Goal: Task Accomplishment & Management: Manage account settings

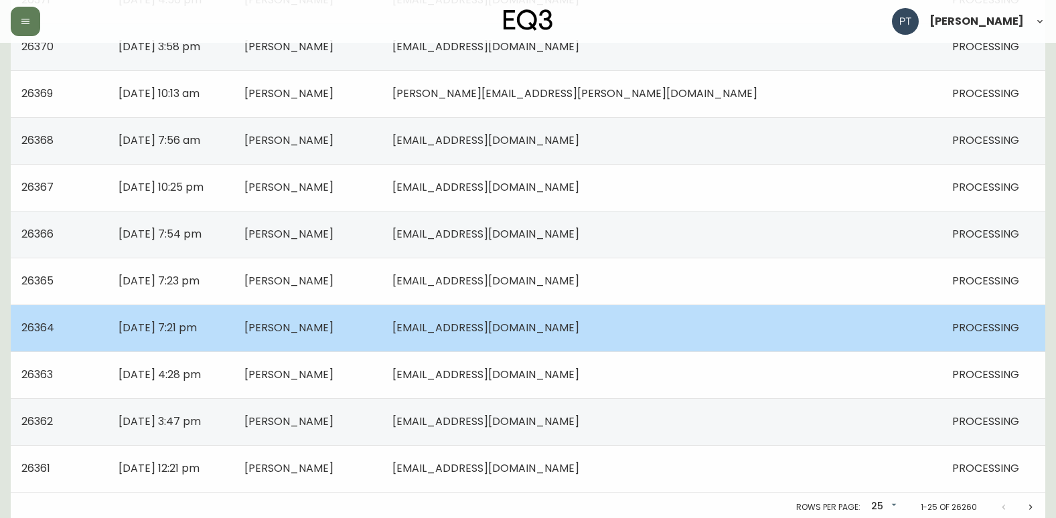
scroll to position [956, 0]
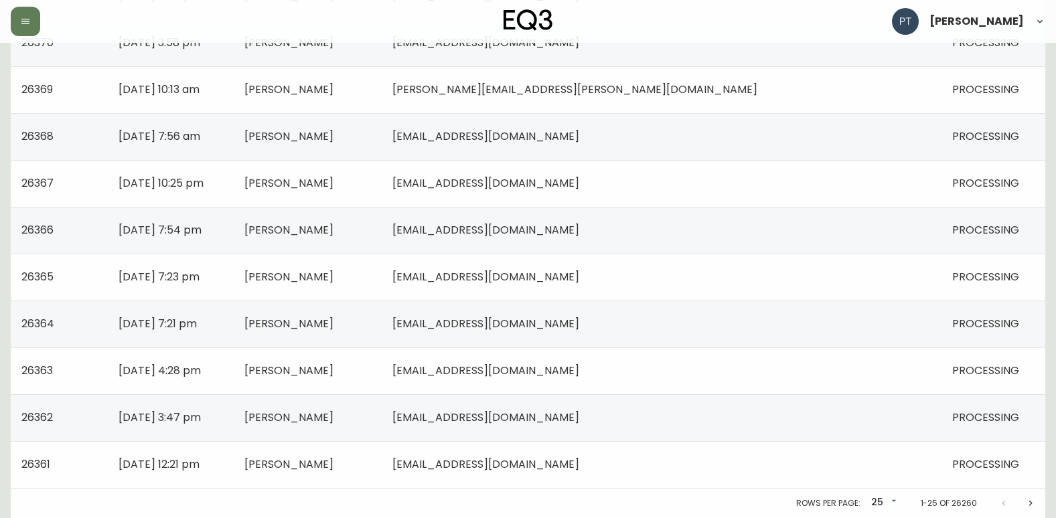
click at [1032, 505] on icon "Next page" at bounding box center [1030, 503] width 11 height 11
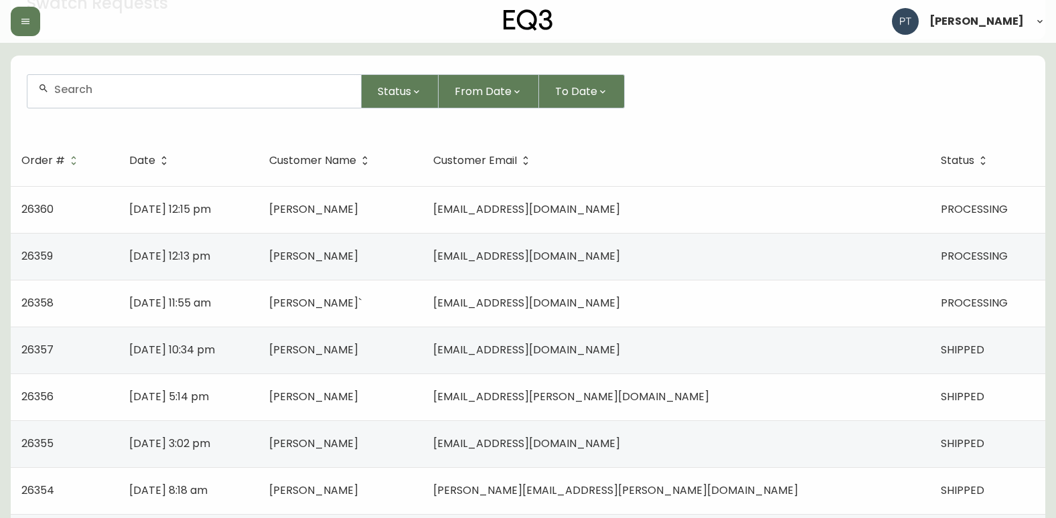
scroll to position [86, 0]
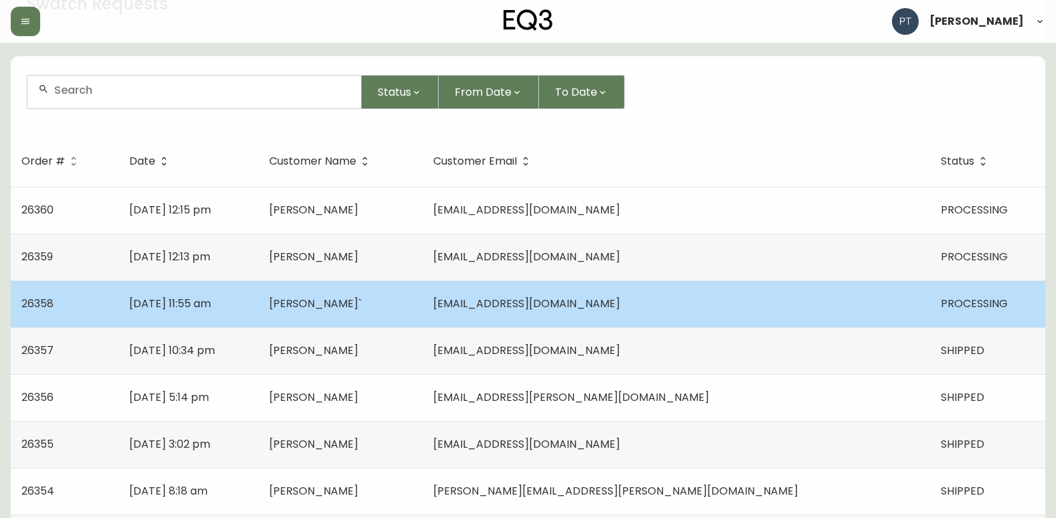
click at [605, 303] on span "[EMAIL_ADDRESS][DOMAIN_NAME]" at bounding box center [526, 303] width 187 height 15
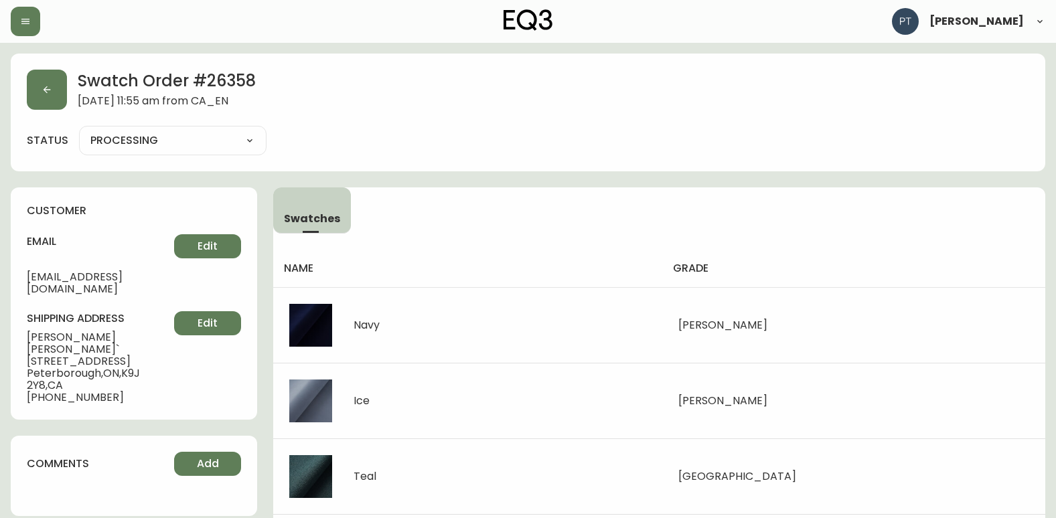
click at [189, 132] on div "PROCESSING SHIPPED CANCELLED" at bounding box center [172, 140] width 187 height 29
click at [190, 135] on select "PROCESSING SHIPPED CANCELLED" at bounding box center [172, 141] width 187 height 20
click at [79, 131] on select "PROCESSING SHIPPED CANCELLED" at bounding box center [172, 141] width 187 height 20
select select "PROCESSING"
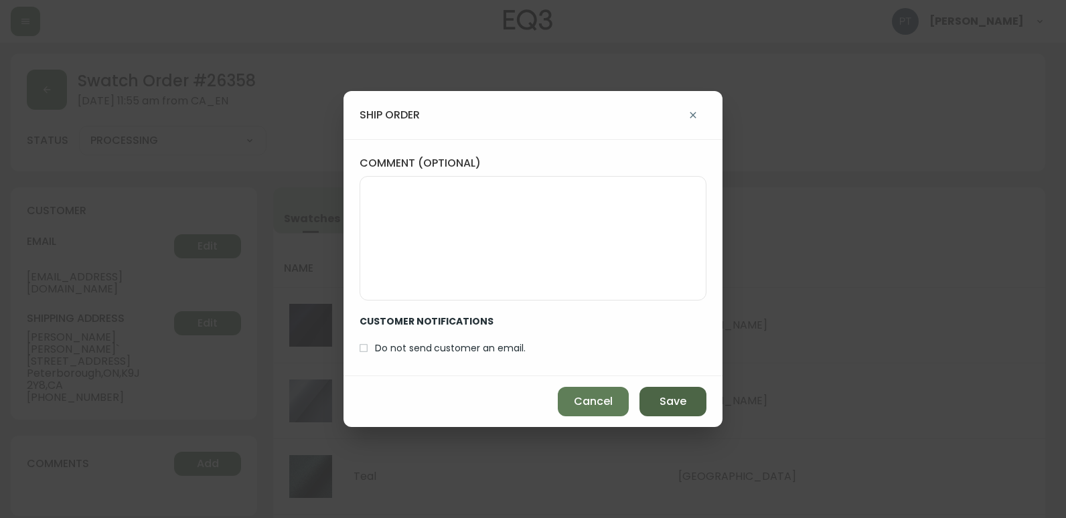
click at [673, 404] on span "Save" at bounding box center [672, 401] width 27 height 15
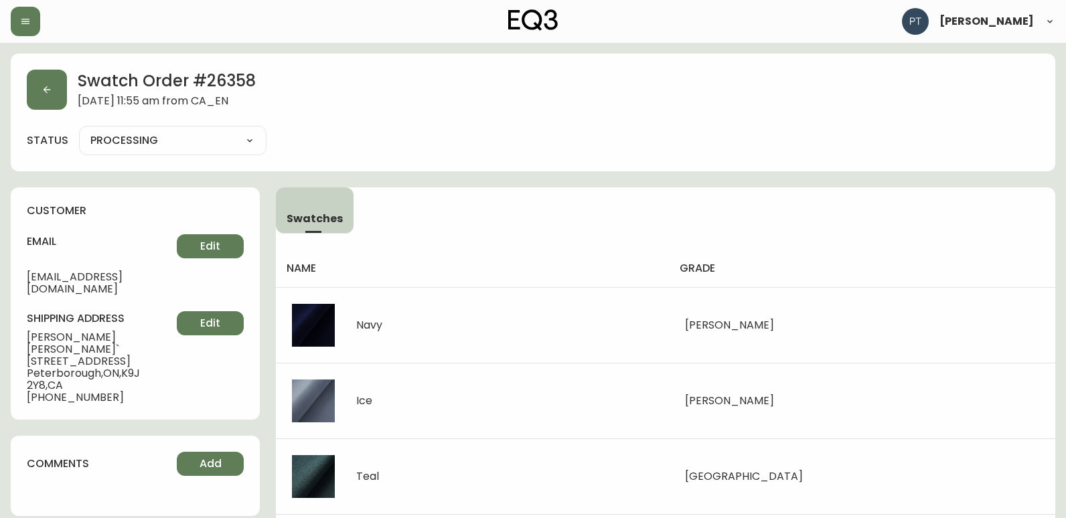
type input "SHIPPED"
select select "SHIPPED"
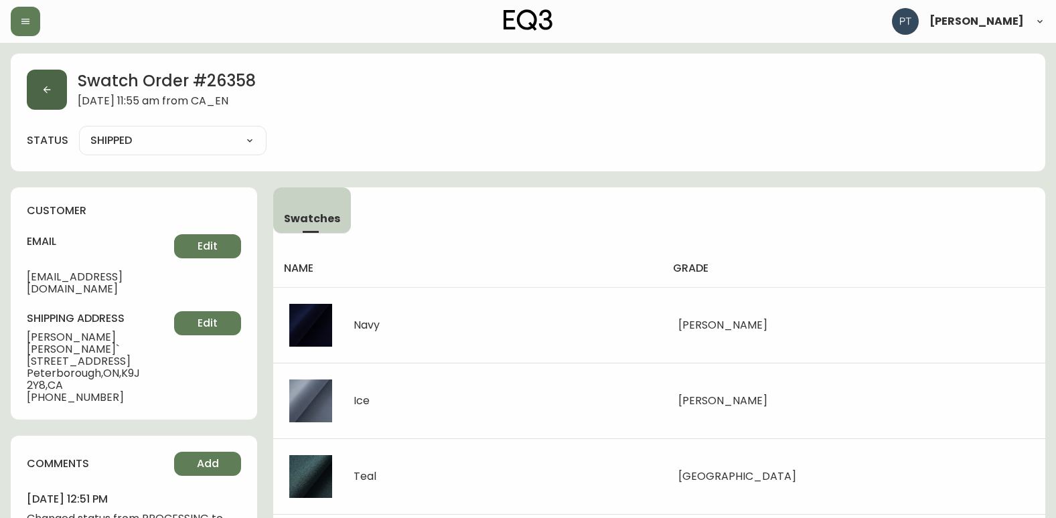
click at [40, 96] on button "button" at bounding box center [47, 90] width 40 height 40
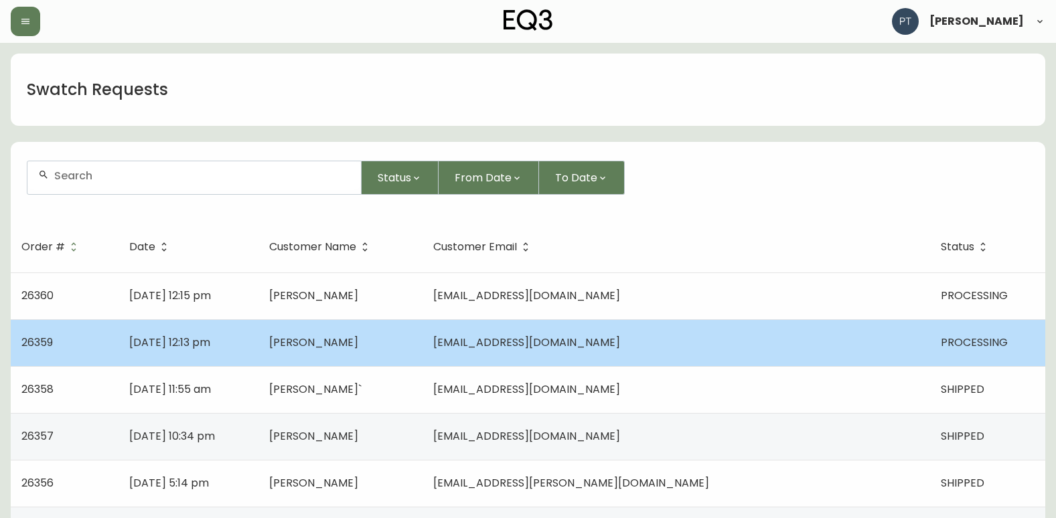
click at [358, 339] on span "[PERSON_NAME]" at bounding box center [313, 342] width 89 height 15
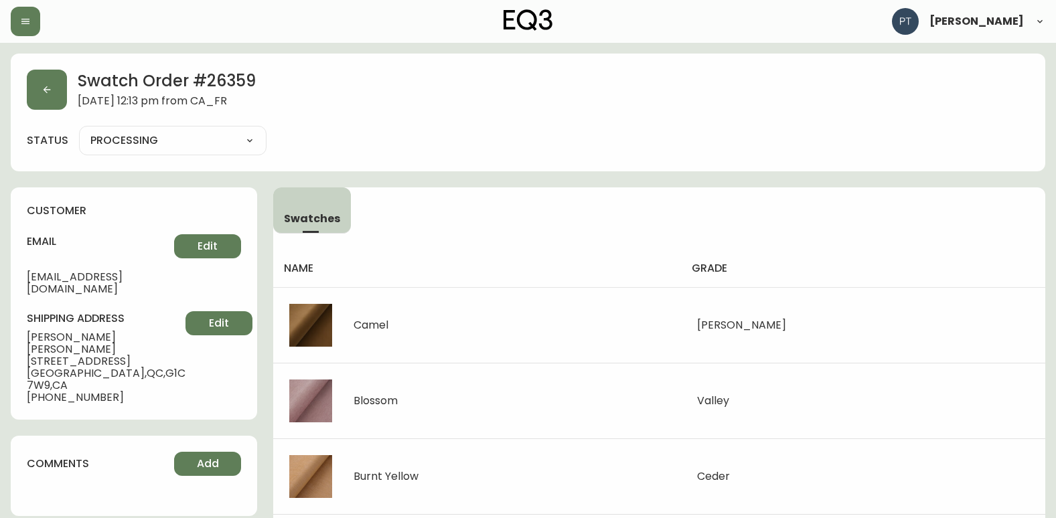
click at [163, 147] on select "PROCESSING SHIPPED CANCELLED" at bounding box center [172, 141] width 187 height 20
click at [79, 131] on select "PROCESSING SHIPPED CANCELLED" at bounding box center [172, 141] width 187 height 20
select select "PROCESSING"
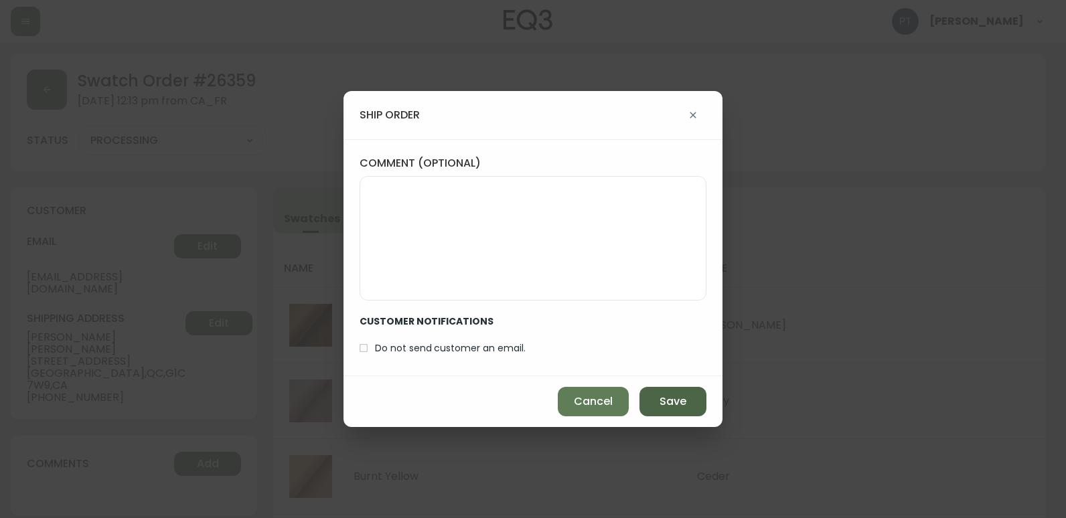
click at [693, 407] on button "Save" at bounding box center [672, 401] width 67 height 29
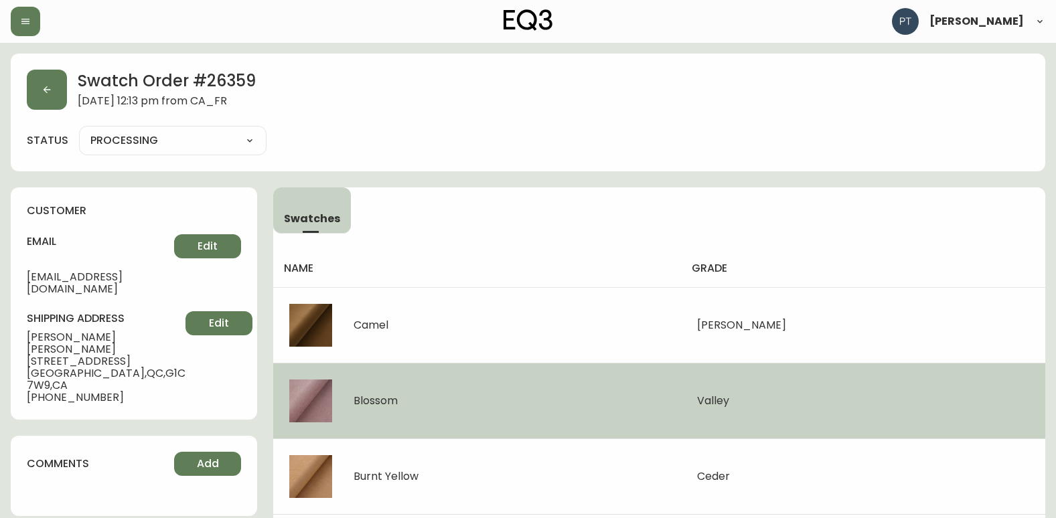
type input "SHIPPED"
select select "SHIPPED"
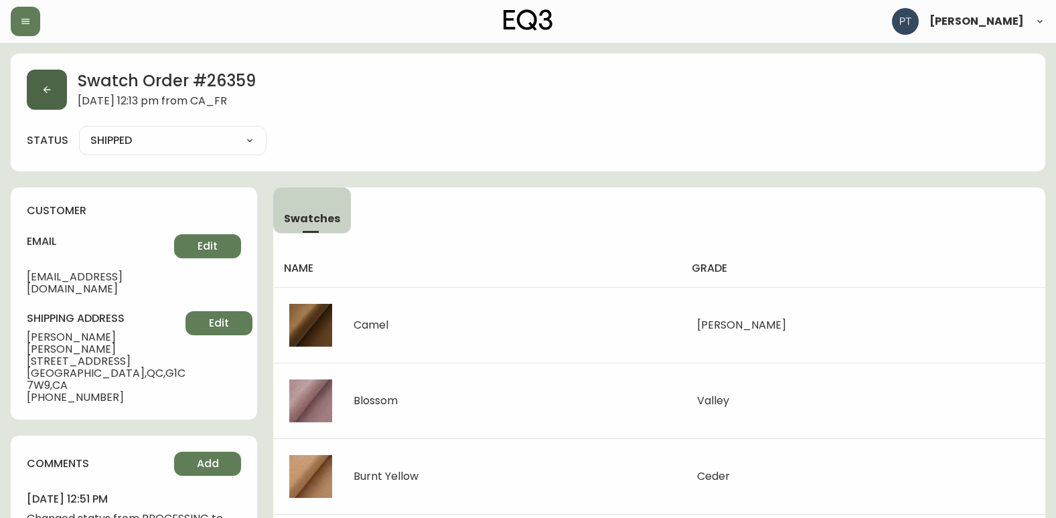
click at [49, 88] on icon "button" at bounding box center [46, 89] width 11 height 11
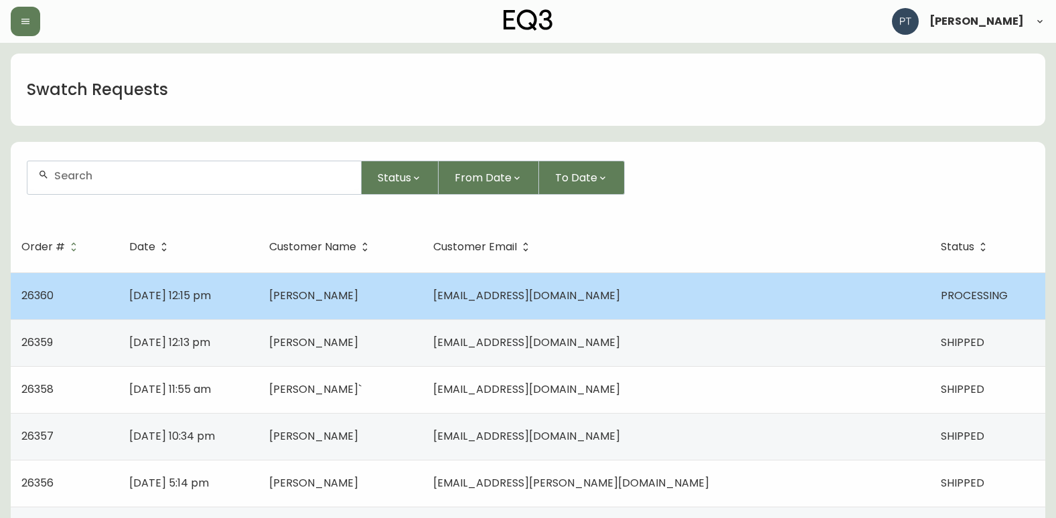
click at [358, 297] on span "[PERSON_NAME]" at bounding box center [313, 295] width 89 height 15
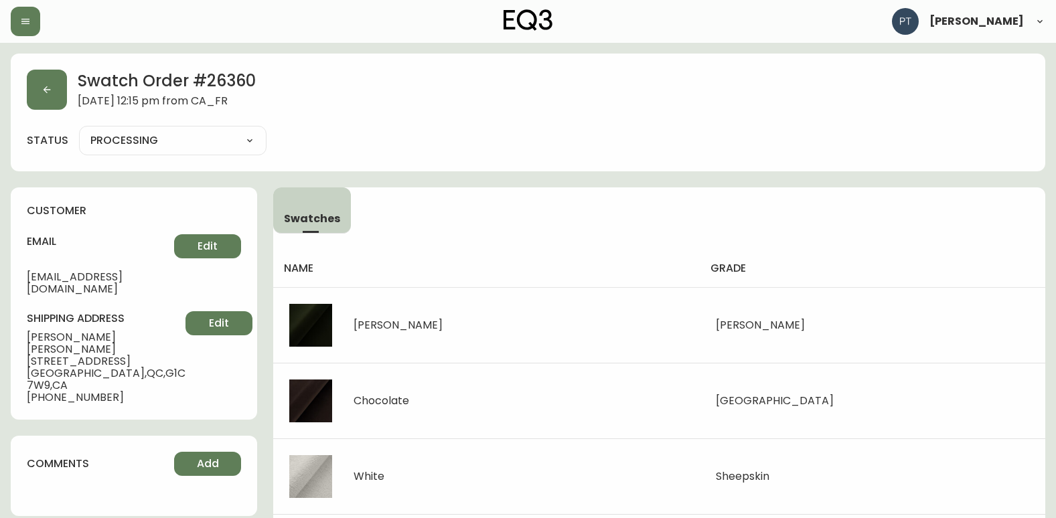
click at [221, 135] on select "PROCESSING SHIPPED CANCELLED" at bounding box center [172, 141] width 187 height 20
click at [79, 131] on select "PROCESSING SHIPPED CANCELLED" at bounding box center [172, 141] width 187 height 20
select select "PROCESSING"
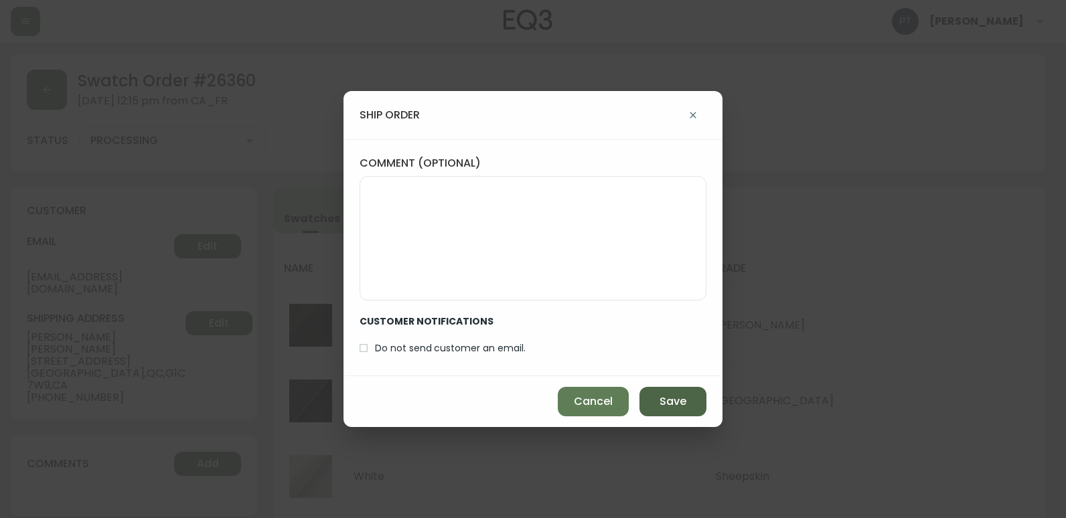
click at [654, 404] on button "Save" at bounding box center [672, 401] width 67 height 29
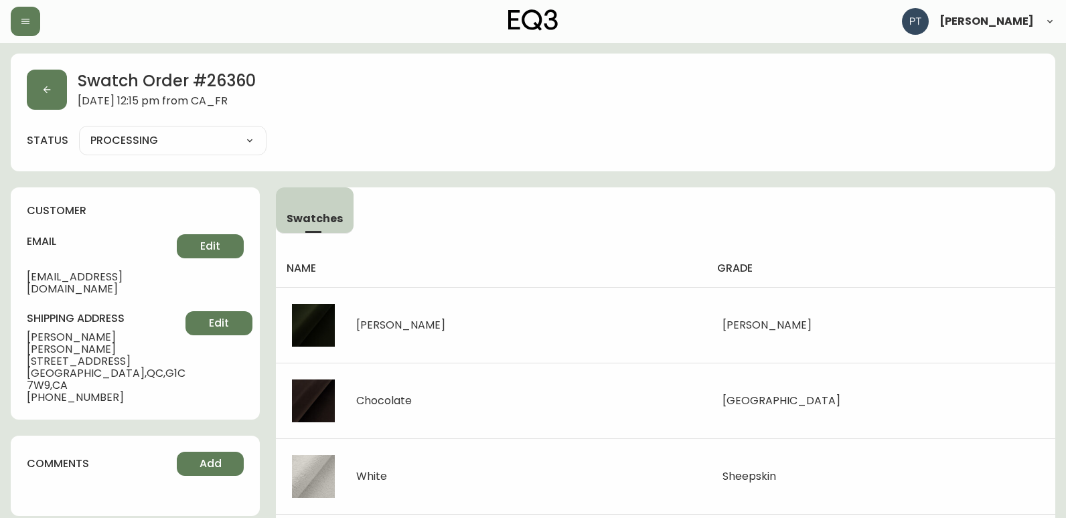
type input "SHIPPED"
select select "SHIPPED"
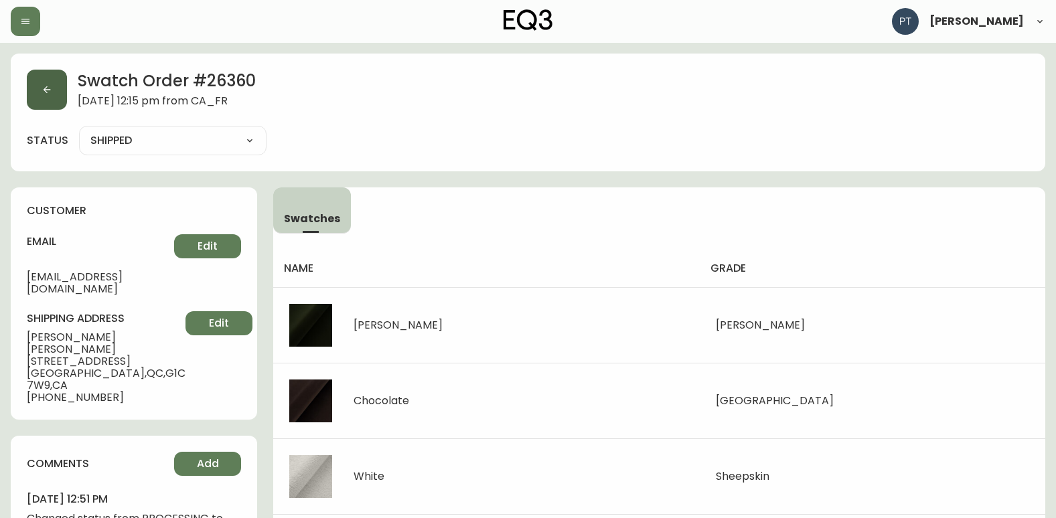
click at [41, 81] on button "button" at bounding box center [47, 90] width 40 height 40
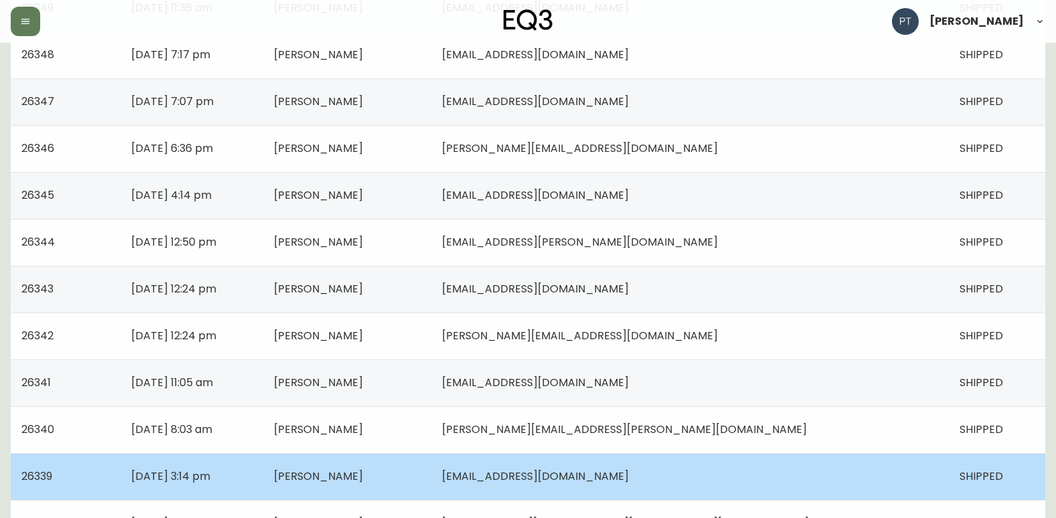
scroll to position [956, 0]
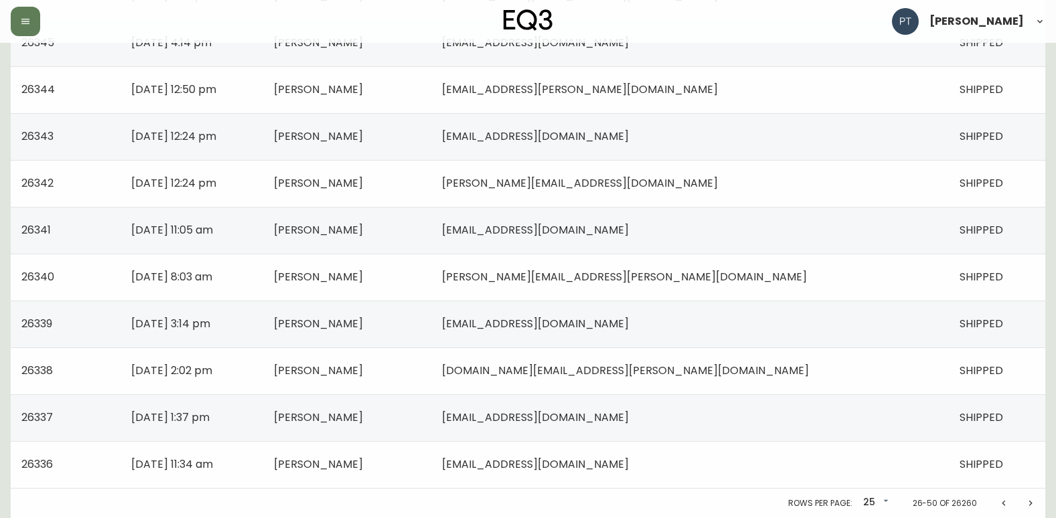
click at [1000, 507] on icon "Previous page" at bounding box center [1003, 503] width 11 height 11
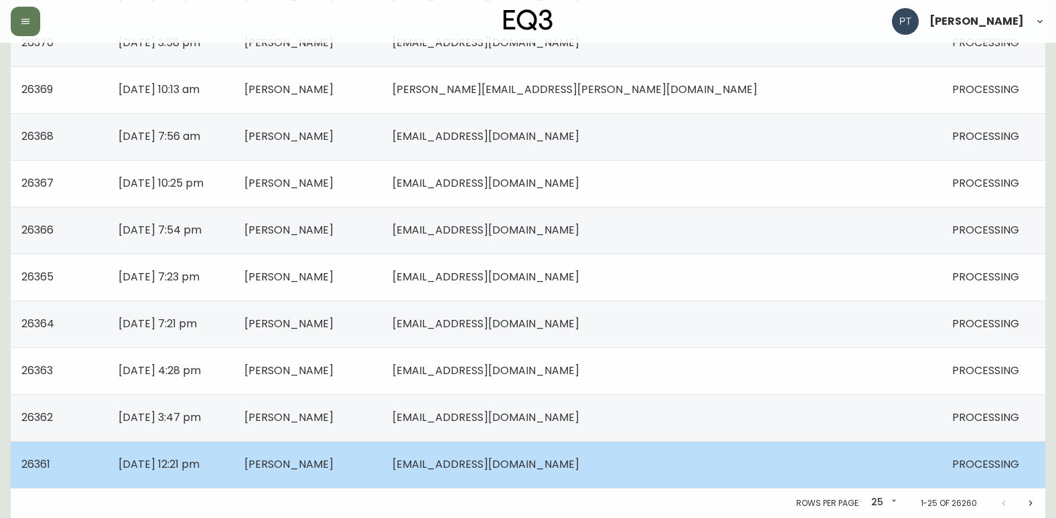
click at [766, 473] on td "[EMAIL_ADDRESS][DOMAIN_NAME]" at bounding box center [661, 464] width 559 height 47
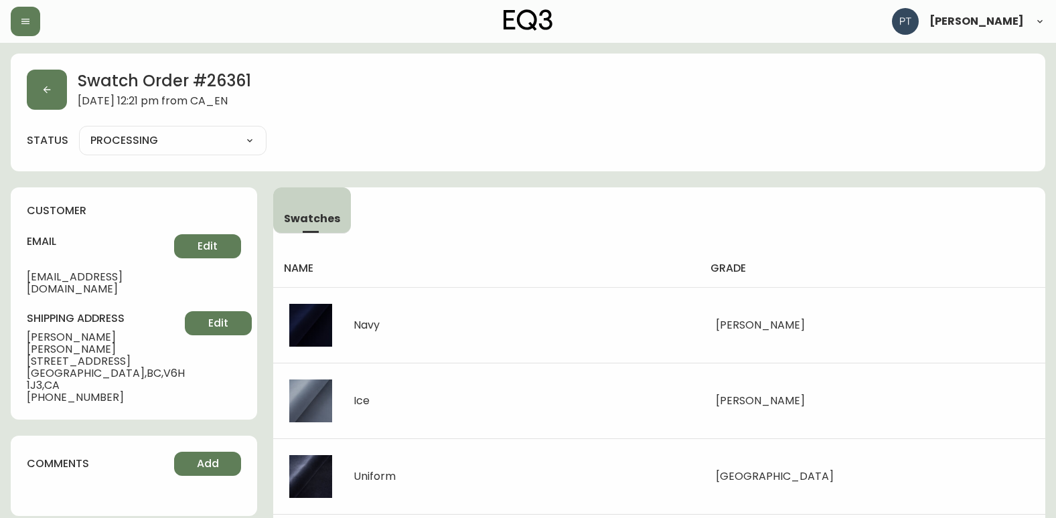
drag, startPoint x: 185, startPoint y: 137, endPoint x: 189, endPoint y: 145, distance: 9.6
click at [185, 137] on select "PROCESSING SHIPPED CANCELLED" at bounding box center [172, 141] width 187 height 20
click at [79, 131] on select "PROCESSING SHIPPED CANCELLED" at bounding box center [172, 141] width 187 height 20
select select "PROCESSING"
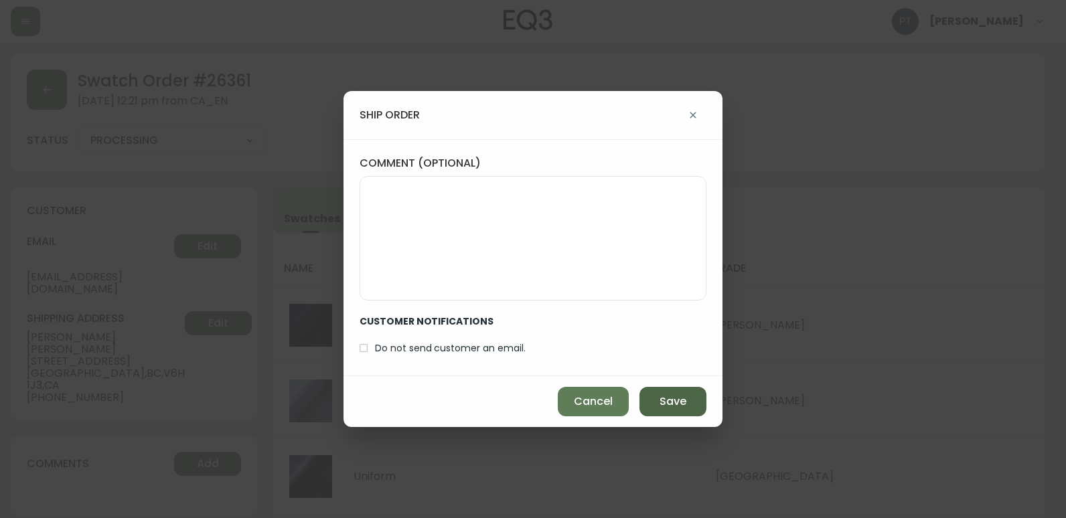
click at [648, 414] on button "Save" at bounding box center [672, 401] width 67 height 29
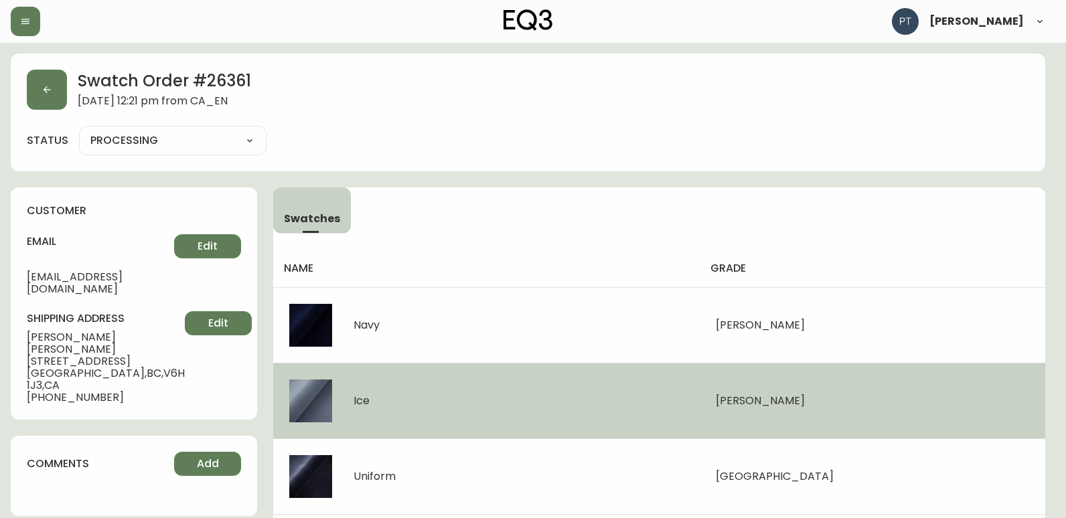
type input "SHIPPED"
select select "SHIPPED"
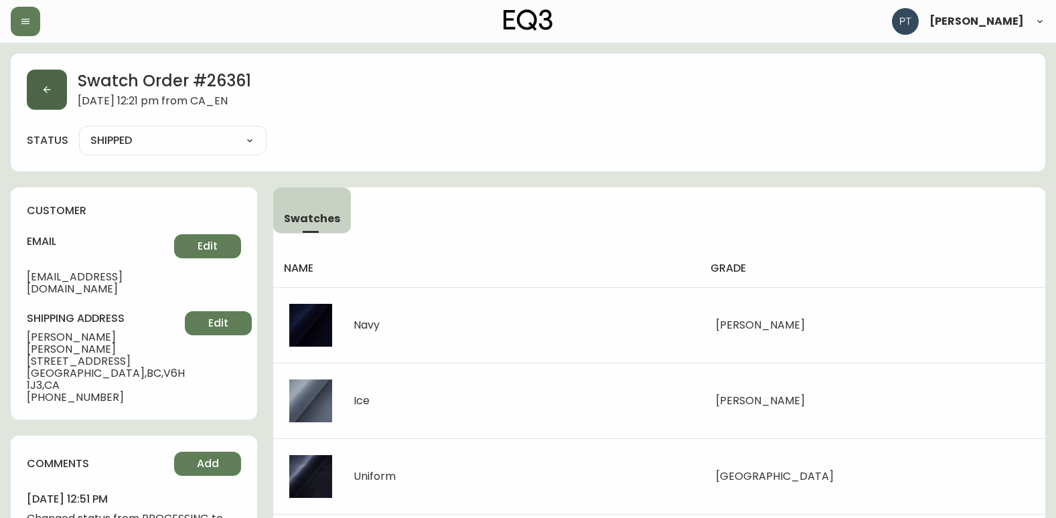
click at [46, 91] on icon "button" at bounding box center [46, 89] width 11 height 11
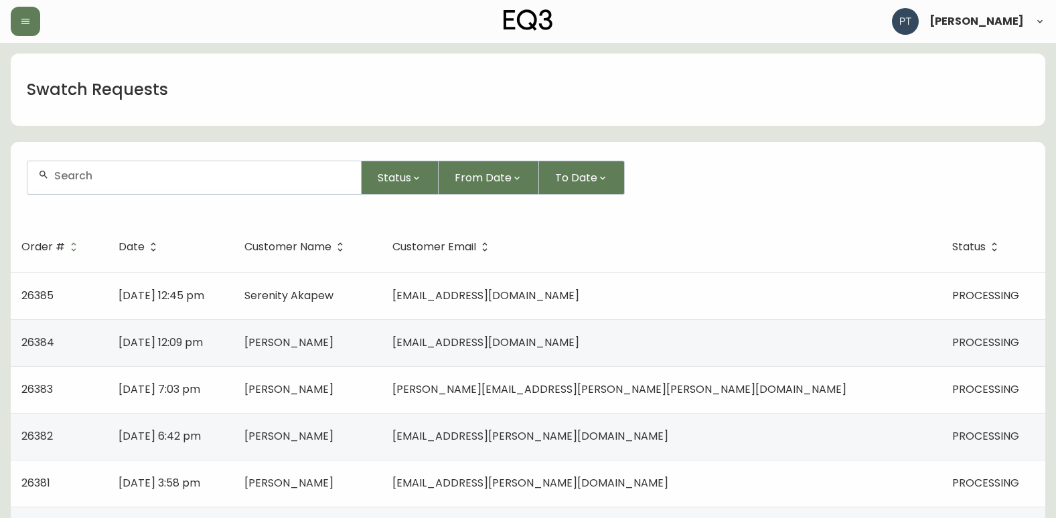
drag, startPoint x: 596, startPoint y: 535, endPoint x: 811, endPoint y: 116, distance: 471.2
click at [811, 116] on div "Swatch Requests" at bounding box center [528, 90] width 1034 height 72
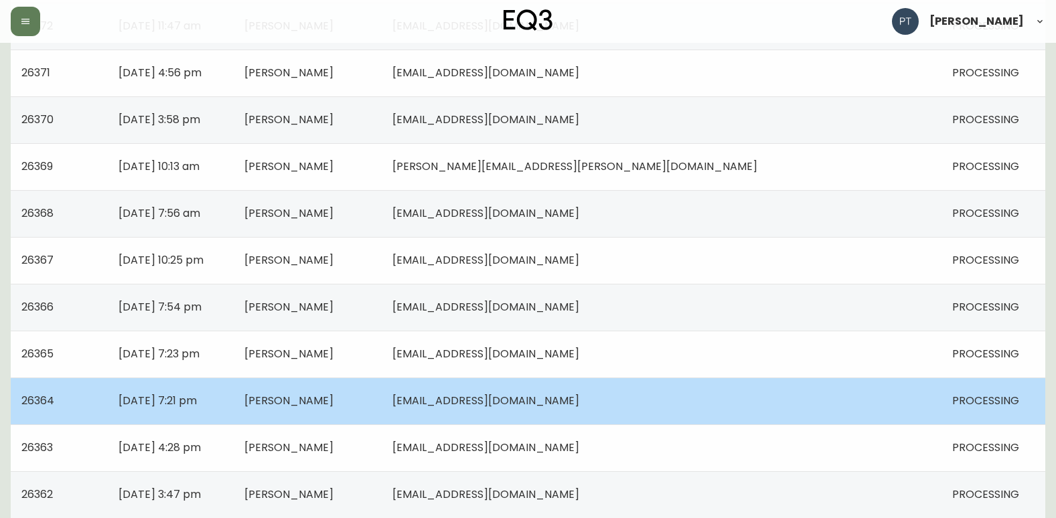
scroll to position [956, 0]
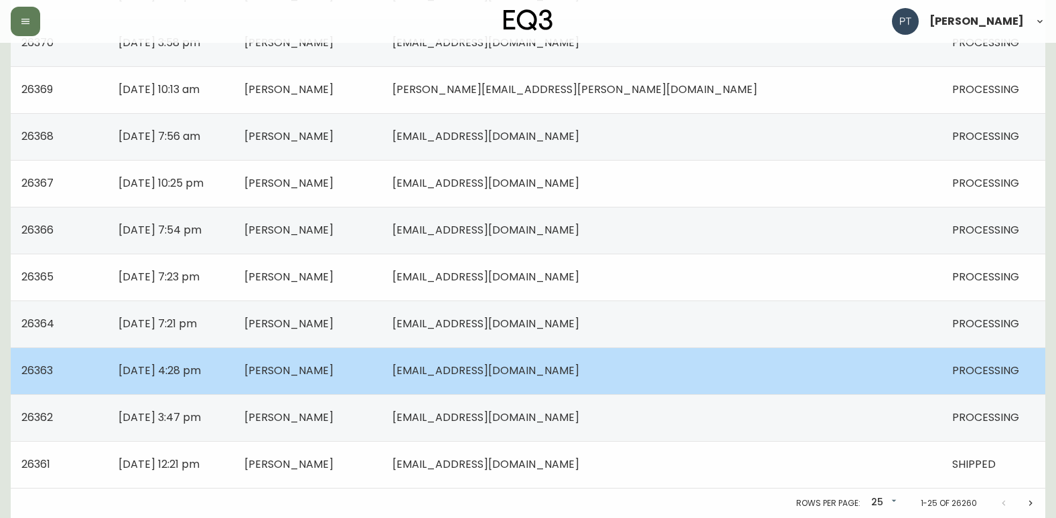
click at [382, 375] on td "[PERSON_NAME]" at bounding box center [308, 370] width 148 height 47
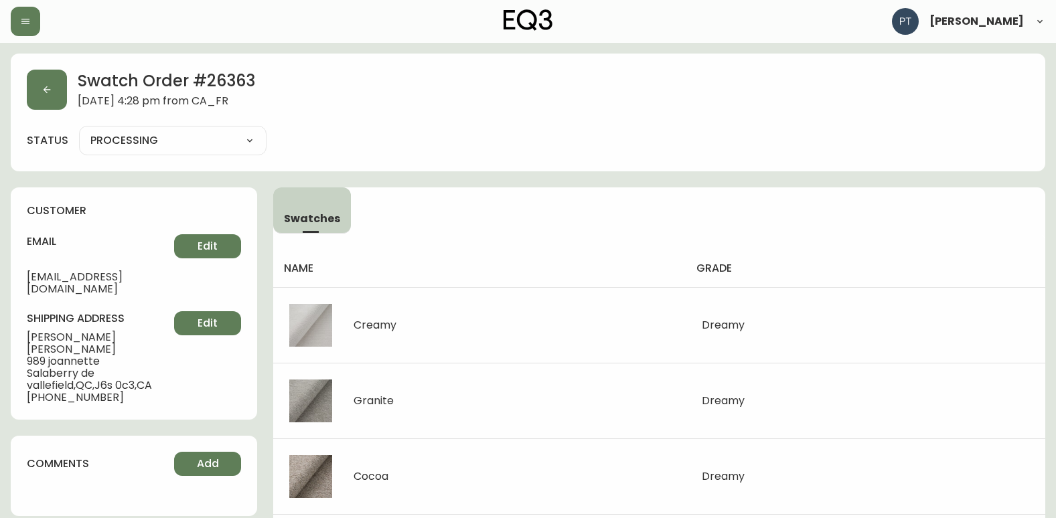
click at [23, 85] on div "Swatch Order # 26363 [DATE] 4:28 pm from [GEOGRAPHIC_DATA] status PROCESSING PR…" at bounding box center [528, 113] width 1034 height 118
click at [37, 104] on button "button" at bounding box center [47, 90] width 40 height 40
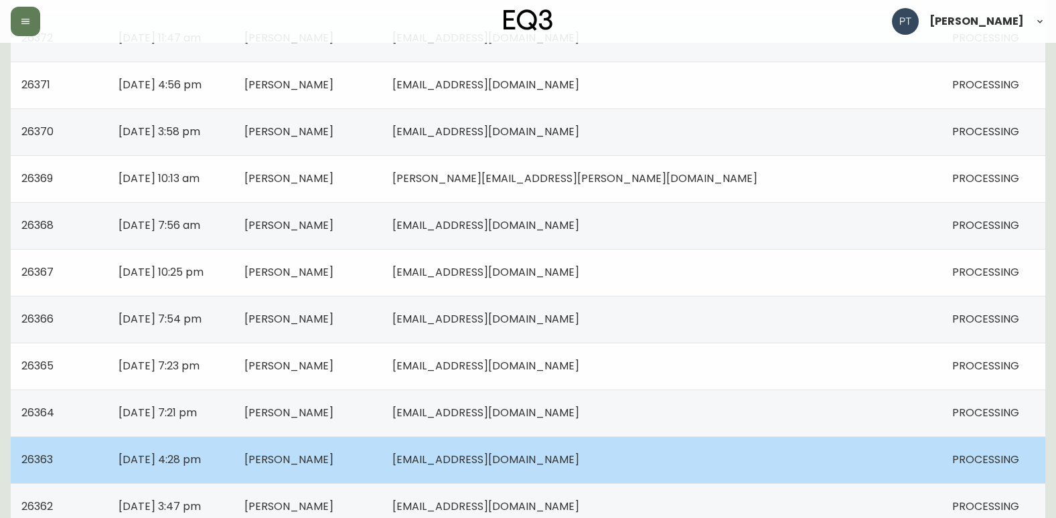
scroll to position [956, 0]
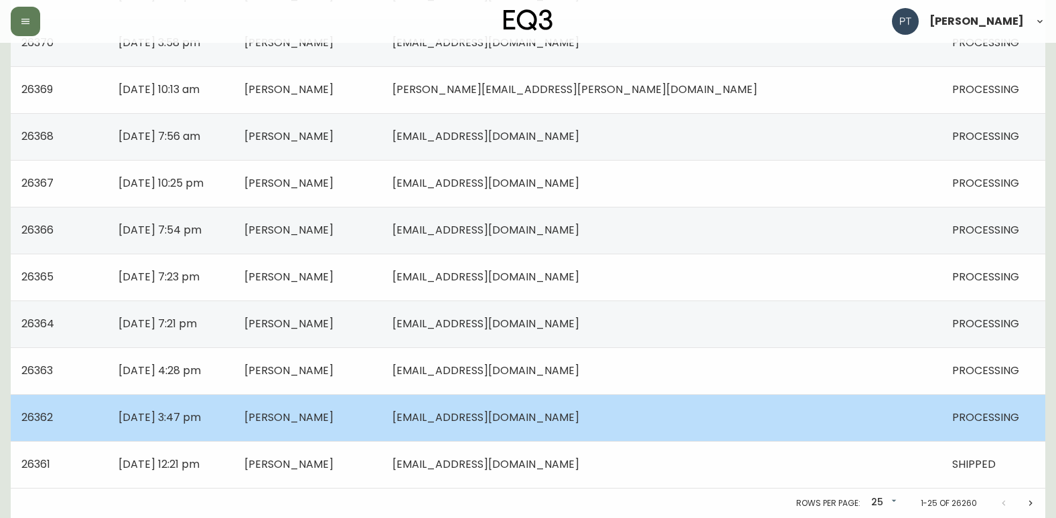
click at [382, 420] on td "[PERSON_NAME]" at bounding box center [308, 417] width 148 height 47
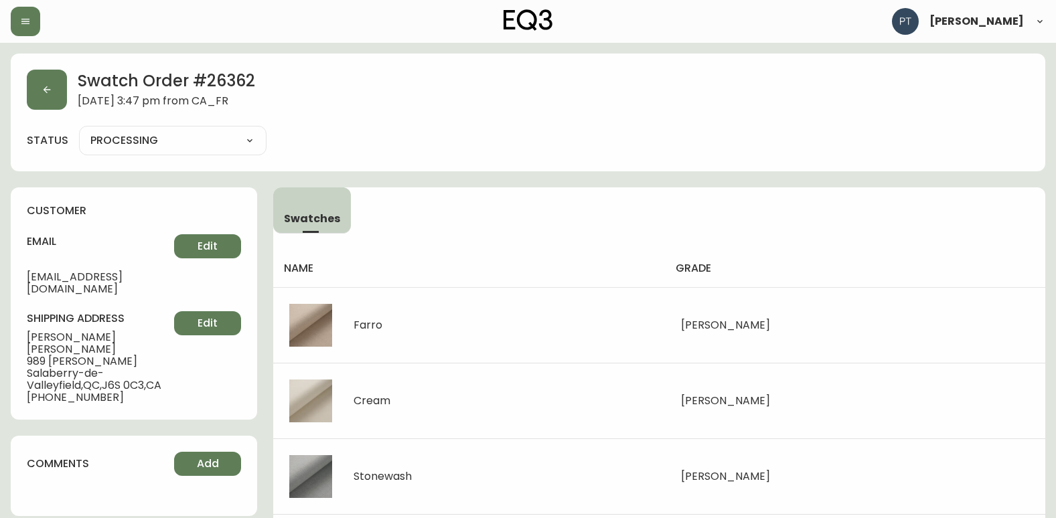
click at [199, 147] on select "PROCESSING SHIPPED CANCELLED" at bounding box center [172, 141] width 187 height 20
click at [79, 131] on select "PROCESSING SHIPPED CANCELLED" at bounding box center [172, 141] width 187 height 20
select select "PROCESSING"
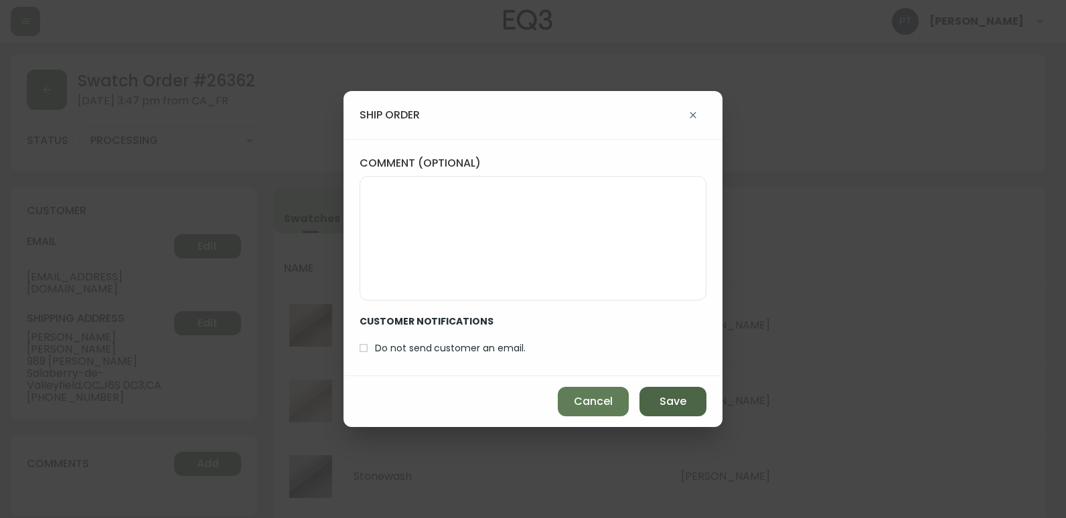
click at [675, 393] on button "Save" at bounding box center [672, 401] width 67 height 29
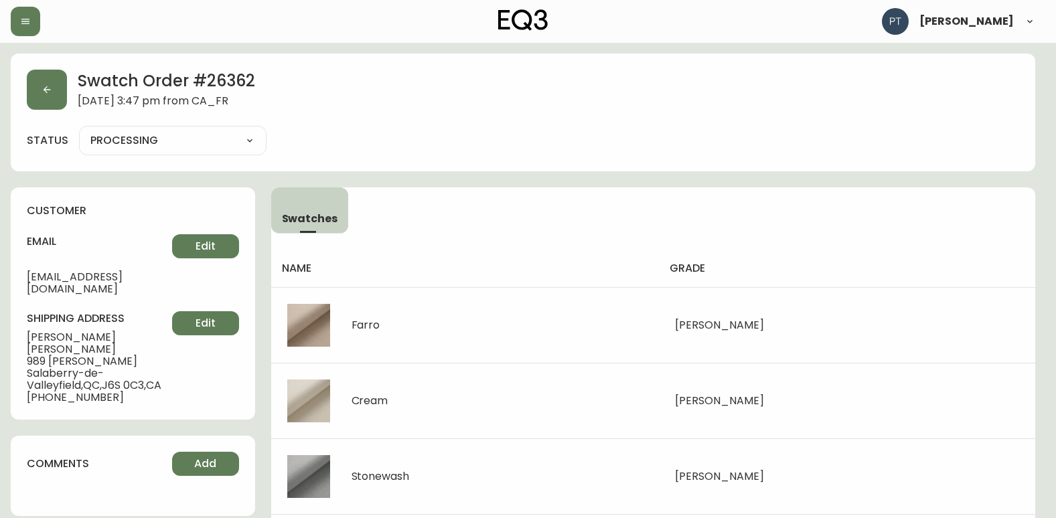
type input "SHIPPED"
select select "SHIPPED"
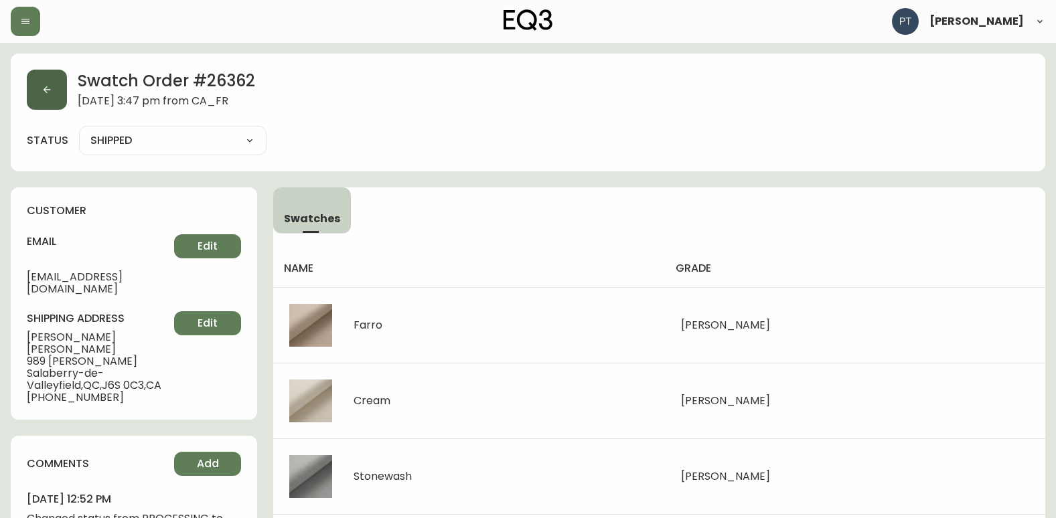
click at [48, 102] on button "button" at bounding box center [47, 90] width 40 height 40
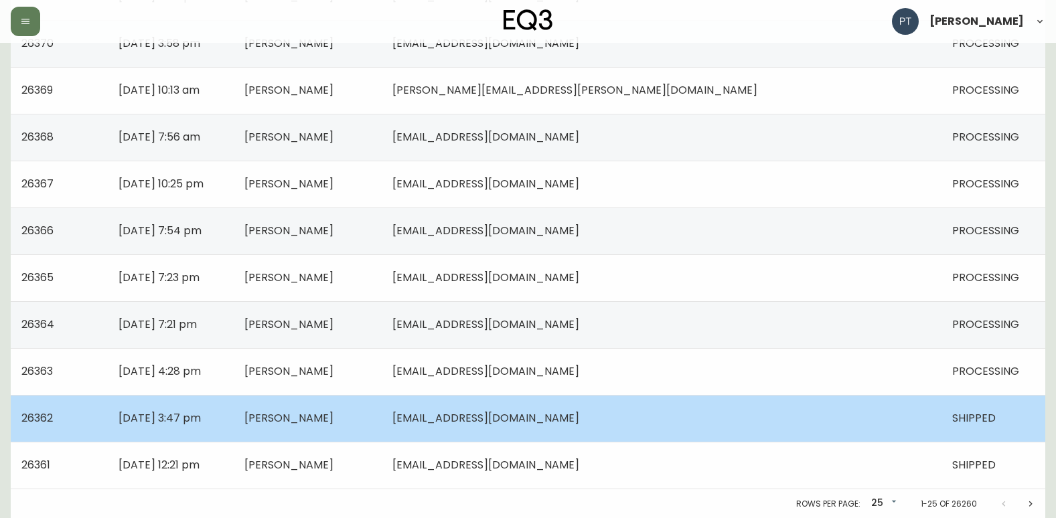
scroll to position [956, 0]
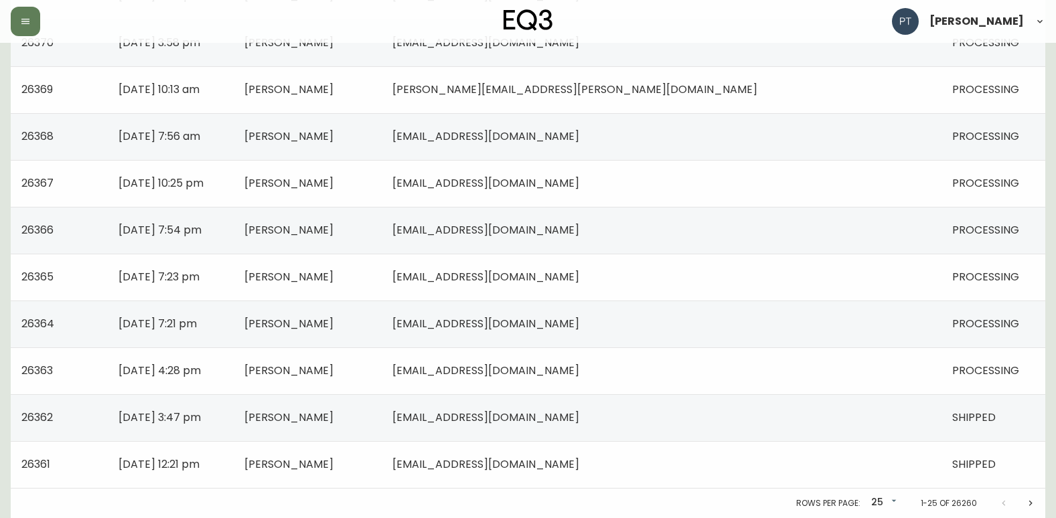
drag, startPoint x: 505, startPoint y: 378, endPoint x: 498, endPoint y: 373, distance: 8.4
click at [382, 377] on td "[PERSON_NAME]" at bounding box center [308, 370] width 148 height 47
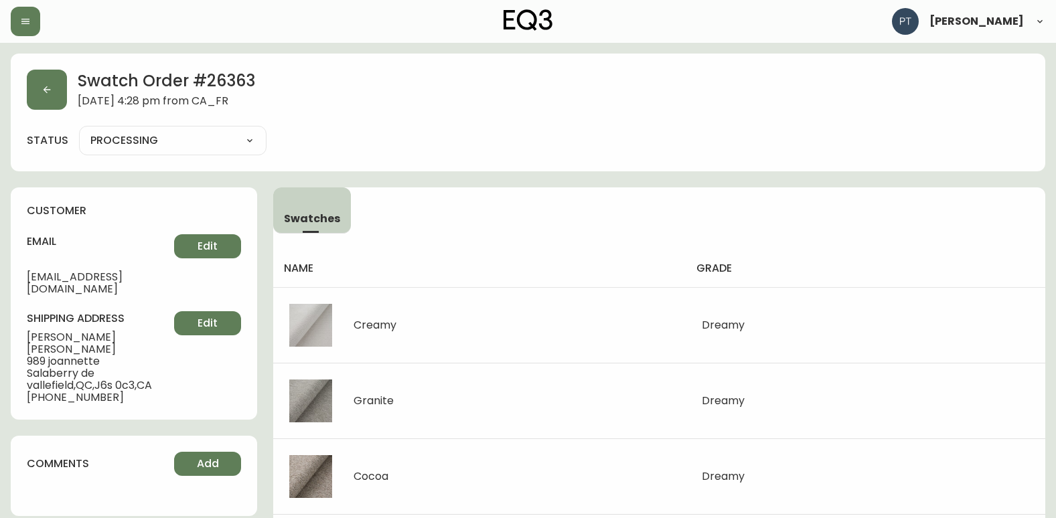
drag, startPoint x: 240, startPoint y: 139, endPoint x: 226, endPoint y: 151, distance: 18.5
click at [240, 139] on select "PROCESSING SHIPPED CANCELLED" at bounding box center [172, 141] width 187 height 20
click at [79, 131] on select "PROCESSING SHIPPED CANCELLED" at bounding box center [172, 141] width 187 height 20
select select "PROCESSING"
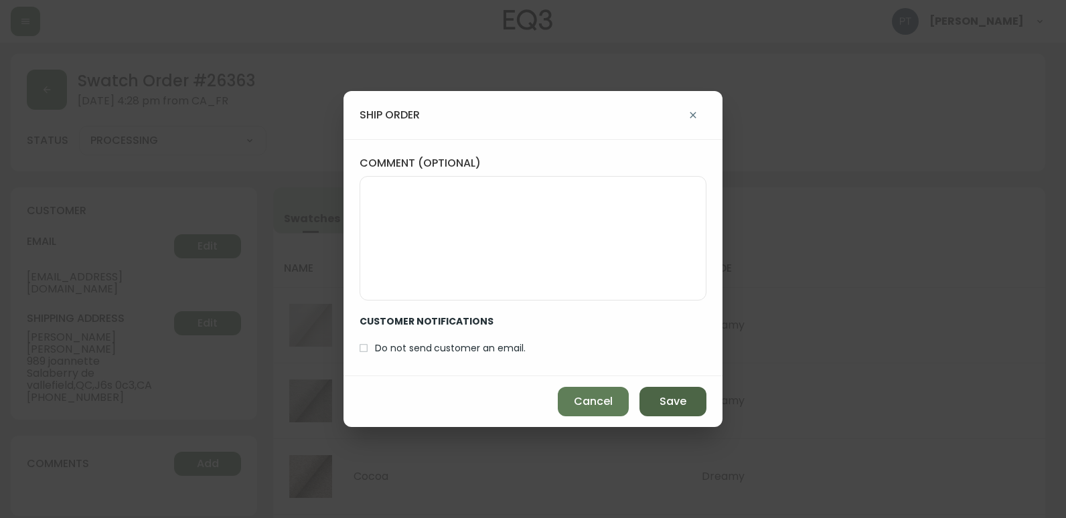
click at [653, 398] on button "Save" at bounding box center [672, 401] width 67 height 29
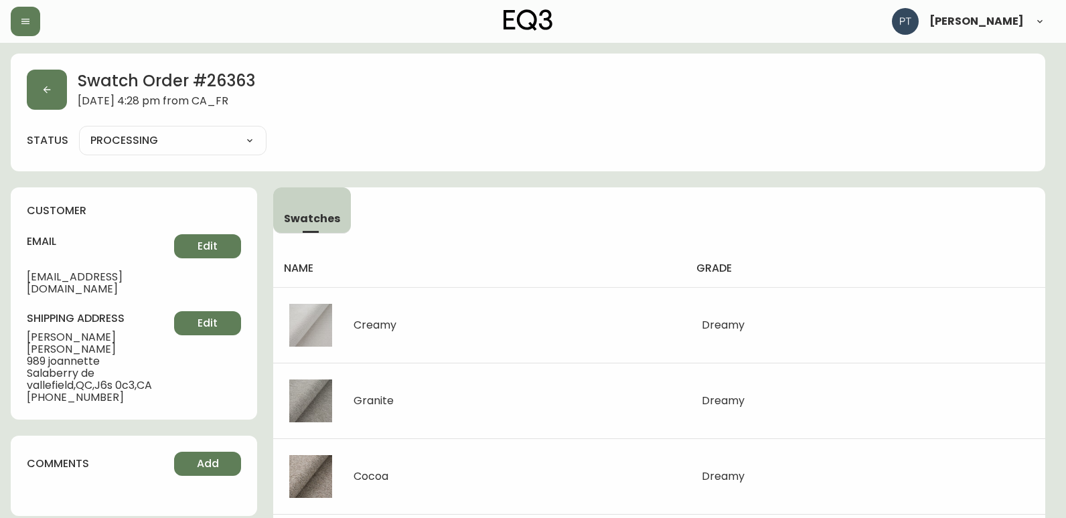
type input "SHIPPED"
select select "SHIPPED"
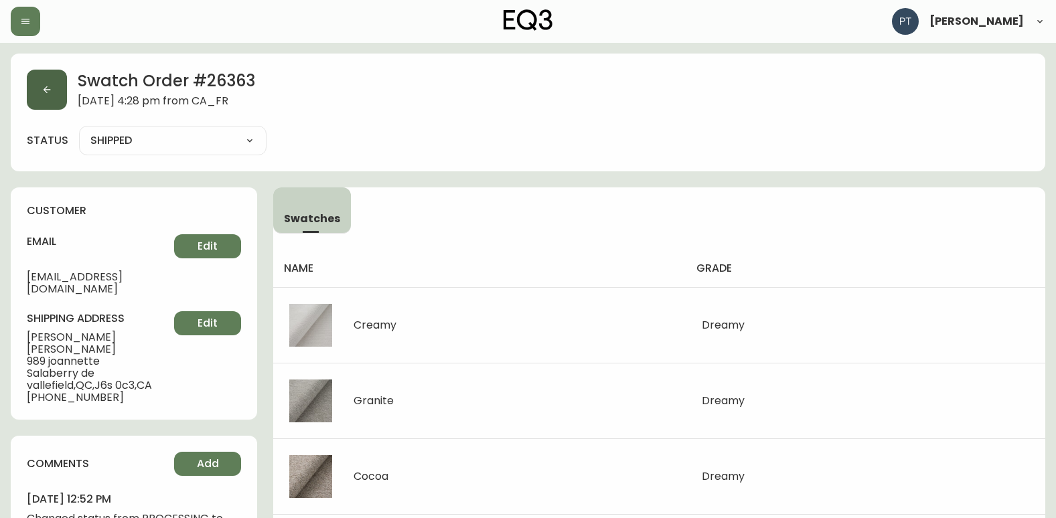
click at [50, 90] on icon "button" at bounding box center [47, 89] width 7 height 7
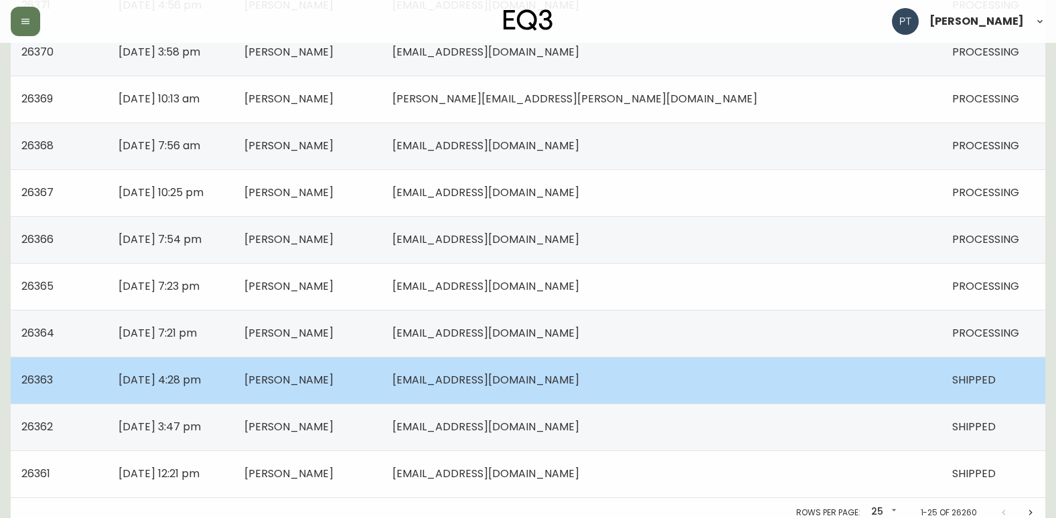
scroll to position [956, 0]
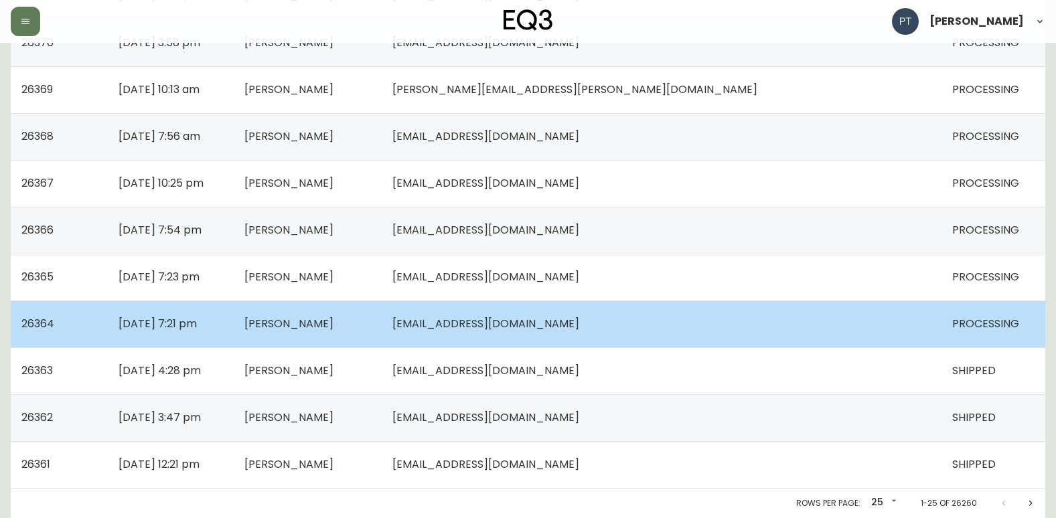
click at [382, 321] on td "[PERSON_NAME]" at bounding box center [308, 324] width 148 height 47
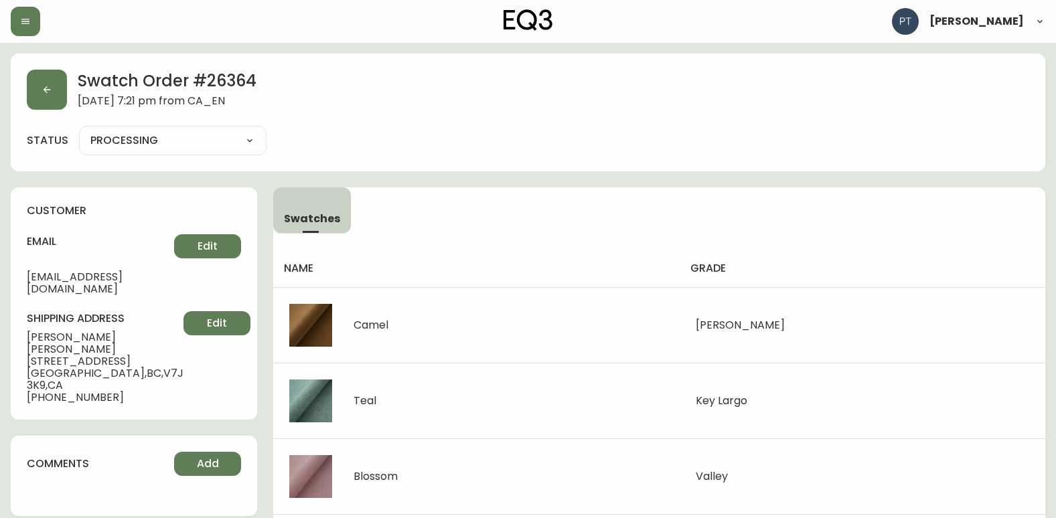
click at [149, 146] on select "PROCESSING SHIPPED CANCELLED" at bounding box center [172, 141] width 187 height 20
click at [79, 131] on select "PROCESSING SHIPPED CANCELLED" at bounding box center [172, 141] width 187 height 20
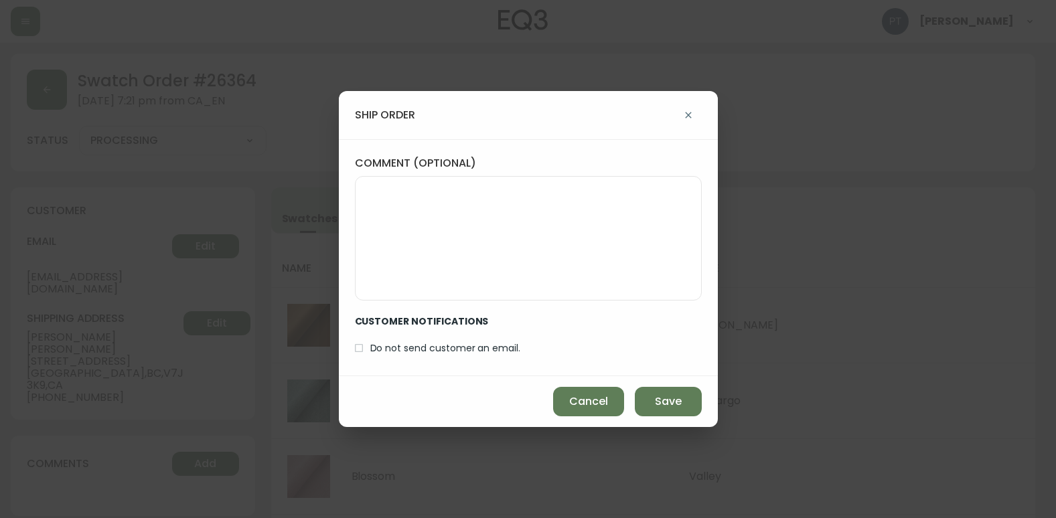
select select "PROCESSING"
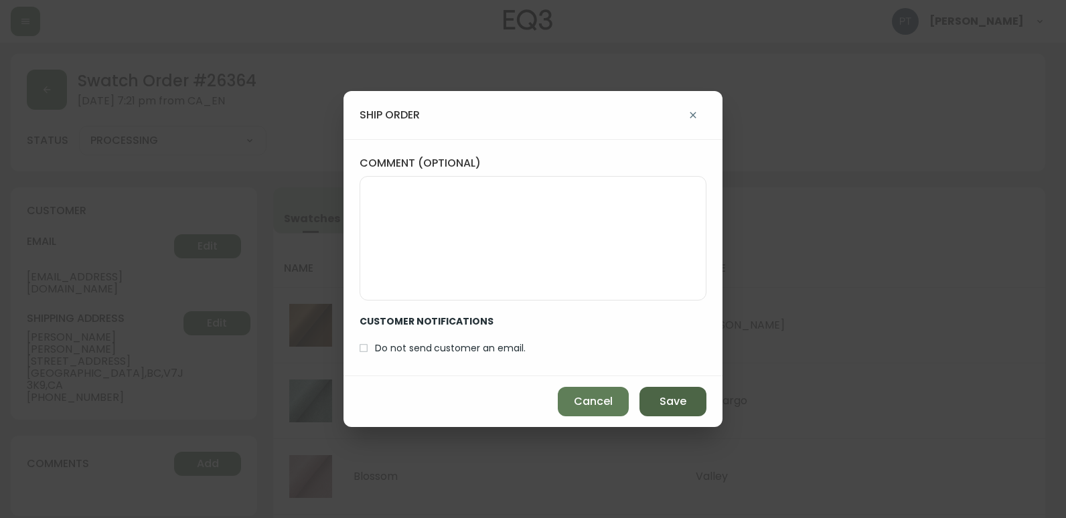
click at [643, 397] on button "Save" at bounding box center [672, 401] width 67 height 29
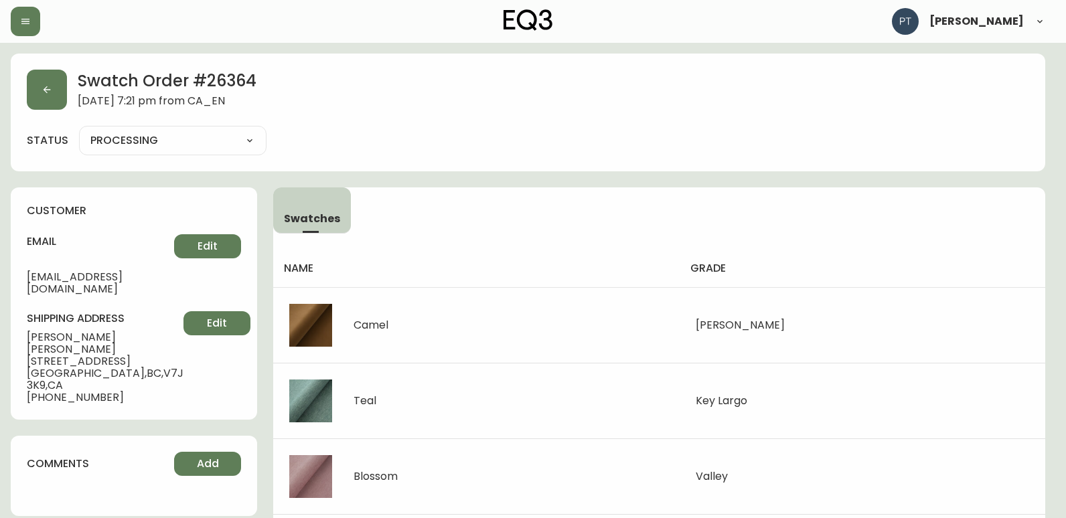
type input "SHIPPED"
select select "SHIPPED"
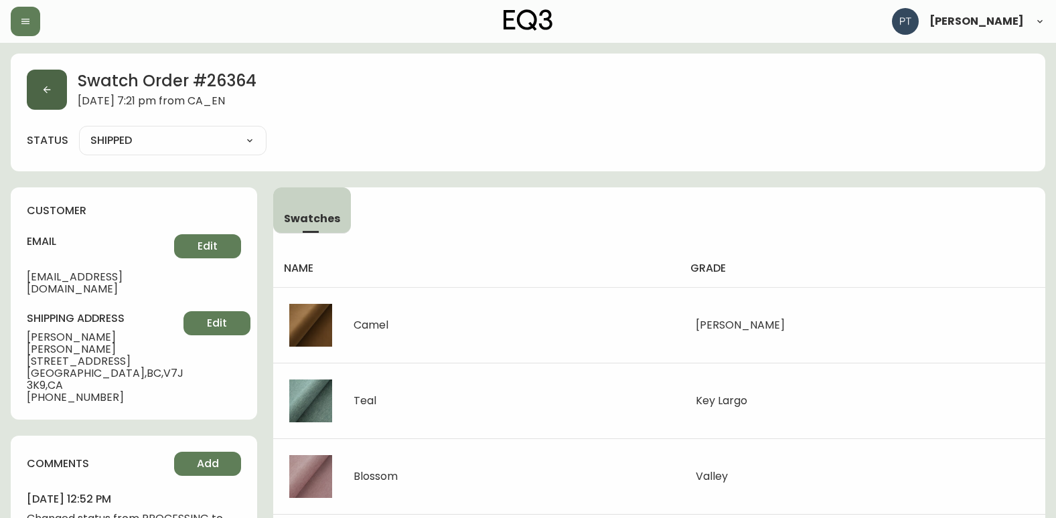
click at [62, 100] on button "button" at bounding box center [47, 90] width 40 height 40
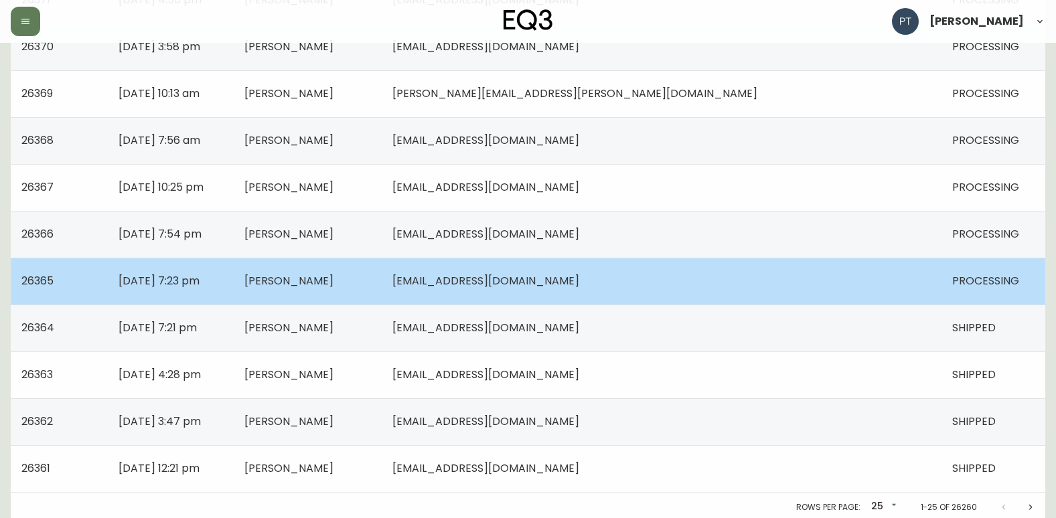
scroll to position [956, 0]
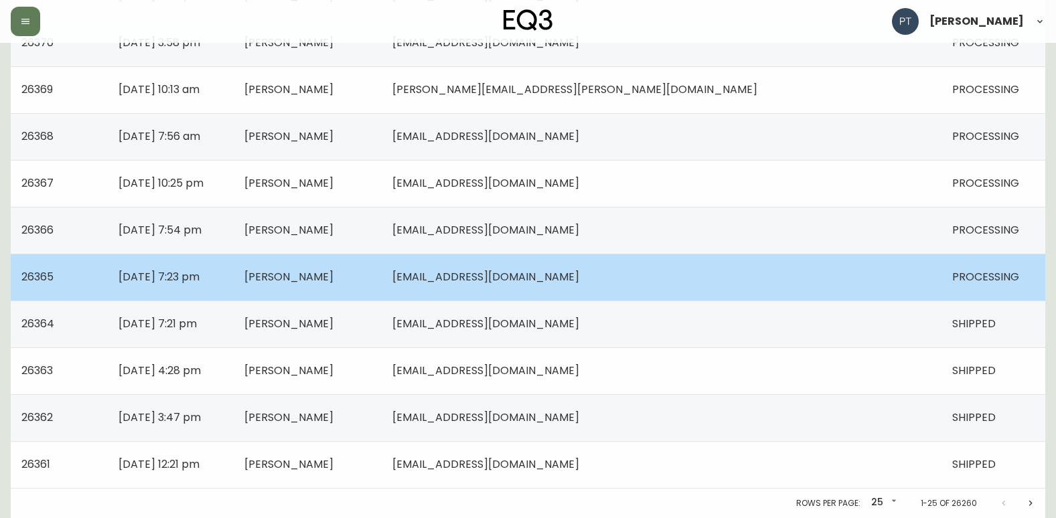
click at [382, 286] on td "[PERSON_NAME]" at bounding box center [308, 277] width 148 height 47
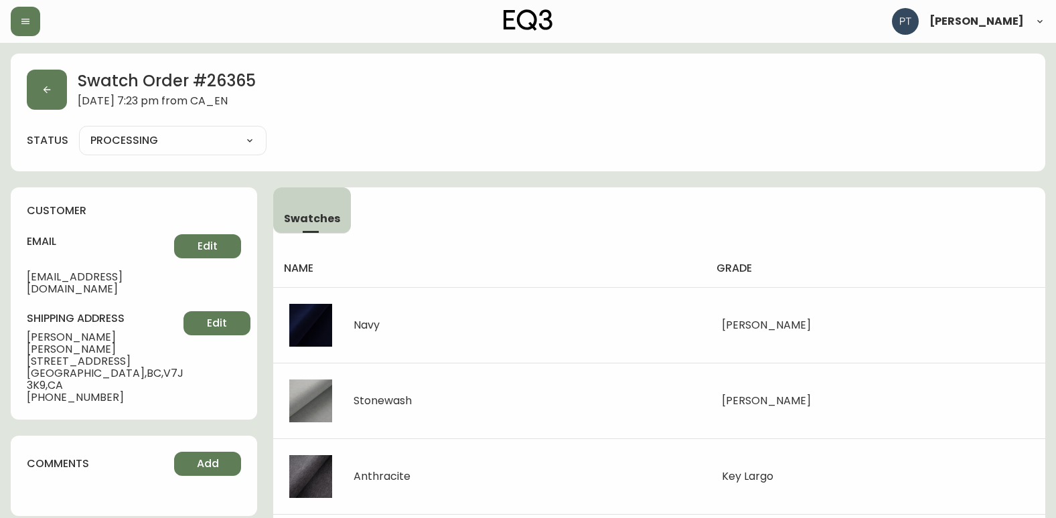
drag, startPoint x: 162, startPoint y: 141, endPoint x: 171, endPoint y: 149, distance: 12.3
click at [162, 141] on select "PROCESSING SHIPPED CANCELLED" at bounding box center [172, 141] width 187 height 20
click at [79, 131] on select "PROCESSING SHIPPED CANCELLED" at bounding box center [172, 141] width 187 height 20
select select "PROCESSING"
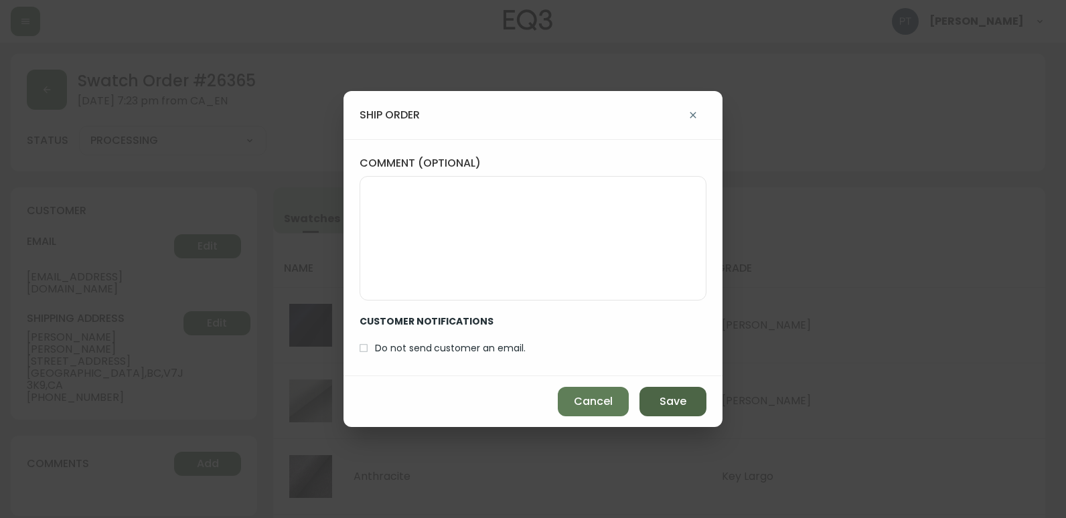
click at [662, 390] on button "Save" at bounding box center [672, 401] width 67 height 29
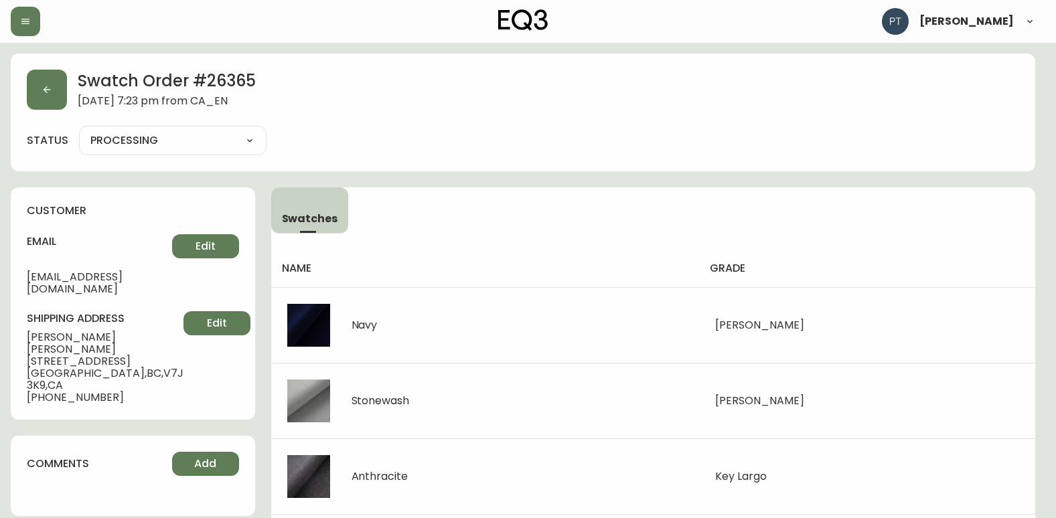
type input "SHIPPED"
select select "SHIPPED"
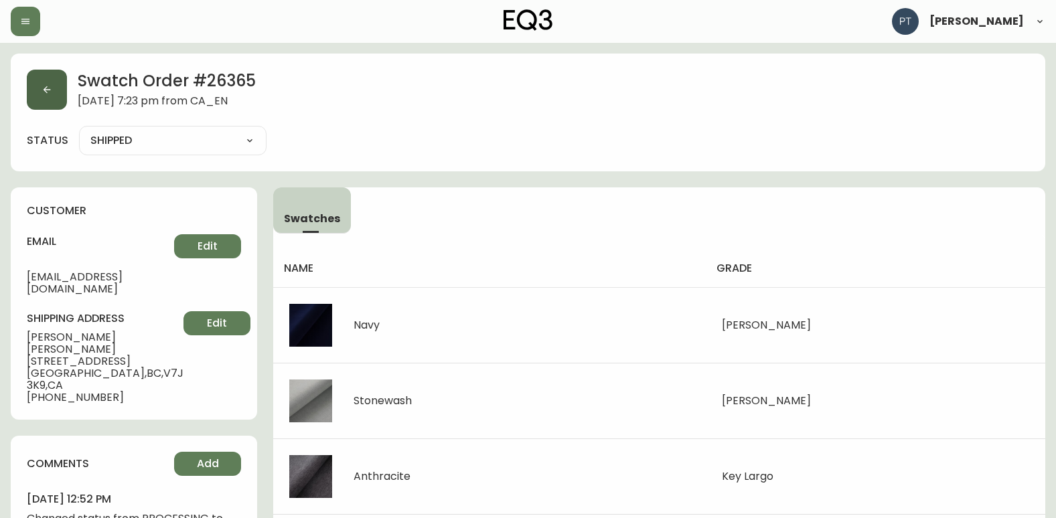
click at [48, 84] on button "button" at bounding box center [47, 90] width 40 height 40
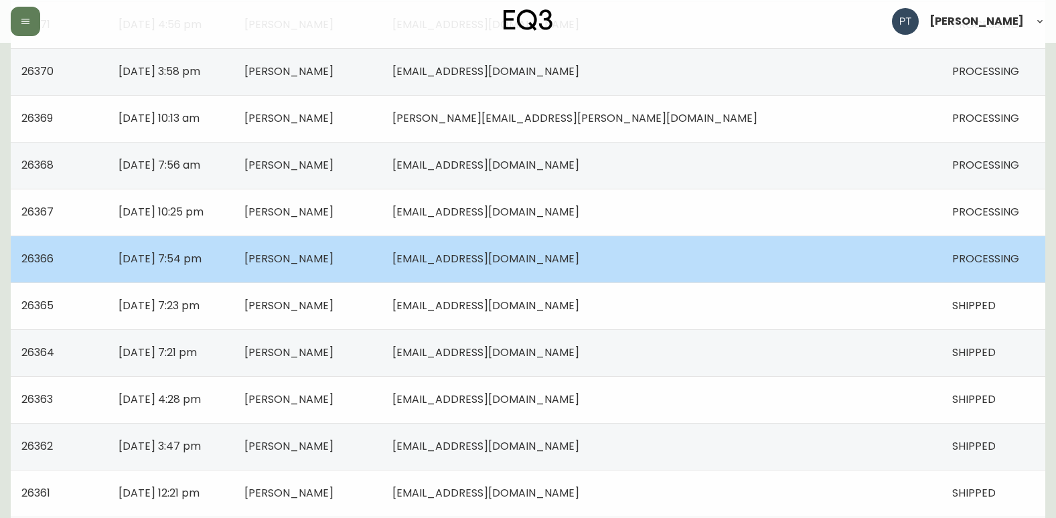
scroll to position [956, 0]
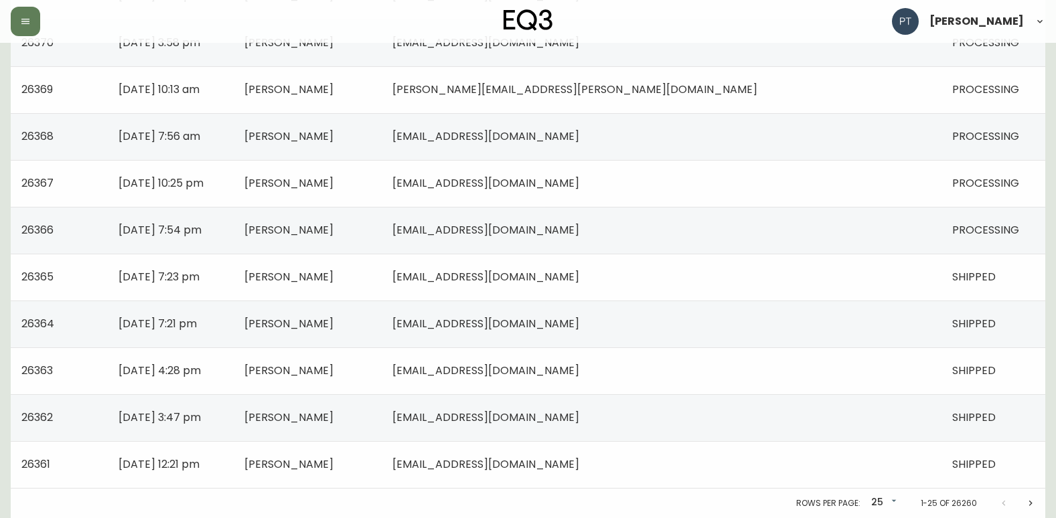
click at [382, 243] on td "[PERSON_NAME]" at bounding box center [308, 230] width 148 height 47
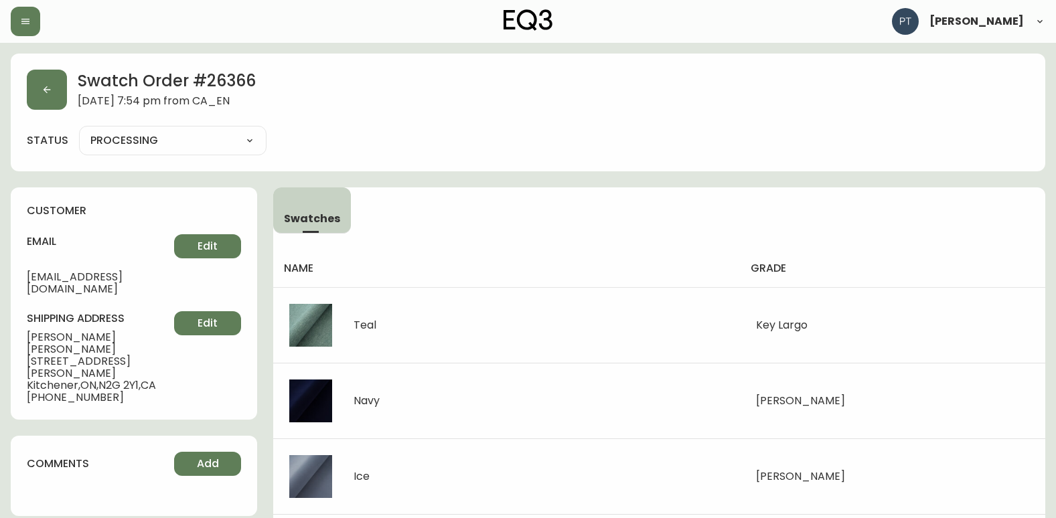
drag, startPoint x: 236, startPoint y: 143, endPoint x: 228, endPoint y: 141, distance: 7.8
click at [236, 147] on select "PROCESSING SHIPPED CANCELLED" at bounding box center [172, 141] width 187 height 20
click at [79, 131] on select "PROCESSING SHIPPED CANCELLED" at bounding box center [172, 141] width 187 height 20
select select "PROCESSING"
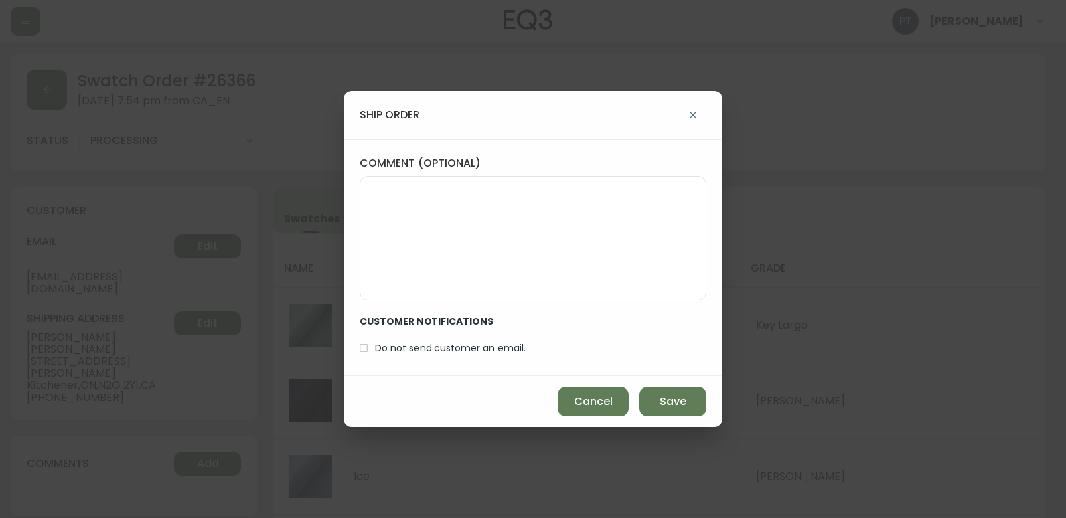
click at [665, 386] on div "Cancel Save" at bounding box center [532, 401] width 379 height 51
click at [668, 399] on span "Save" at bounding box center [672, 401] width 27 height 15
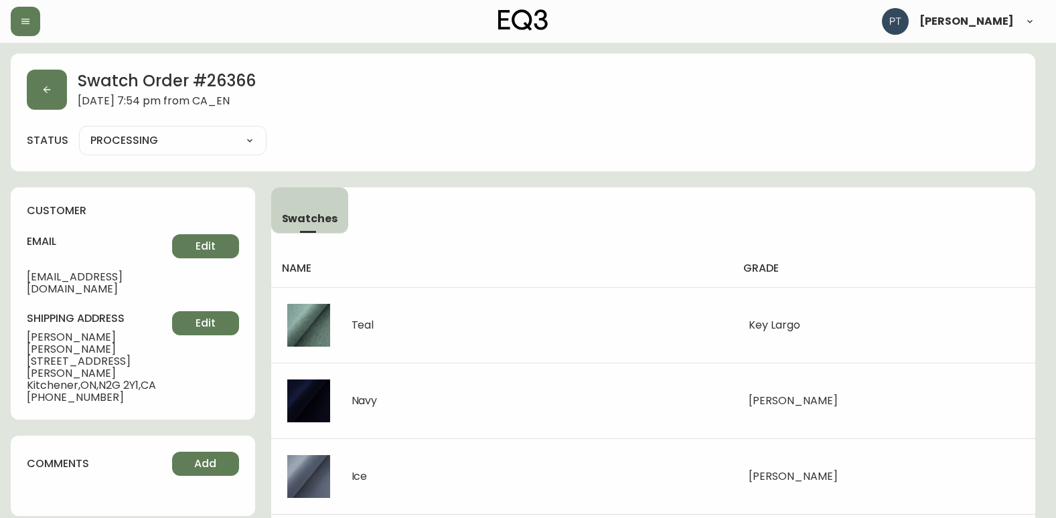
type input "SHIPPED"
select select "SHIPPED"
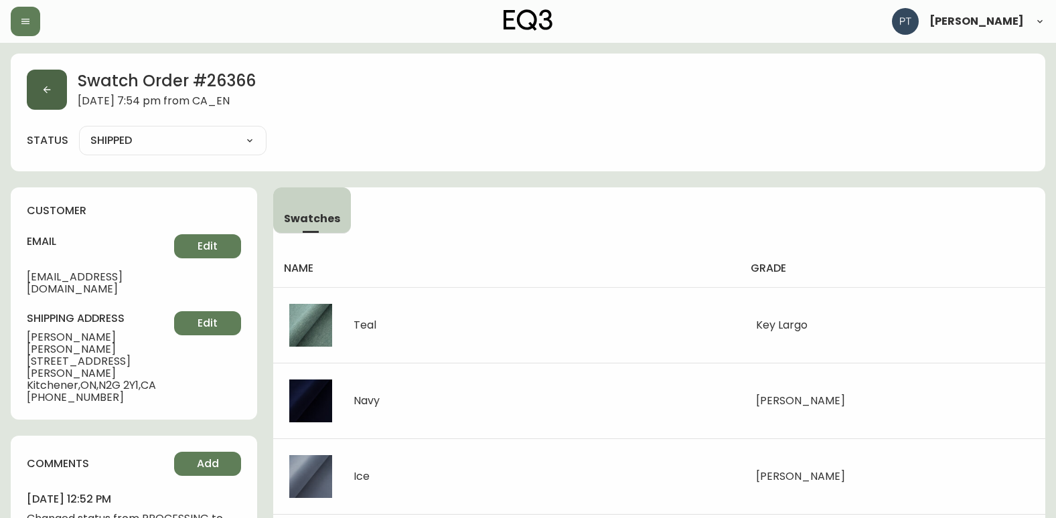
click at [37, 96] on button "button" at bounding box center [47, 90] width 40 height 40
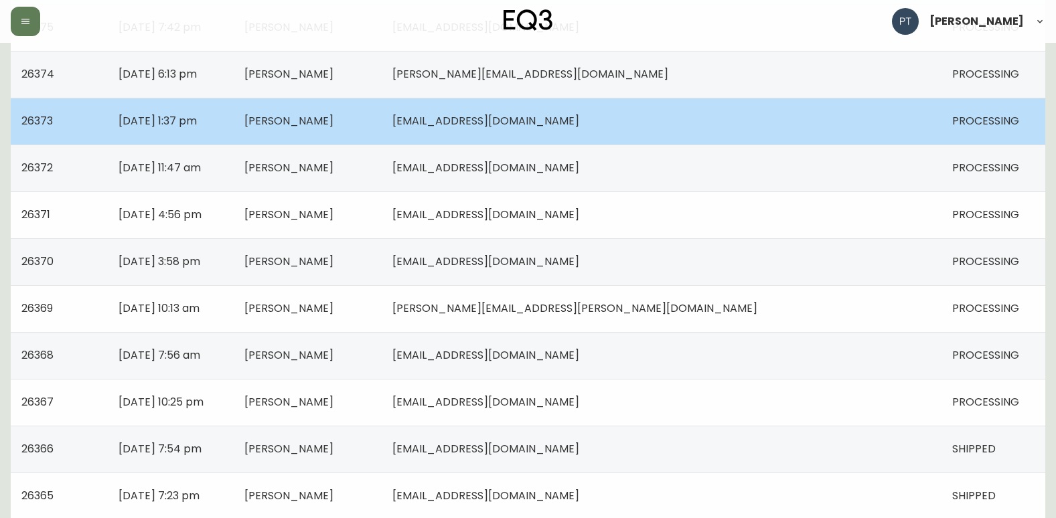
scroll to position [870, 0]
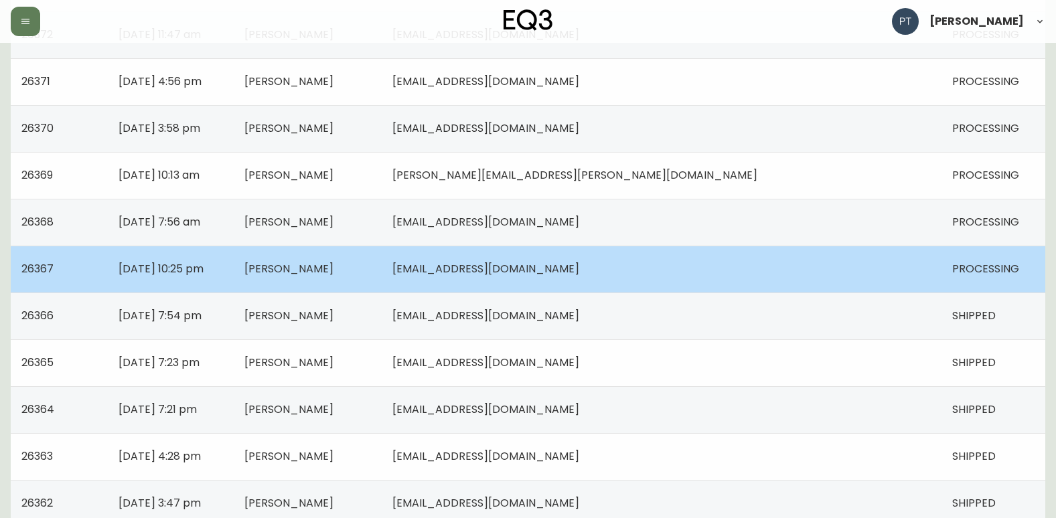
click at [382, 266] on td "[PERSON_NAME]" at bounding box center [308, 269] width 148 height 47
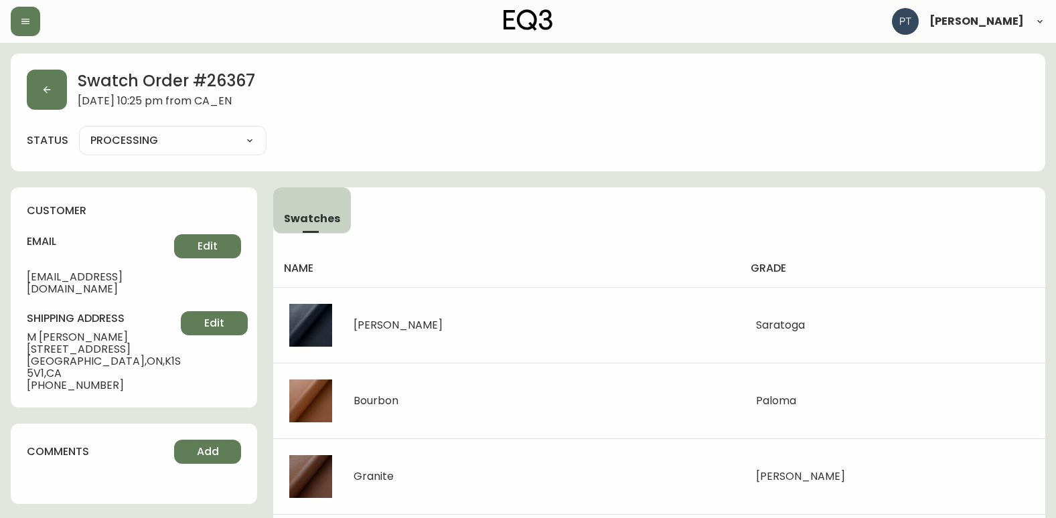
click at [199, 146] on select "PROCESSING SHIPPED CANCELLED" at bounding box center [172, 141] width 187 height 20
click at [79, 131] on select "PROCESSING SHIPPED CANCELLED" at bounding box center [172, 141] width 187 height 20
select select "PROCESSING"
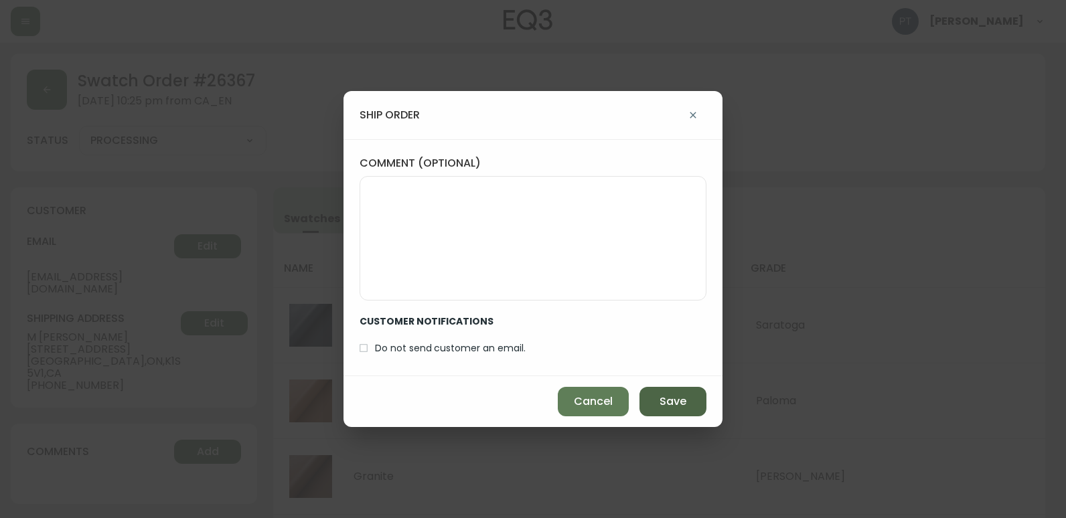
click at [683, 406] on span "Save" at bounding box center [672, 401] width 27 height 15
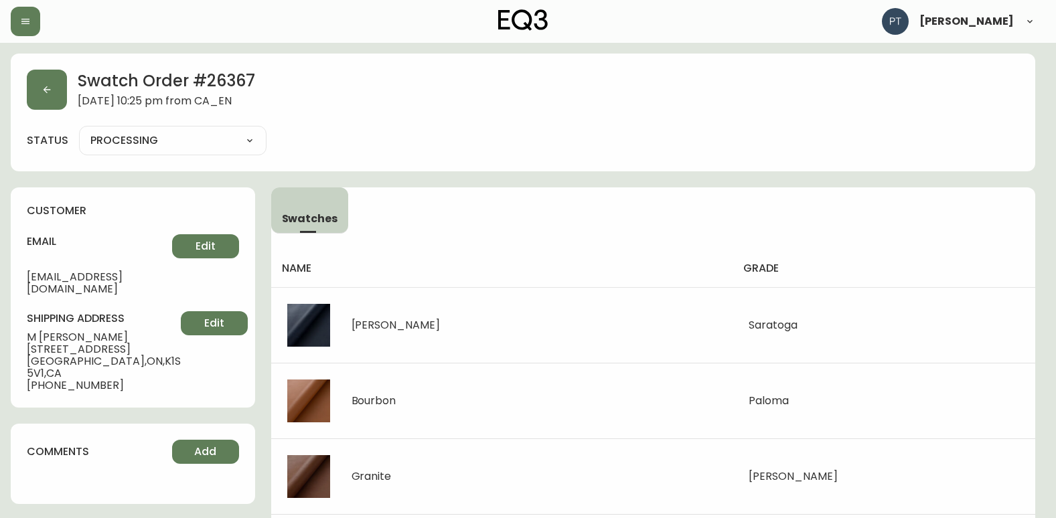
type input "SHIPPED"
select select "SHIPPED"
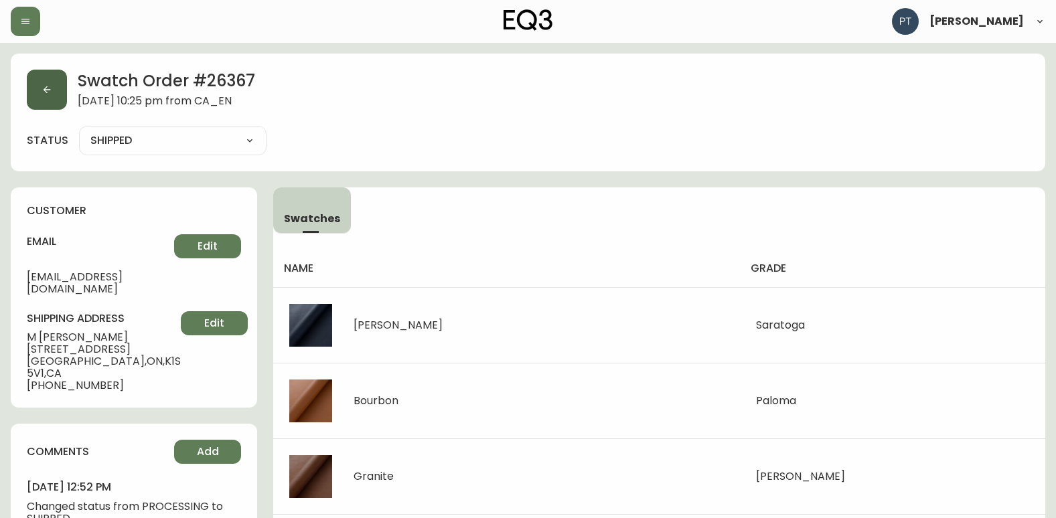
click at [64, 94] on button "button" at bounding box center [47, 90] width 40 height 40
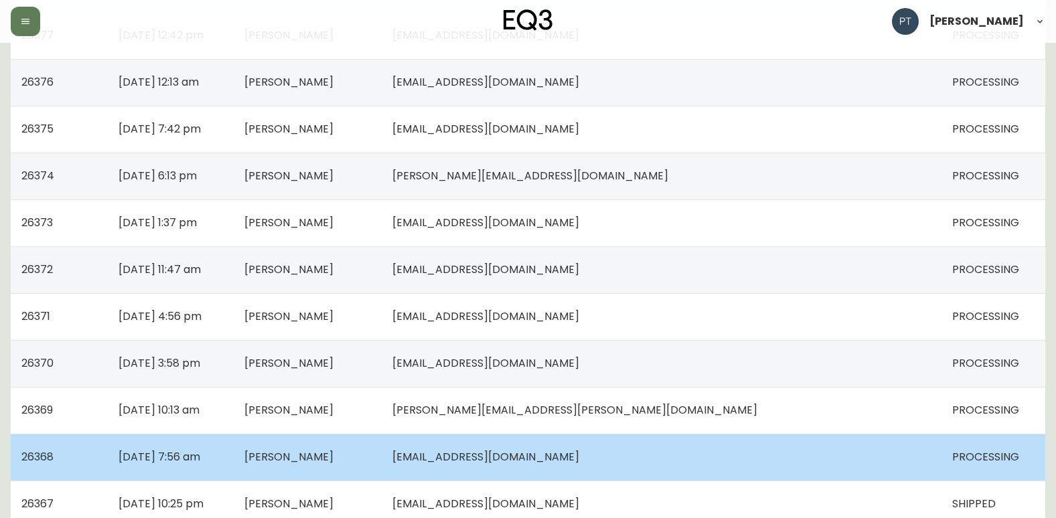
scroll to position [736, 0]
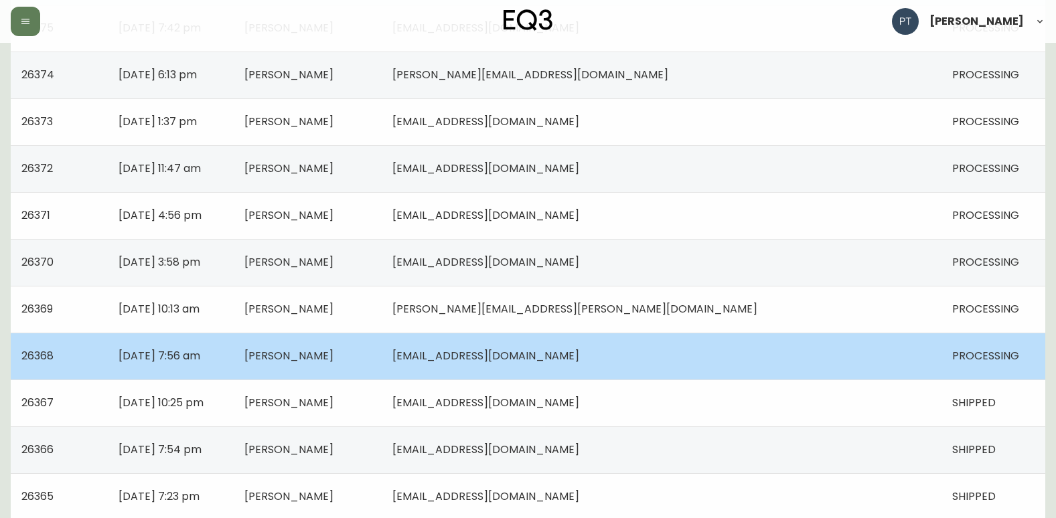
click at [629, 341] on td "[EMAIL_ADDRESS][DOMAIN_NAME]" at bounding box center [661, 356] width 559 height 47
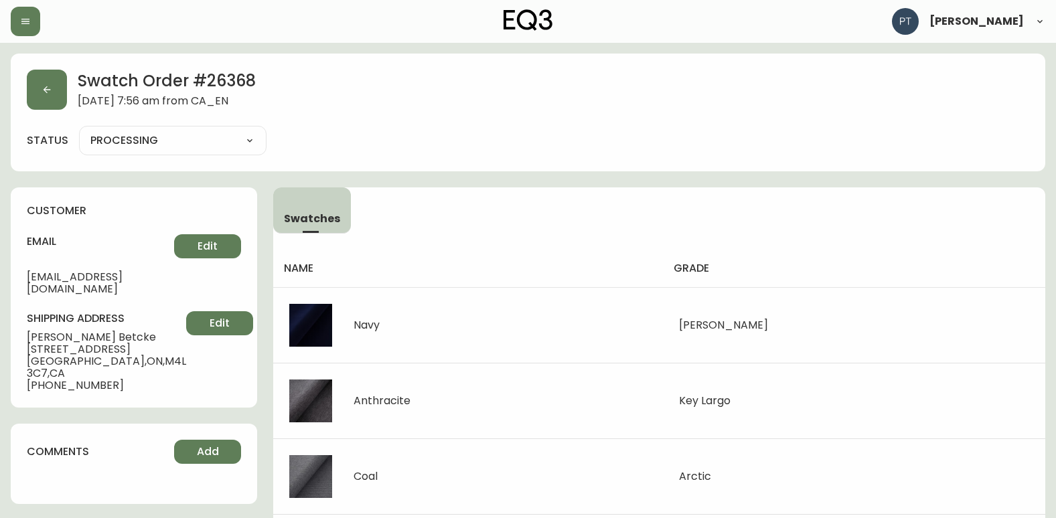
click at [195, 153] on div "PROCESSING SHIPPED CANCELLED" at bounding box center [172, 140] width 187 height 29
click at [205, 147] on select "PROCESSING SHIPPED CANCELLED" at bounding box center [172, 141] width 187 height 20
click at [79, 131] on select "PROCESSING SHIPPED CANCELLED" at bounding box center [172, 141] width 187 height 20
select select "PROCESSING"
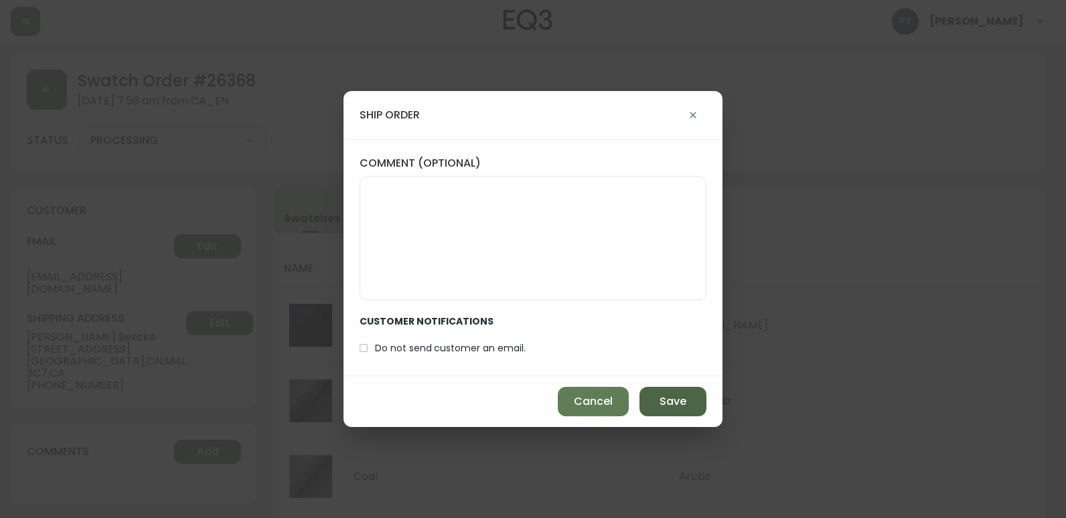
drag, startPoint x: 688, startPoint y: 393, endPoint x: 473, endPoint y: 319, distance: 227.1
click at [687, 393] on button "Save" at bounding box center [672, 401] width 67 height 29
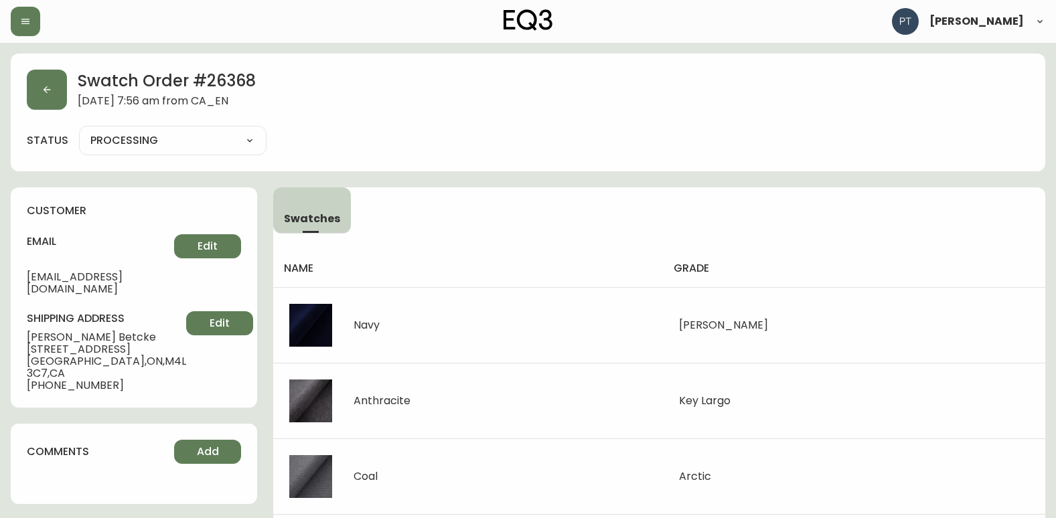
type input "SHIPPED"
select select "SHIPPED"
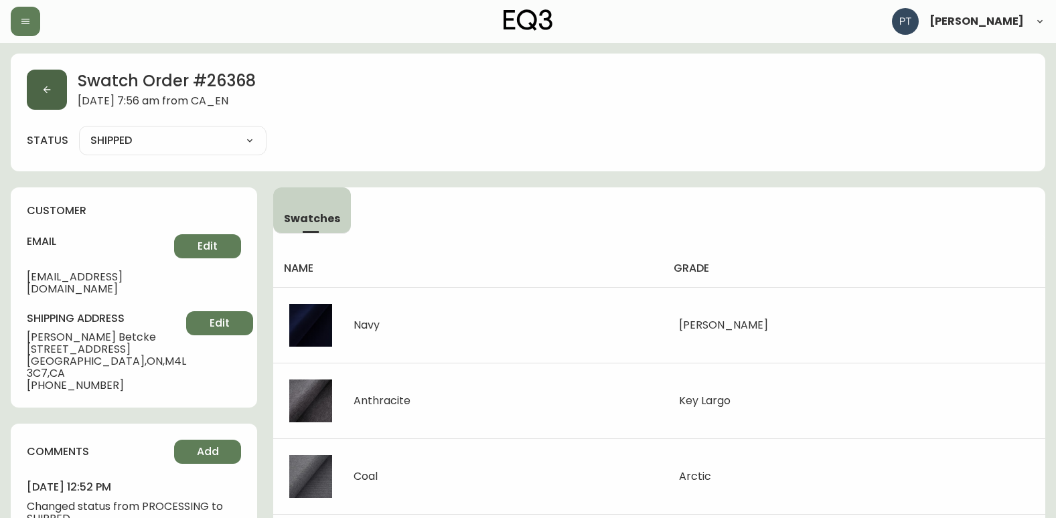
click at [43, 90] on icon "button" at bounding box center [46, 89] width 11 height 11
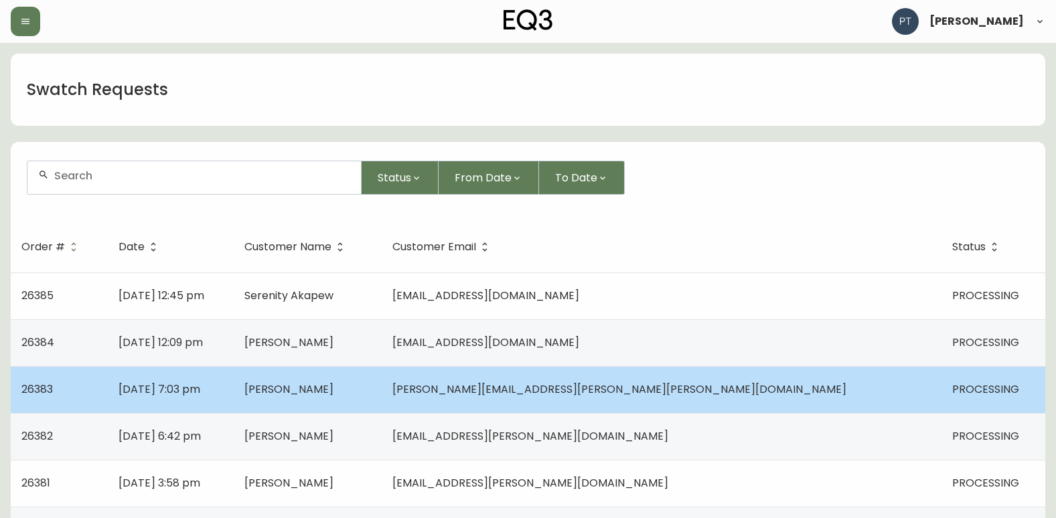
click at [382, 392] on td "[PERSON_NAME]" at bounding box center [308, 389] width 148 height 47
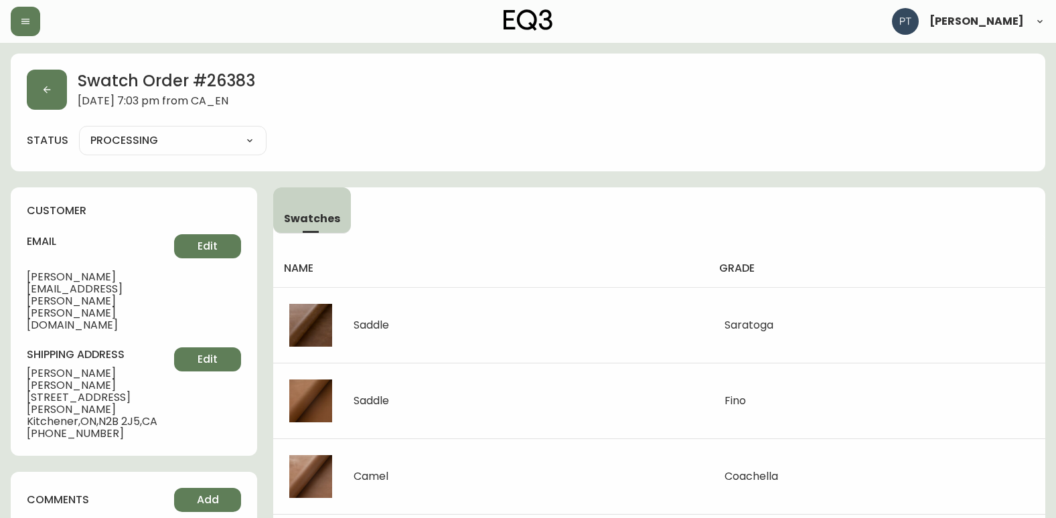
click at [214, 139] on select "PROCESSING SHIPPED CANCELLED" at bounding box center [172, 141] width 187 height 20
click at [79, 131] on select "PROCESSING SHIPPED CANCELLED" at bounding box center [172, 141] width 187 height 20
select select "PROCESSING"
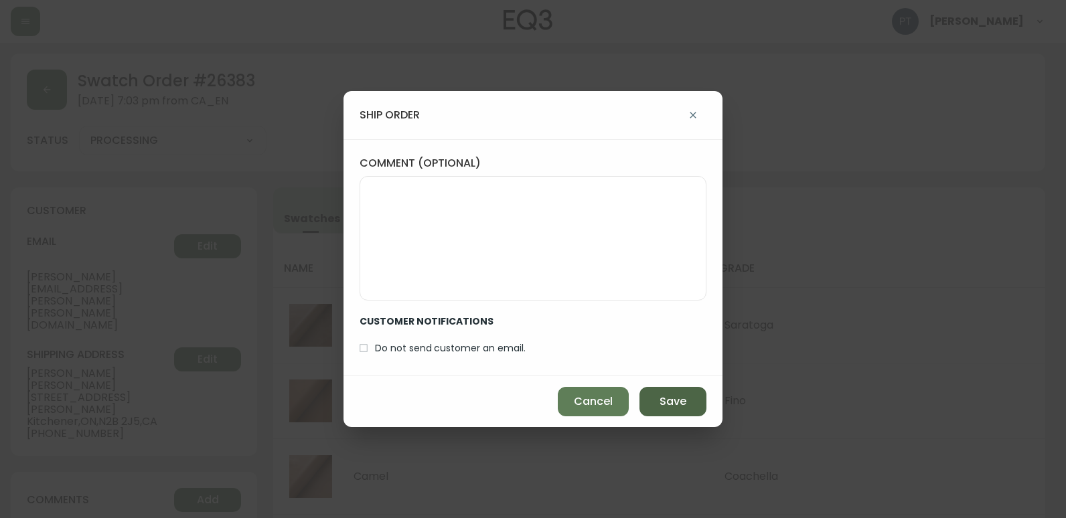
click at [645, 411] on button "Save" at bounding box center [672, 401] width 67 height 29
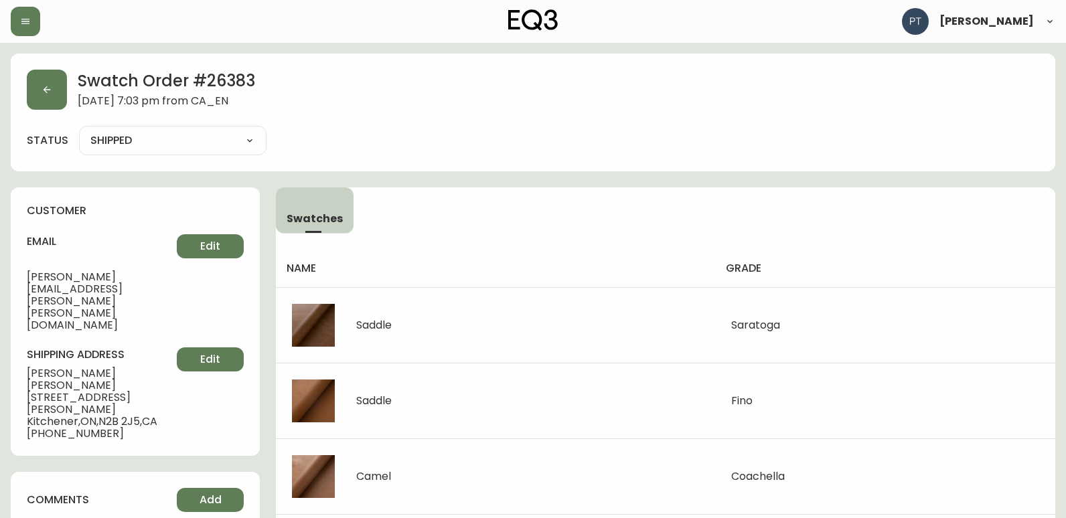
type input "SHIPPED"
select select "SHIPPED"
click at [47, 98] on button "button" at bounding box center [47, 90] width 40 height 40
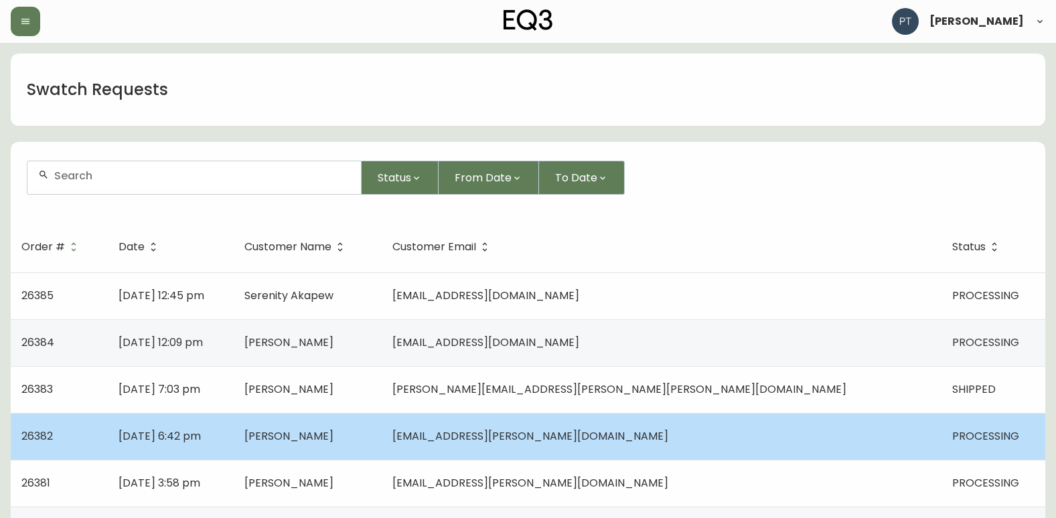
click at [382, 422] on td "[PERSON_NAME]" at bounding box center [308, 436] width 148 height 47
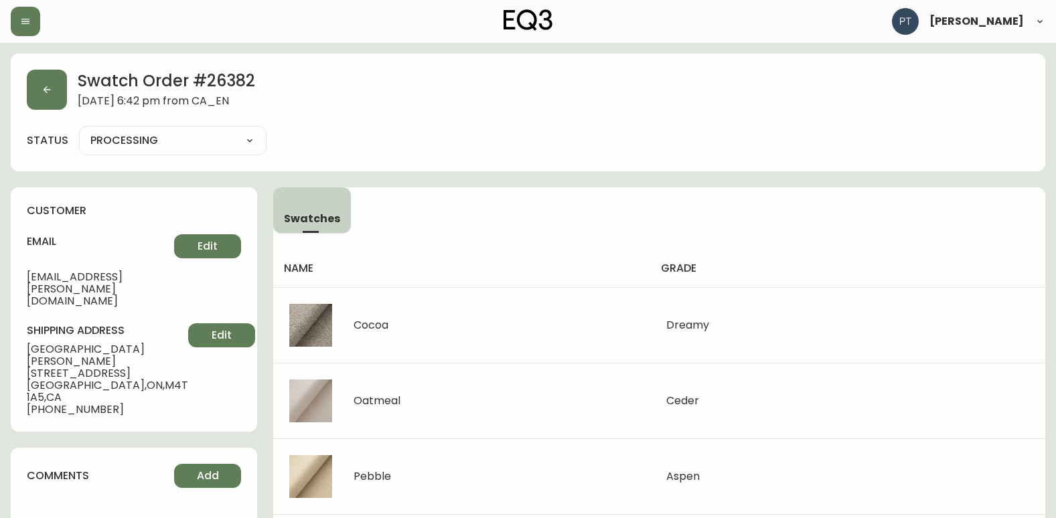
click at [193, 147] on select "PROCESSING SHIPPED CANCELLED" at bounding box center [172, 141] width 187 height 20
click at [79, 131] on select "PROCESSING SHIPPED CANCELLED" at bounding box center [172, 141] width 187 height 20
select select "PROCESSING"
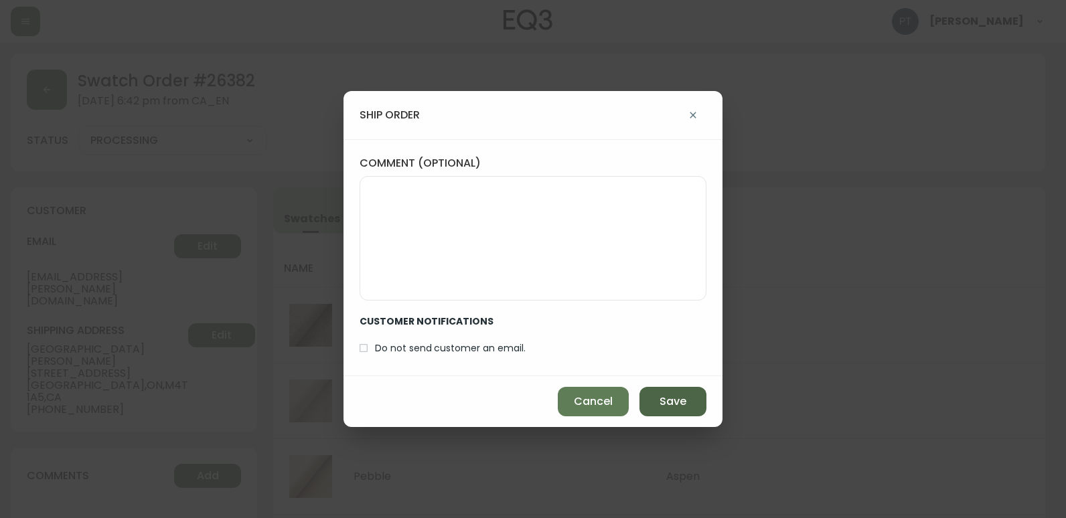
click at [644, 412] on button "Save" at bounding box center [672, 401] width 67 height 29
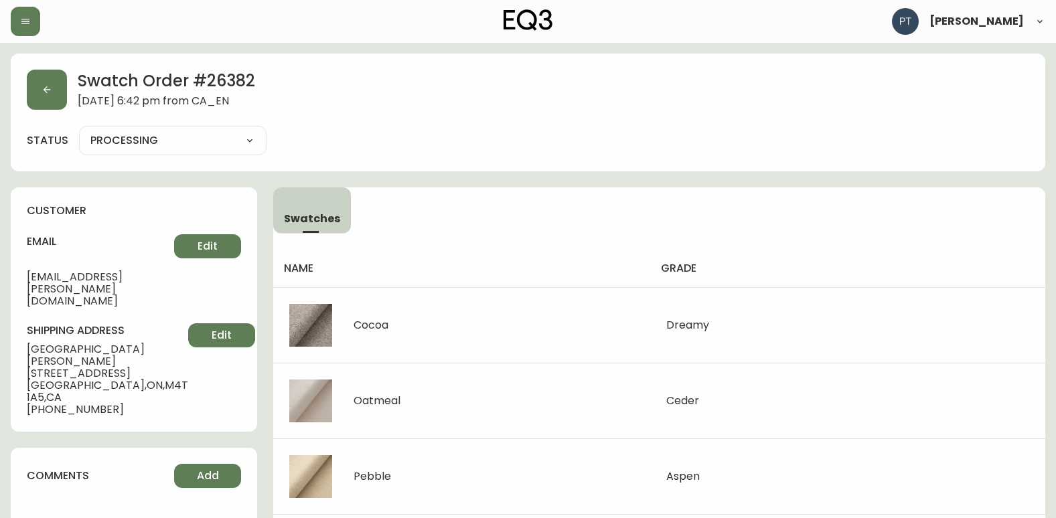
type input "SHIPPED"
select select "SHIPPED"
click at [43, 112] on div "Swatch Order # 26382 [DATE] 6:42 pm from CA_EN status SHIPPED SHIPPED CANCELLED" at bounding box center [528, 113] width 1034 height 118
click at [49, 105] on button "button" at bounding box center [47, 90] width 40 height 40
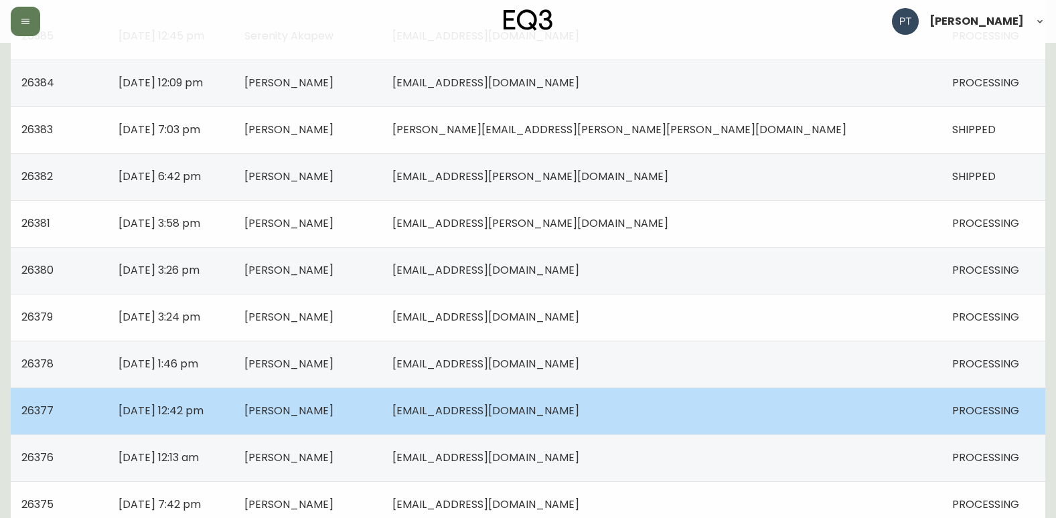
scroll to position [268, 0]
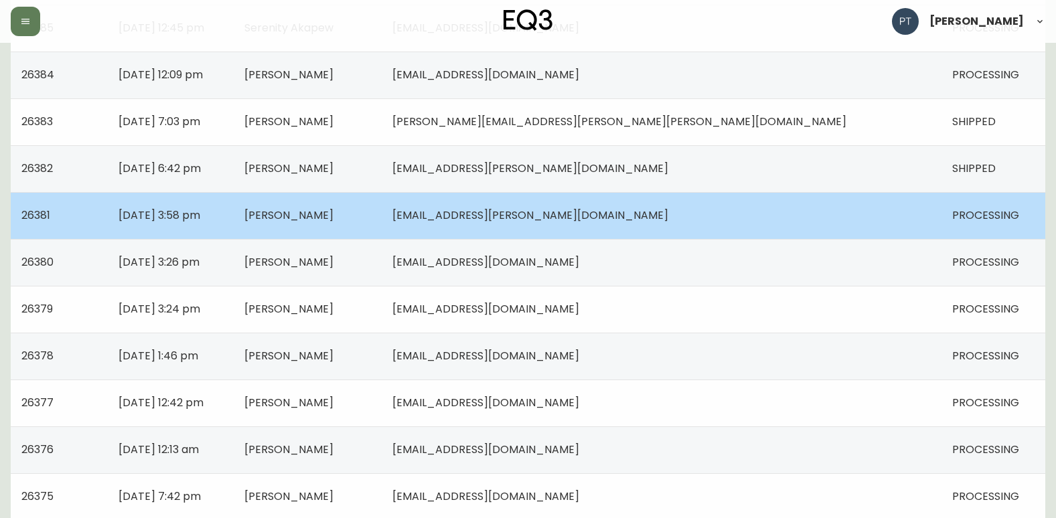
click at [382, 224] on td "[PERSON_NAME]" at bounding box center [308, 215] width 148 height 47
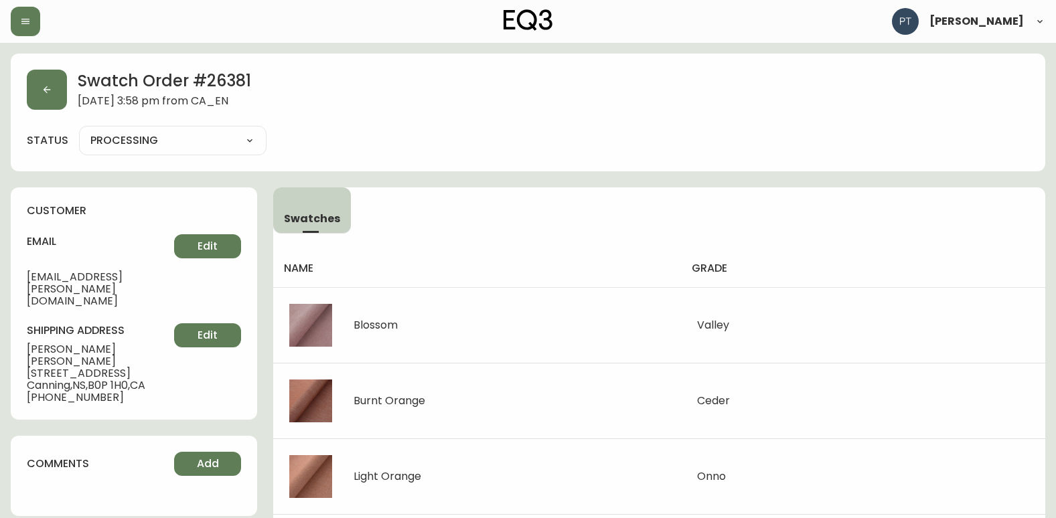
click at [178, 133] on select "PROCESSING SHIPPED CANCELLED" at bounding box center [172, 141] width 187 height 20
click at [79, 131] on select "PROCESSING SHIPPED CANCELLED" at bounding box center [172, 141] width 187 height 20
select select "PROCESSING"
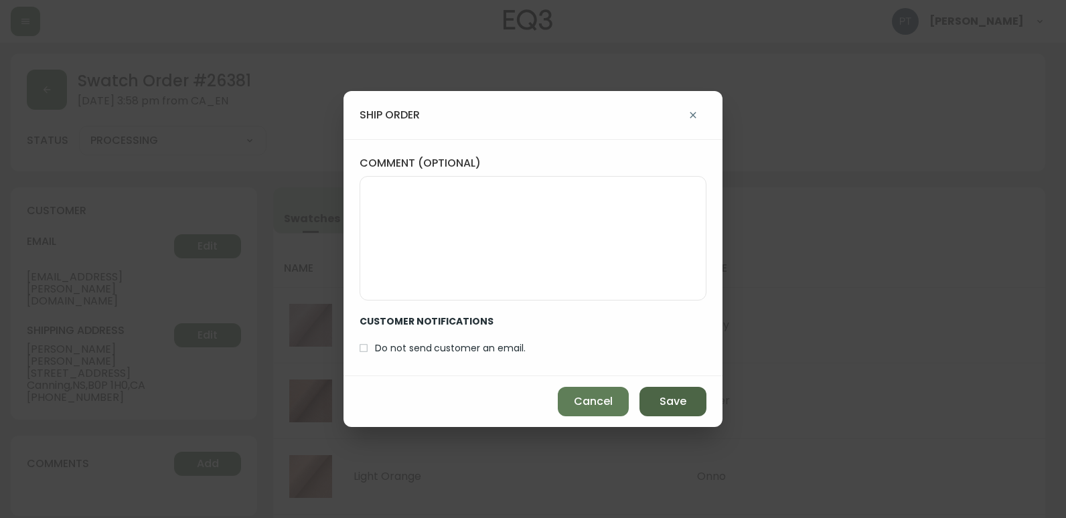
click at [694, 414] on button "Save" at bounding box center [672, 401] width 67 height 29
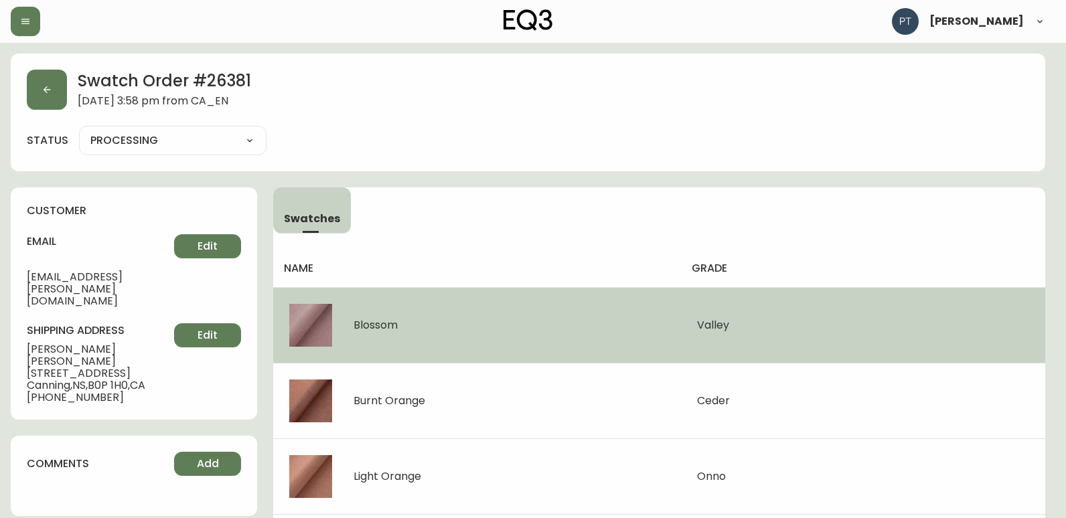
type input "SHIPPED"
select select "SHIPPED"
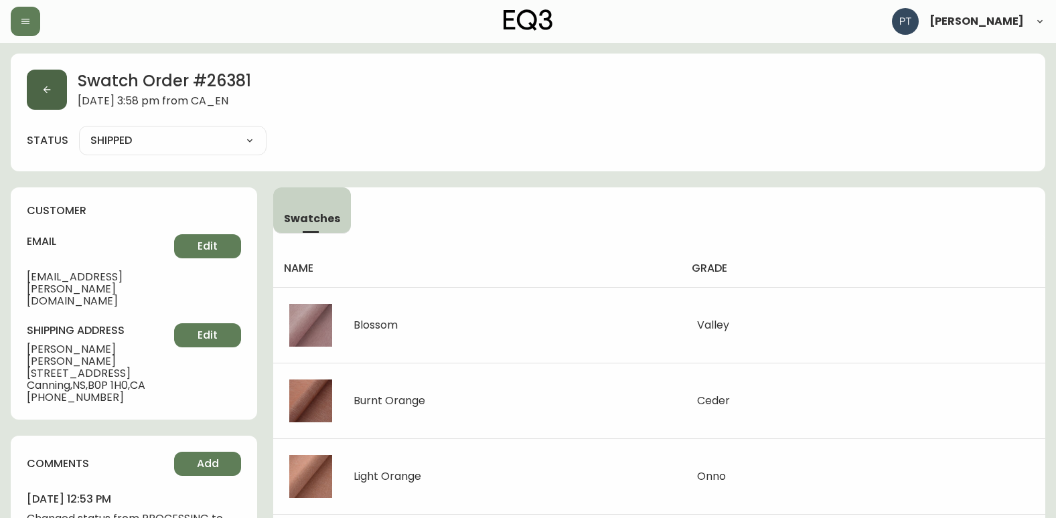
drag, startPoint x: 23, startPoint y: 85, endPoint x: 48, endPoint y: 96, distance: 27.3
click at [27, 86] on div "Swatch Order # 26381 [DATE] 3:58 pm from CA_EN status SHIPPED SHIPPED CANCELLED" at bounding box center [528, 113] width 1034 height 118
click at [48, 96] on button "button" at bounding box center [47, 90] width 40 height 40
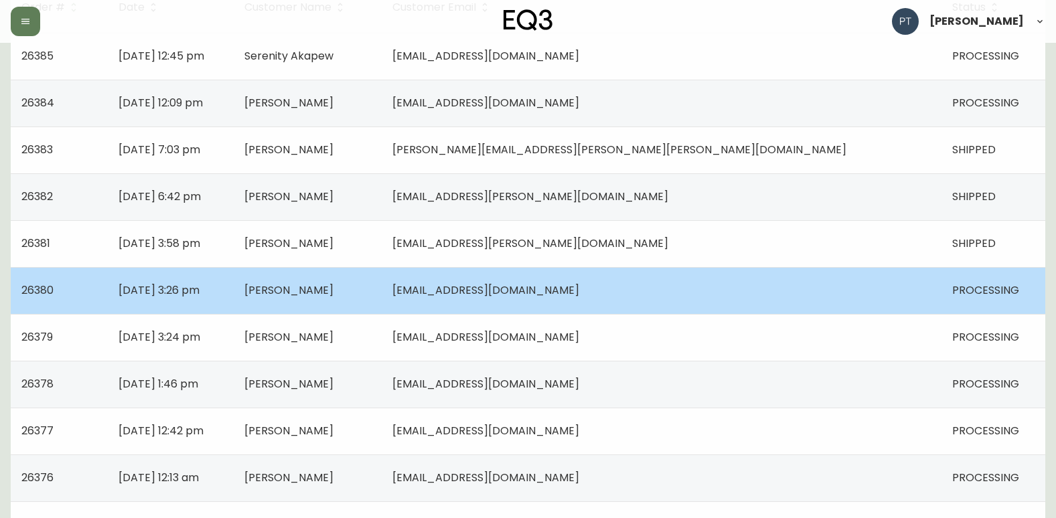
scroll to position [201, 0]
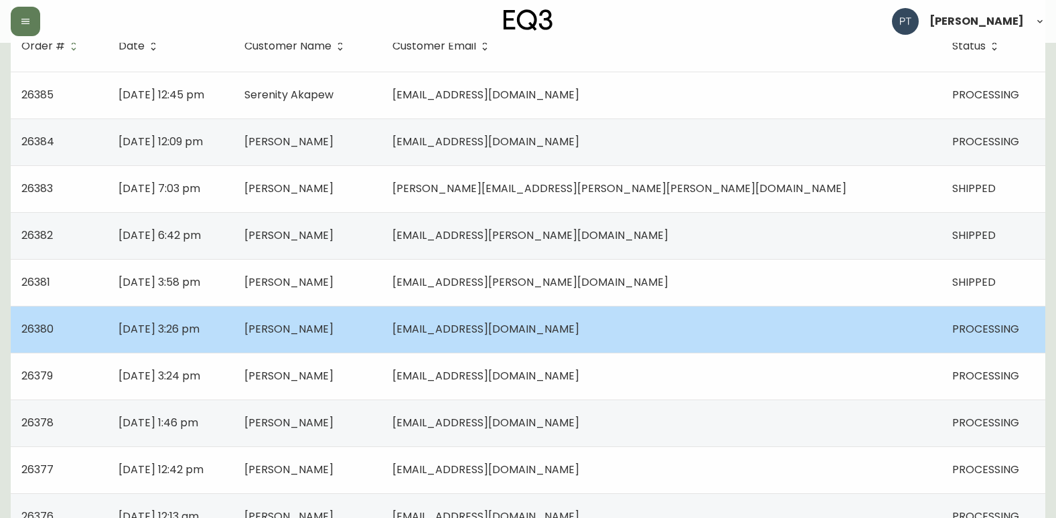
click at [382, 333] on td "[PERSON_NAME]" at bounding box center [308, 329] width 148 height 47
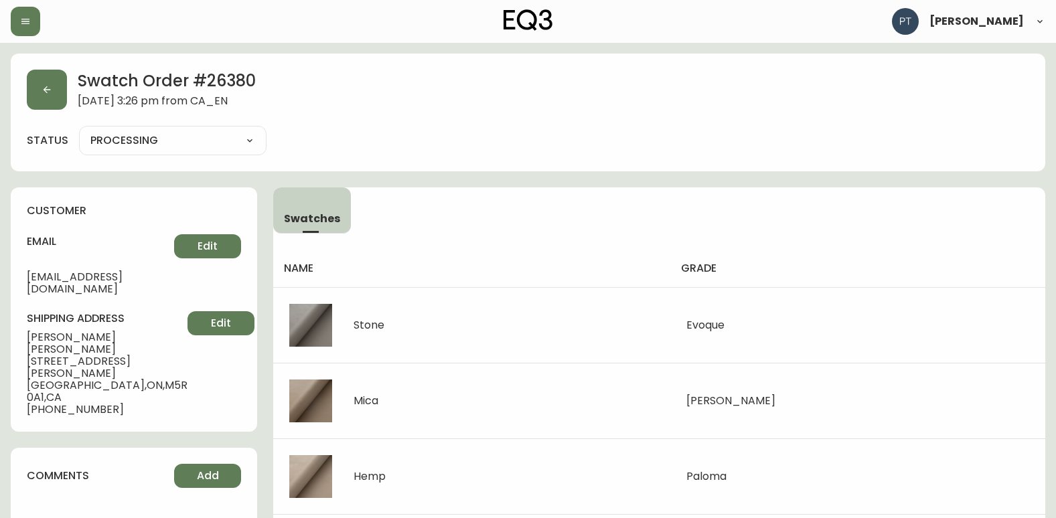
click at [247, 147] on select "PROCESSING SHIPPED CANCELLED" at bounding box center [172, 141] width 187 height 20
click at [79, 131] on select "PROCESSING SHIPPED CANCELLED" at bounding box center [172, 141] width 187 height 20
select select "PROCESSING"
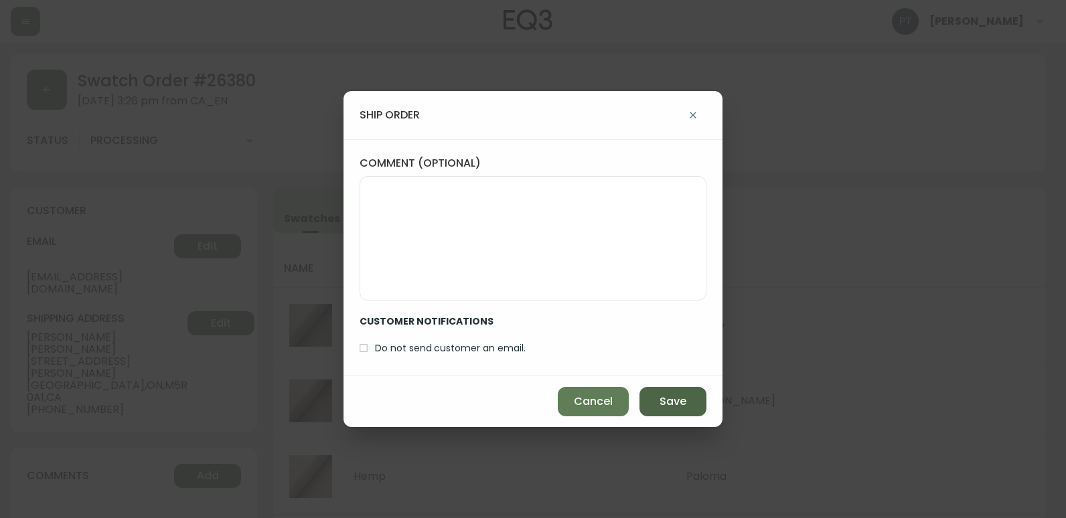
click at [683, 396] on span "Save" at bounding box center [672, 401] width 27 height 15
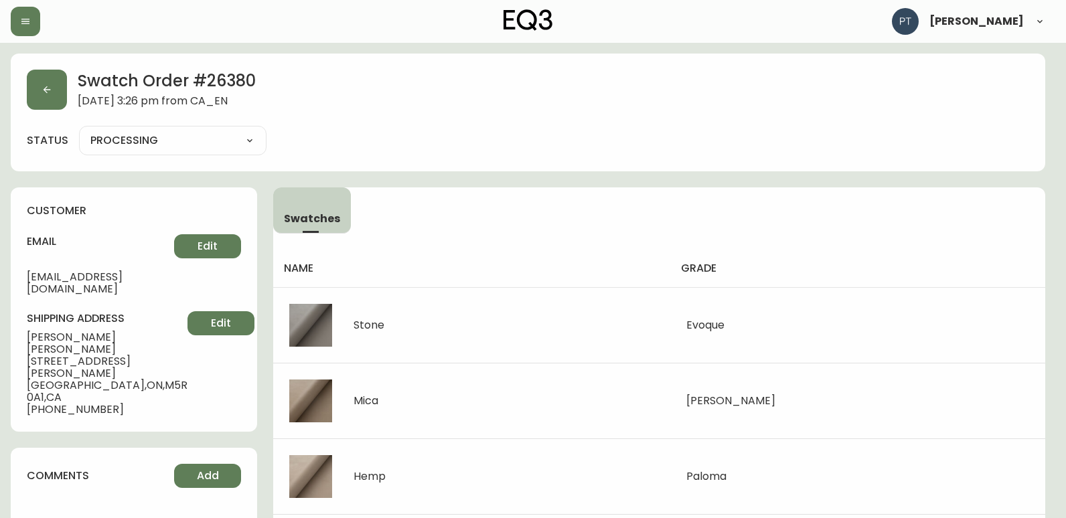
type input "SHIPPED"
select select "SHIPPED"
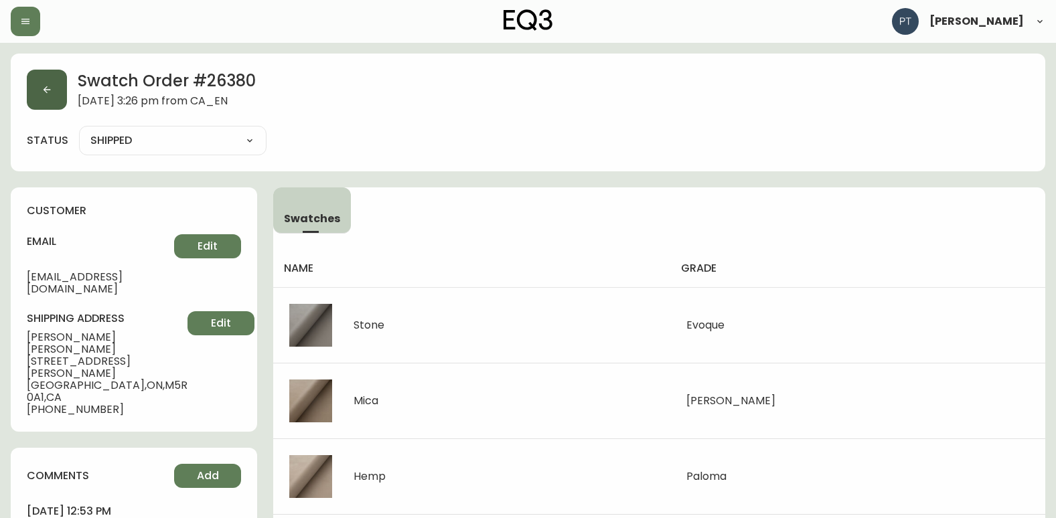
click at [46, 96] on button "button" at bounding box center [47, 90] width 40 height 40
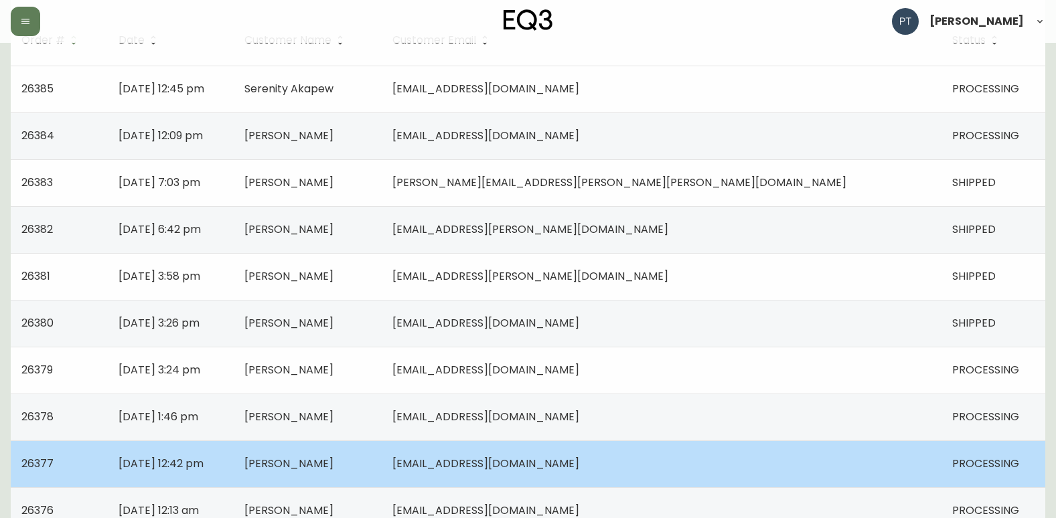
scroll to position [268, 0]
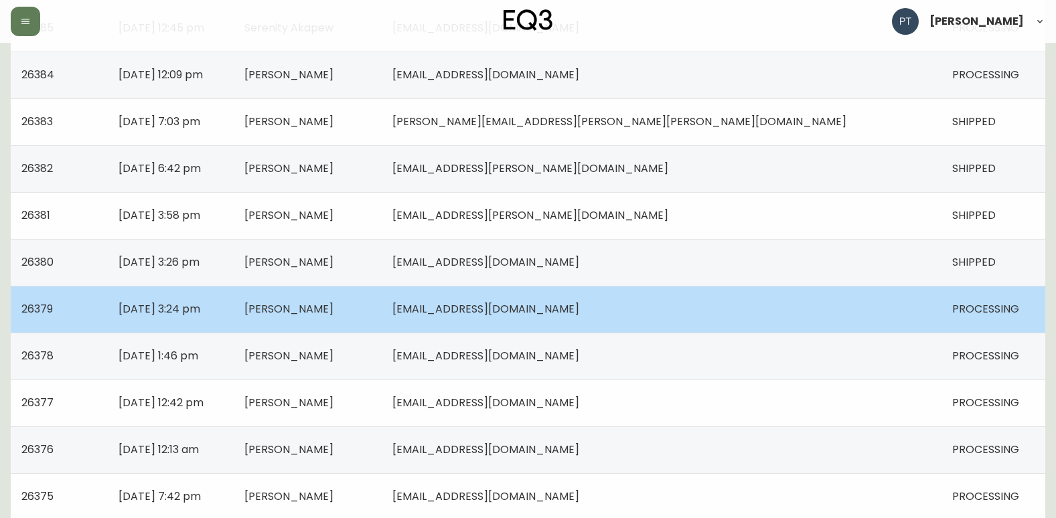
click at [763, 295] on td "[EMAIL_ADDRESS][DOMAIN_NAME]" at bounding box center [661, 309] width 559 height 47
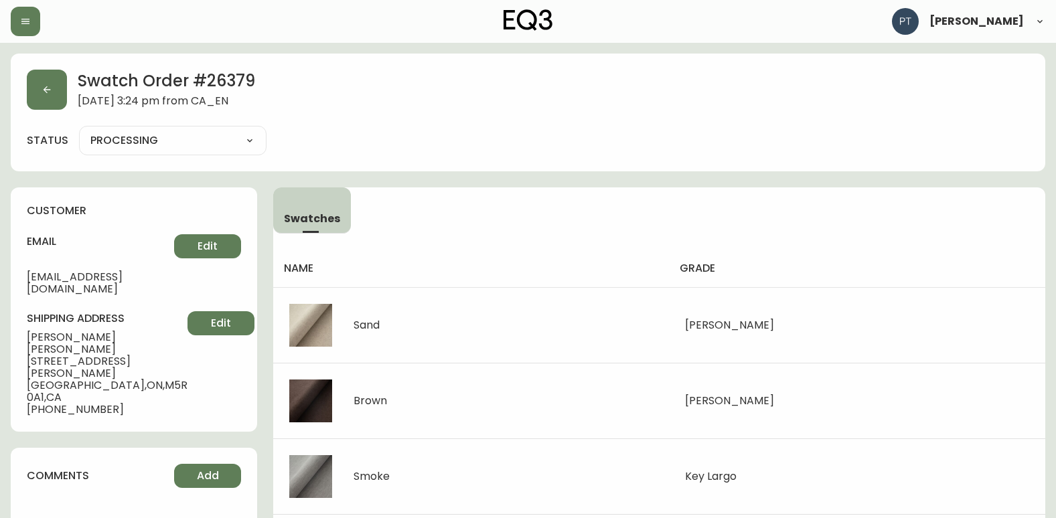
click at [246, 137] on select "PROCESSING SHIPPED CANCELLED" at bounding box center [172, 141] width 187 height 20
click at [79, 131] on select "PROCESSING SHIPPED CANCELLED" at bounding box center [172, 141] width 187 height 20
select select "PROCESSING"
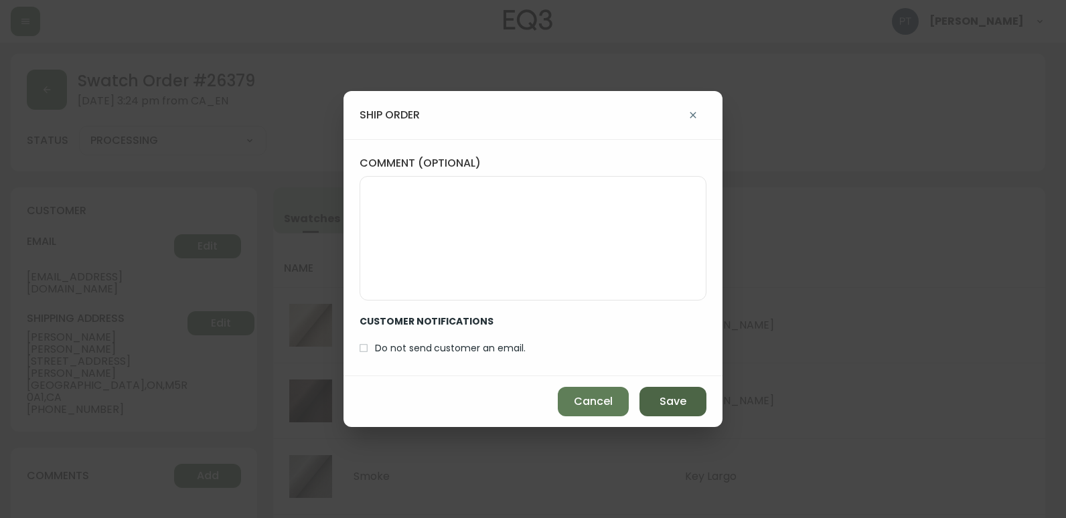
click at [665, 398] on span "Save" at bounding box center [672, 401] width 27 height 15
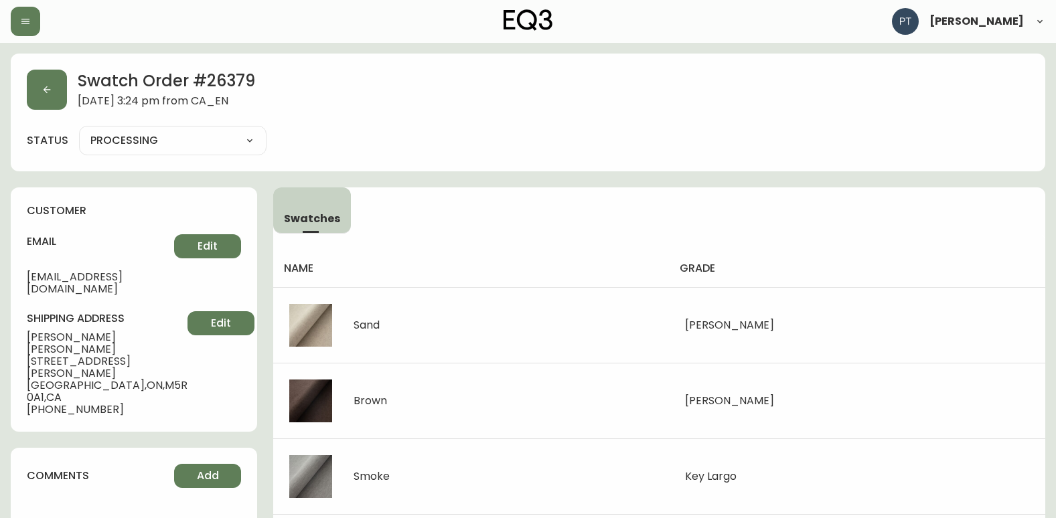
type input "SHIPPED"
select select "SHIPPED"
click at [53, 102] on button "button" at bounding box center [47, 90] width 40 height 40
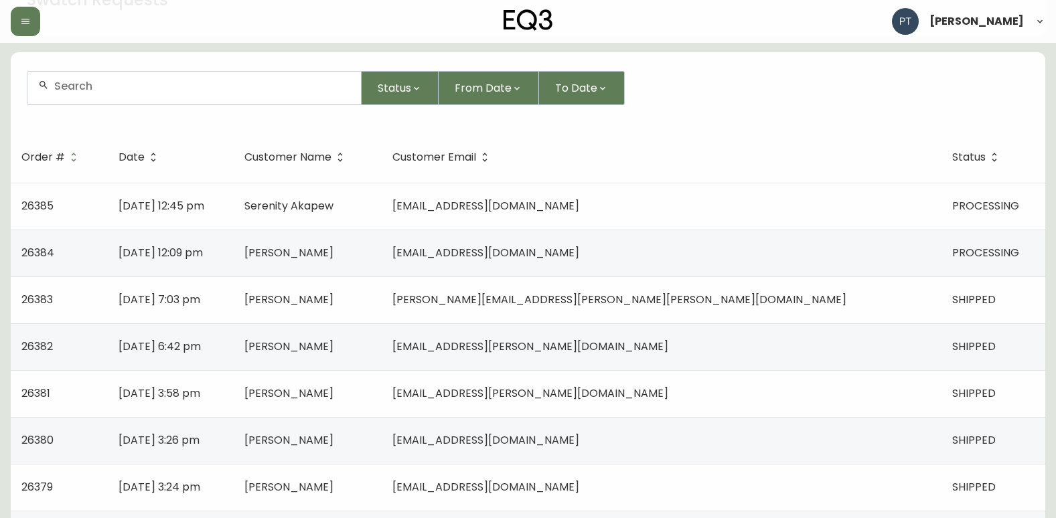
scroll to position [335, 0]
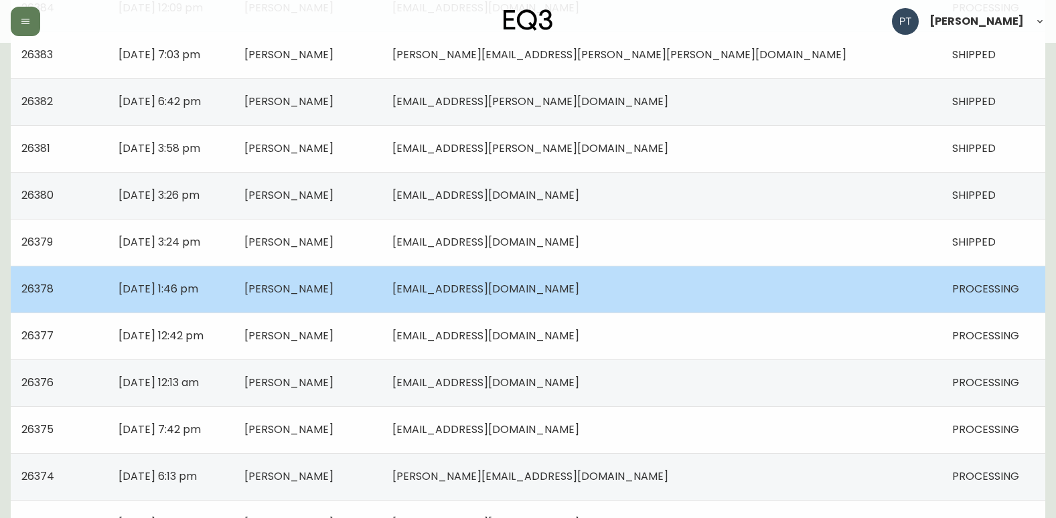
click at [831, 299] on td "[EMAIL_ADDRESS][DOMAIN_NAME]" at bounding box center [661, 289] width 559 height 47
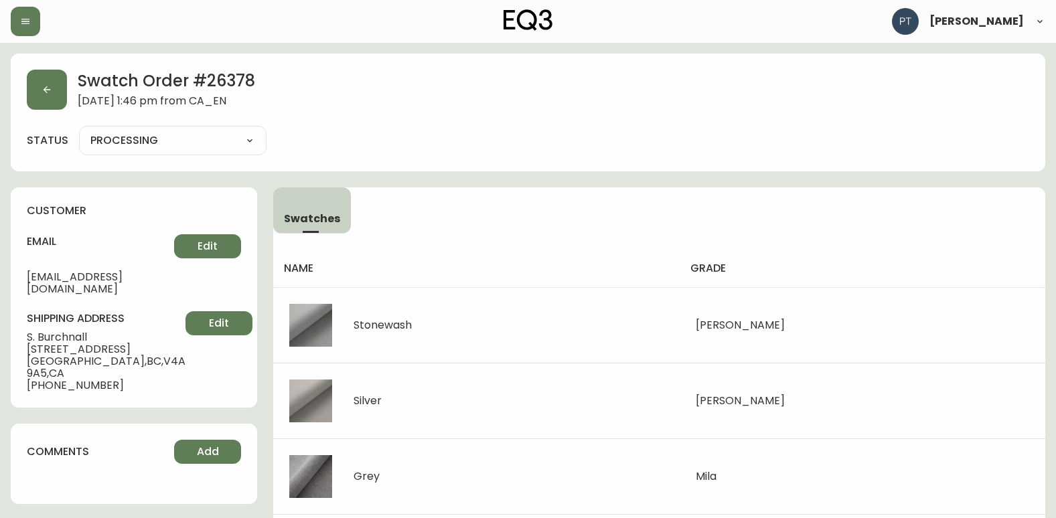
click at [231, 149] on select "PROCESSING SHIPPED CANCELLED" at bounding box center [172, 141] width 187 height 20
click at [79, 131] on select "PROCESSING SHIPPED CANCELLED" at bounding box center [172, 141] width 187 height 20
select select "PROCESSING"
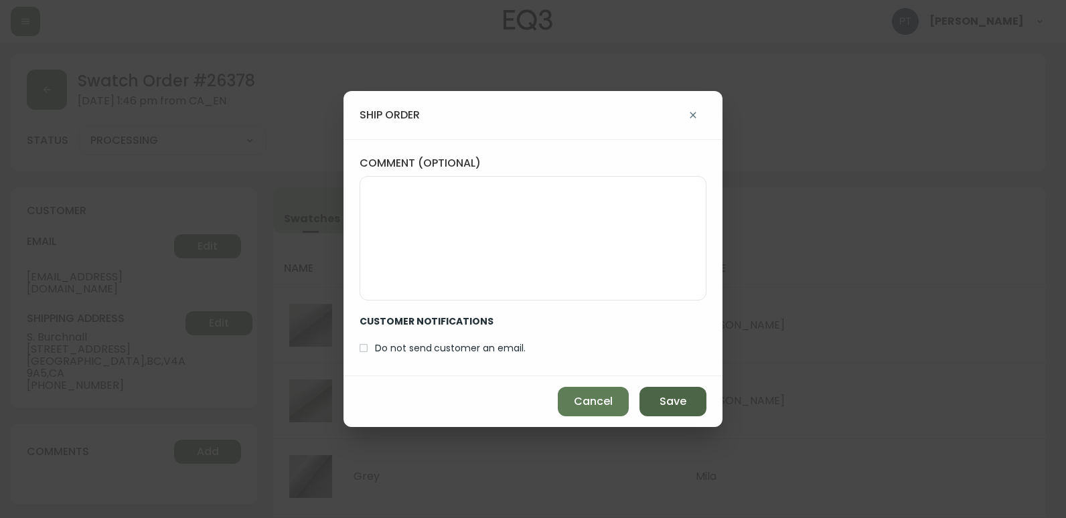
click at [688, 398] on button "Save" at bounding box center [672, 401] width 67 height 29
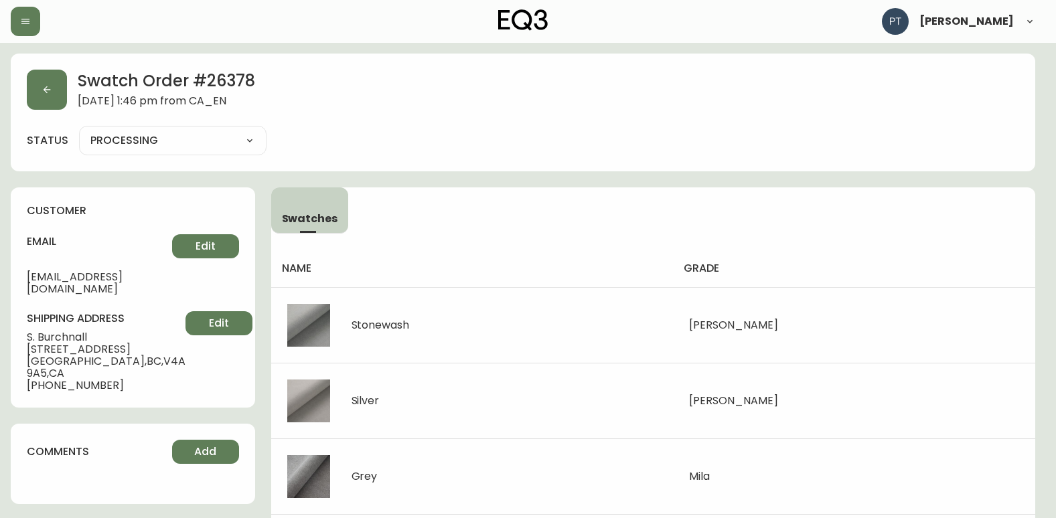
type input "SHIPPED"
select select "SHIPPED"
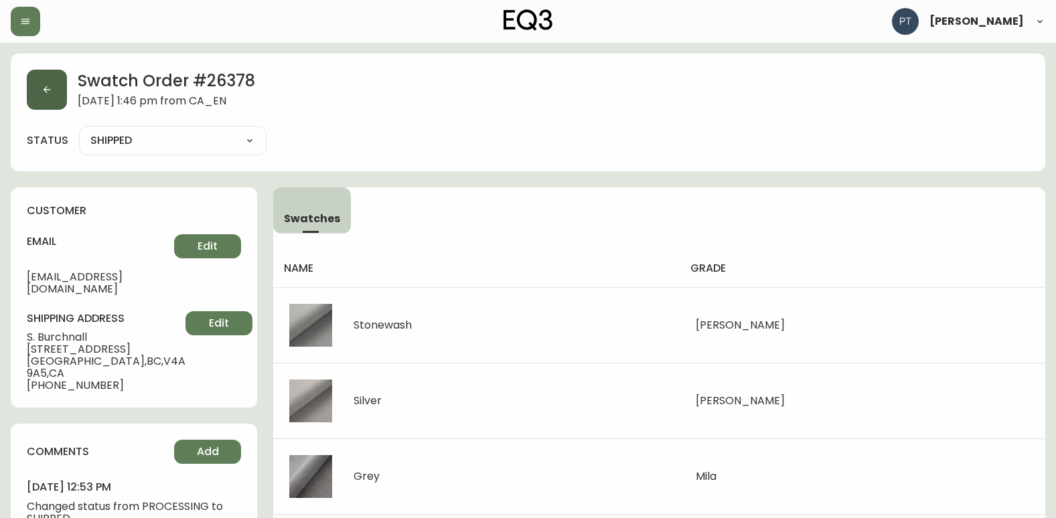
click at [49, 98] on button "button" at bounding box center [47, 90] width 40 height 40
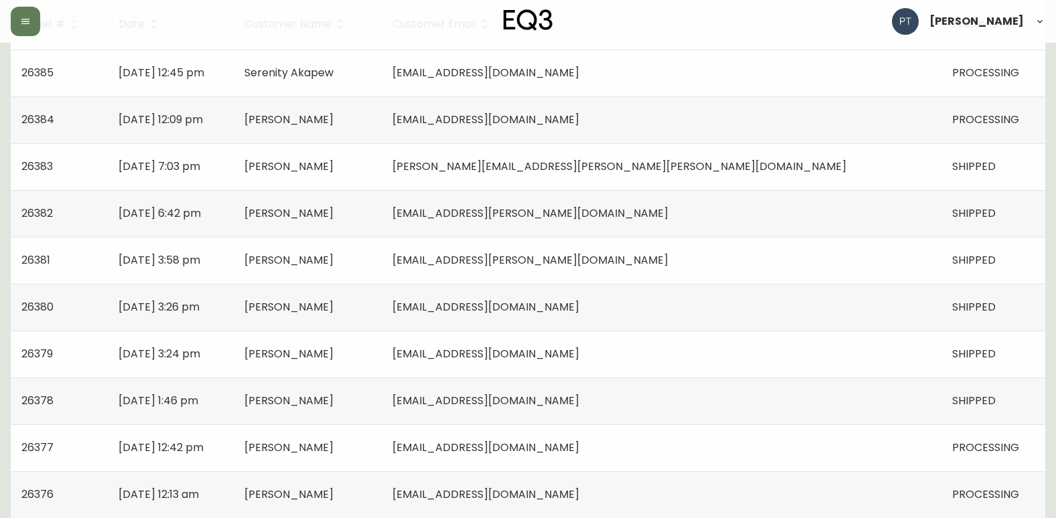
scroll to position [535, 0]
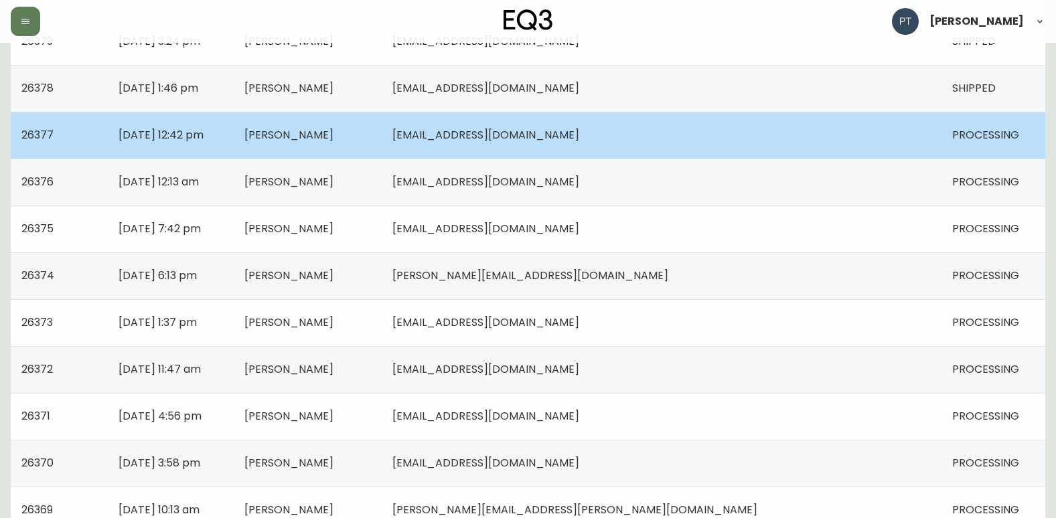
click at [757, 144] on td "[EMAIL_ADDRESS][DOMAIN_NAME]" at bounding box center [661, 135] width 559 height 47
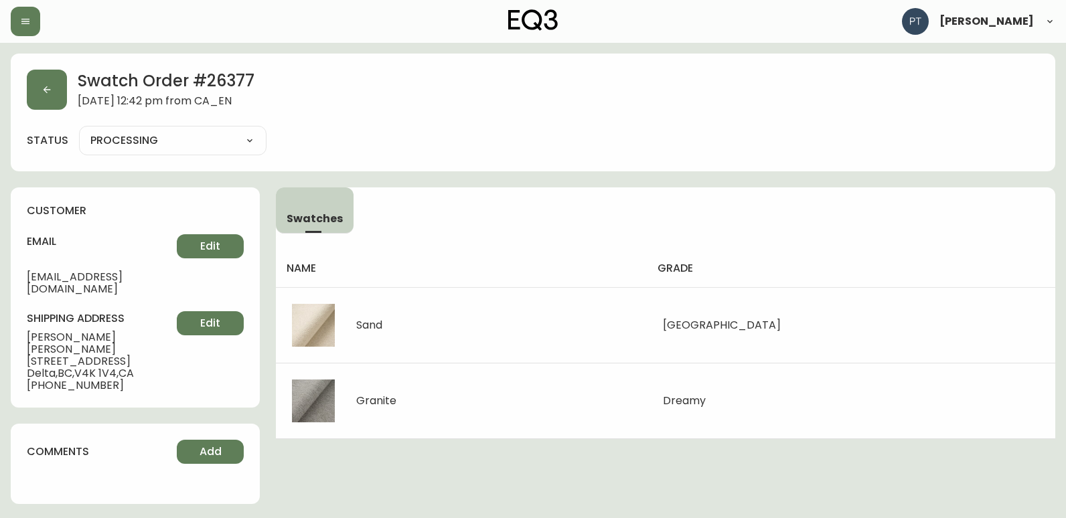
drag, startPoint x: 220, startPoint y: 141, endPoint x: 222, endPoint y: 149, distance: 8.9
click at [220, 141] on select "PROCESSING SHIPPED CANCELLED" at bounding box center [172, 141] width 187 height 20
click at [79, 131] on select "PROCESSING SHIPPED CANCELLED" at bounding box center [172, 141] width 187 height 20
select select "PROCESSING"
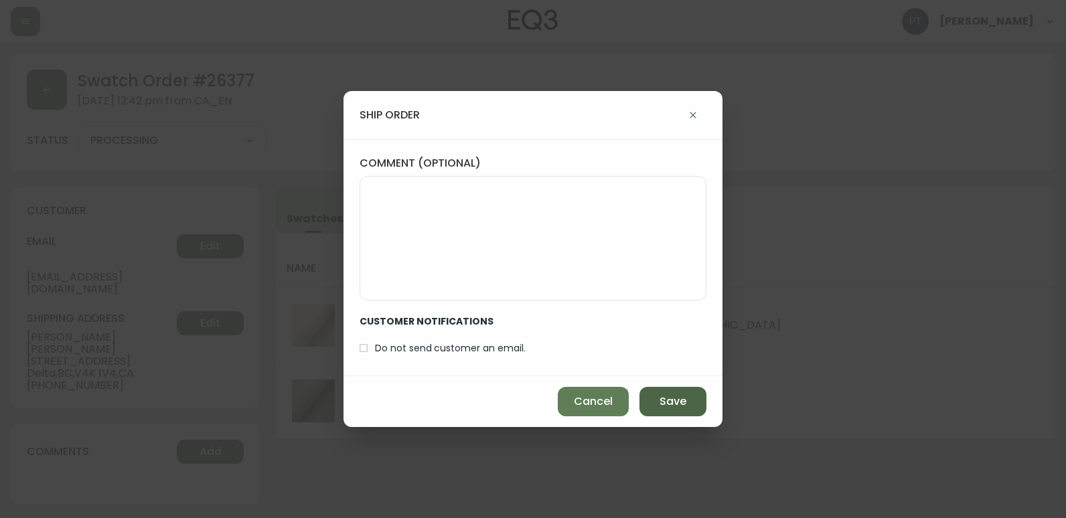
click at [675, 393] on button "Save" at bounding box center [672, 401] width 67 height 29
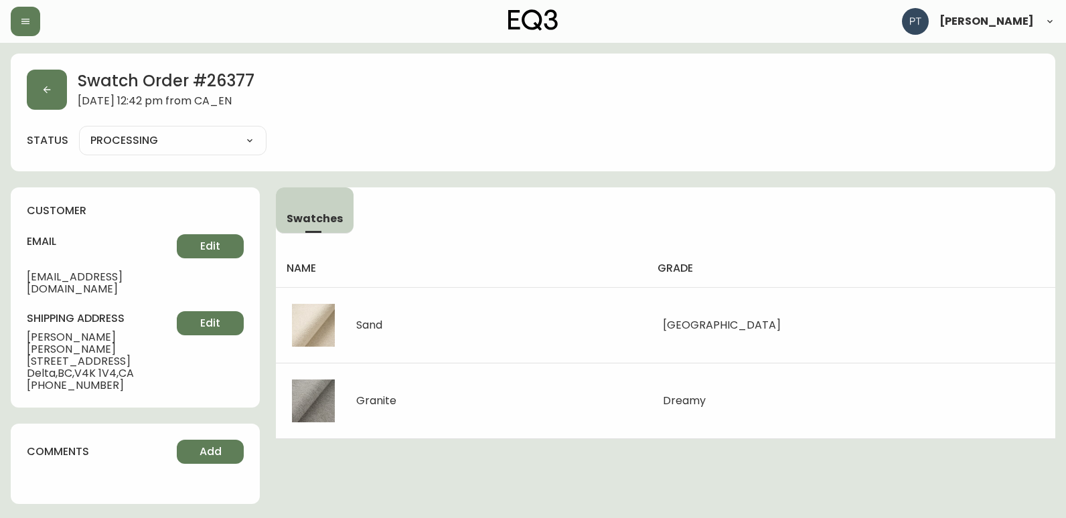
type input "SHIPPED"
select select "SHIPPED"
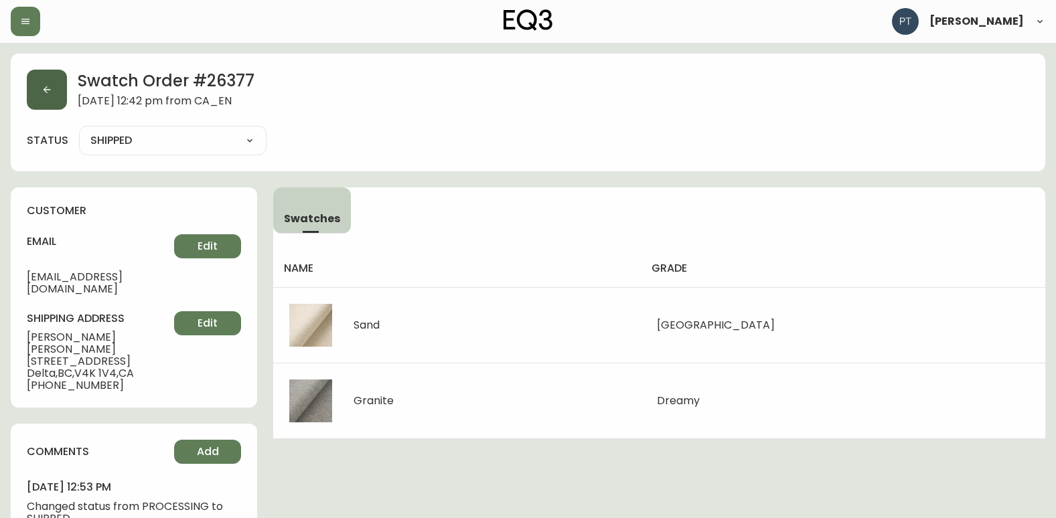
click at [62, 104] on button "button" at bounding box center [47, 90] width 40 height 40
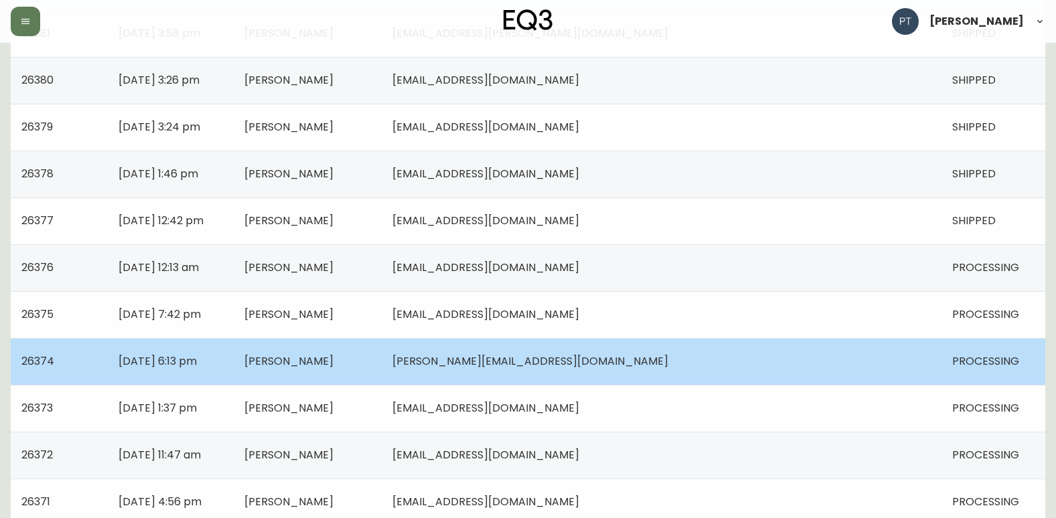
scroll to position [469, 0]
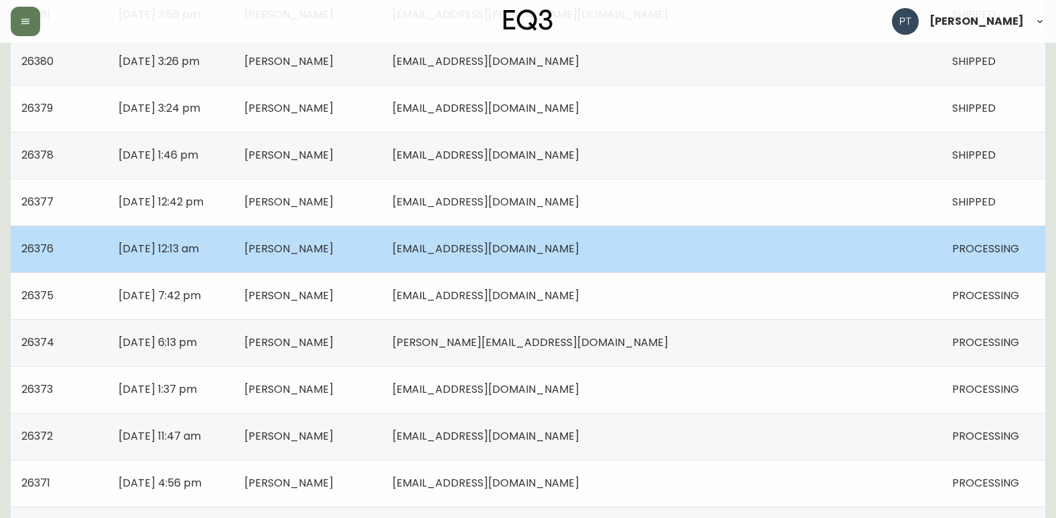
click at [382, 259] on td "[PERSON_NAME]" at bounding box center [308, 249] width 148 height 47
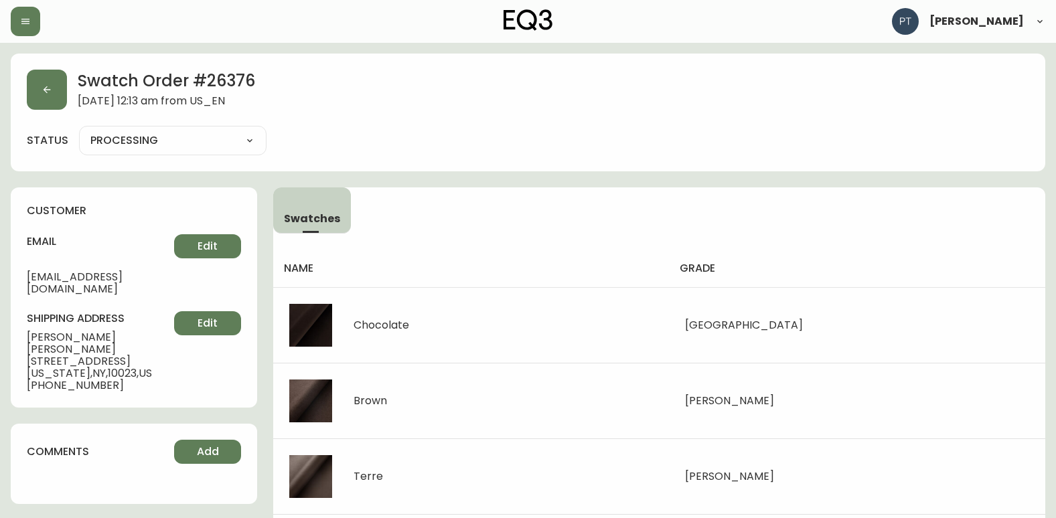
click at [252, 141] on select "PROCESSING SHIPPED CANCELLED" at bounding box center [172, 141] width 187 height 20
click at [79, 131] on select "PROCESSING SHIPPED CANCELLED" at bounding box center [172, 141] width 187 height 20
select select "PROCESSING"
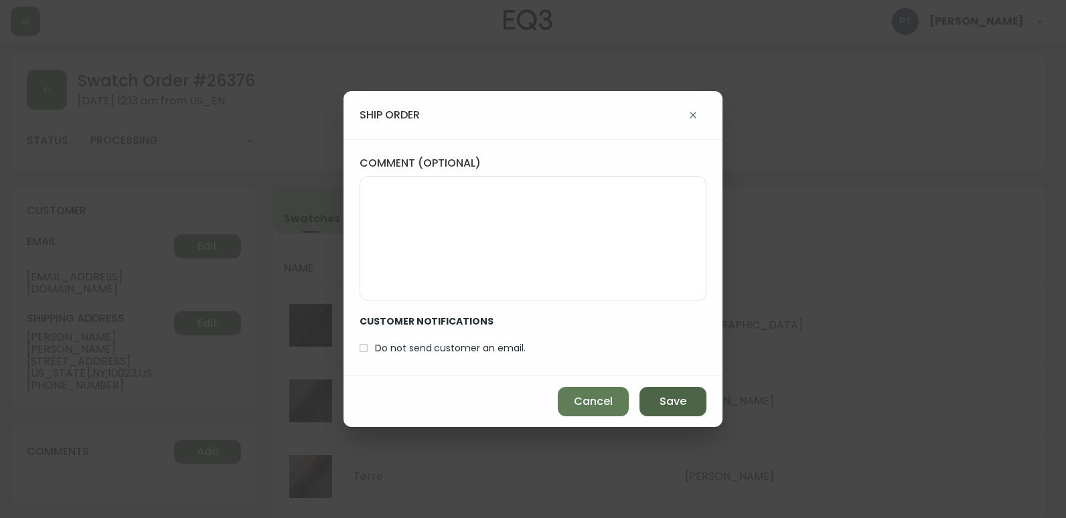
click at [650, 392] on button "Save" at bounding box center [672, 401] width 67 height 29
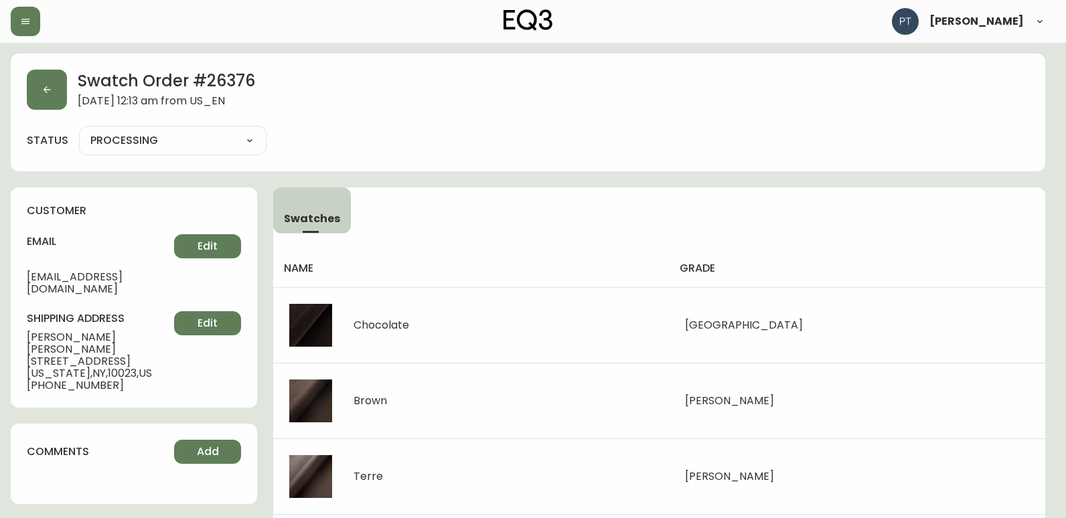
type input "SHIPPED"
select select "SHIPPED"
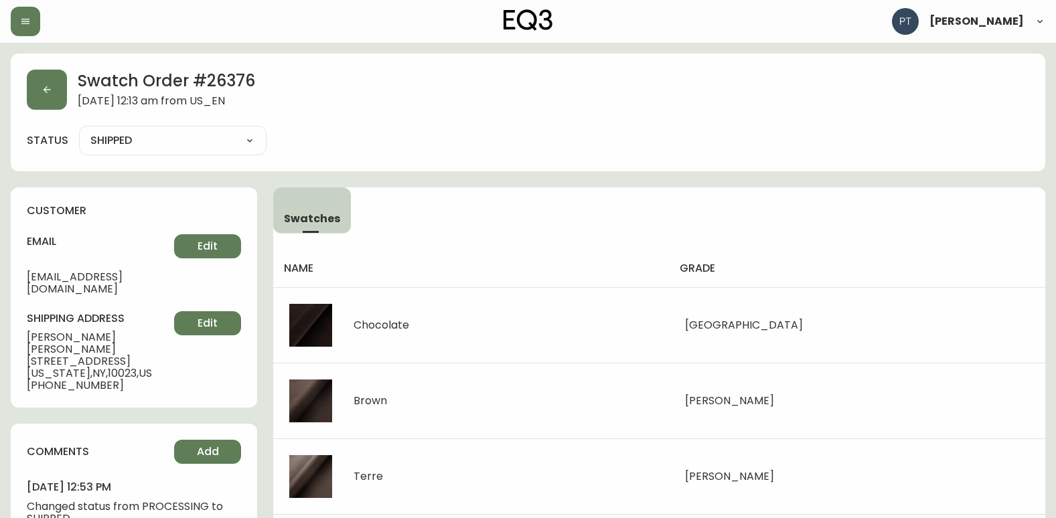
click at [72, 100] on div "Swatch Order # 26376 [DATE] 12:13 am from US_EN" at bounding box center [528, 90] width 1002 height 40
click at [55, 102] on button "button" at bounding box center [47, 90] width 40 height 40
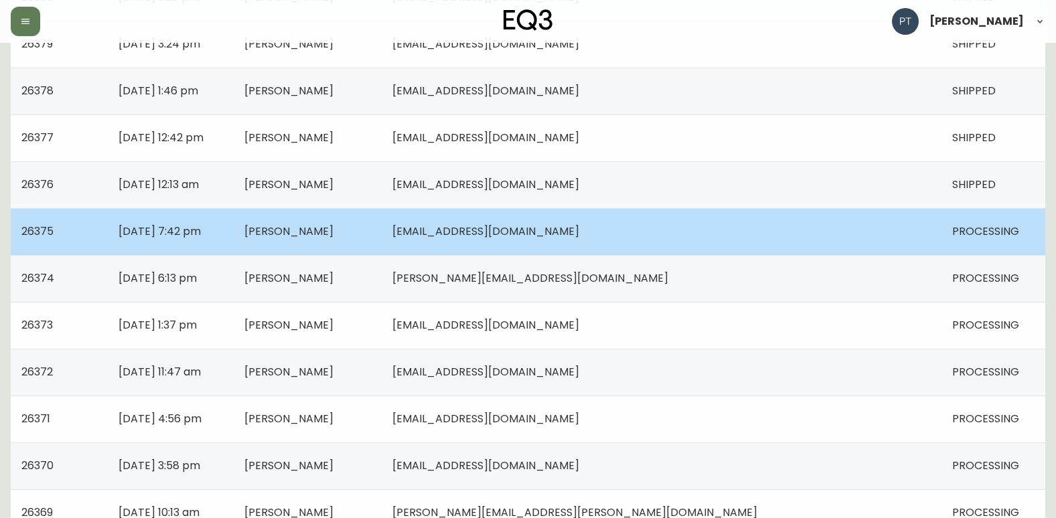
scroll to position [535, 0]
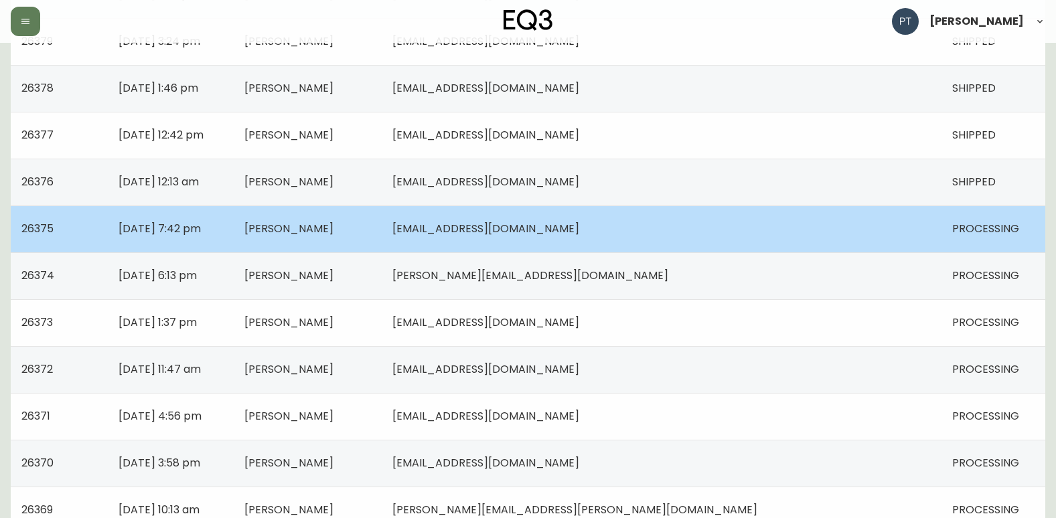
click at [745, 222] on td "[EMAIL_ADDRESS][DOMAIN_NAME]" at bounding box center [661, 228] width 559 height 47
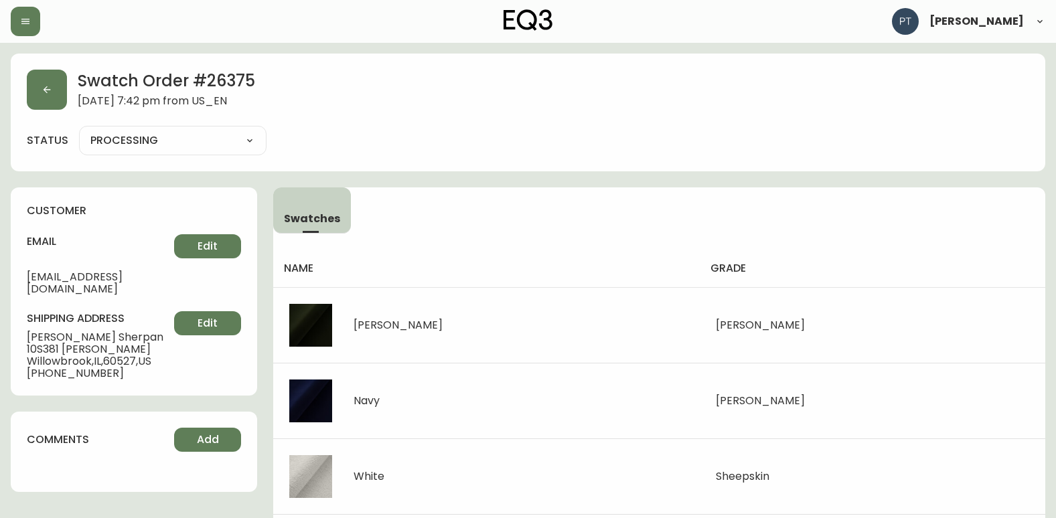
click at [242, 150] on select "PROCESSING SHIPPED CANCELLED" at bounding box center [172, 141] width 187 height 20
click at [79, 131] on select "PROCESSING SHIPPED CANCELLED" at bounding box center [172, 141] width 187 height 20
select select "PROCESSING"
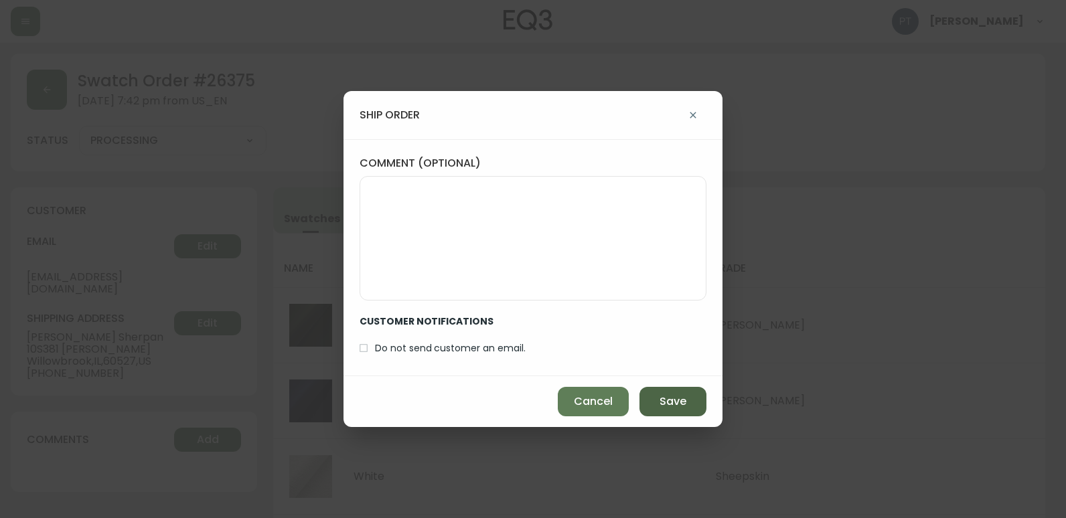
click at [697, 395] on button "Save" at bounding box center [672, 401] width 67 height 29
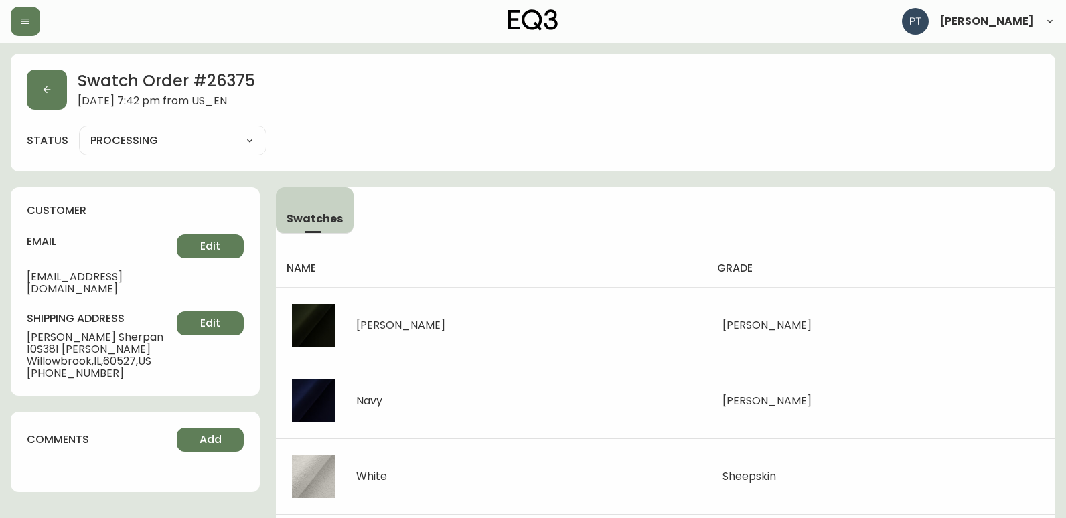
type input "SHIPPED"
select select "SHIPPED"
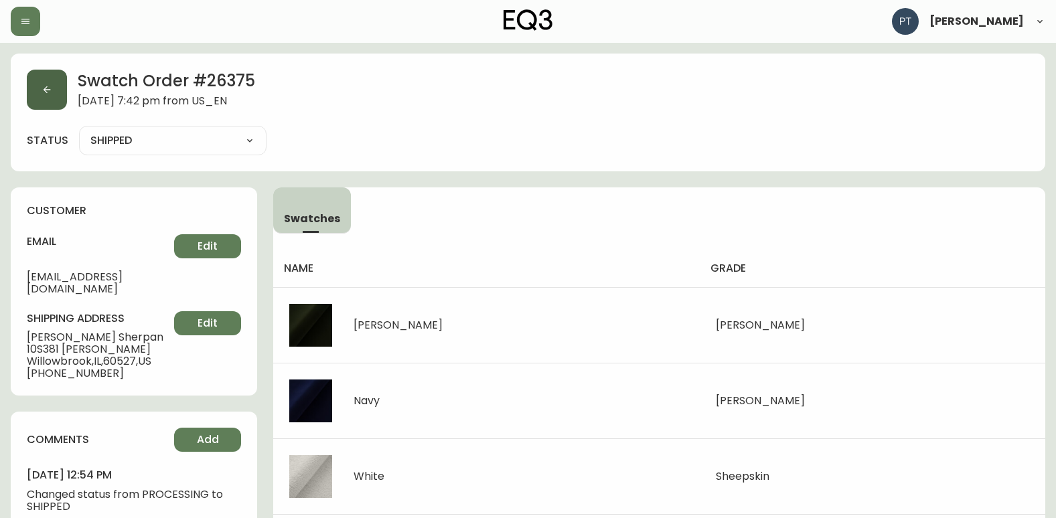
click at [62, 92] on button "button" at bounding box center [47, 90] width 40 height 40
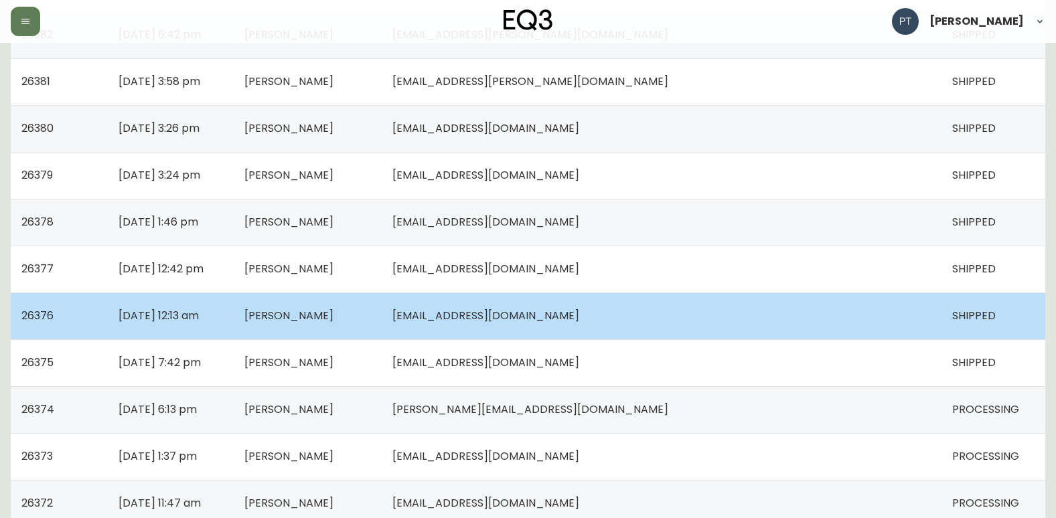
scroll to position [602, 0]
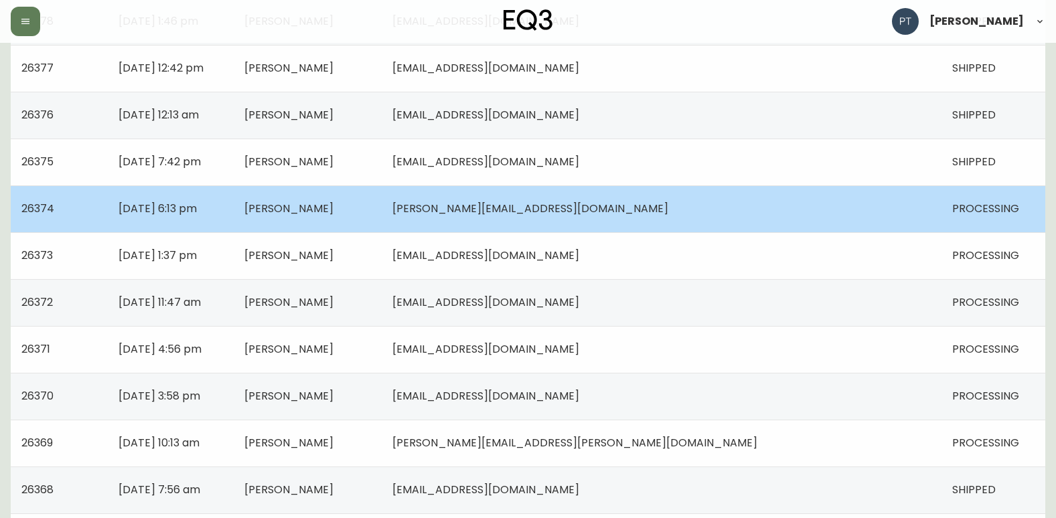
click at [382, 212] on td "[PERSON_NAME]" at bounding box center [308, 208] width 148 height 47
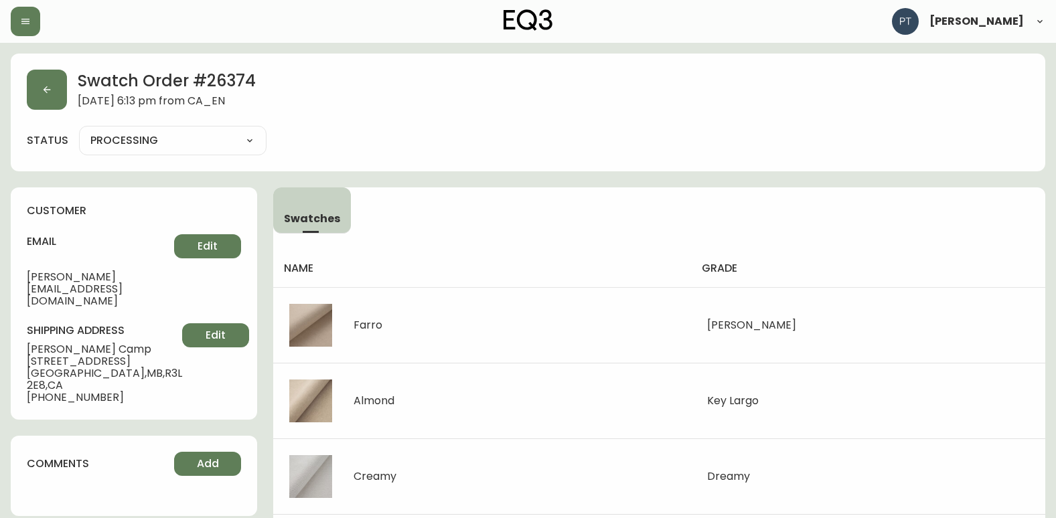
click at [179, 132] on select "PROCESSING SHIPPED CANCELLED" at bounding box center [172, 141] width 187 height 20
click at [79, 131] on select "PROCESSING SHIPPED CANCELLED" at bounding box center [172, 141] width 187 height 20
select select "PROCESSING"
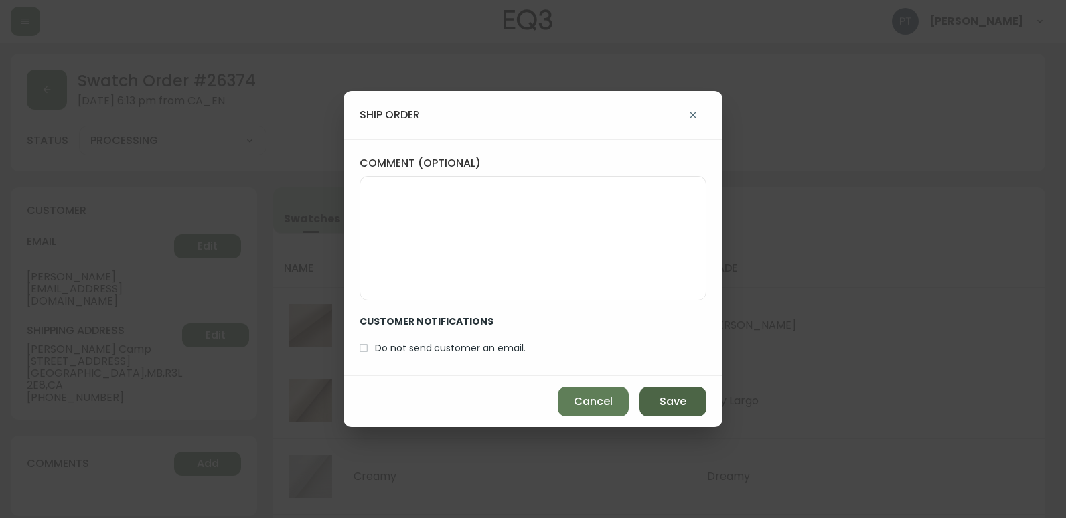
click at [668, 410] on button "Save" at bounding box center [672, 401] width 67 height 29
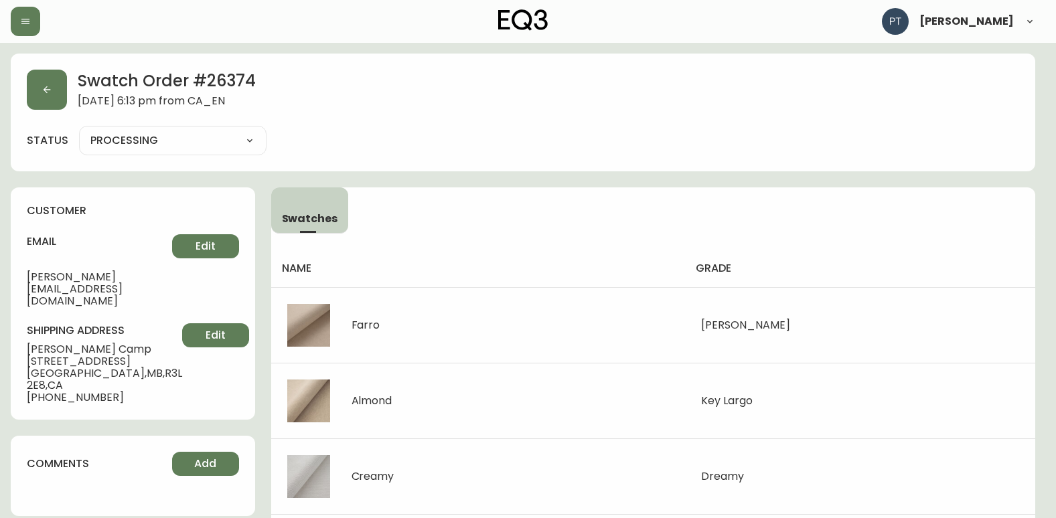
type input "SHIPPED"
select select "SHIPPED"
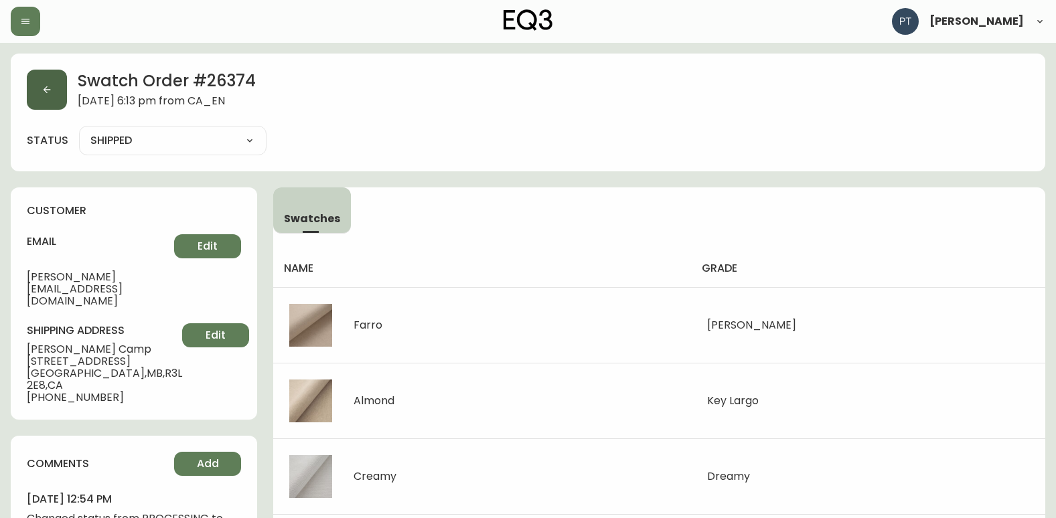
click at [51, 96] on button "button" at bounding box center [47, 90] width 40 height 40
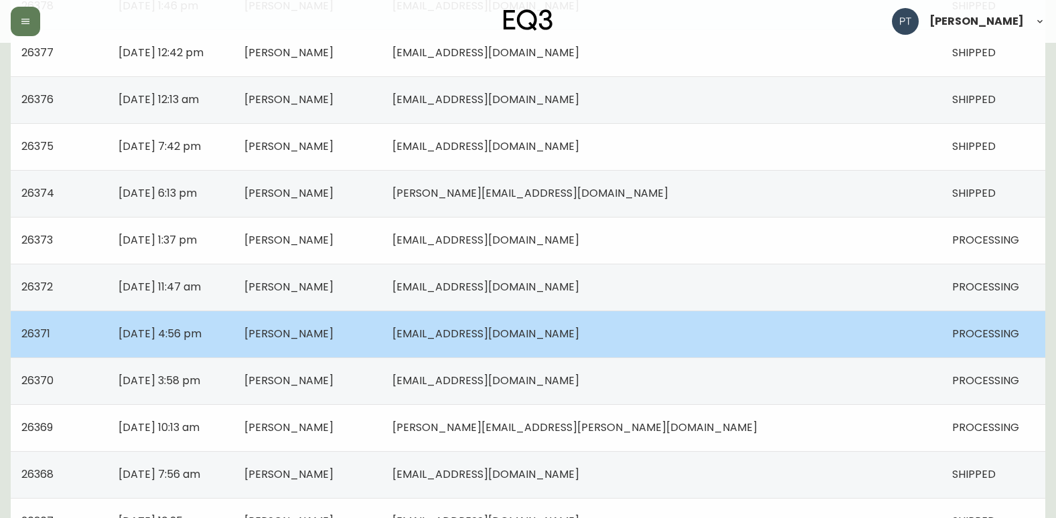
scroll to position [669, 0]
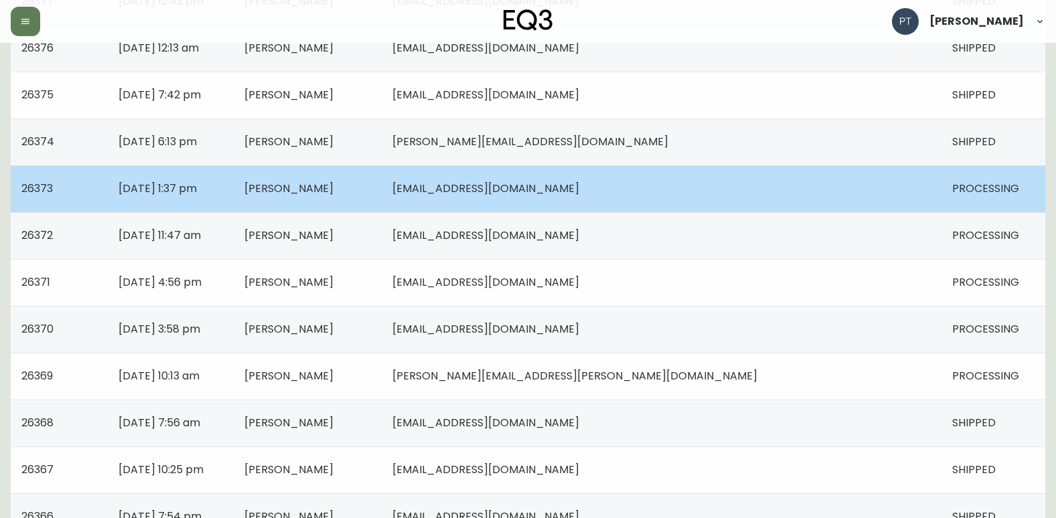
click at [382, 189] on td "[PERSON_NAME]" at bounding box center [308, 188] width 148 height 47
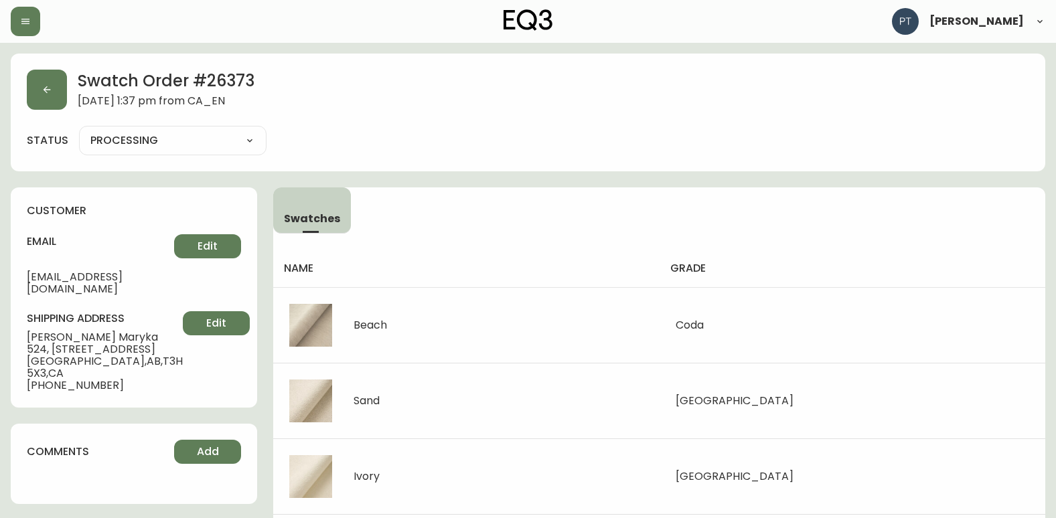
click at [203, 150] on select "PROCESSING SHIPPED CANCELLED" at bounding box center [172, 141] width 187 height 20
click at [79, 131] on select "PROCESSING SHIPPED CANCELLED" at bounding box center [172, 141] width 187 height 20
select select "PROCESSING"
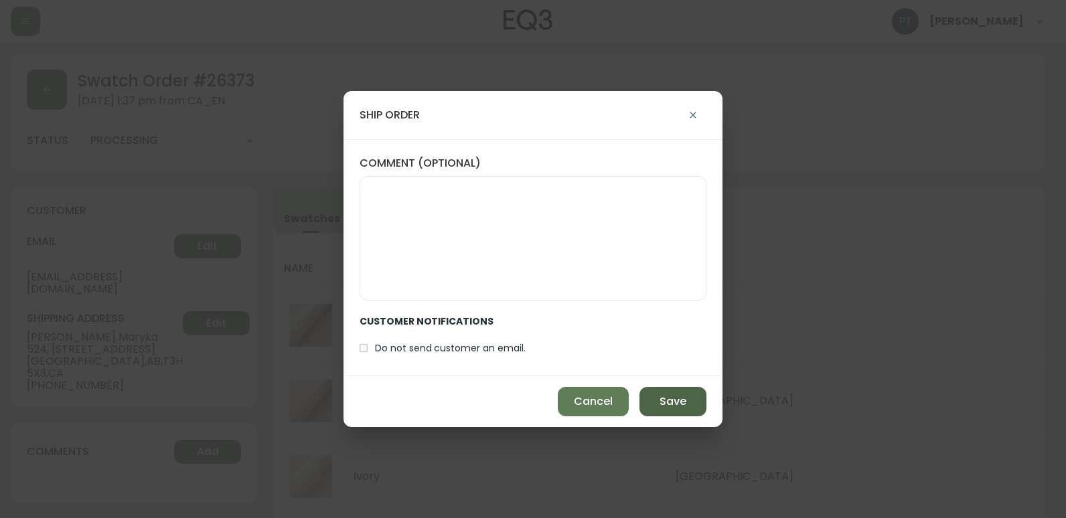
click at [678, 395] on span "Save" at bounding box center [672, 401] width 27 height 15
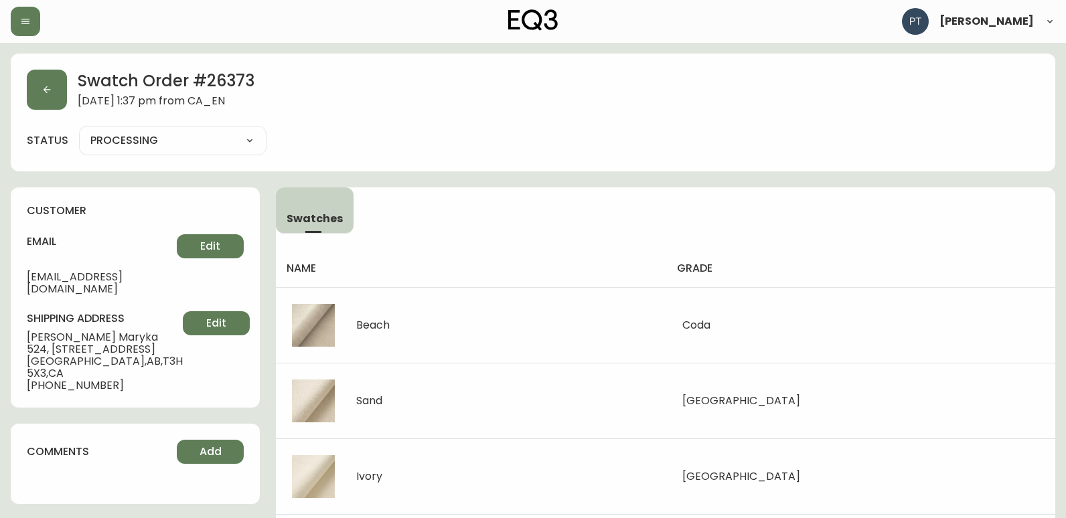
type input "SHIPPED"
select select "SHIPPED"
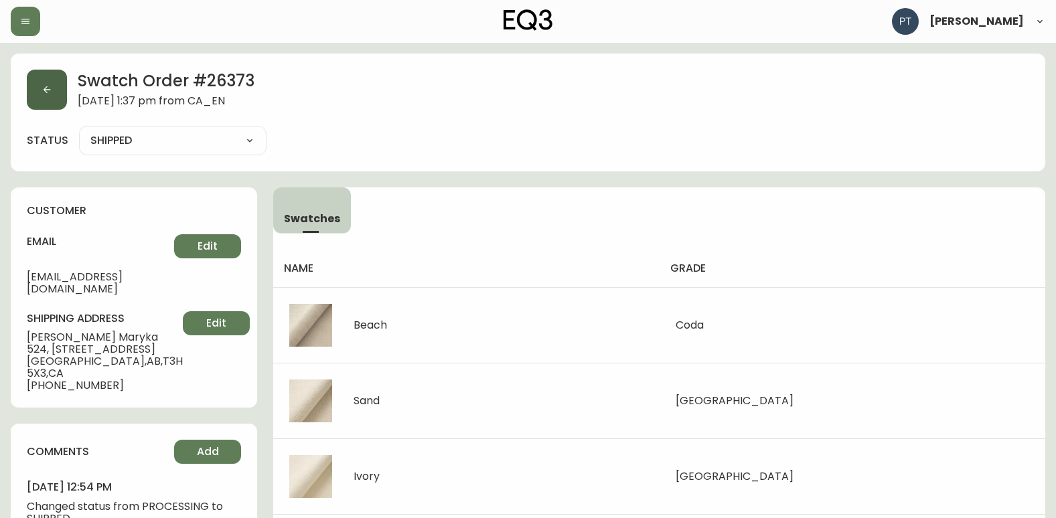
click at [56, 94] on button "button" at bounding box center [47, 90] width 40 height 40
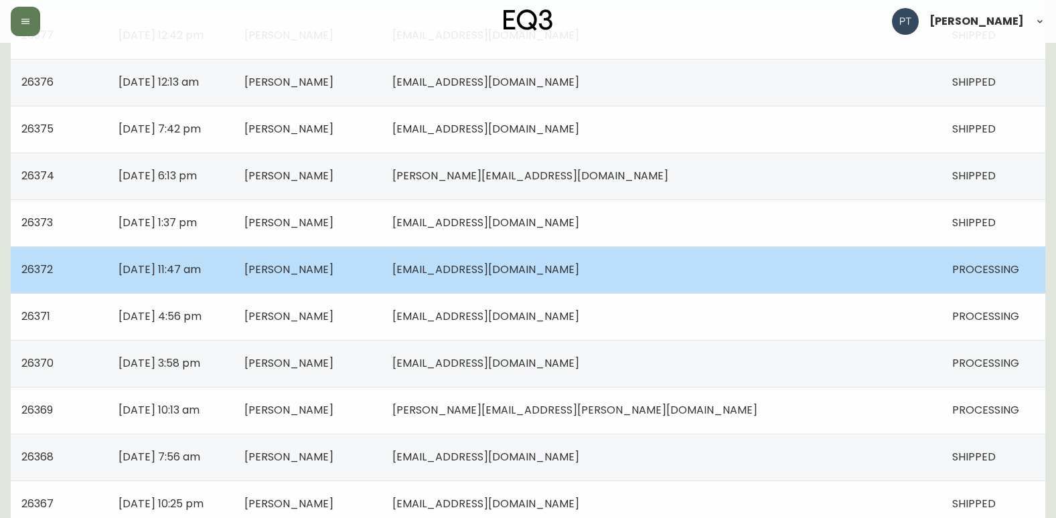
scroll to position [669, 0]
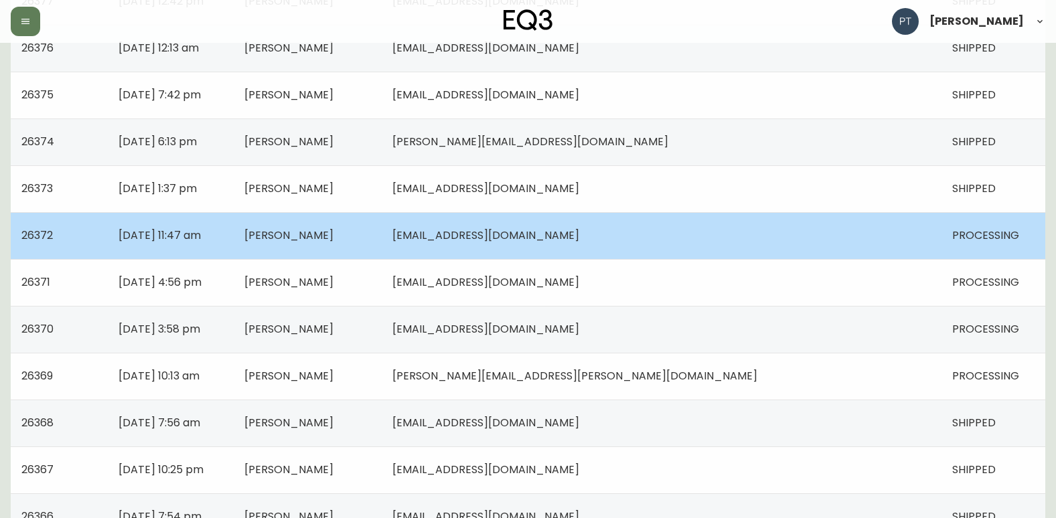
click at [382, 248] on td "[PERSON_NAME]" at bounding box center [308, 235] width 148 height 47
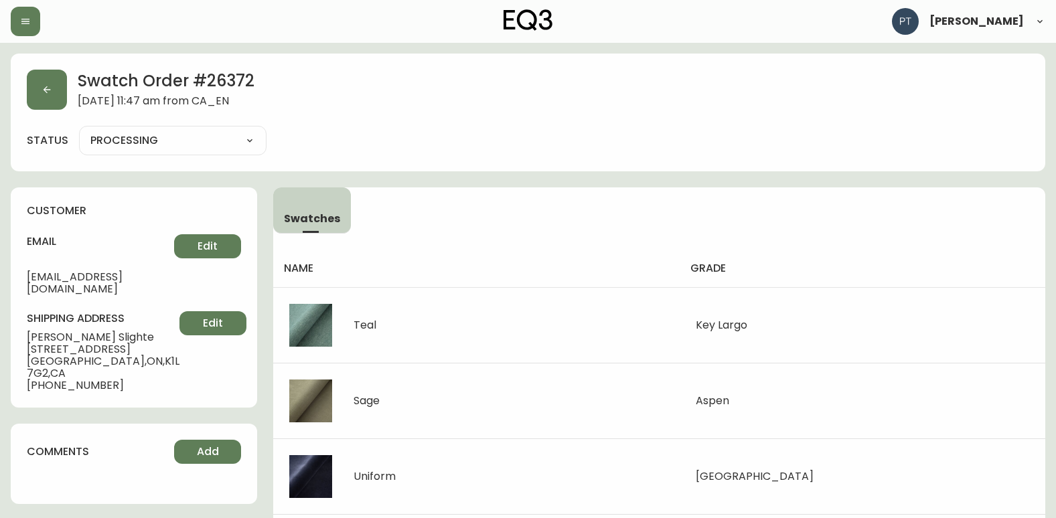
click at [210, 140] on select "PROCESSING SHIPPED CANCELLED" at bounding box center [172, 141] width 187 height 20
click at [79, 131] on select "PROCESSING SHIPPED CANCELLED" at bounding box center [172, 141] width 187 height 20
select select "PROCESSING"
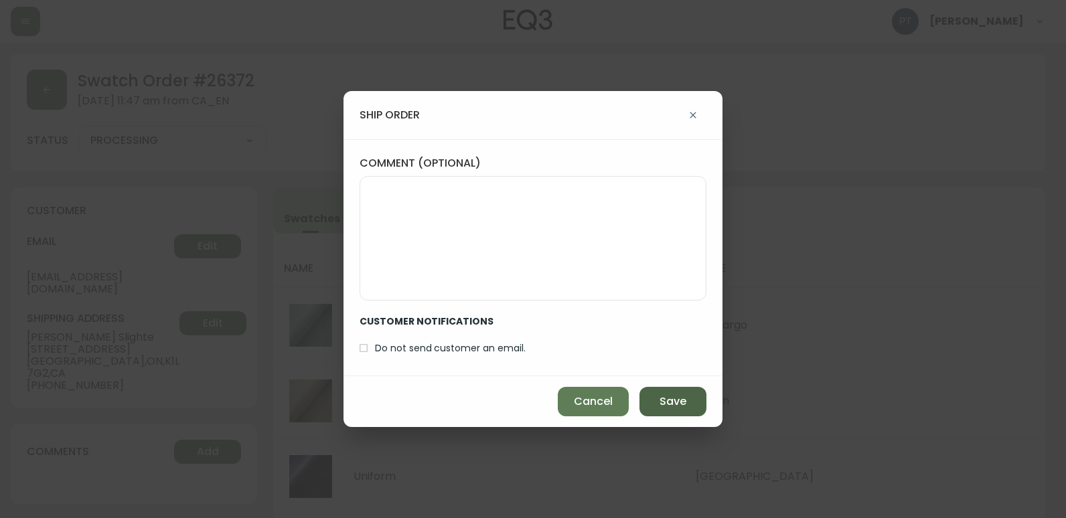
drag, startPoint x: 684, startPoint y: 397, endPoint x: 659, endPoint y: 390, distance: 25.7
click at [680, 397] on button "Save" at bounding box center [672, 401] width 67 height 29
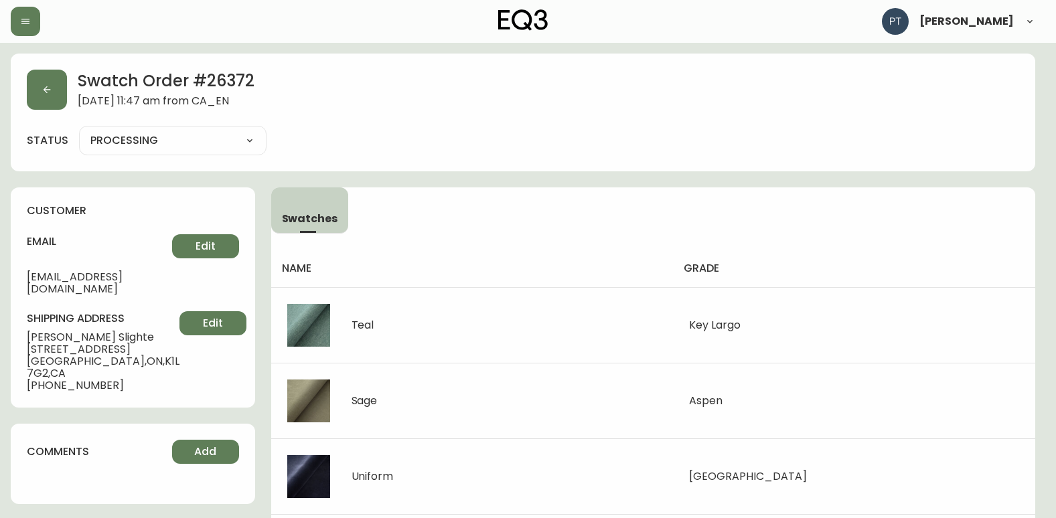
type input "SHIPPED"
select select "SHIPPED"
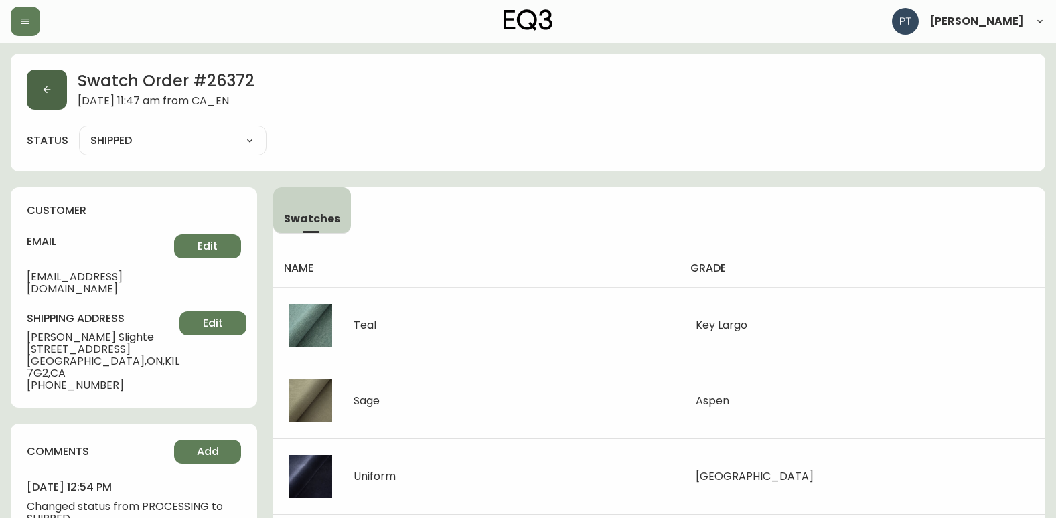
click at [50, 88] on icon "button" at bounding box center [46, 89] width 11 height 11
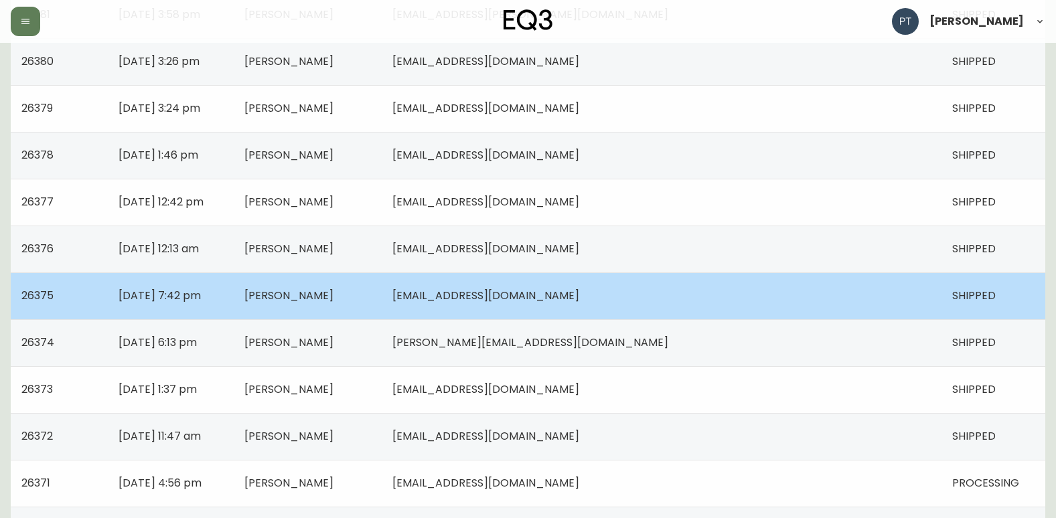
scroll to position [736, 0]
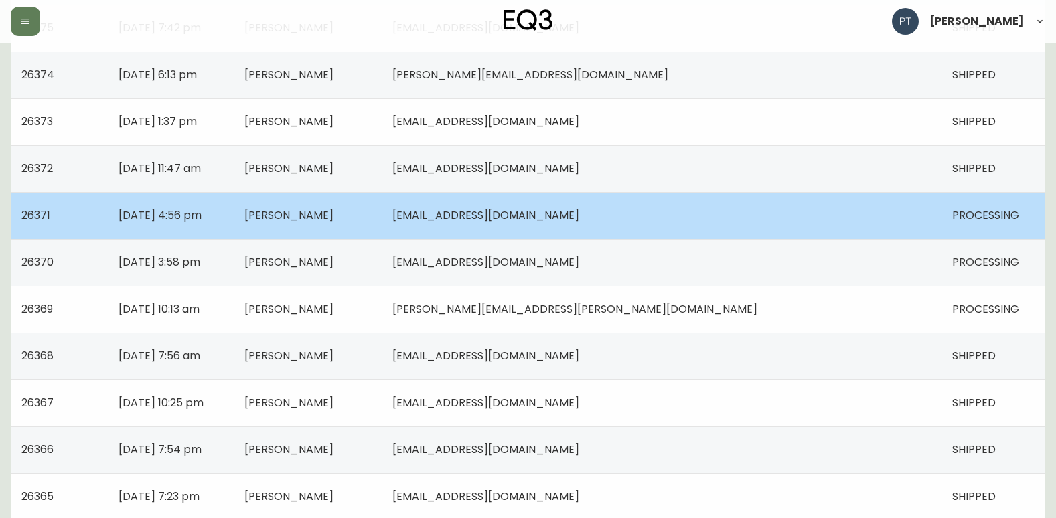
click at [382, 221] on td "[PERSON_NAME]" at bounding box center [308, 215] width 148 height 47
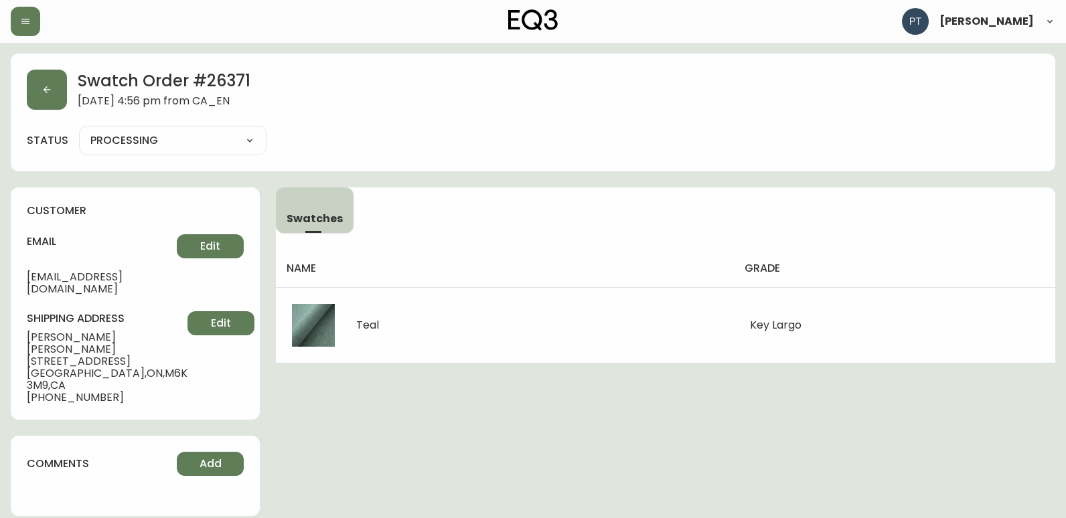
click at [190, 132] on select "PROCESSING SHIPPED CANCELLED" at bounding box center [172, 141] width 187 height 20
click at [79, 131] on select "PROCESSING SHIPPED CANCELLED" at bounding box center [172, 141] width 187 height 20
select select "PROCESSING"
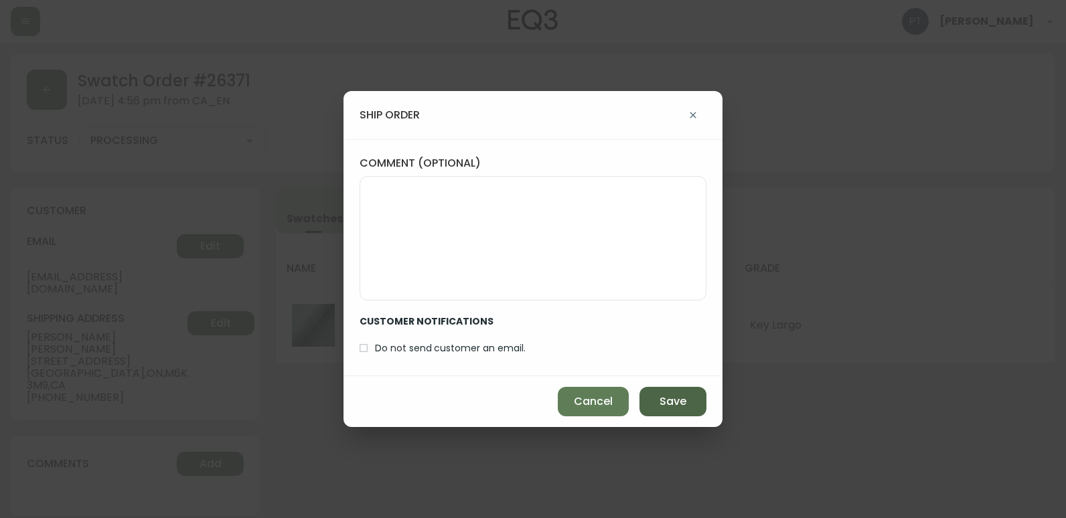
click at [681, 390] on button "Save" at bounding box center [672, 401] width 67 height 29
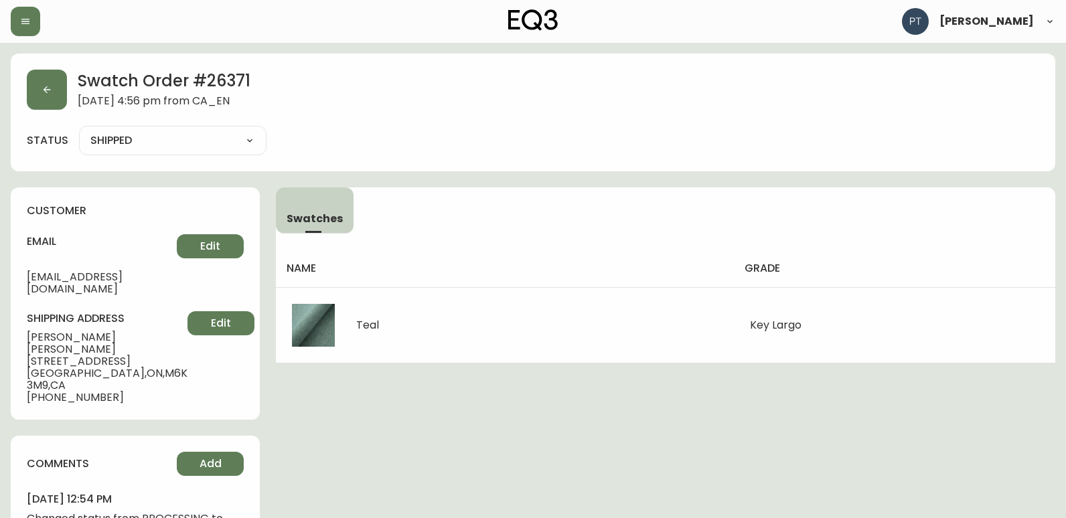
type input "SHIPPED"
select select "SHIPPED"
click at [57, 62] on div "Swatch Order # 26371 [DATE] 4:56 pm from CA_EN status SHIPPED SHIPPED CANCELLED" at bounding box center [528, 113] width 1034 height 118
click at [52, 82] on button "button" at bounding box center [47, 90] width 40 height 40
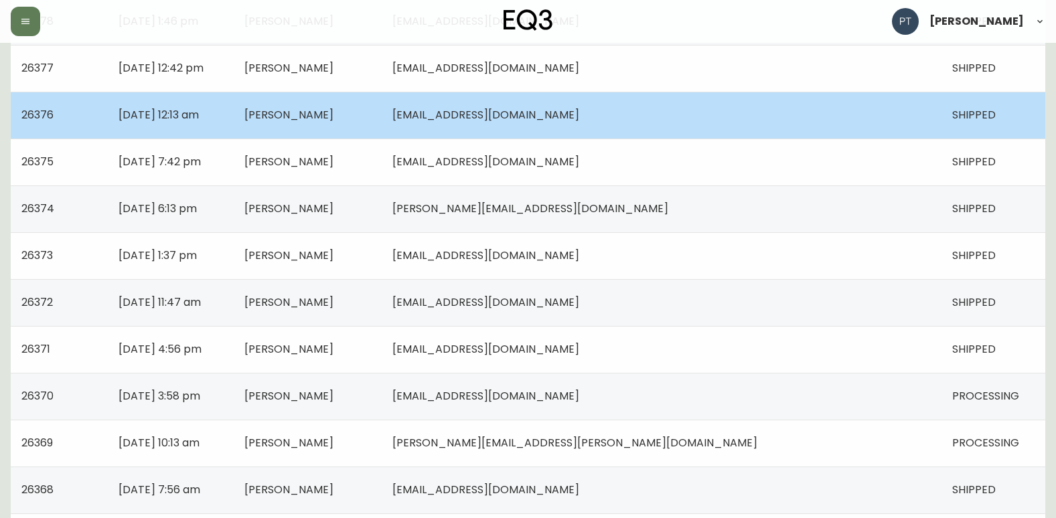
scroll to position [736, 0]
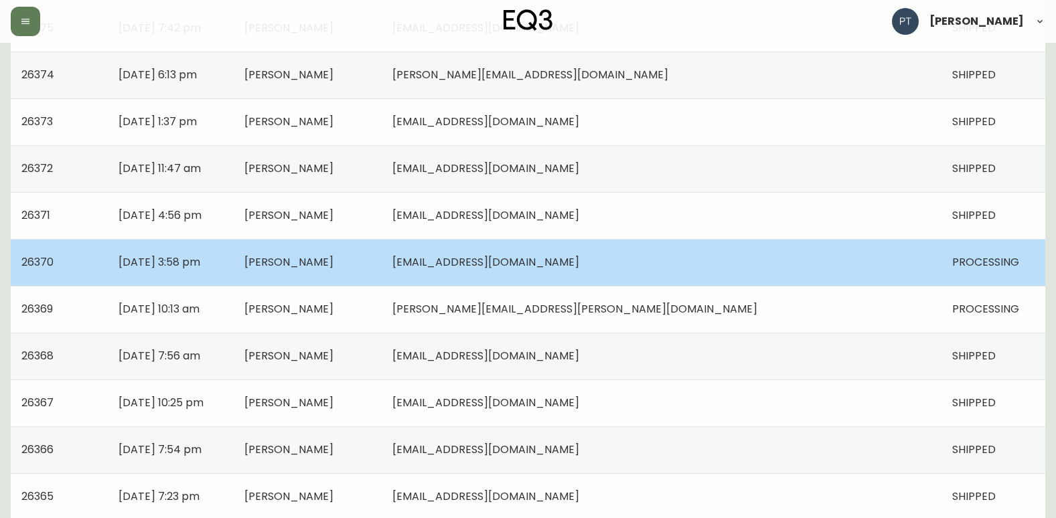
click at [382, 282] on td "[PERSON_NAME]" at bounding box center [308, 262] width 148 height 47
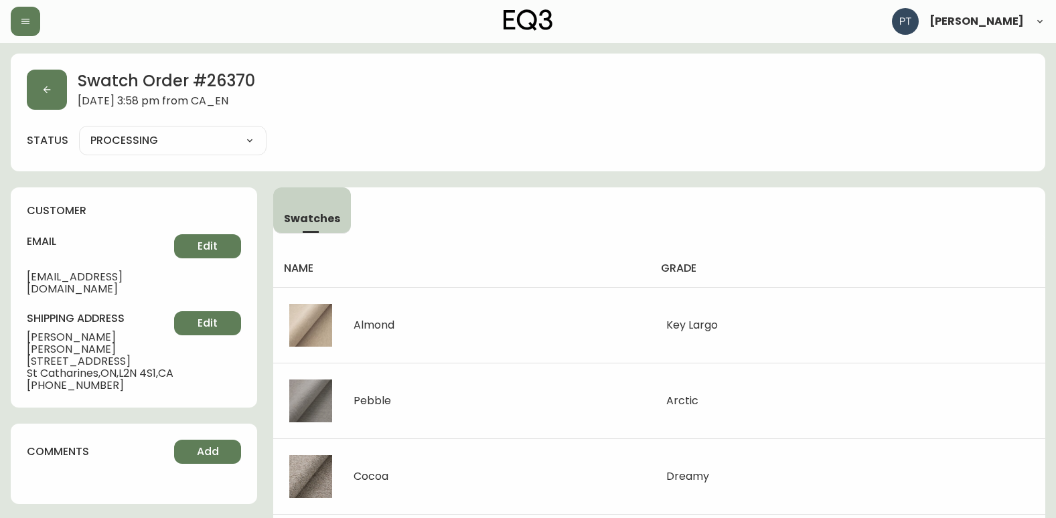
click at [229, 151] on div "PROCESSING SHIPPED CANCELLED" at bounding box center [172, 140] width 187 height 29
click at [234, 141] on select "PROCESSING SHIPPED CANCELLED" at bounding box center [172, 141] width 187 height 20
click at [79, 131] on select "PROCESSING SHIPPED CANCELLED" at bounding box center [172, 141] width 187 height 20
select select "PROCESSING"
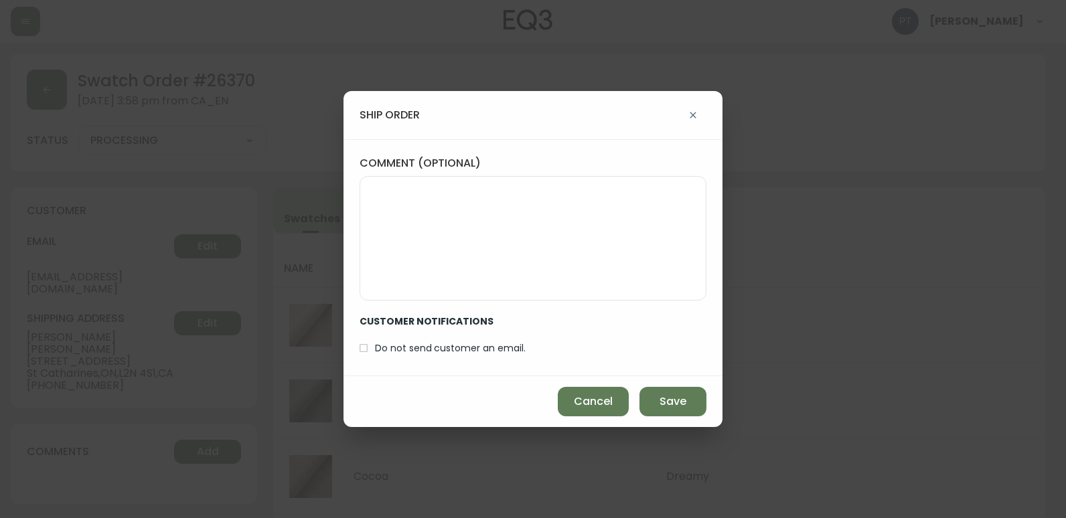
drag, startPoint x: 673, startPoint y: 402, endPoint x: 651, endPoint y: 379, distance: 31.7
click at [671, 404] on span "Save" at bounding box center [672, 401] width 27 height 15
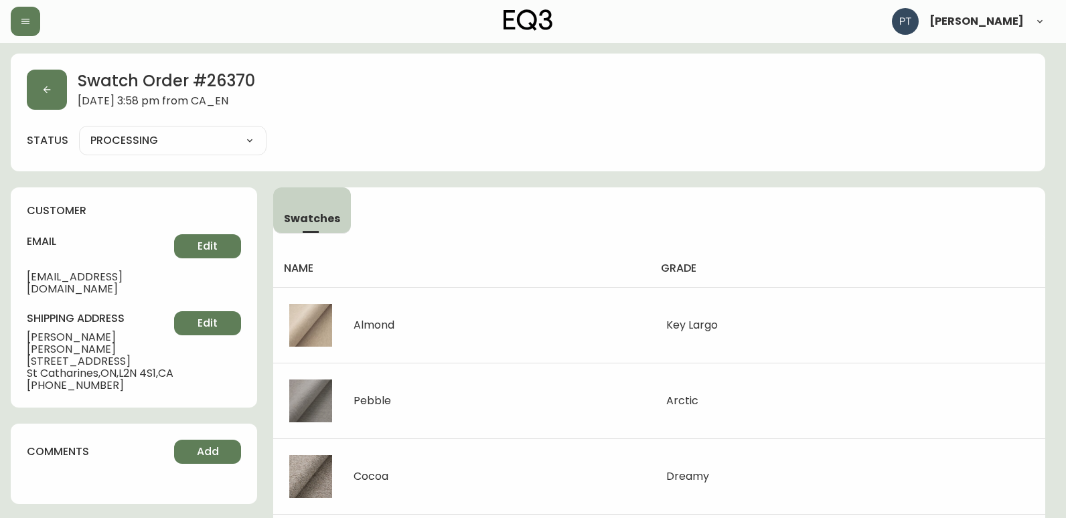
type input "SHIPPED"
select select "SHIPPED"
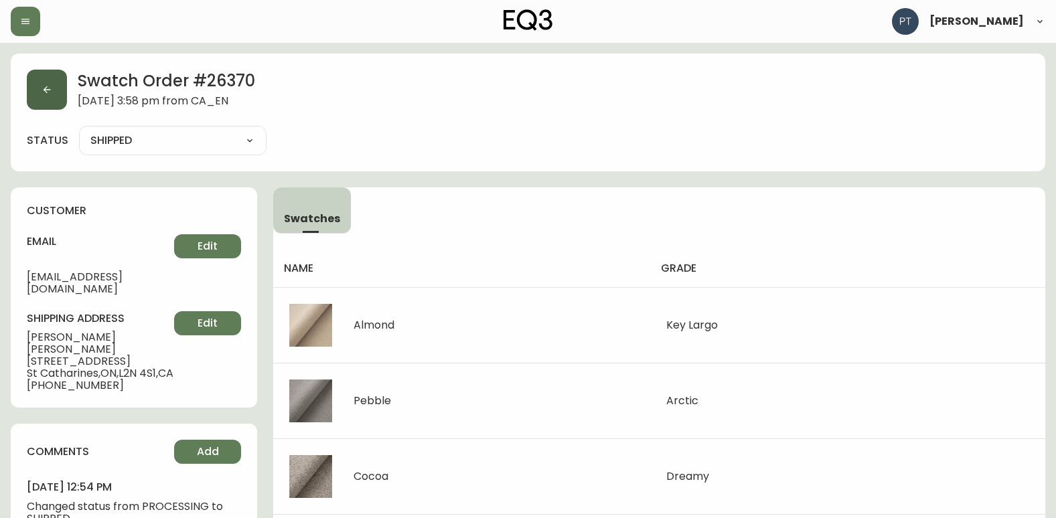
click at [43, 103] on button "button" at bounding box center [47, 90] width 40 height 40
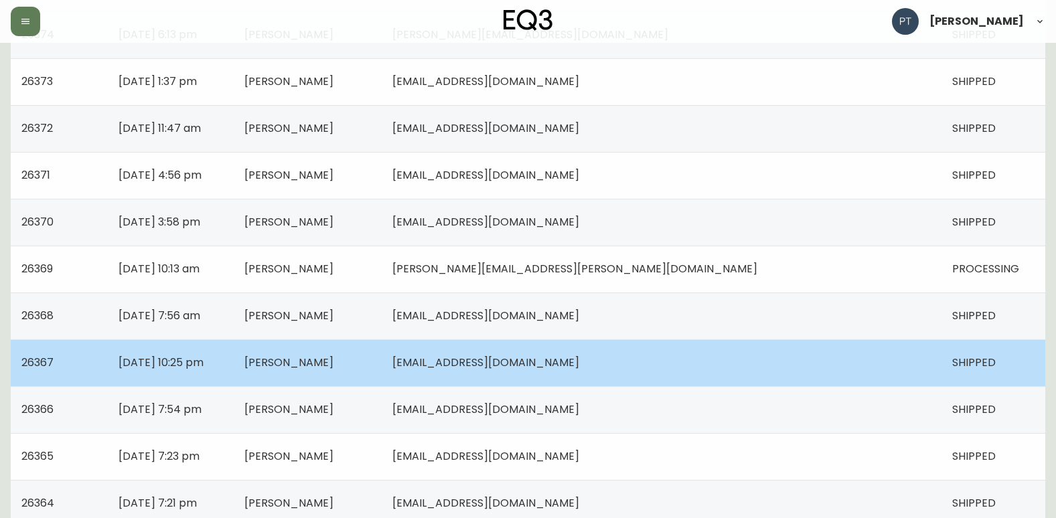
scroll to position [937, 0]
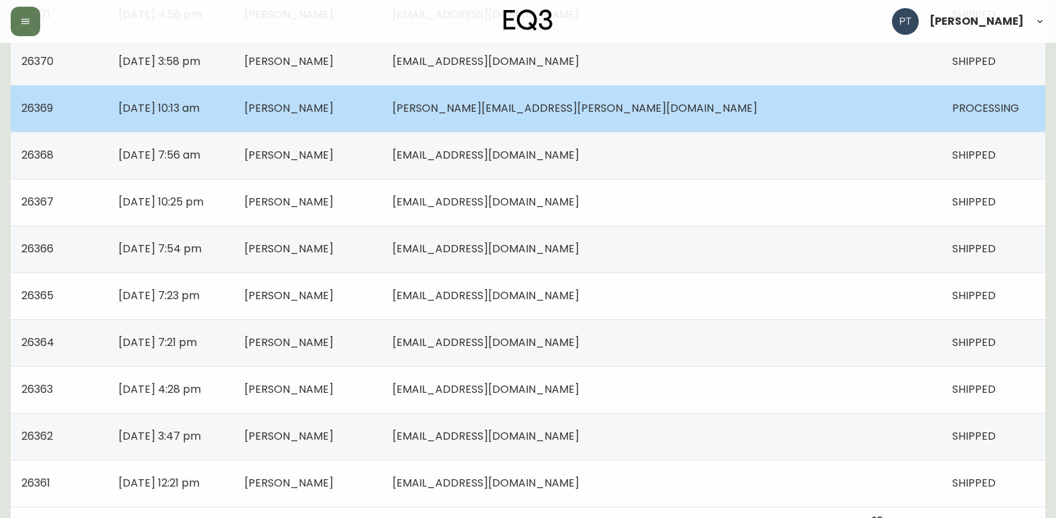
click at [670, 110] on span "[PERSON_NAME][EMAIL_ADDRESS][PERSON_NAME][DOMAIN_NAME]" at bounding box center [574, 107] width 365 height 15
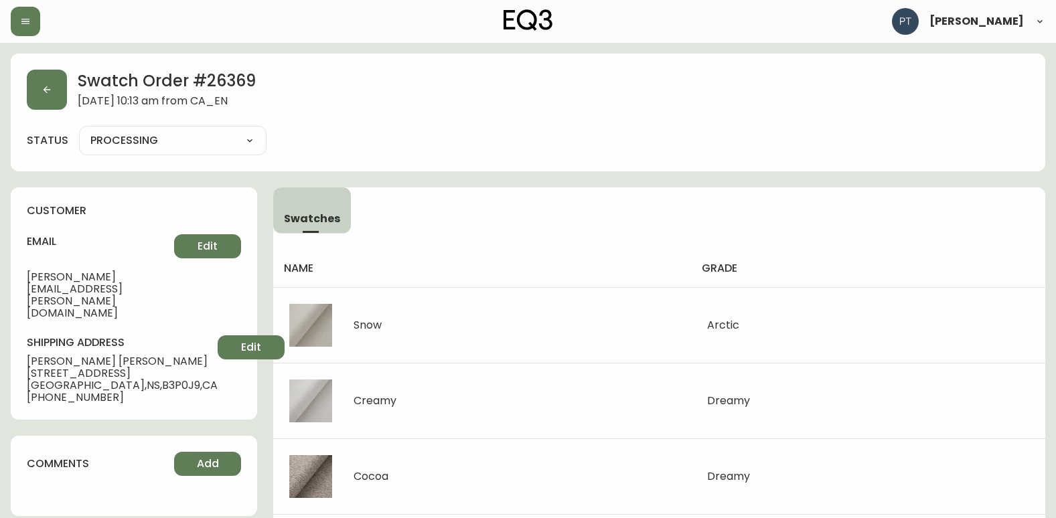
click at [236, 134] on select "PROCESSING SHIPPED CANCELLED" at bounding box center [172, 141] width 187 height 20
click at [79, 131] on select "PROCESSING SHIPPED CANCELLED" at bounding box center [172, 141] width 187 height 20
select select "PROCESSING"
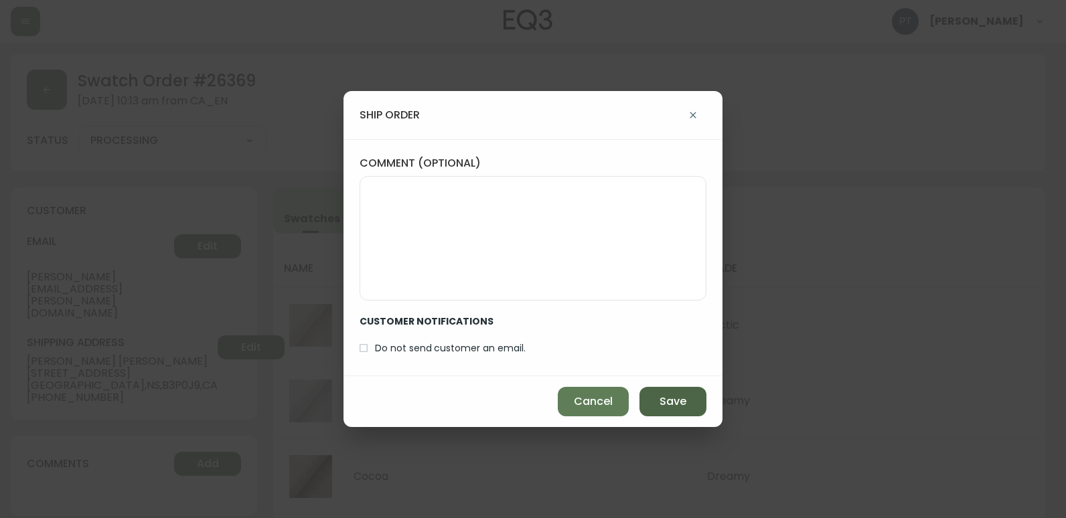
click at [687, 390] on button "Save" at bounding box center [672, 401] width 67 height 29
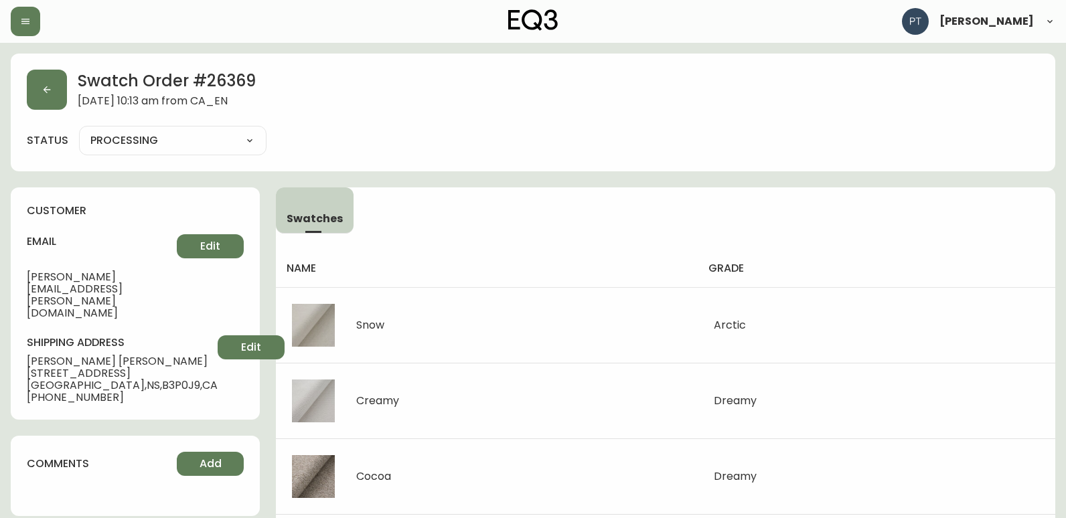
type input "SHIPPED"
select select "SHIPPED"
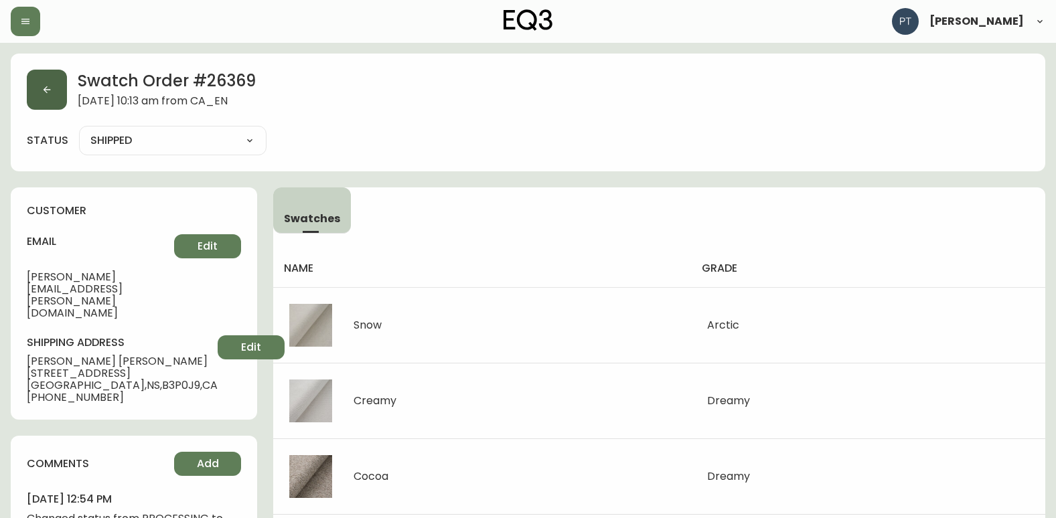
click at [39, 96] on button "button" at bounding box center [47, 90] width 40 height 40
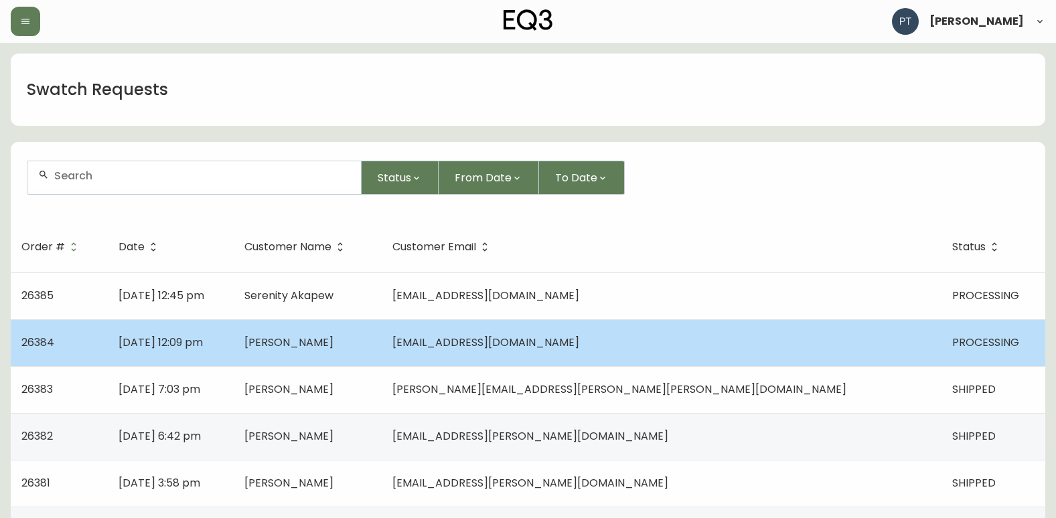
click at [382, 337] on td "[PERSON_NAME]" at bounding box center [308, 342] width 148 height 47
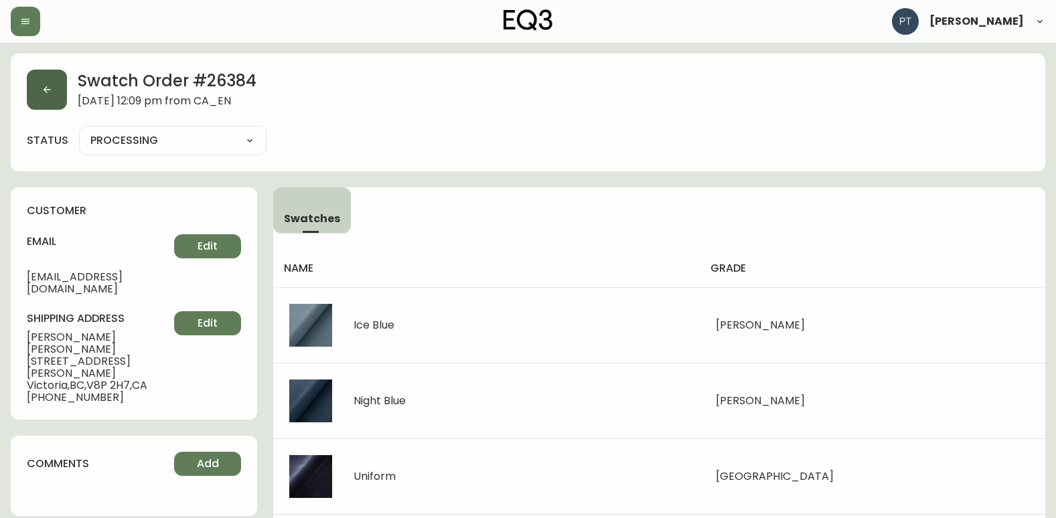
click at [39, 91] on button "button" at bounding box center [47, 90] width 40 height 40
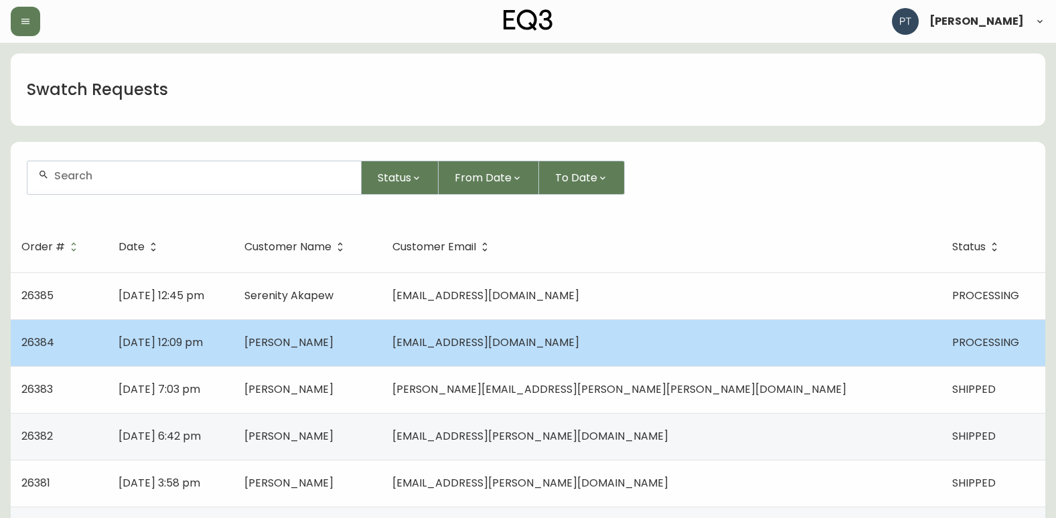
click at [333, 335] on span "[PERSON_NAME]" at bounding box center [288, 342] width 89 height 15
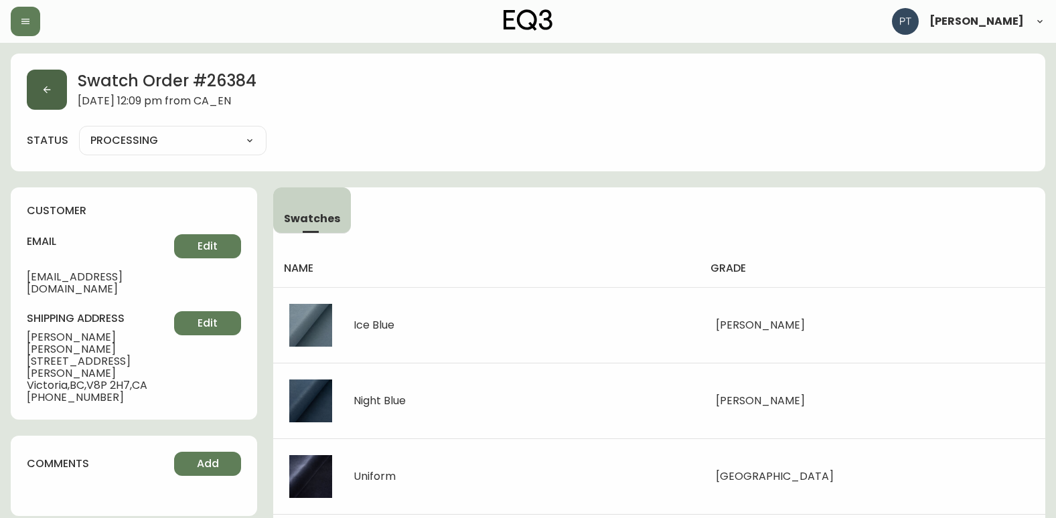
click at [40, 92] on button "button" at bounding box center [47, 90] width 40 height 40
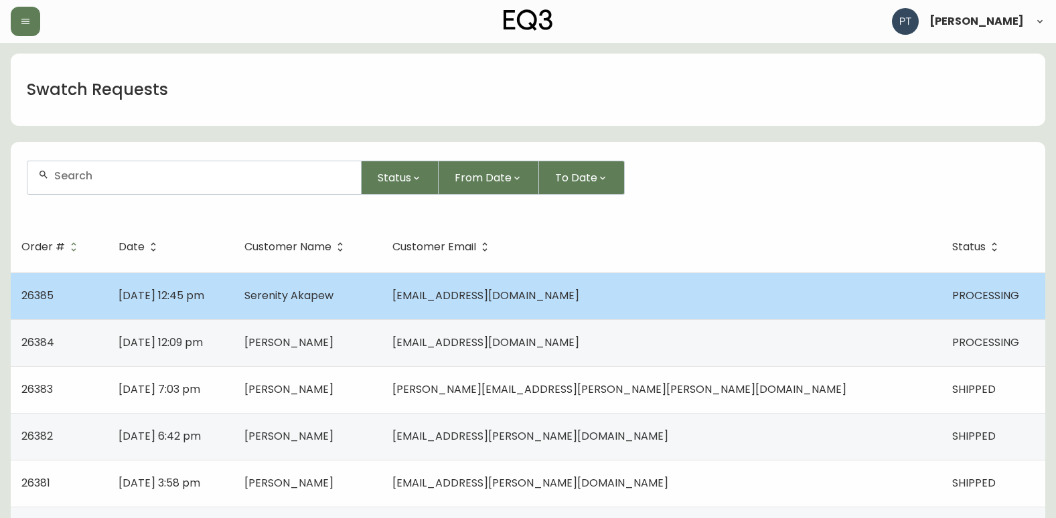
click at [333, 288] on span "Serenity Akapew" at bounding box center [288, 295] width 89 height 15
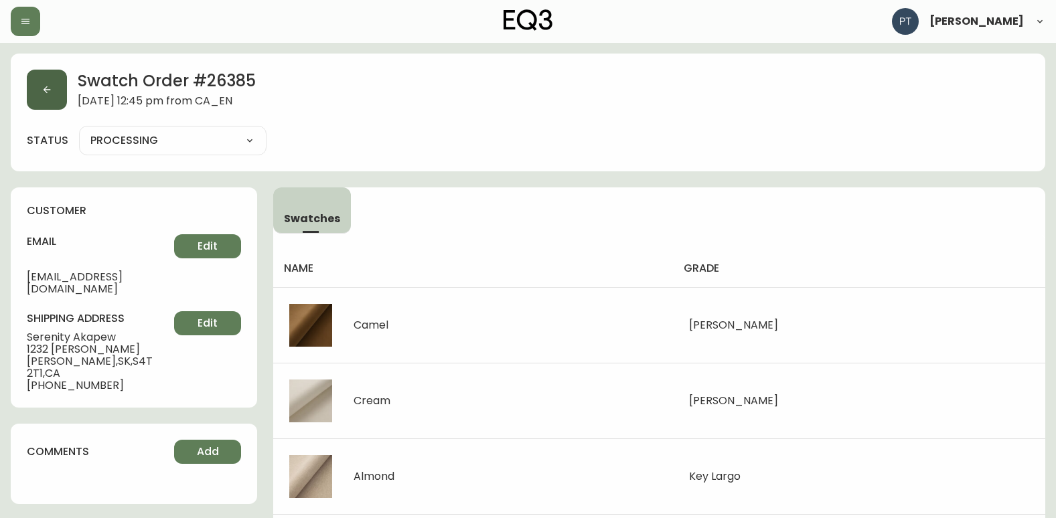
click at [56, 106] on button "button" at bounding box center [47, 90] width 40 height 40
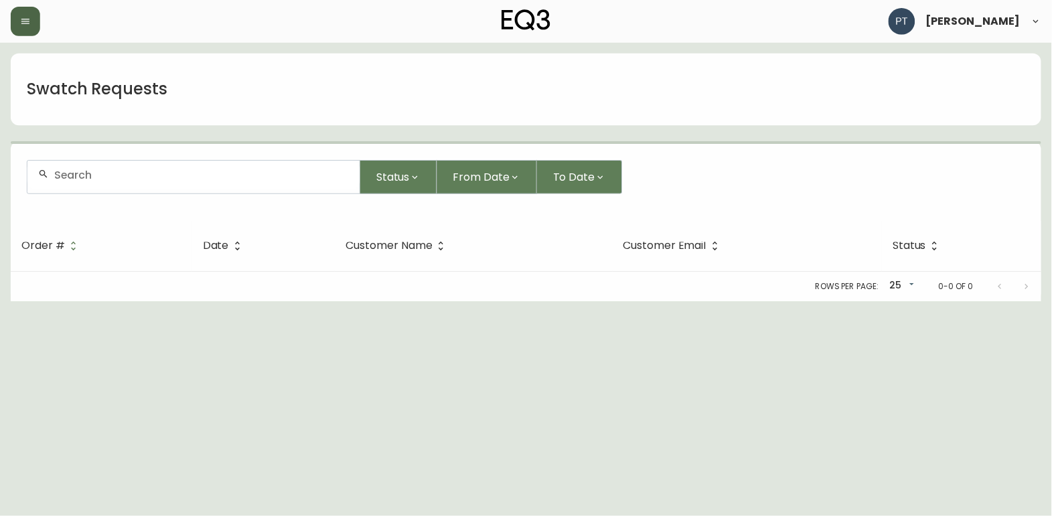
click at [25, 21] on icon "button" at bounding box center [25, 21] width 11 height 11
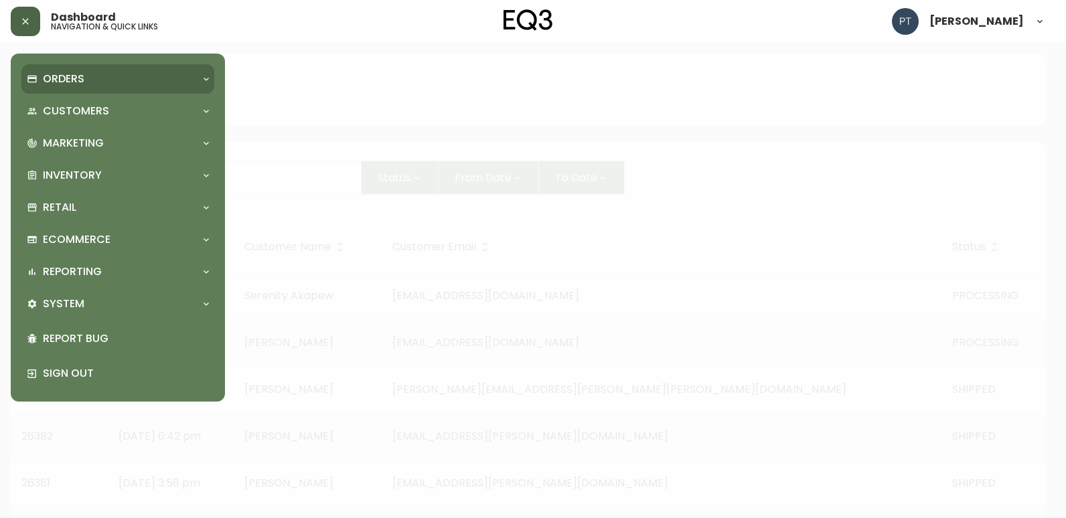
click at [97, 78] on div "Orders" at bounding box center [111, 79] width 169 height 15
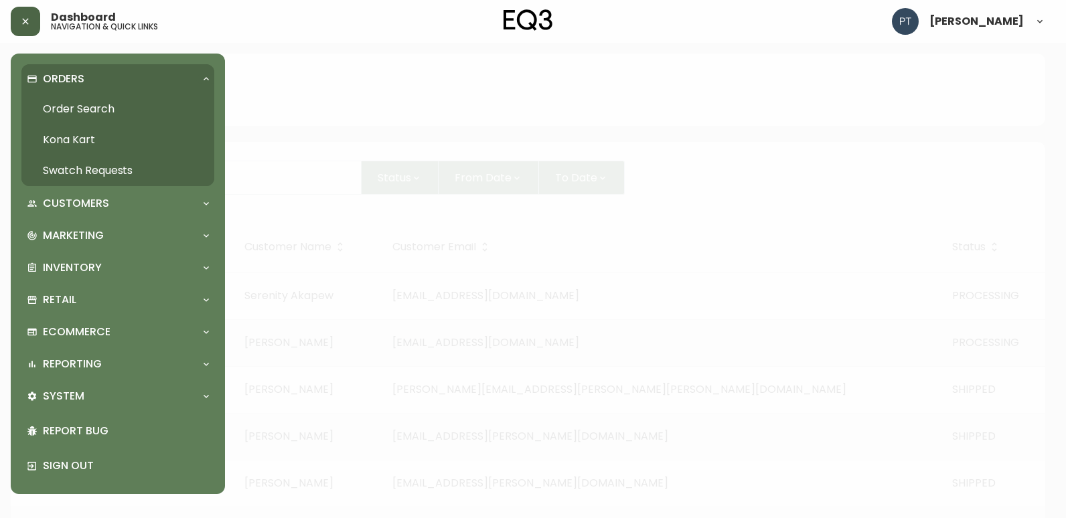
click at [81, 106] on link "Order Search" at bounding box center [117, 109] width 193 height 31
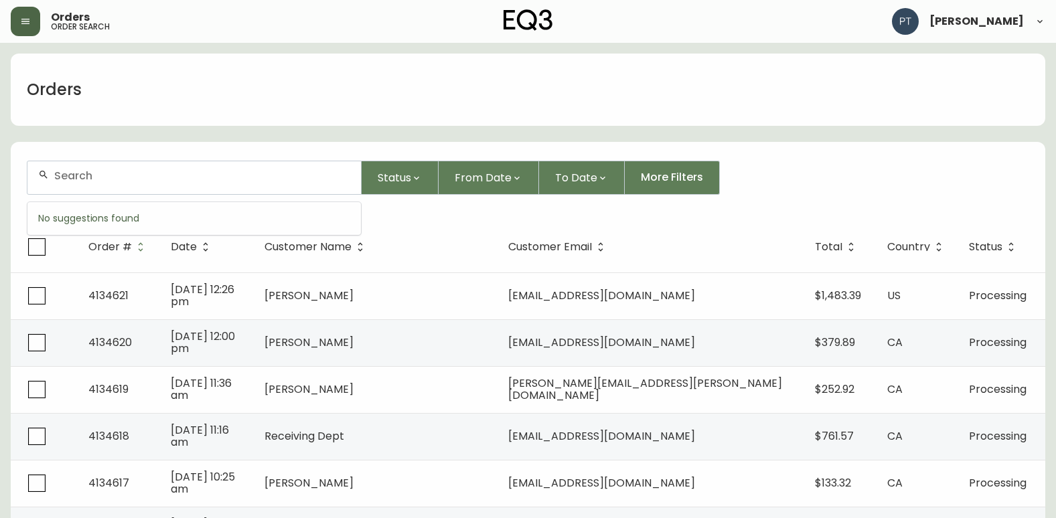
click at [218, 171] on input "text" at bounding box center [202, 175] width 296 height 13
click at [159, 179] on input "text" at bounding box center [202, 175] width 296 height 13
type input "4134607"
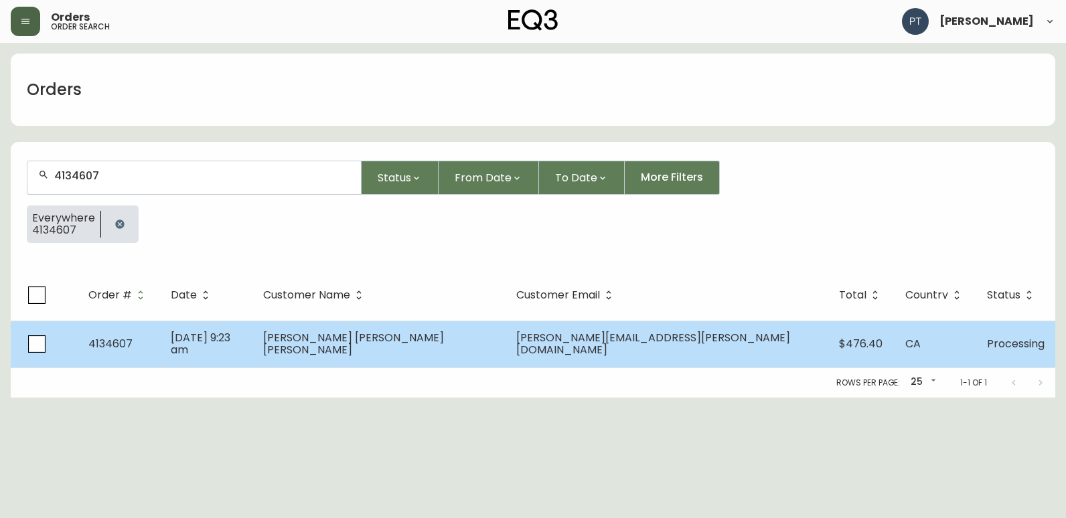
click at [444, 339] on span "[PERSON_NAME] [PERSON_NAME] [PERSON_NAME]" at bounding box center [353, 343] width 181 height 27
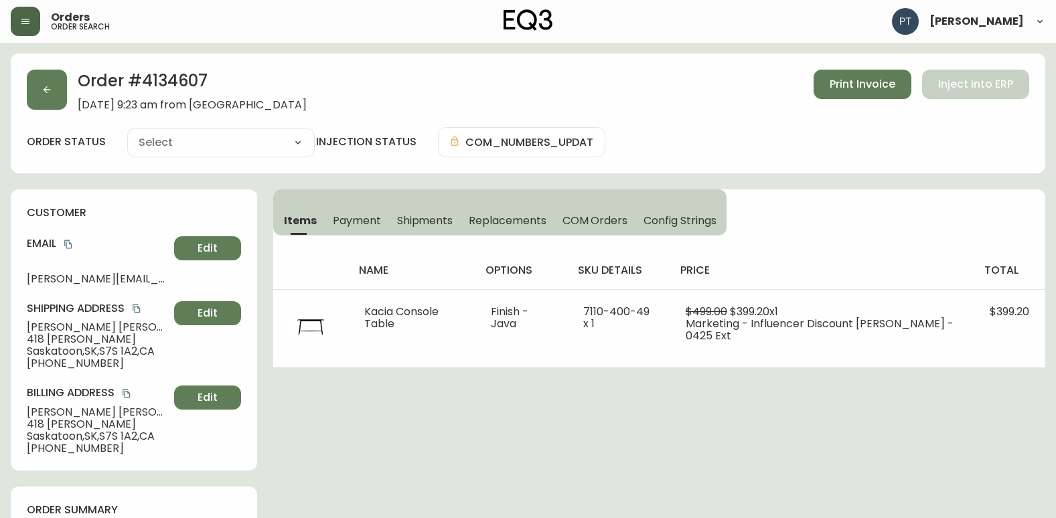
type input "Processing"
select select "PROCESSING"
click at [414, 220] on span "Shipments" at bounding box center [425, 221] width 56 height 14
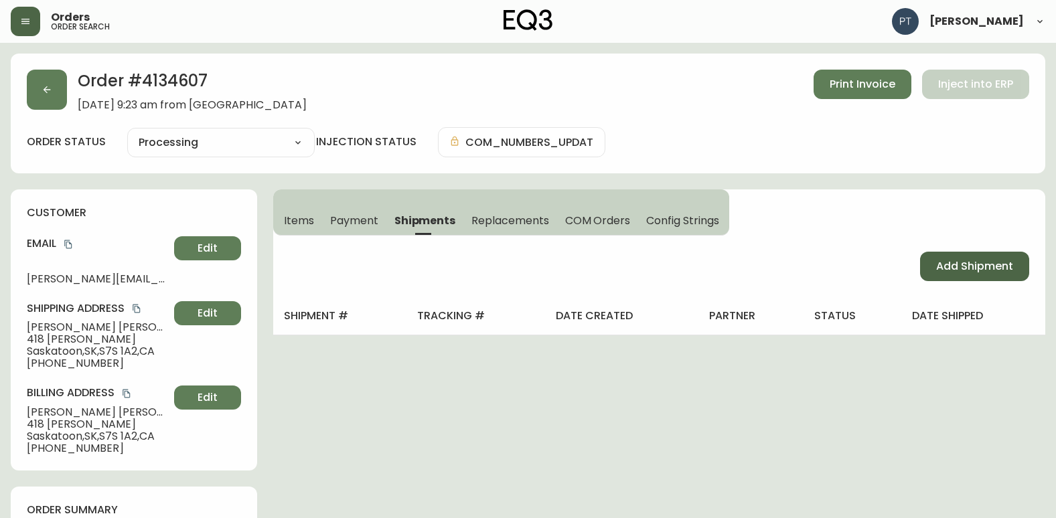
click at [950, 263] on span "Add Shipment" at bounding box center [974, 266] width 77 height 15
select select "PENDING"
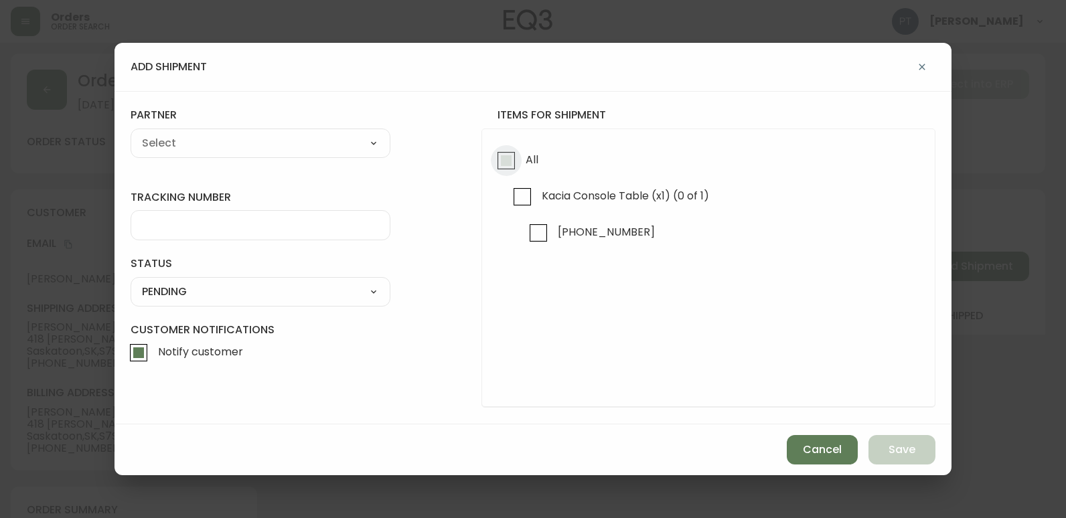
click at [518, 165] on input "All" at bounding box center [506, 160] width 31 height 31
checkbox input "true"
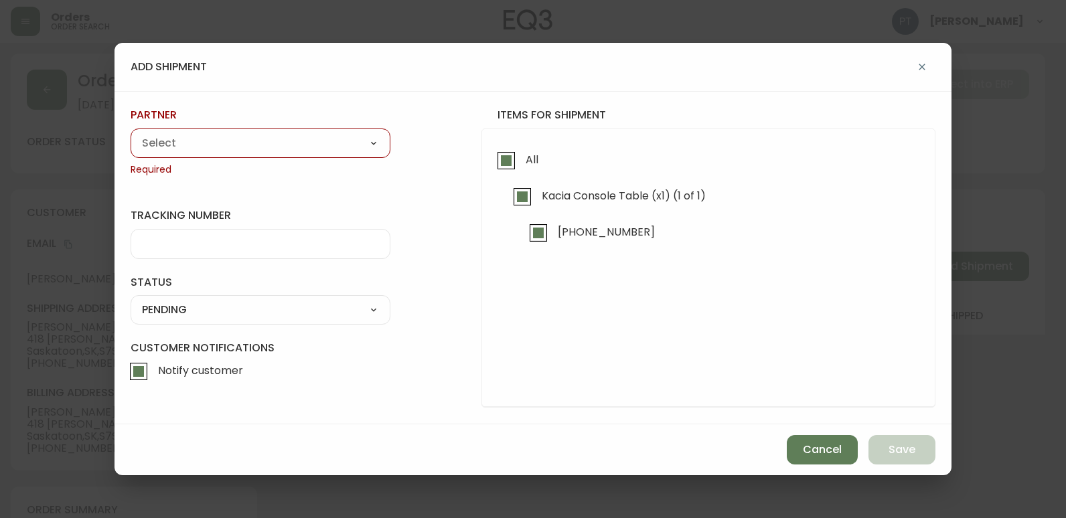
click at [369, 145] on select "A Move to Remember LLC ABF Freight Alero [PERSON_NAME] Canada Post CDS Ceva Log…" at bounding box center [261, 143] width 260 height 20
select select "cjy0a9taa01x001669l98m63c"
click at [131, 133] on select "A Move to Remember LLC ABF Freight Alero [PERSON_NAME] Canada Post CDS Ceva Log…" at bounding box center [261, 143] width 260 height 20
type input "FedEx"
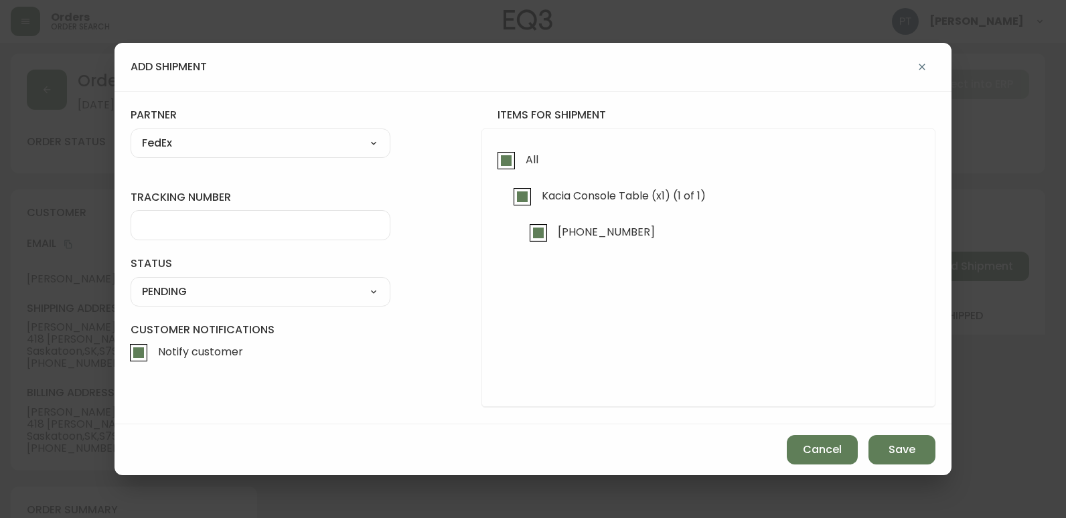
click at [265, 238] on div at bounding box center [261, 225] width 260 height 30
type input "9"
type input "902217262506"
click at [209, 283] on select "SHIPPED PENDING CANCELLED" at bounding box center [261, 292] width 260 height 20
click at [131, 282] on select "SHIPPED PENDING CANCELLED" at bounding box center [261, 292] width 260 height 20
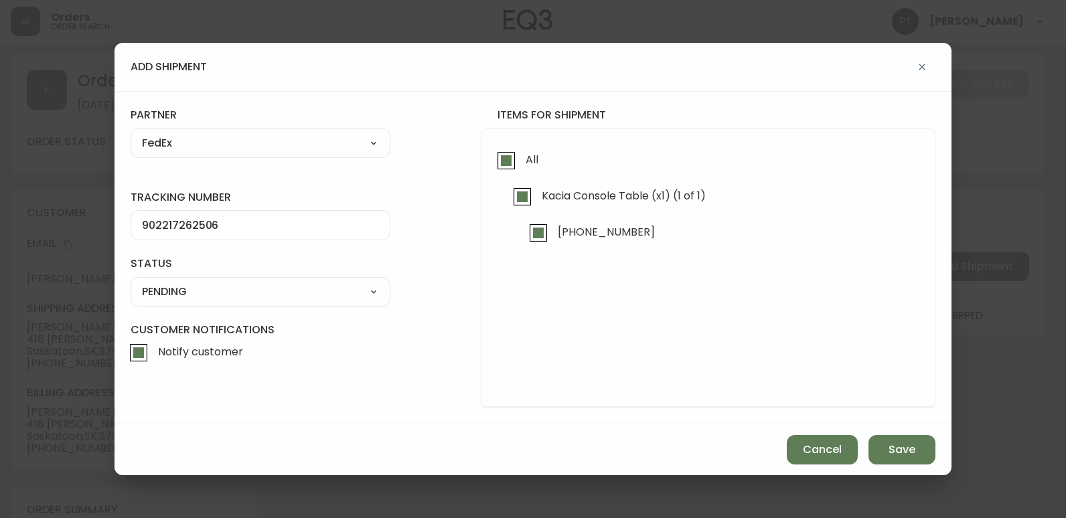
select select "PENDING"
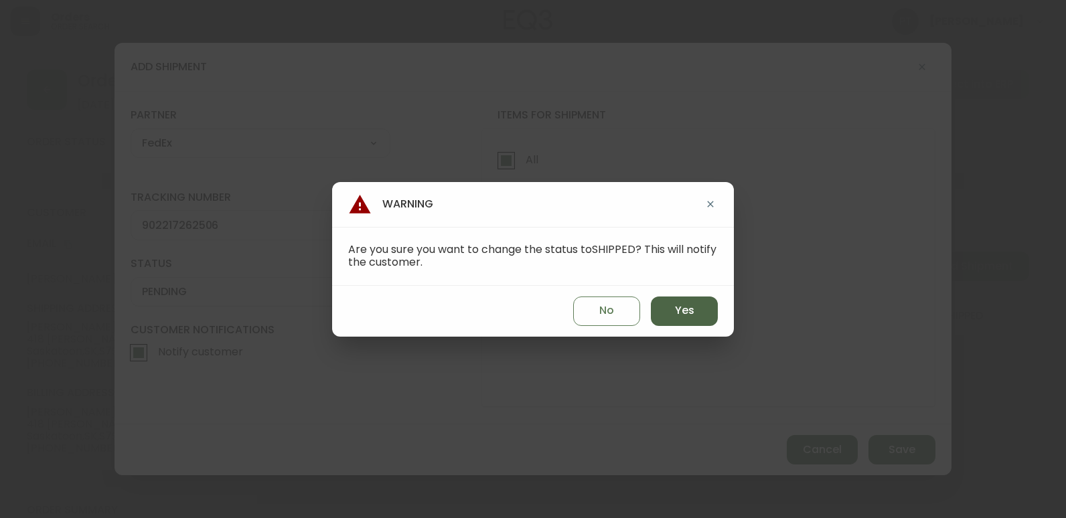
click at [683, 317] on span "Yes" at bounding box center [684, 310] width 19 height 15
type input "SHIPPED"
select select "SHIPPED"
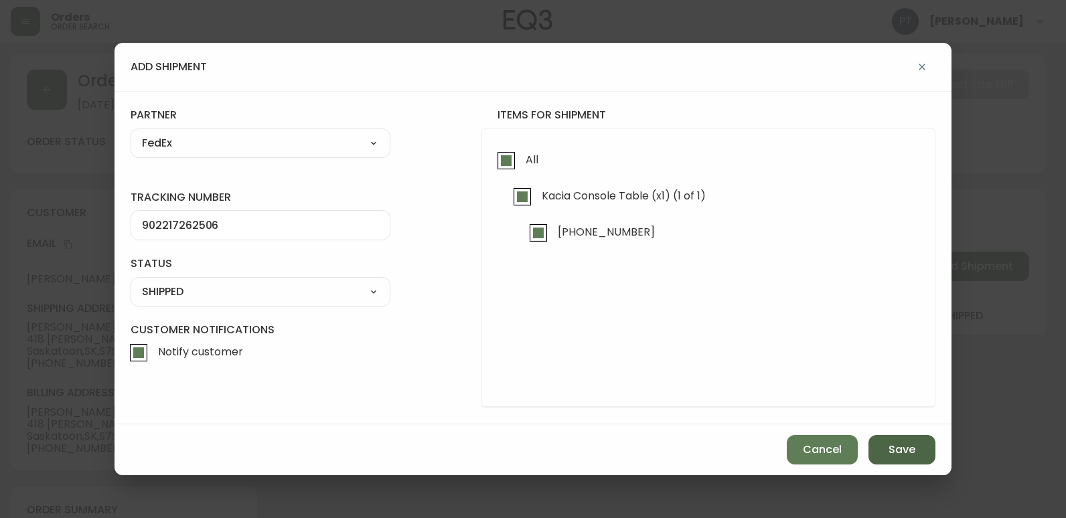
click at [919, 445] on button "Save" at bounding box center [901, 449] width 67 height 29
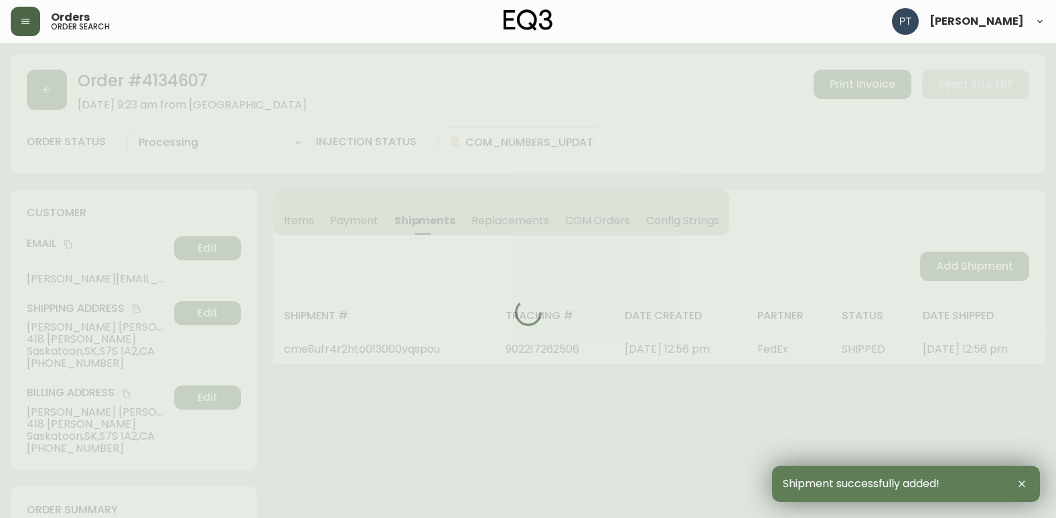
type input "Fully Shipped"
select select "FULLY_SHIPPED"
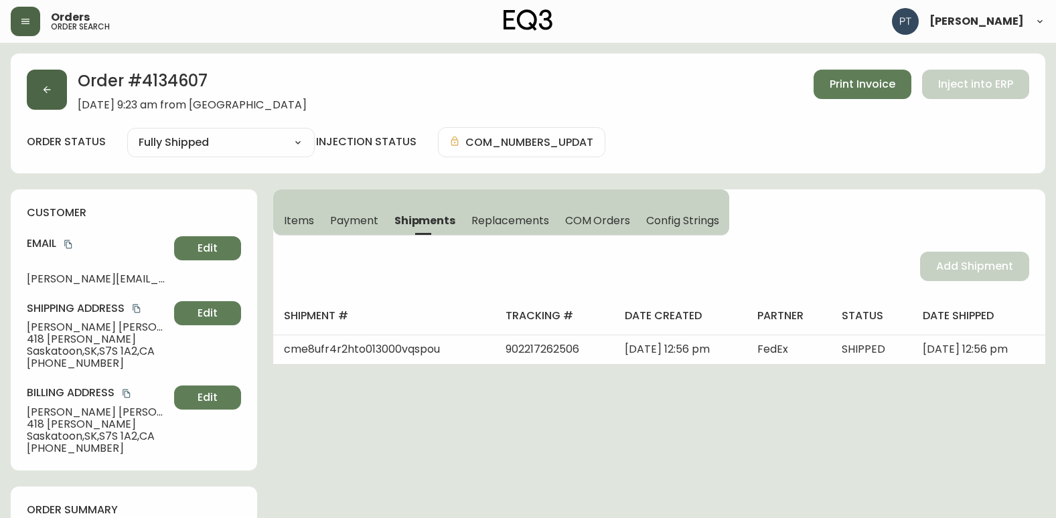
click at [59, 90] on button "button" at bounding box center [47, 90] width 40 height 40
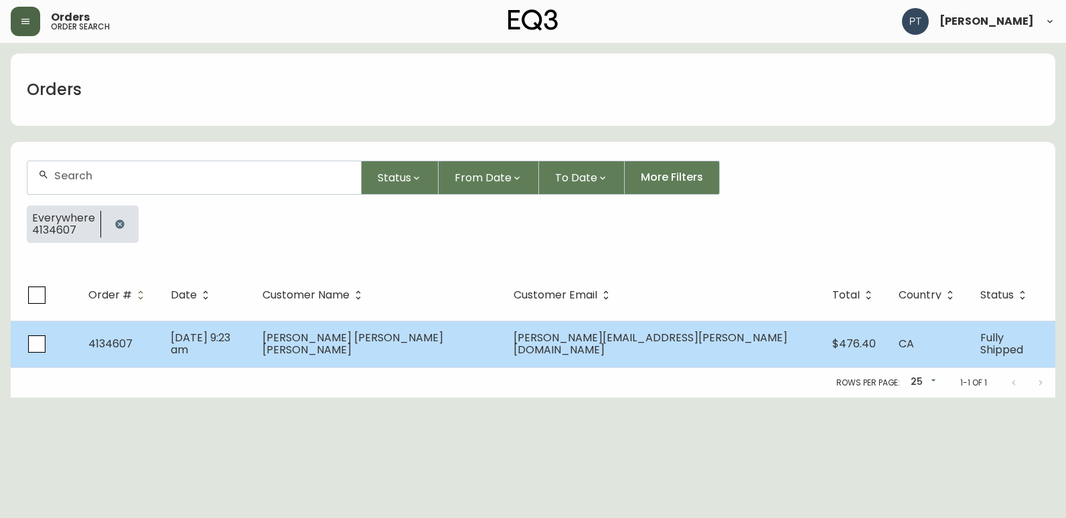
click at [230, 349] on span "[DATE] 9:23 am" at bounding box center [201, 343] width 60 height 27
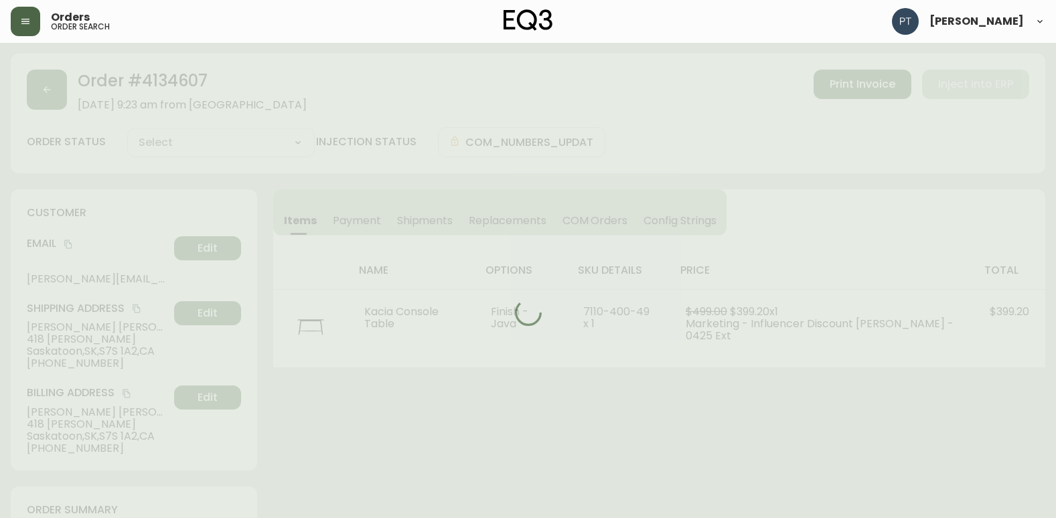
type input "Fully Shipped"
select select "FULLY_SHIPPED"
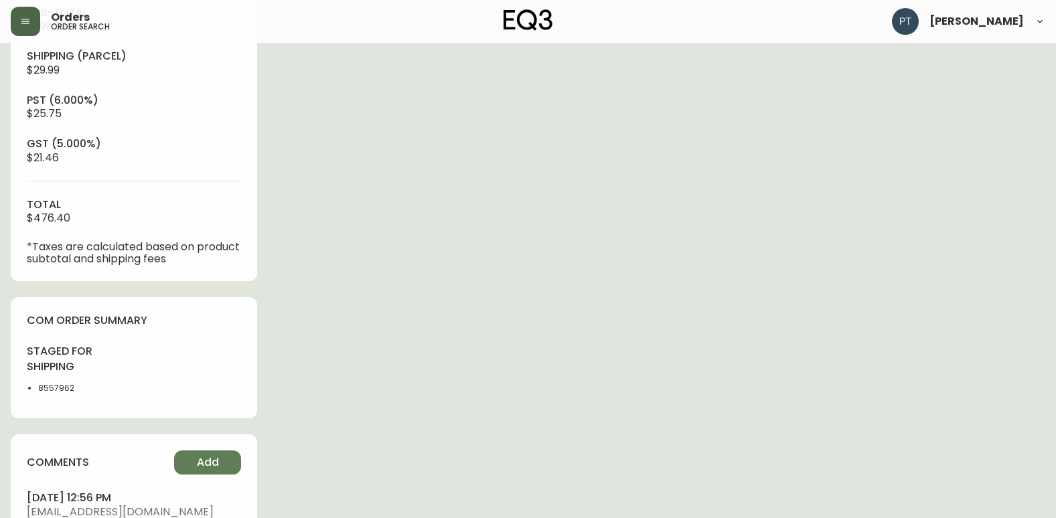
scroll to position [669, 0]
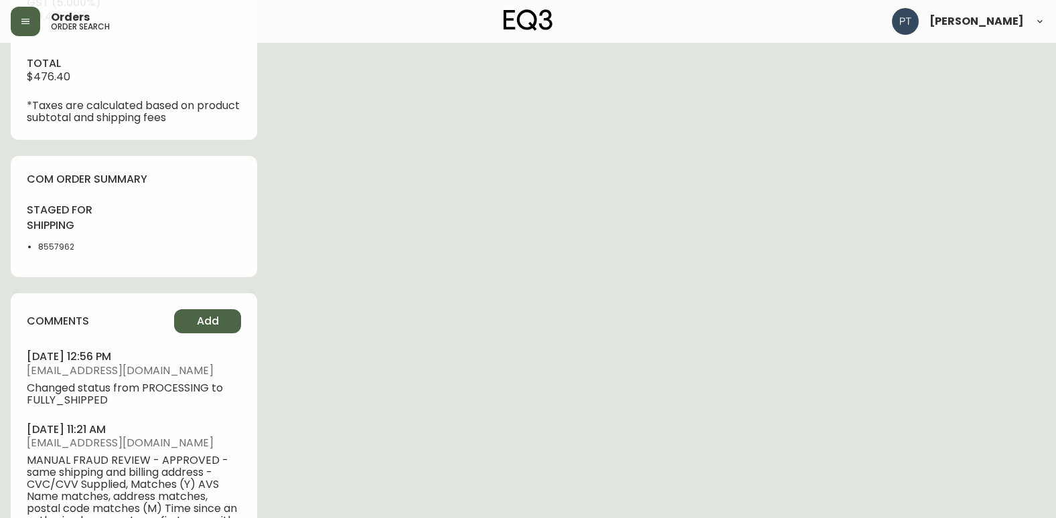
click at [194, 321] on button "Add" at bounding box center [207, 321] width 67 height 24
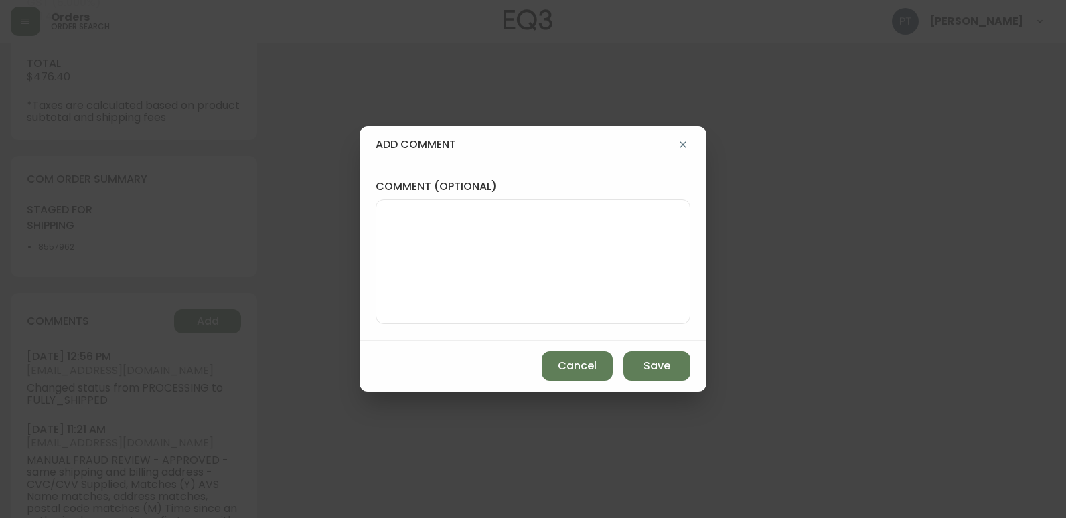
click at [432, 221] on textarea "comment (optional)" at bounding box center [533, 261] width 292 height 107
type textarea "PT"
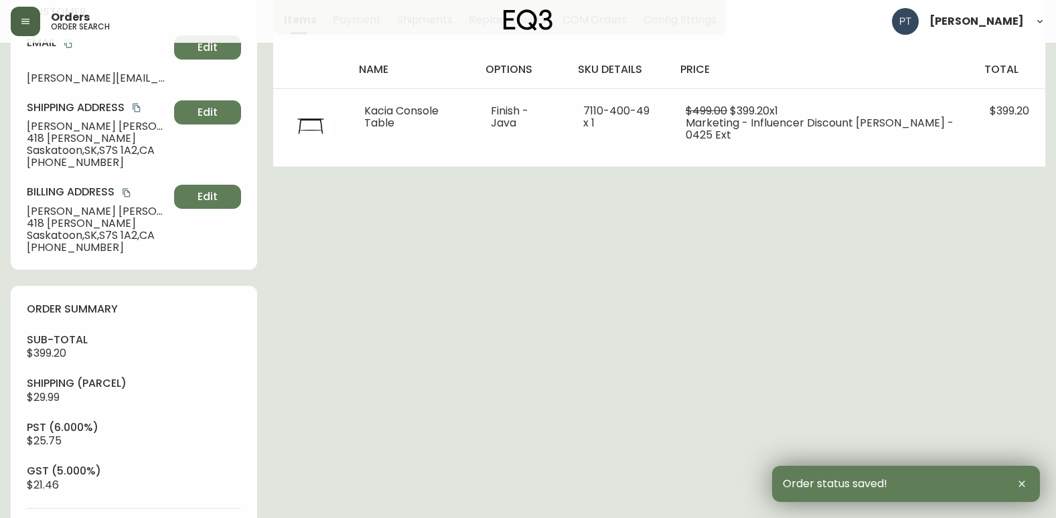
scroll to position [0, 0]
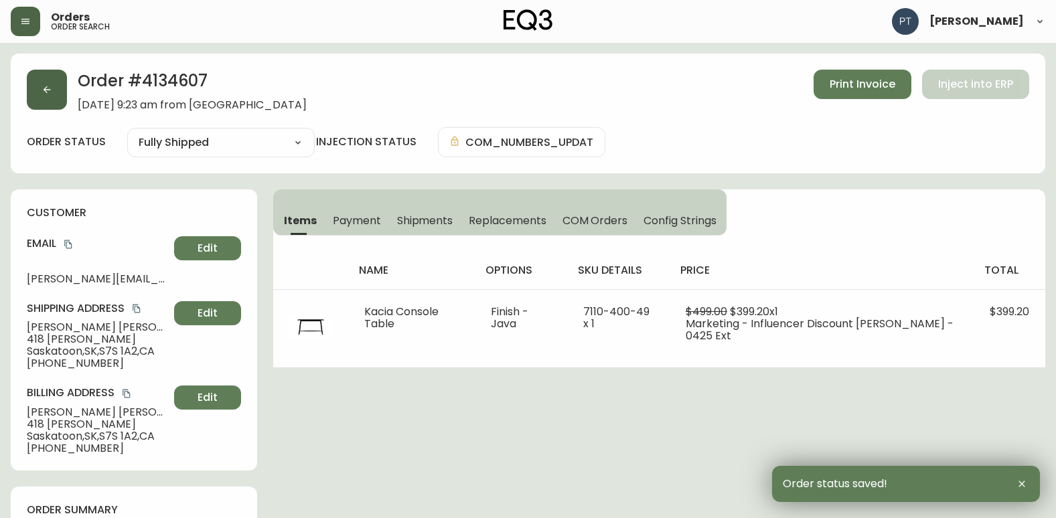
drag, startPoint x: 19, startPoint y: 77, endPoint x: 28, endPoint y: 92, distance: 17.1
click at [23, 89] on div "Order # 4134607 [DATE] 9:23 am from CA_EN Print Invoice Inject into ERP order s…" at bounding box center [528, 114] width 1034 height 120
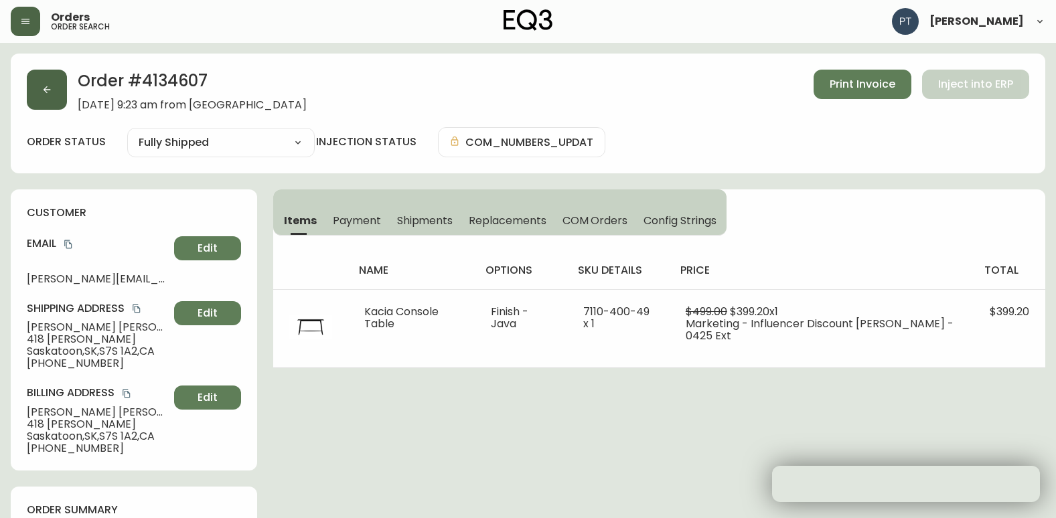
click at [31, 90] on button "button" at bounding box center [47, 90] width 40 height 40
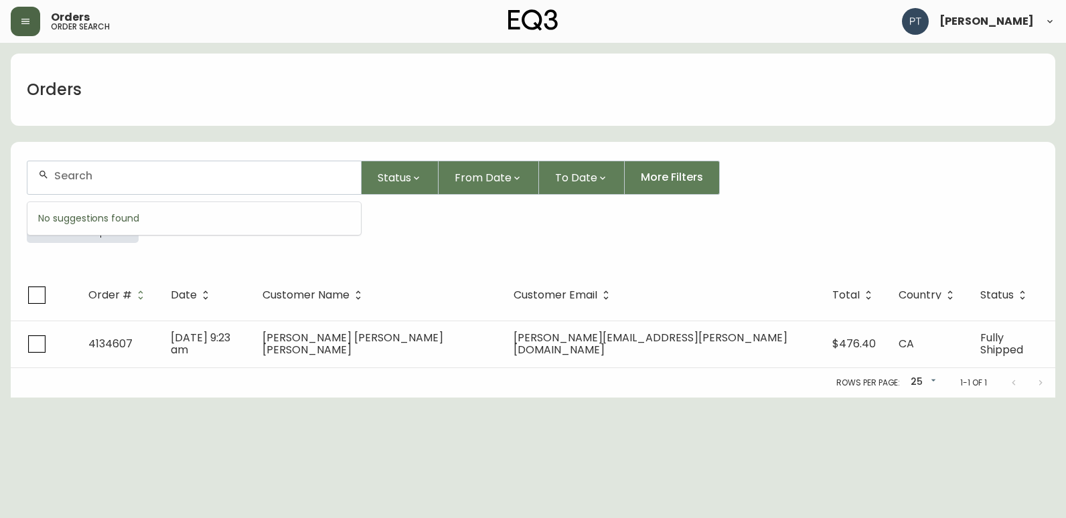
click at [266, 178] on input "text" at bounding box center [202, 175] width 296 height 13
type input "4134608"
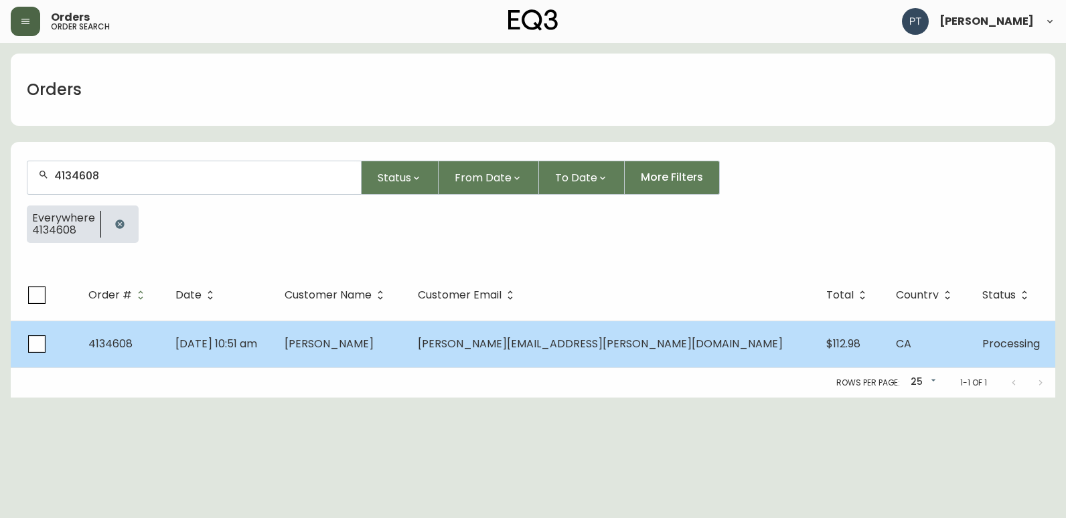
click at [407, 356] on td "[PERSON_NAME]" at bounding box center [340, 344] width 133 height 47
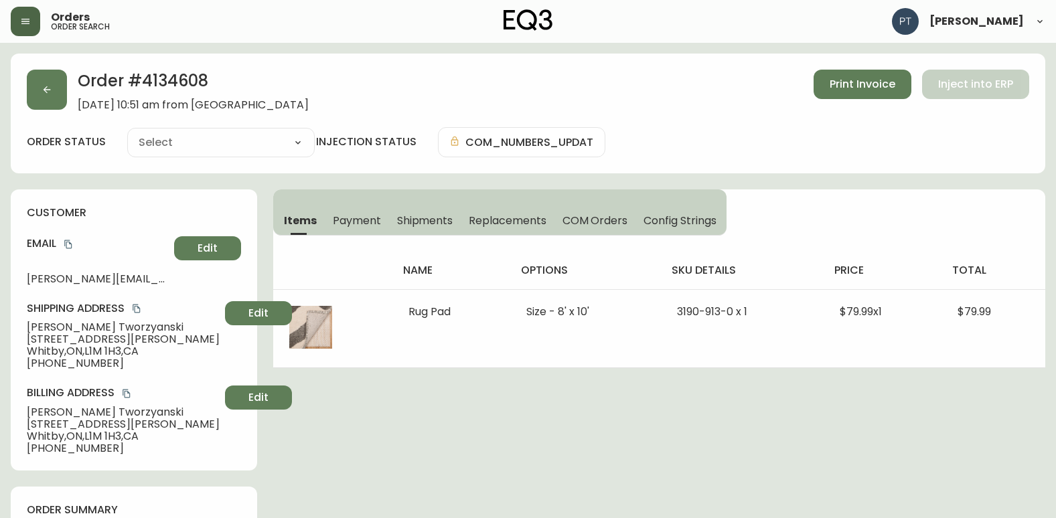
type input "Processing"
select select "PROCESSING"
click at [416, 222] on span "Shipments" at bounding box center [425, 221] width 56 height 14
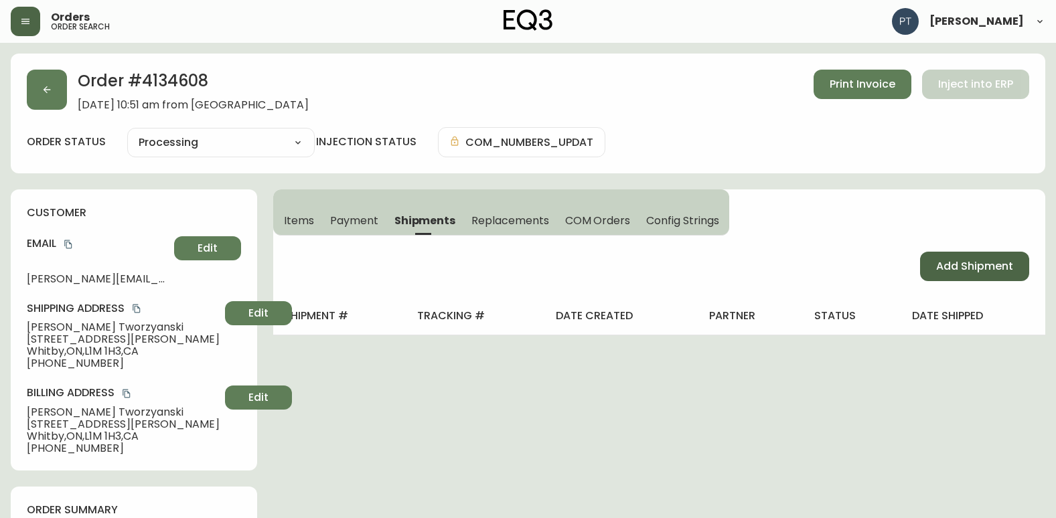
click at [949, 267] on span "Add Shipment" at bounding box center [974, 266] width 77 height 15
select select "PENDING"
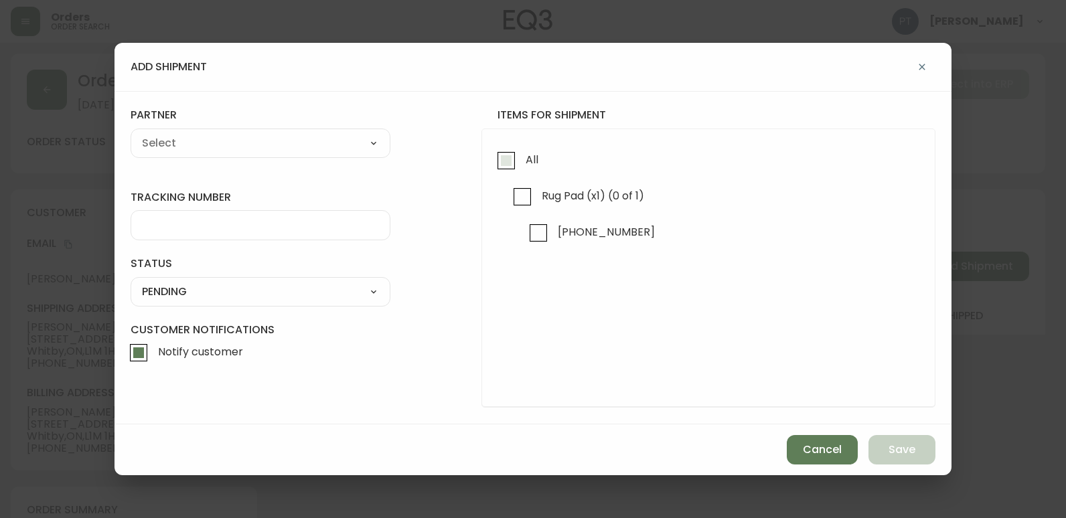
click at [507, 162] on input "All" at bounding box center [506, 160] width 31 height 31
checkbox input "true"
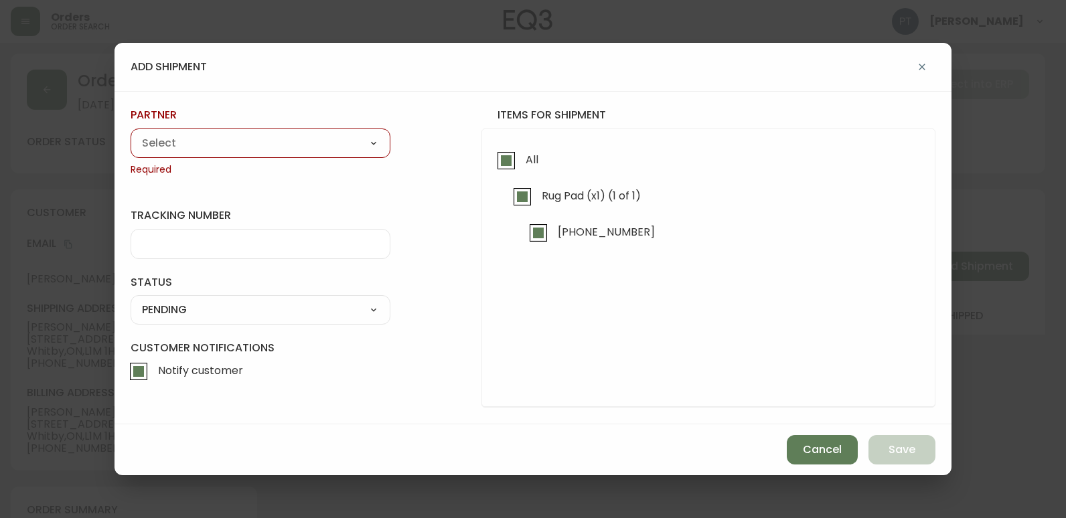
click at [350, 135] on select "A Move to Remember LLC ABF Freight Alero [PERSON_NAME] Canada Post CDS Ceva Log…" at bounding box center [261, 143] width 260 height 20
select select "cjy0a9taa01x001669l98m63c"
click at [131, 133] on select "A Move to Remember LLC ABF Freight Alero [PERSON_NAME] Canada Post CDS Ceva Log…" at bounding box center [261, 143] width 260 height 20
type input "FedEx"
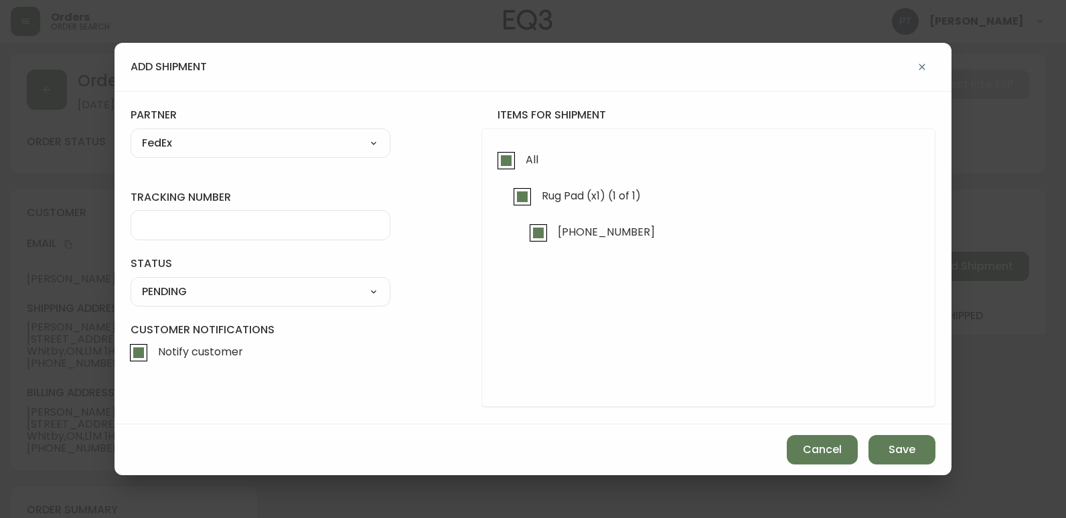
click at [244, 229] on input "tracking number" at bounding box center [260, 225] width 237 height 13
type input "902217262517"
click at [356, 302] on div "SHIPPED PENDING CANCELLED" at bounding box center [261, 291] width 260 height 29
click at [357, 293] on select "SHIPPED PENDING CANCELLED" at bounding box center [261, 292] width 260 height 20
click at [131, 282] on select "SHIPPED PENDING CANCELLED" at bounding box center [261, 292] width 260 height 20
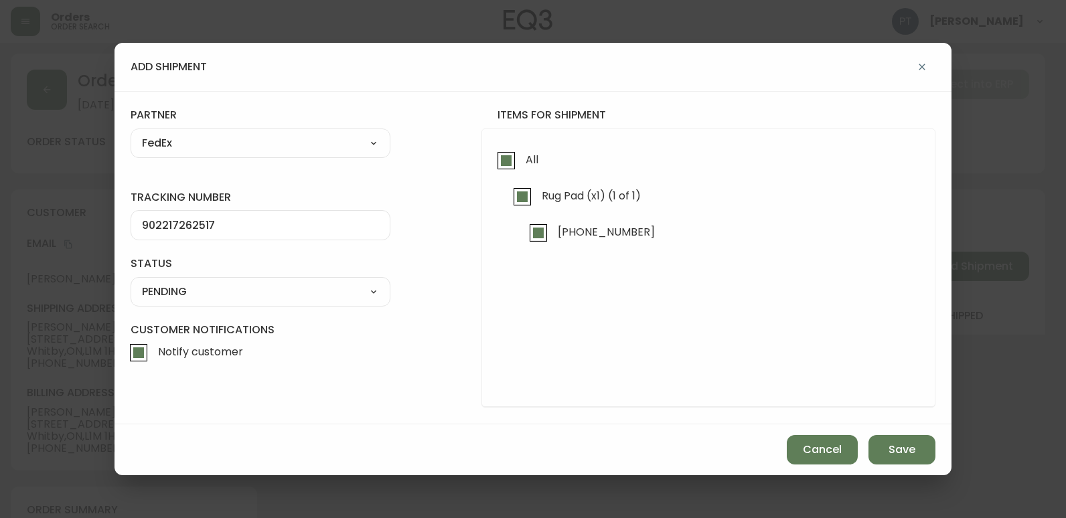
select select "PENDING"
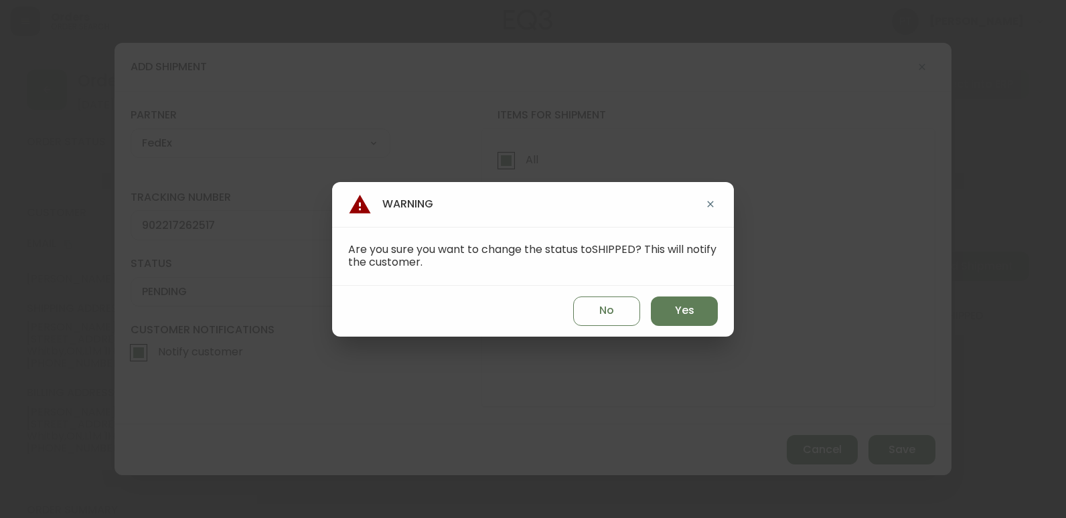
drag, startPoint x: 704, startPoint y: 309, endPoint x: 723, endPoint y: 320, distance: 21.9
click at [702, 309] on button "Yes" at bounding box center [684, 311] width 67 height 29
type input "SHIPPED"
select select "SHIPPED"
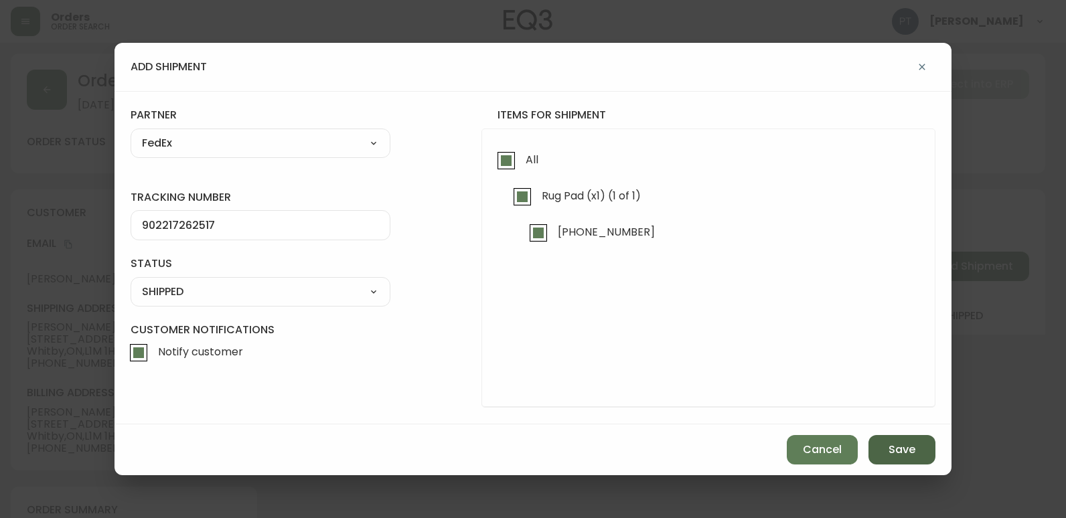
click at [916, 463] on button "Save" at bounding box center [901, 449] width 67 height 29
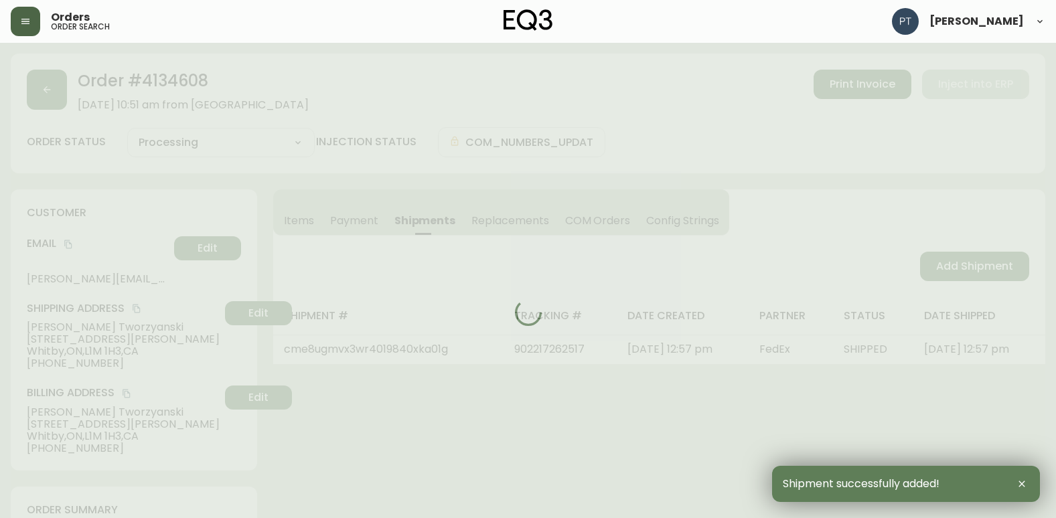
scroll to position [602, 0]
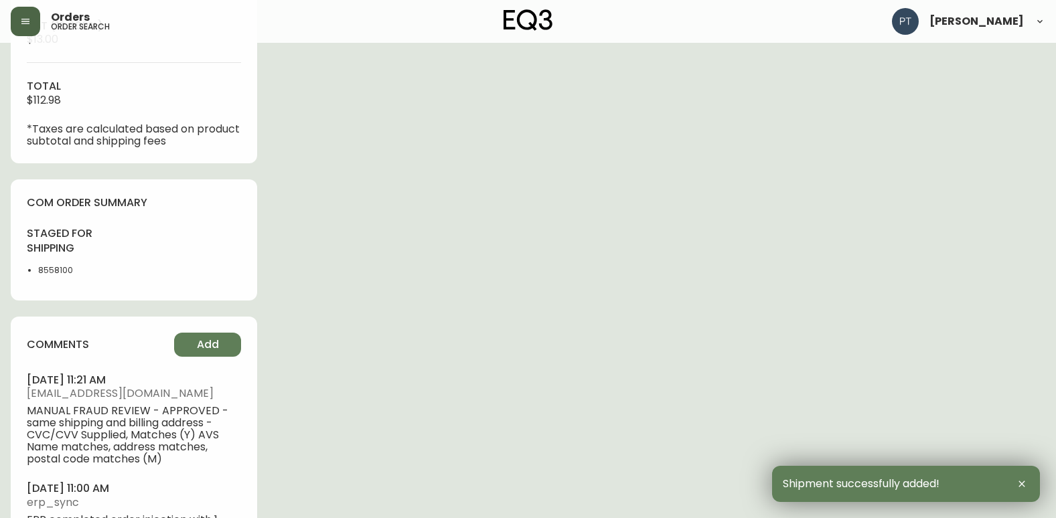
type input "Fully Shipped"
select select "FULLY_SHIPPED"
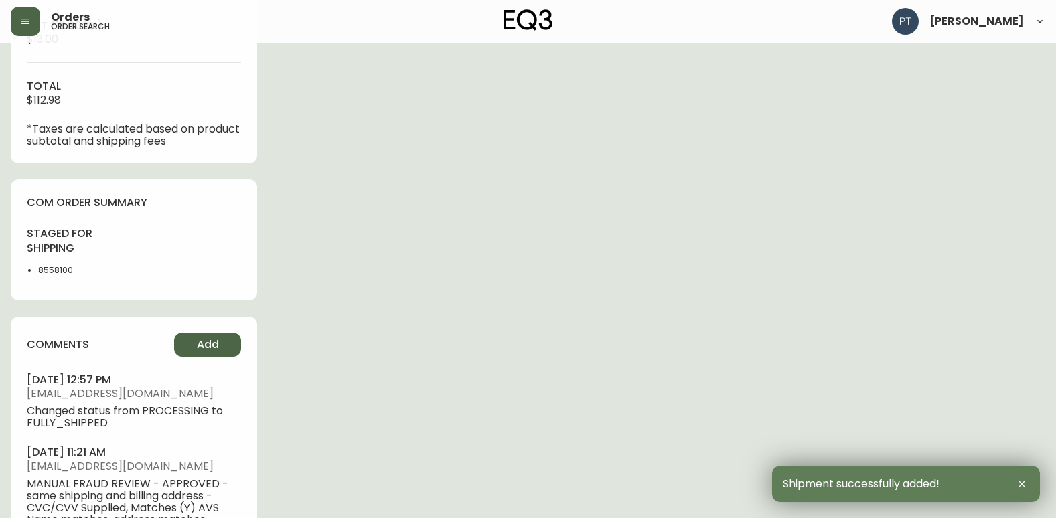
click at [212, 353] on button "Add" at bounding box center [207, 345] width 67 height 24
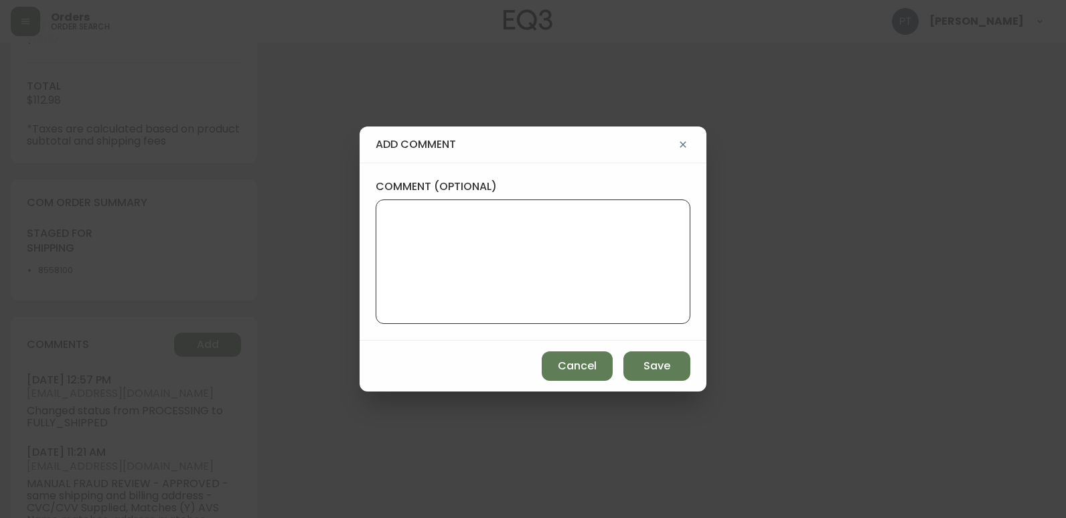
click at [451, 272] on textarea "comment (optional)" at bounding box center [533, 261] width 292 height 107
type textarea "PT"
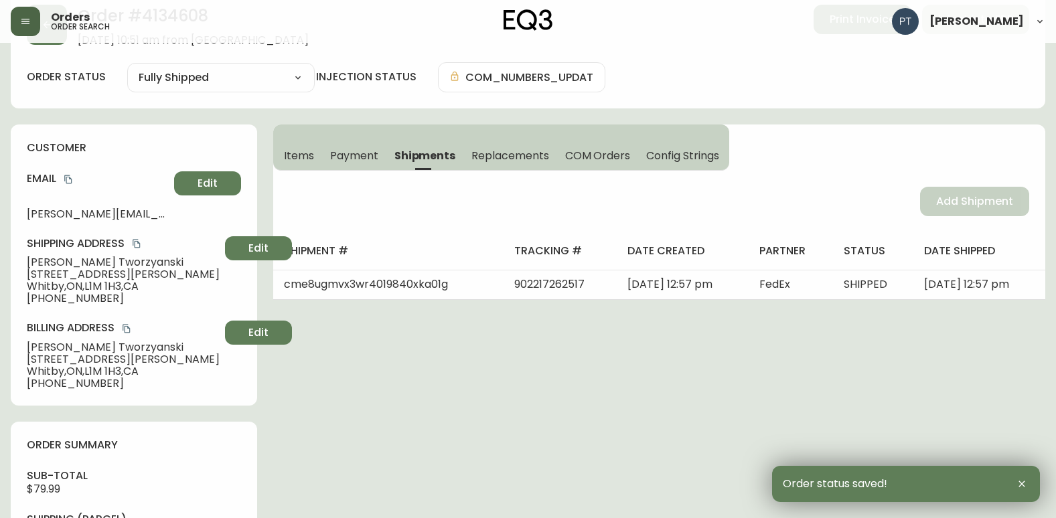
scroll to position [0, 0]
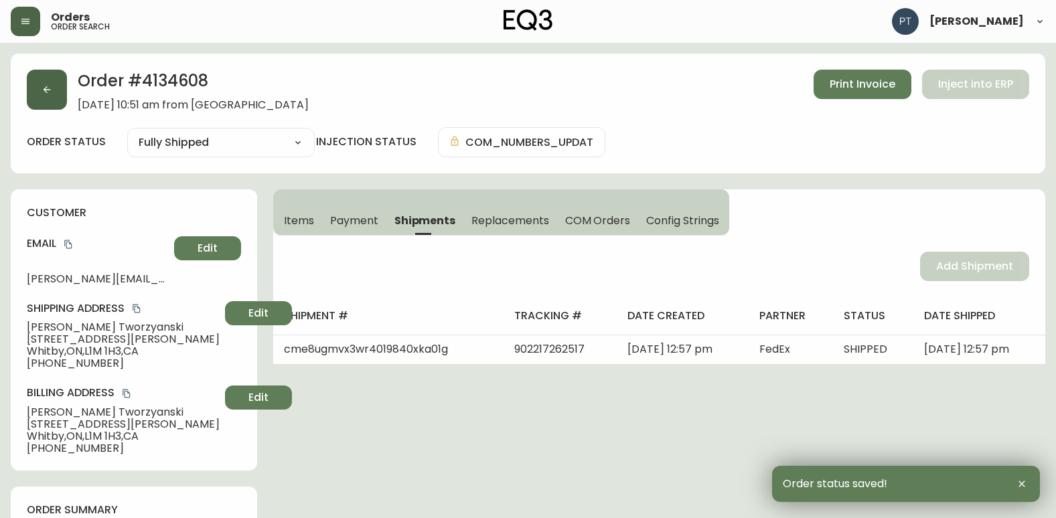
click at [42, 88] on icon "button" at bounding box center [46, 89] width 11 height 11
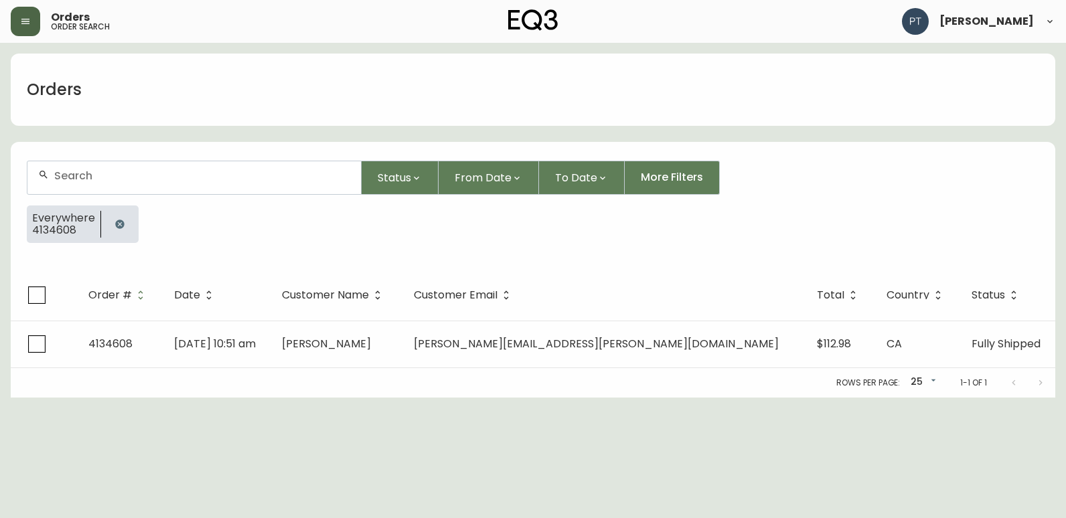
click at [178, 184] on div at bounding box center [193, 177] width 333 height 33
type input "4134613"
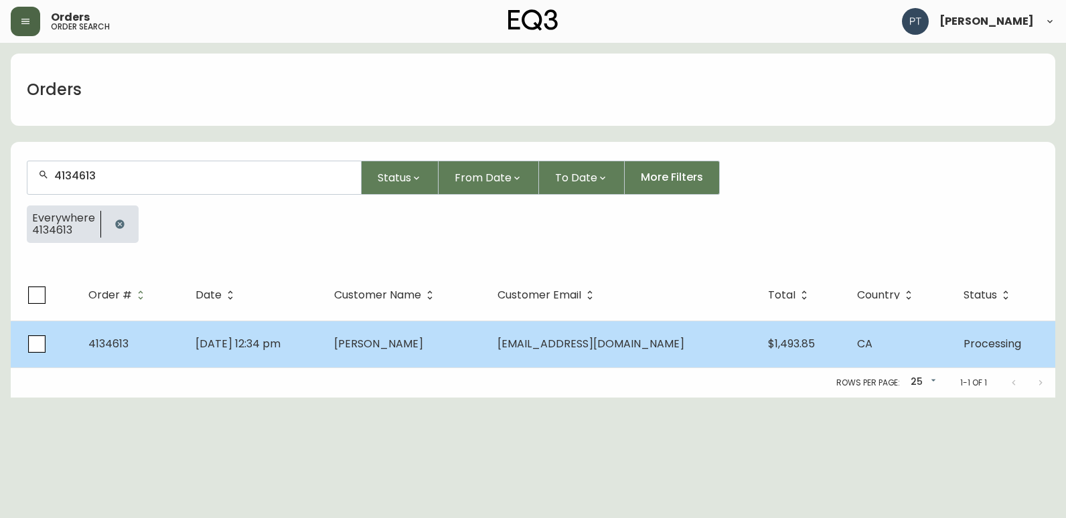
click at [297, 359] on td "[DATE] 12:34 pm" at bounding box center [254, 344] width 139 height 47
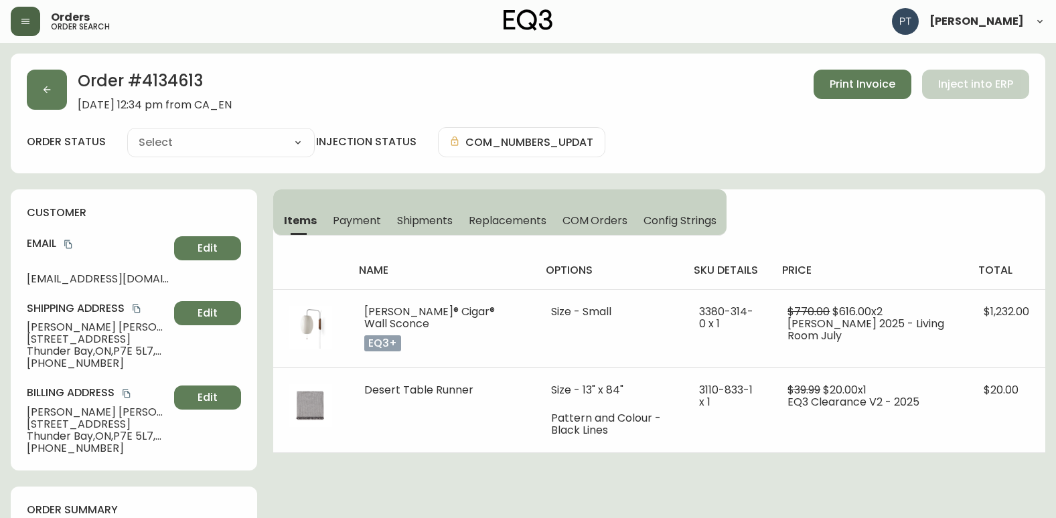
type input "Processing"
select select "PROCESSING"
click at [428, 214] on span "Shipments" at bounding box center [425, 221] width 56 height 14
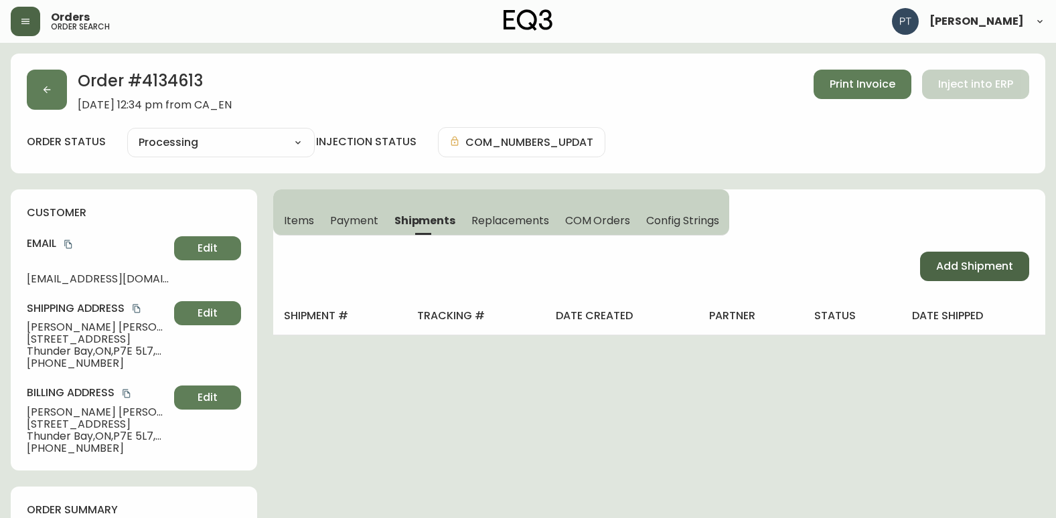
click at [932, 261] on button "Add Shipment" at bounding box center [974, 266] width 109 height 29
select select "PENDING"
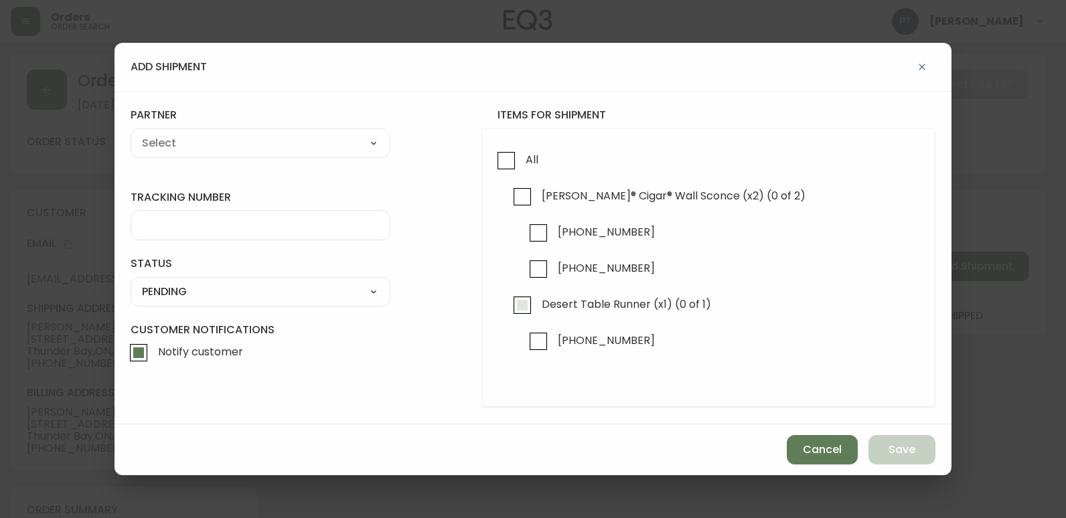
click at [522, 305] on input "Desert Table Runner (x1) (0 of 1)" at bounding box center [522, 305] width 31 height 31
checkbox input "true"
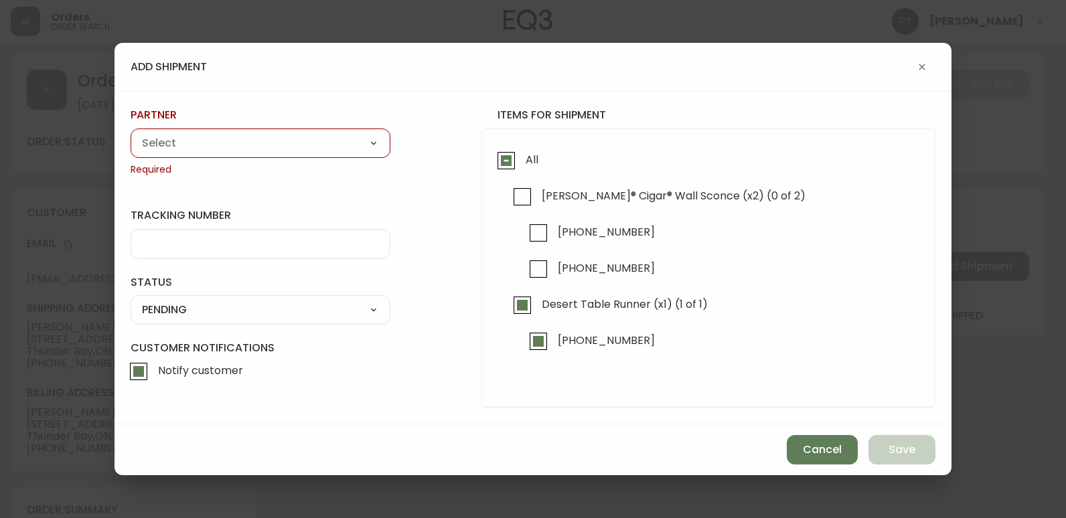
click at [301, 143] on select "A Move to Remember LLC ABF Freight Alero [PERSON_NAME] Canada Post CDS Ceva Log…" at bounding box center [261, 143] width 260 height 20
select select "cjy0a9taa01x001669l98m63c"
click at [131, 133] on select "A Move to Remember LLC ABF Freight Alero [PERSON_NAME] Canada Post CDS Ceva Log…" at bounding box center [261, 143] width 260 height 20
type input "FedEx"
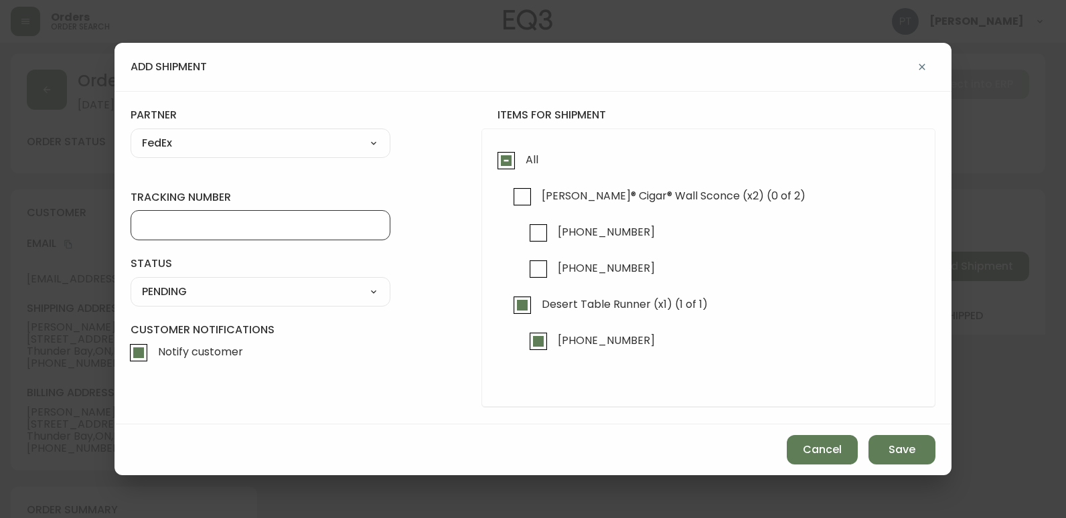
click at [299, 230] on input "tracking number" at bounding box center [260, 225] width 237 height 13
type input "902217262528"
click at [333, 293] on select "SHIPPED PENDING CANCELLED" at bounding box center [261, 292] width 260 height 20
click at [329, 303] on div "SHIPPED PENDING CANCELLED" at bounding box center [261, 291] width 260 height 29
drag, startPoint x: 333, startPoint y: 279, endPoint x: 333, endPoint y: 293, distance: 14.1
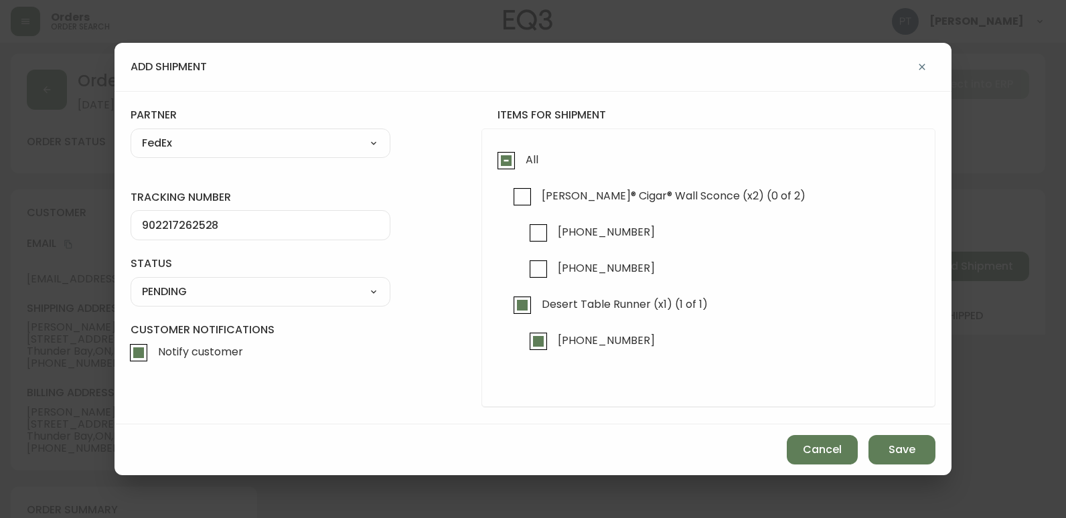
click at [333, 284] on div "SHIPPED PENDING CANCELLED" at bounding box center [261, 291] width 260 height 29
click at [333, 302] on div "SHIPPED PENDING CANCELLED" at bounding box center [261, 291] width 260 height 29
click at [334, 299] on select "SHIPPED PENDING CANCELLED" at bounding box center [261, 292] width 260 height 20
click at [131, 282] on select "SHIPPED PENDING CANCELLED" at bounding box center [261, 292] width 260 height 20
select select "PENDING"
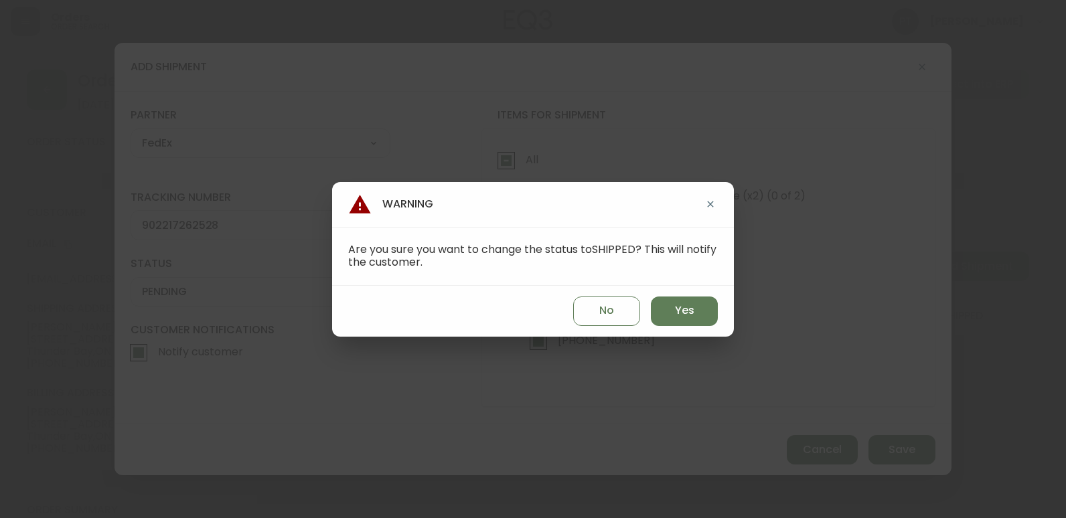
click at [672, 328] on div "No Yes" at bounding box center [533, 311] width 402 height 51
click at [682, 317] on span "Yes" at bounding box center [684, 310] width 19 height 15
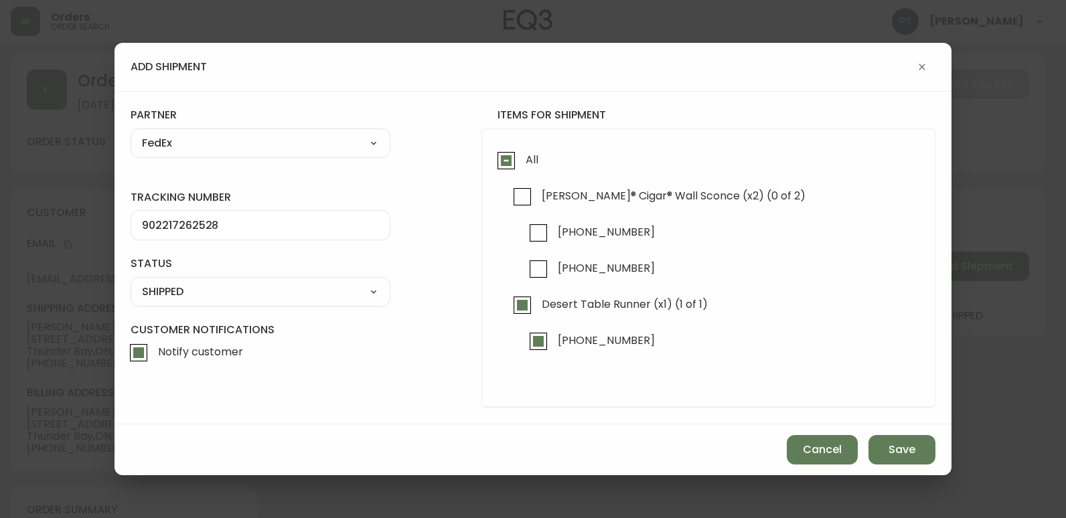
type input "SHIPPED"
select select "SHIPPED"
click at [906, 454] on span "Save" at bounding box center [901, 449] width 27 height 15
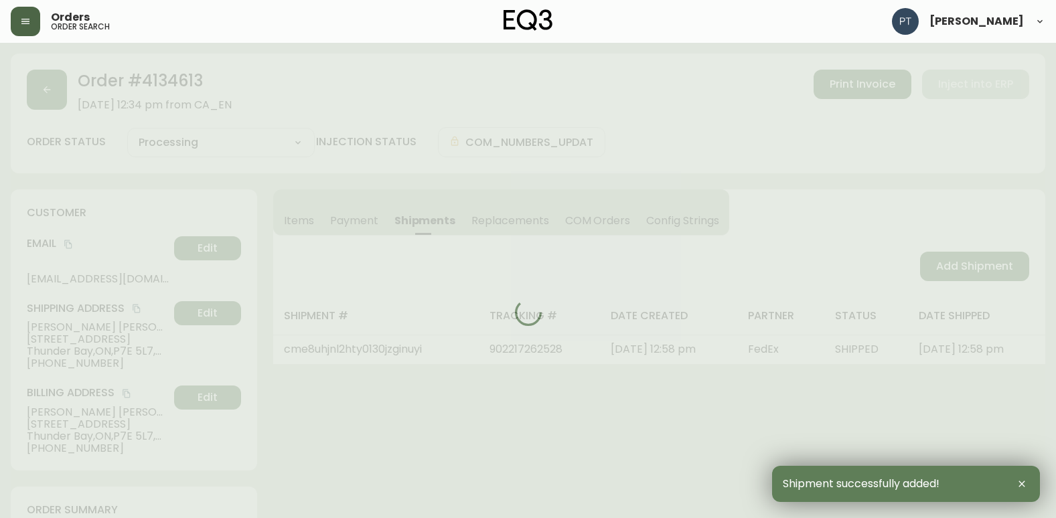
type input "Partially Shipped"
select select "PARTIALLY_SHIPPED"
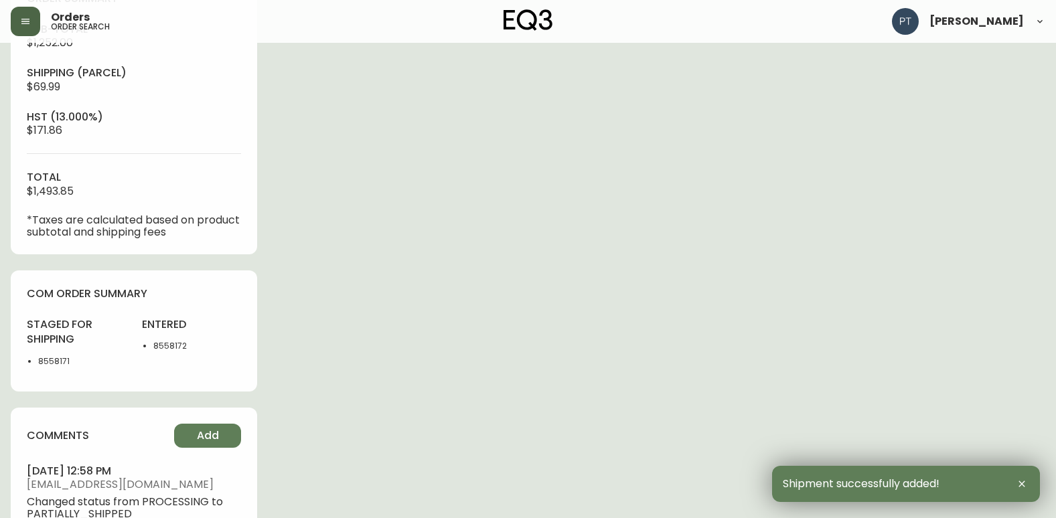
scroll to position [669, 0]
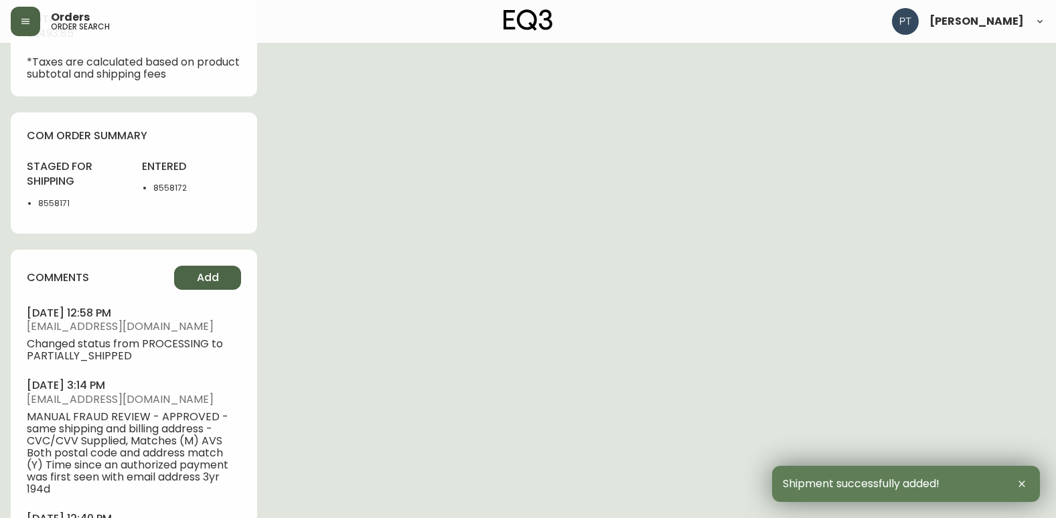
click at [214, 275] on span "Add" at bounding box center [208, 277] width 22 height 15
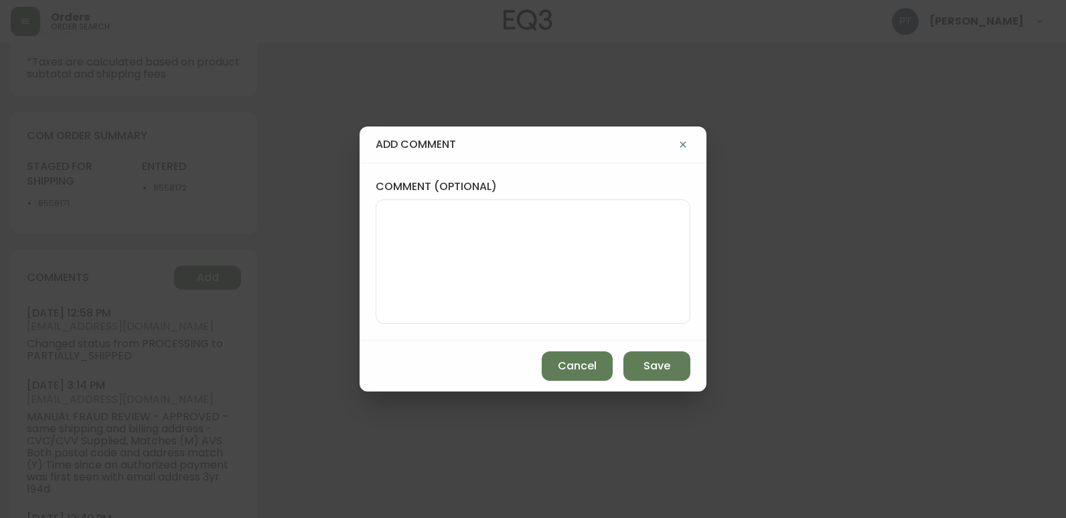
click at [515, 253] on textarea "comment (optional)" at bounding box center [533, 261] width 292 height 107
type textarea "PT"
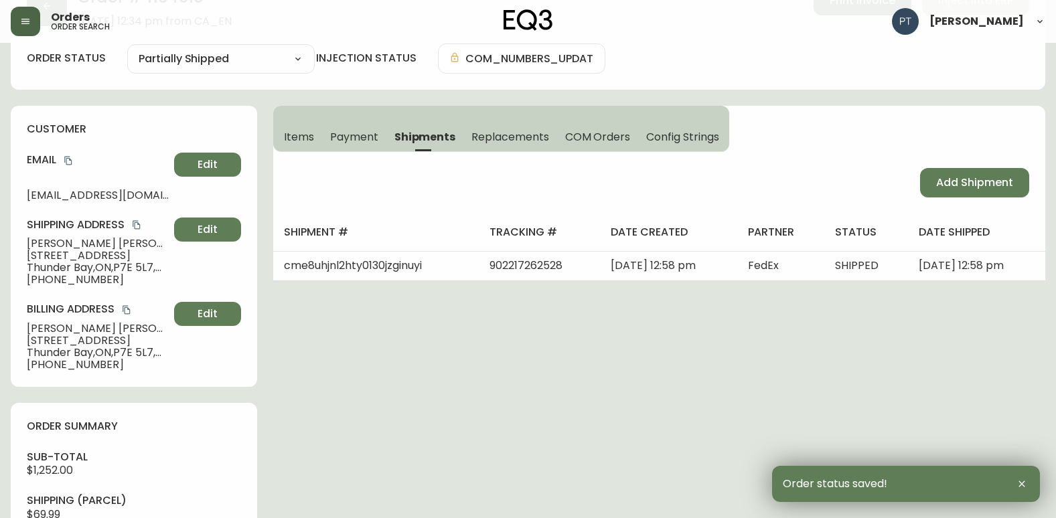
scroll to position [0, 0]
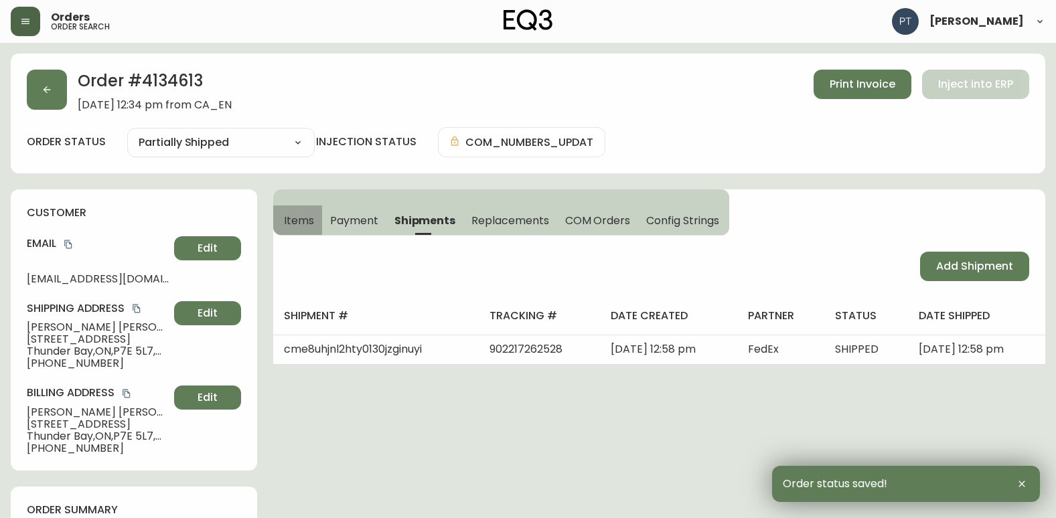
click at [307, 215] on span "Items" at bounding box center [299, 221] width 30 height 14
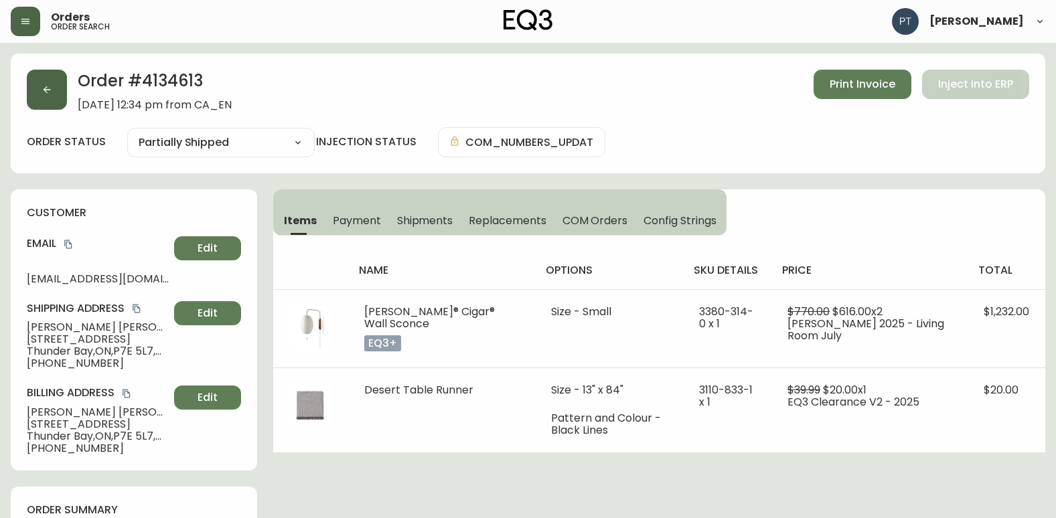
click at [48, 86] on icon "button" at bounding box center [46, 89] width 11 height 11
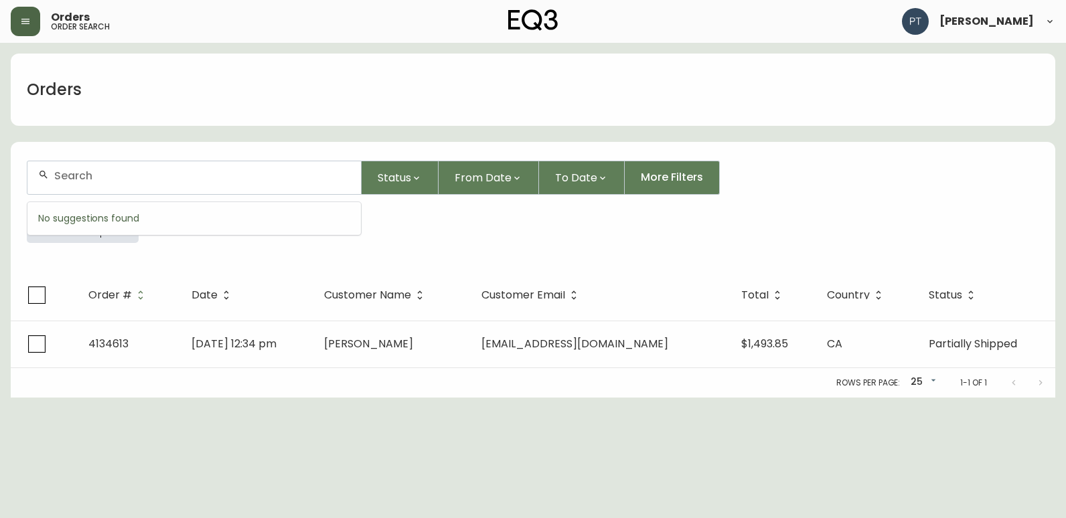
click at [143, 181] on input "text" at bounding box center [202, 175] width 296 height 13
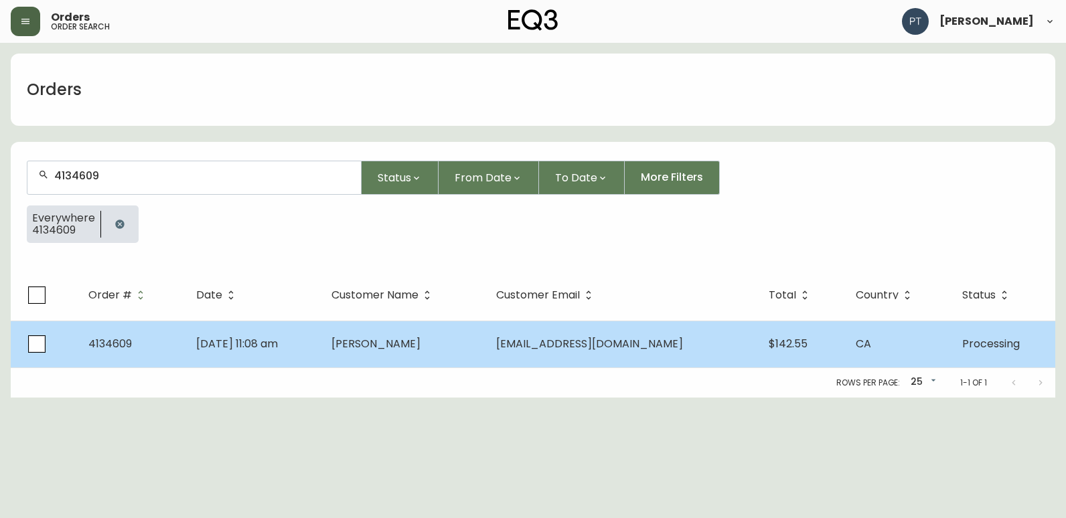
type input "4134609"
click at [390, 343] on span "[PERSON_NAME]" at bounding box center [375, 343] width 89 height 15
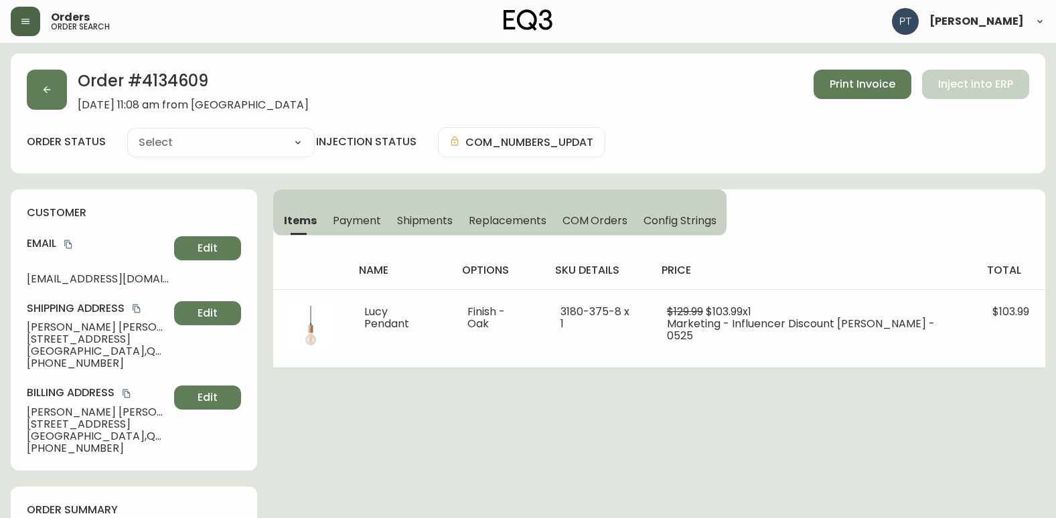
type input "Processing"
select select "PROCESSING"
click at [428, 223] on span "Shipments" at bounding box center [425, 221] width 56 height 14
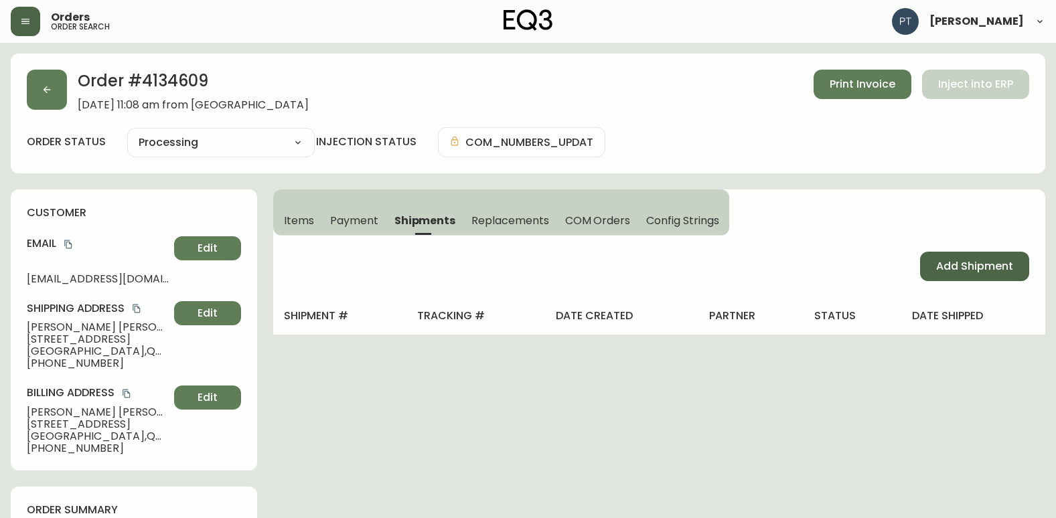
click at [948, 276] on button "Add Shipment" at bounding box center [974, 266] width 109 height 29
select select "PENDING"
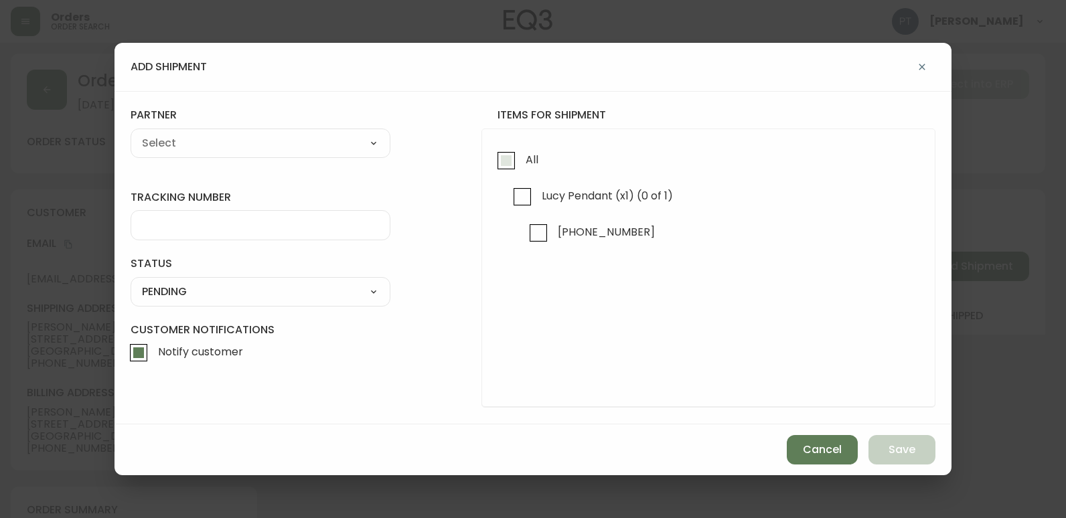
click at [506, 170] on input "All" at bounding box center [506, 160] width 31 height 31
checkbox input "true"
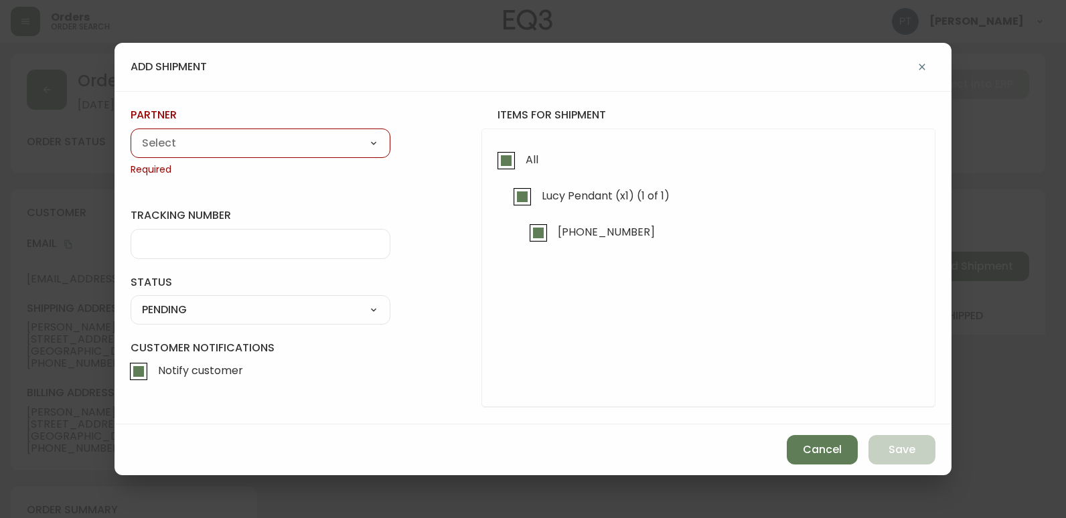
drag, startPoint x: 311, startPoint y: 142, endPoint x: 317, endPoint y: 154, distance: 13.2
click at [311, 142] on select "A Move to Remember LLC ABF Freight Alero [PERSON_NAME] Canada Post CDS Ceva Log…" at bounding box center [261, 143] width 260 height 20
select select "cjy0a9taa01x001669l98m63c"
click at [131, 133] on select "A Move to Remember LLC ABF Freight Alero [PERSON_NAME] Canada Post CDS Ceva Log…" at bounding box center [261, 143] width 260 height 20
type input "FedEx"
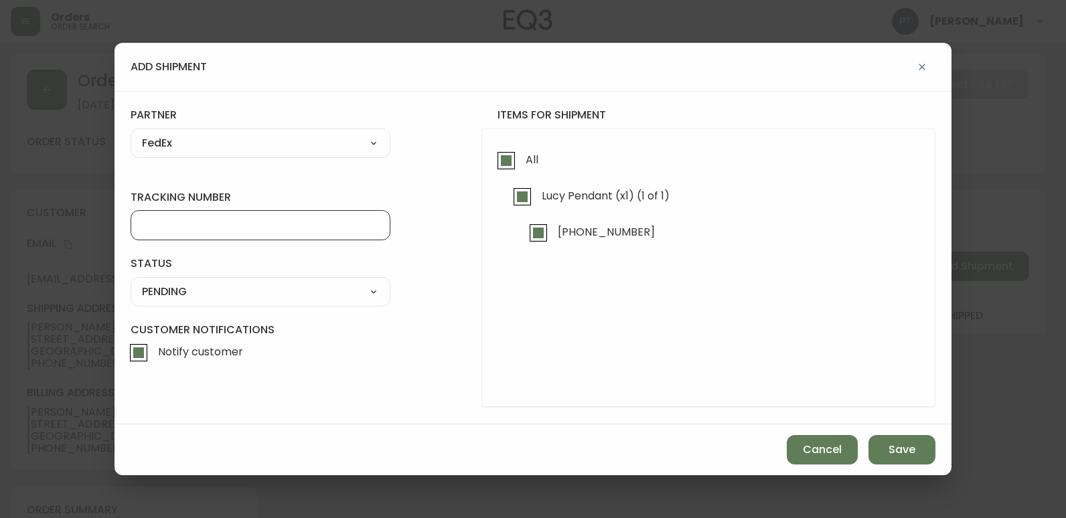
click at [205, 224] on input "tracking number" at bounding box center [260, 225] width 237 height 13
type input "902217262539"
click at [234, 286] on select "SHIPPED PENDING CANCELLED" at bounding box center [261, 292] width 260 height 20
click at [234, 299] on select "SHIPPED PENDING CANCELLED" at bounding box center [261, 292] width 260 height 20
click at [239, 295] on select "SHIPPED PENDING CANCELLED" at bounding box center [261, 292] width 260 height 20
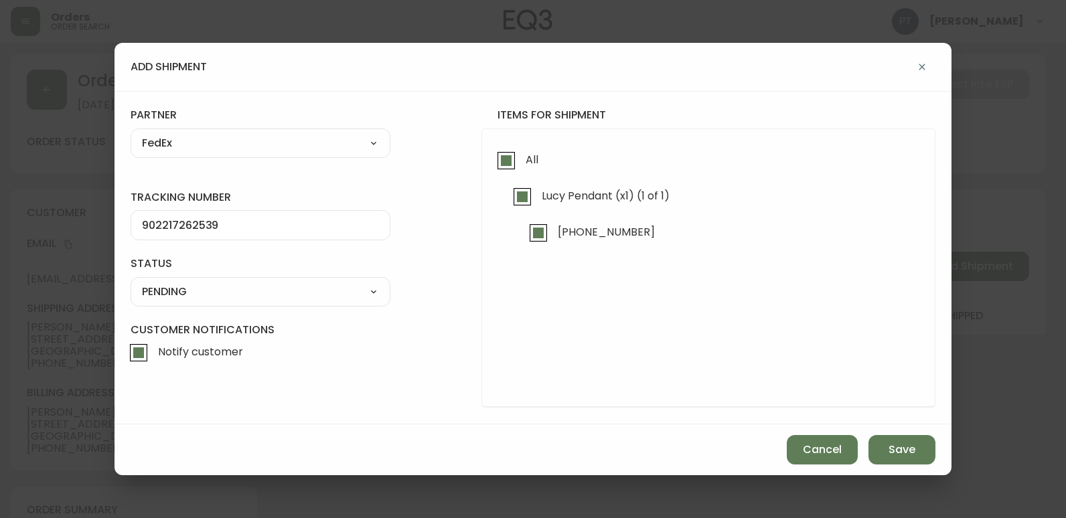
click at [131, 282] on select "SHIPPED PENDING CANCELLED" at bounding box center [261, 292] width 260 height 20
select select "PENDING"
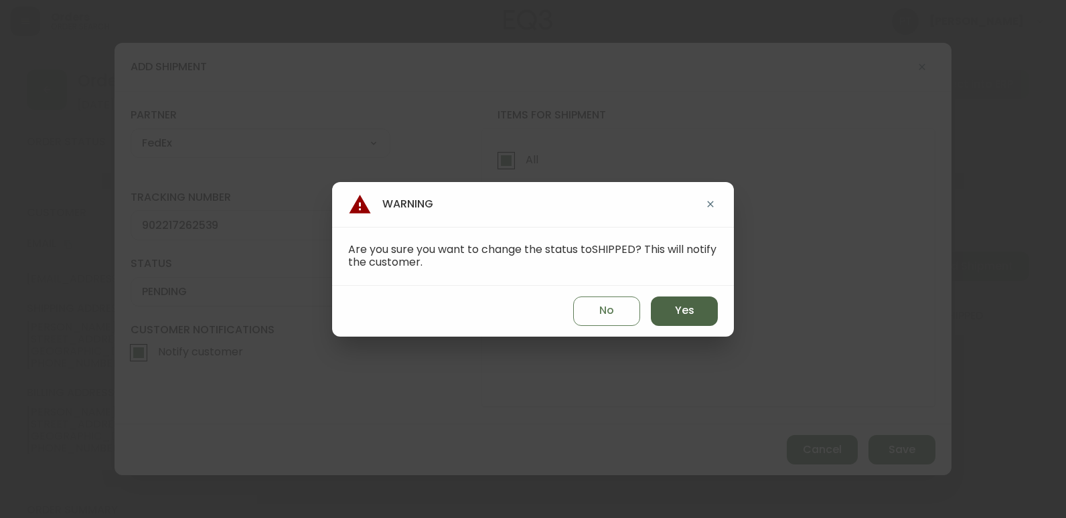
click at [669, 303] on button "Yes" at bounding box center [684, 311] width 67 height 29
type input "SHIPPED"
select select "SHIPPED"
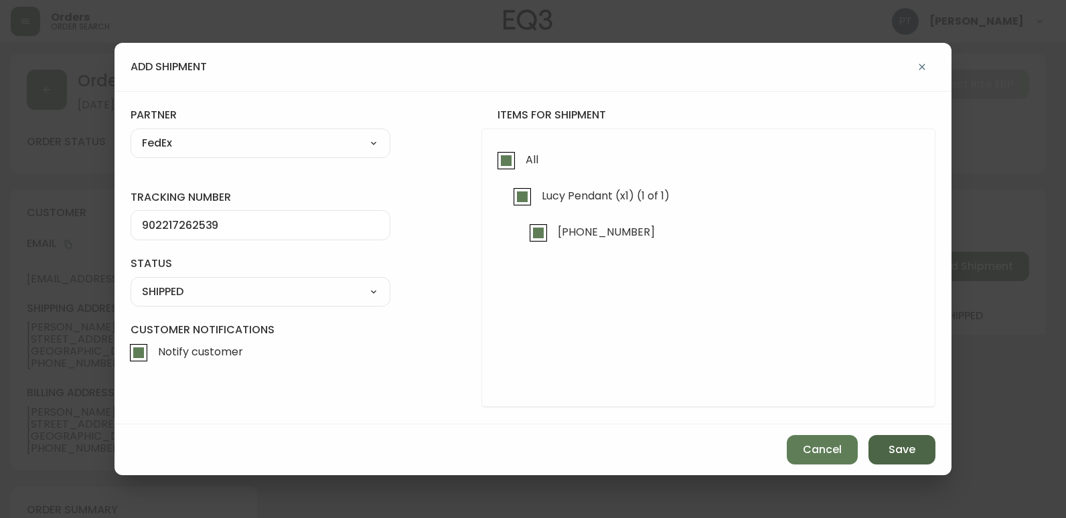
click at [889, 452] on span "Save" at bounding box center [901, 449] width 27 height 15
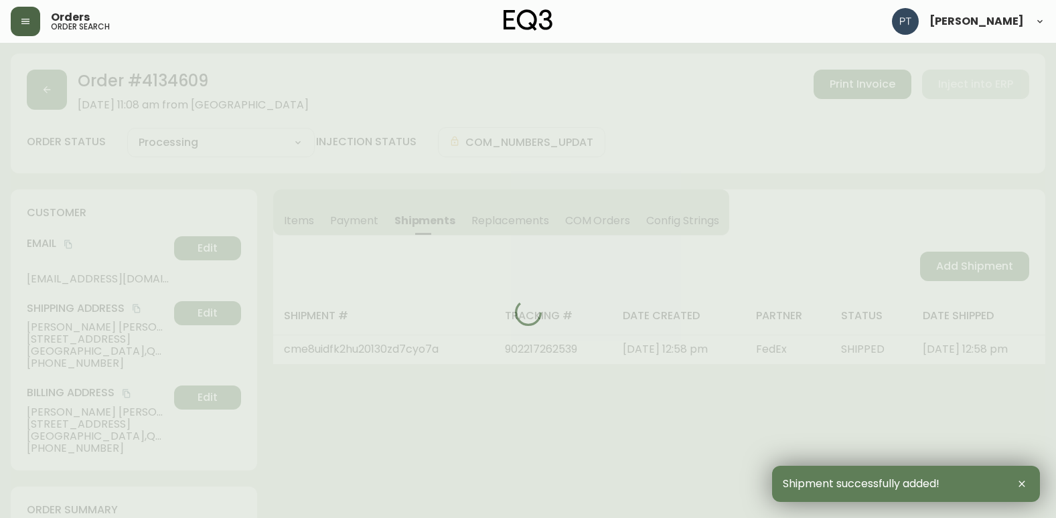
type input "Fully Shipped"
select select "FULLY_SHIPPED"
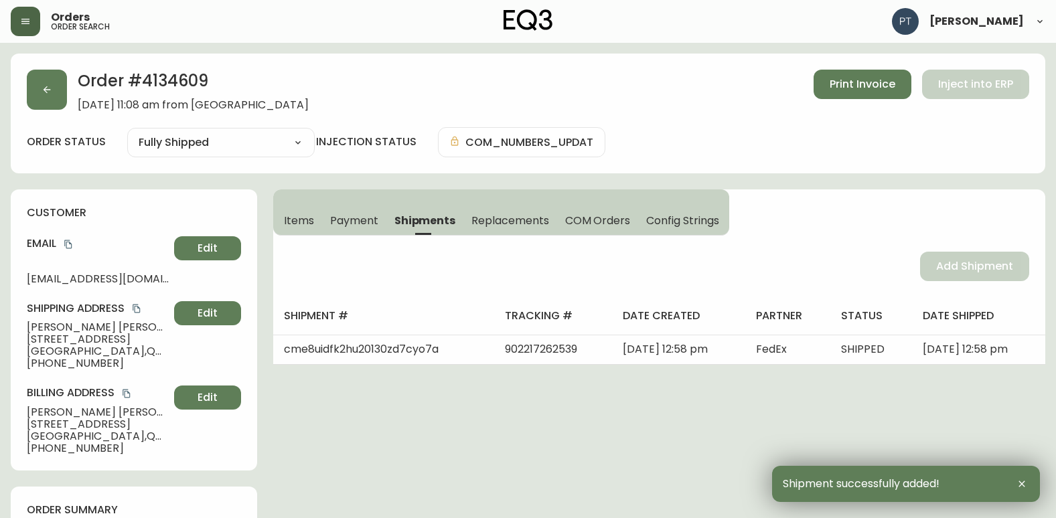
scroll to position [535, 0]
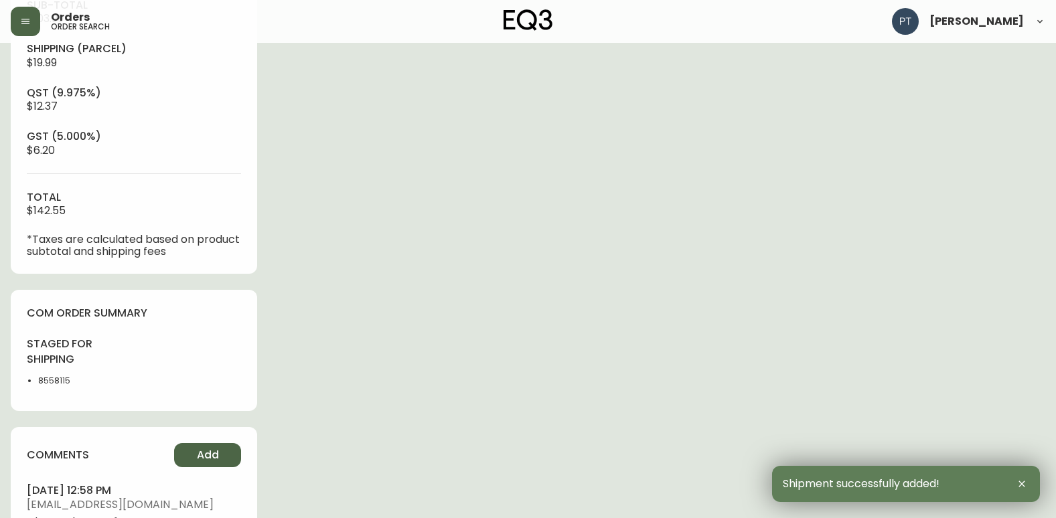
click at [218, 459] on span "Add" at bounding box center [208, 455] width 22 height 15
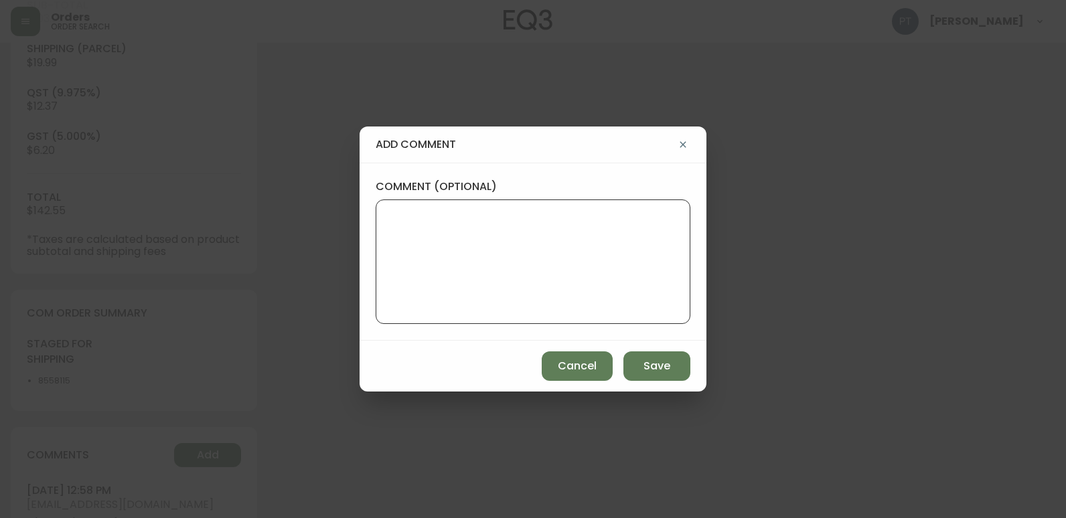
click at [412, 272] on textarea "comment (optional)" at bounding box center [533, 261] width 292 height 107
type textarea "PT"
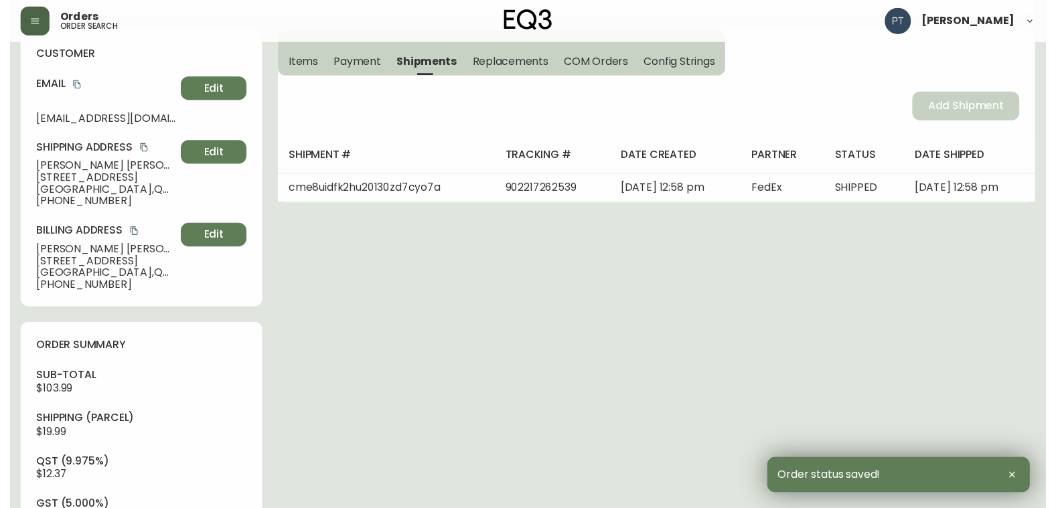
scroll to position [0, 0]
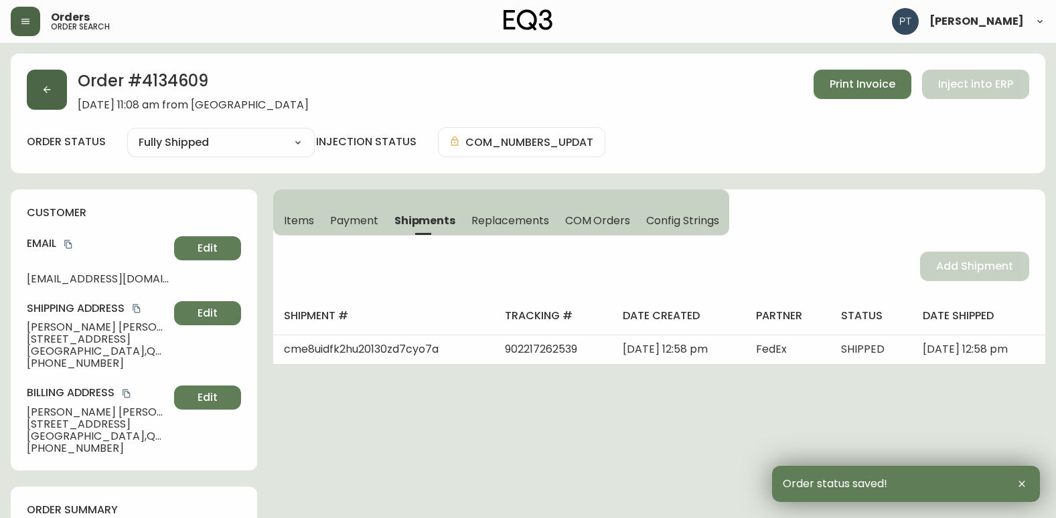
click at [50, 92] on icon "button" at bounding box center [46, 89] width 11 height 11
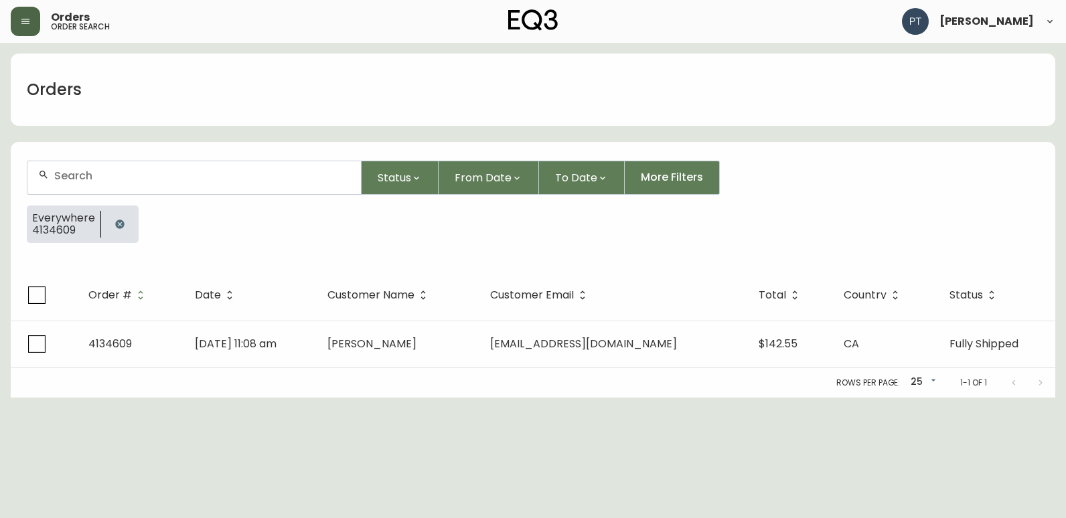
click at [172, 178] on input "text" at bounding box center [202, 175] width 296 height 13
type input "4134615"
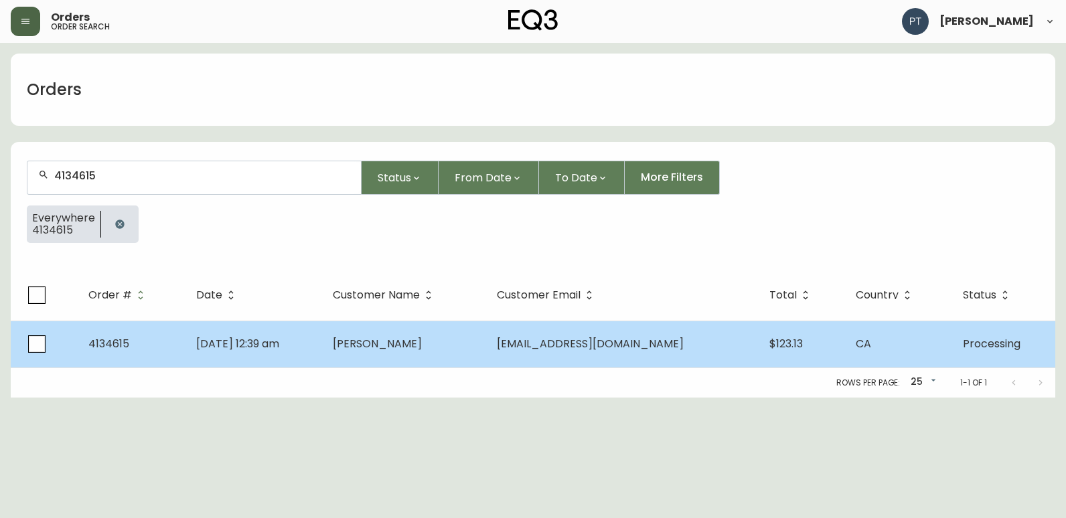
click at [289, 321] on td "[DATE] 12:39 am" at bounding box center [253, 344] width 137 height 47
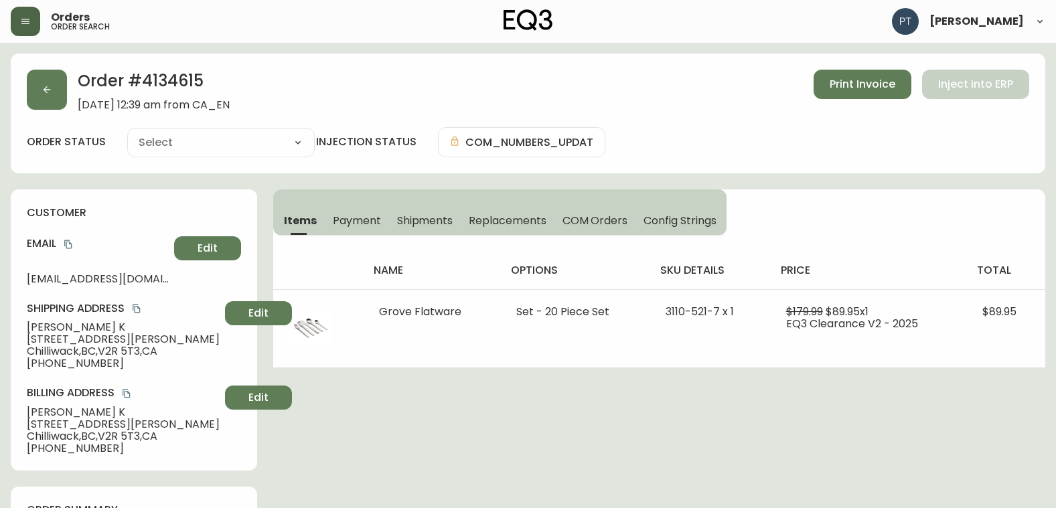
type input "Processing"
select select "PROCESSING"
click at [429, 207] on button "Shipments" at bounding box center [425, 219] width 72 height 29
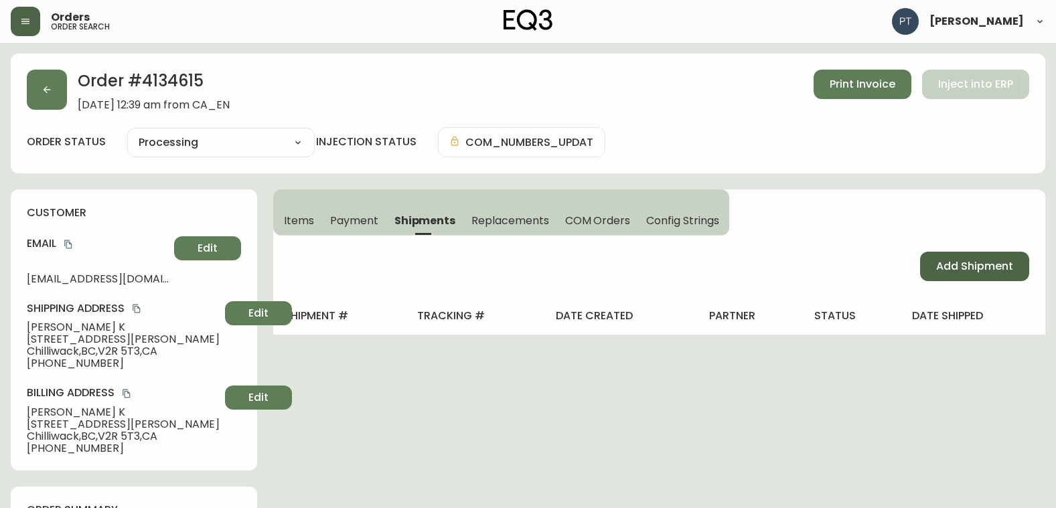
click at [1006, 273] on span "Add Shipment" at bounding box center [974, 266] width 77 height 15
select select "PENDING"
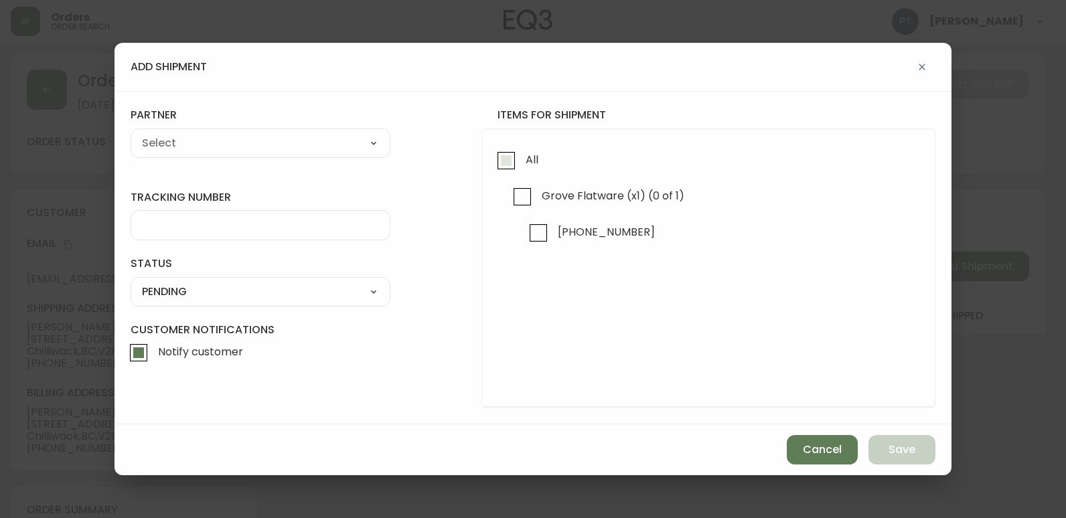
click at [525, 171] on span "All" at bounding box center [529, 159] width 17 height 29
click at [521, 171] on input "All" at bounding box center [506, 160] width 31 height 31
checkbox input "true"
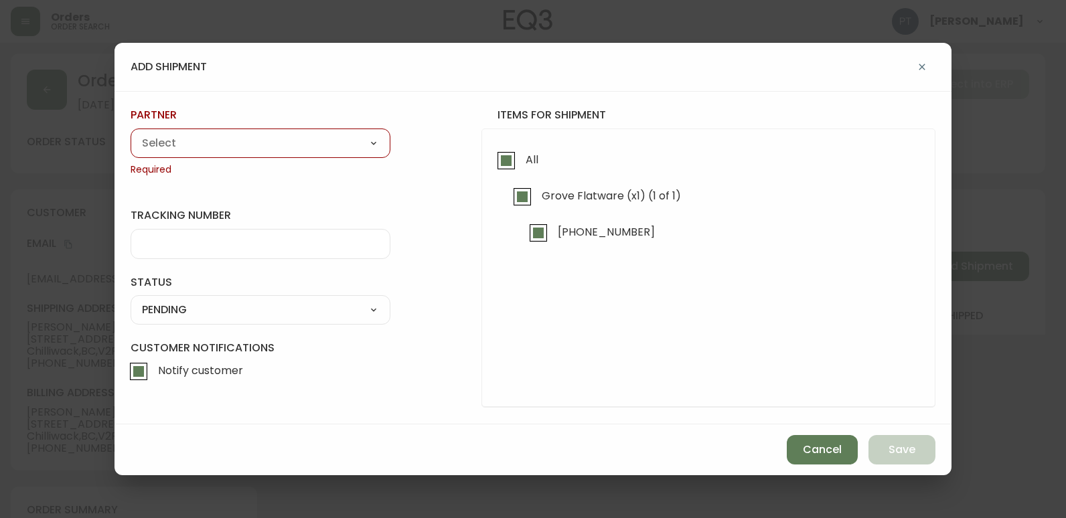
click at [316, 151] on select "A Move to Remember LLC ABF Freight Alero [PERSON_NAME] Canada Post CDS Ceva Log…" at bounding box center [261, 143] width 260 height 20
select select "cjy0a9taa01x001669l98m63c"
click at [131, 133] on select "A Move to Remember LLC ABF Freight Alero [PERSON_NAME] Canada Post CDS Ceva Log…" at bounding box center [261, 143] width 260 height 20
type input "FedEx"
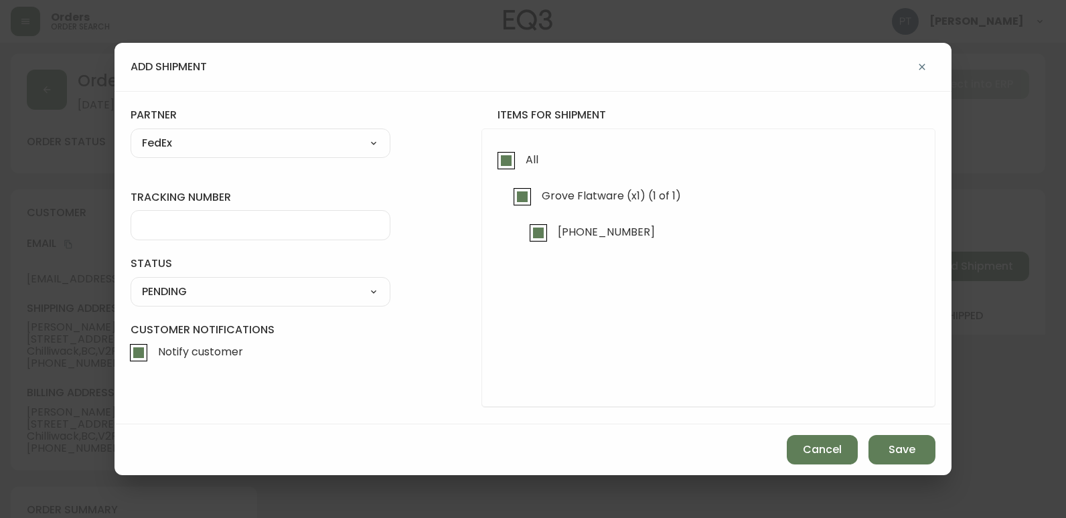
click at [254, 232] on input "tracking number" at bounding box center [260, 225] width 237 height 13
type input "902217262540"
click at [256, 290] on select "SHIPPED PENDING CANCELLED" at bounding box center [261, 292] width 260 height 20
click at [131, 282] on select "SHIPPED PENDING CANCELLED" at bounding box center [261, 292] width 260 height 20
select select "PENDING"
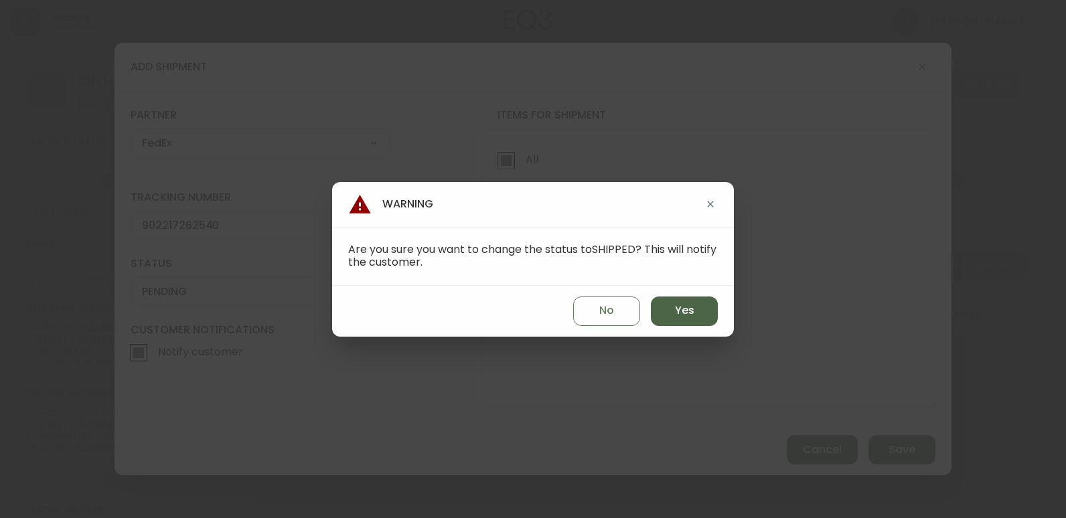
click at [655, 321] on button "Yes" at bounding box center [684, 311] width 67 height 29
type input "SHIPPED"
select select "SHIPPED"
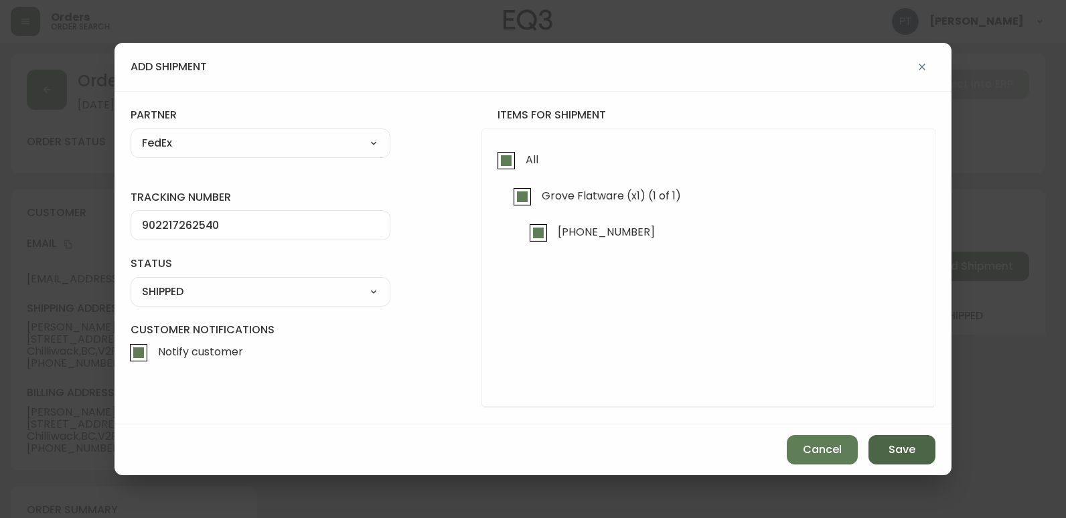
drag, startPoint x: 933, startPoint y: 458, endPoint x: 919, endPoint y: 453, distance: 14.8
click at [930, 458] on div "Cancel Save" at bounding box center [532, 449] width 837 height 51
click at [919, 453] on button "Save" at bounding box center [901, 449] width 67 height 29
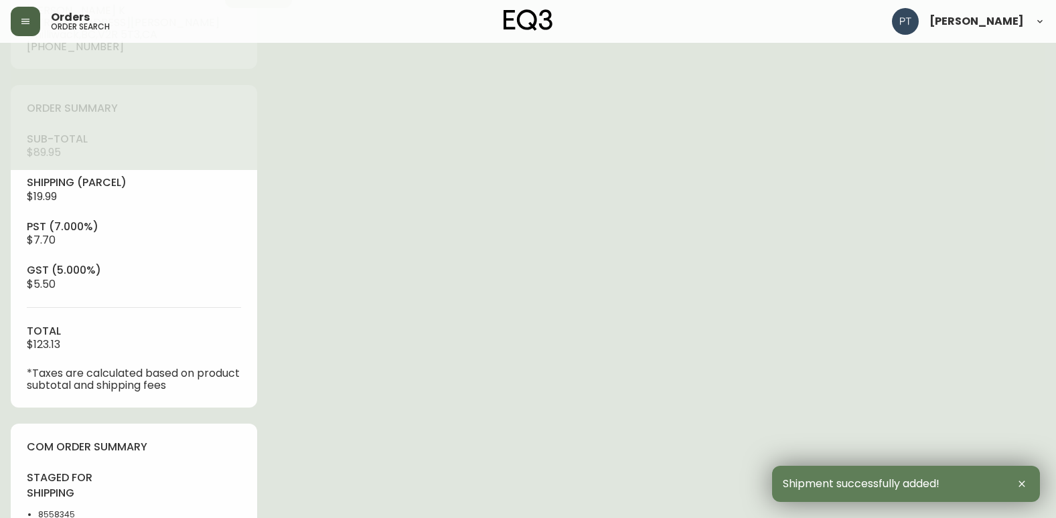
type input "Fully Shipped"
select select "FULLY_SHIPPED"
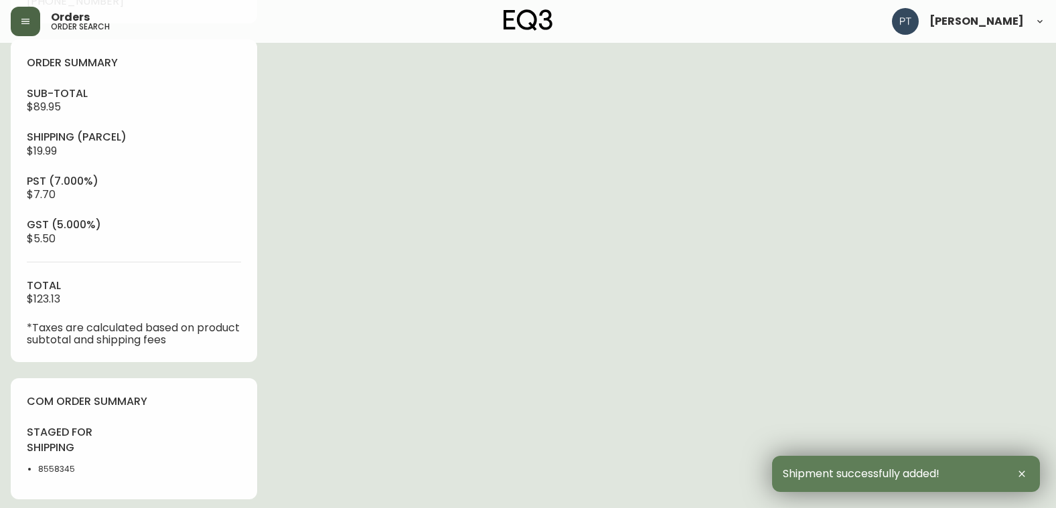
scroll to position [602, 0]
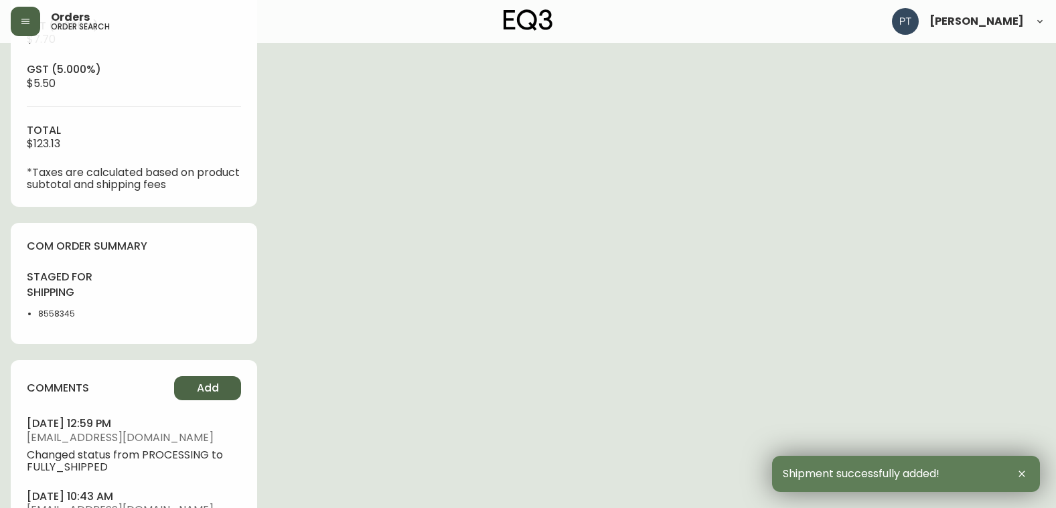
click at [214, 390] on span "Add" at bounding box center [208, 388] width 22 height 15
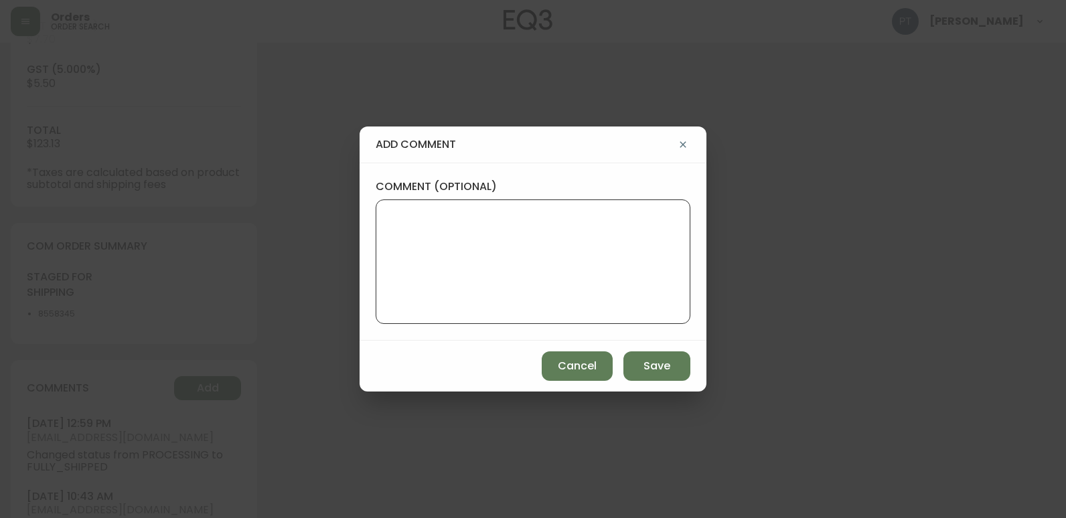
click at [469, 240] on textarea "comment (optional)" at bounding box center [533, 261] width 292 height 107
type textarea "PT"
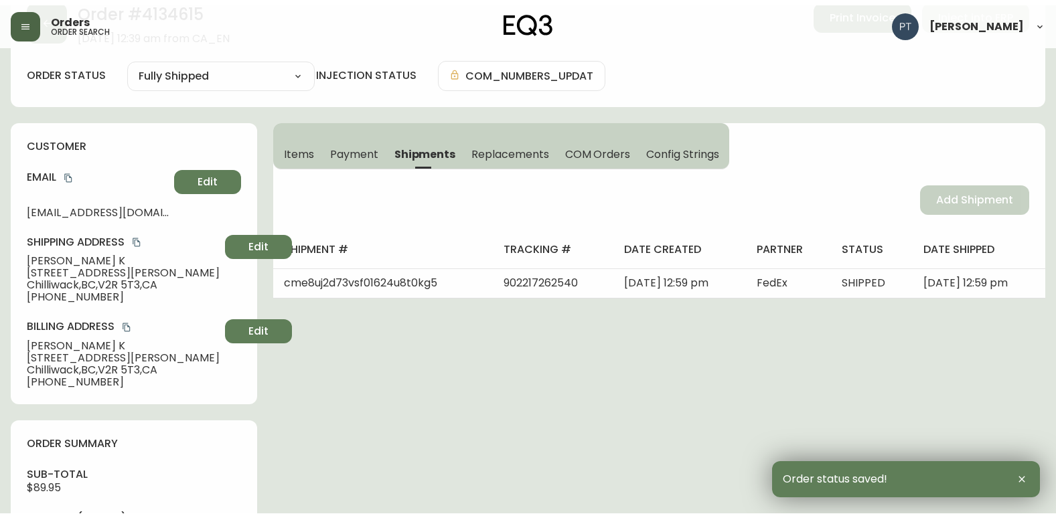
scroll to position [0, 0]
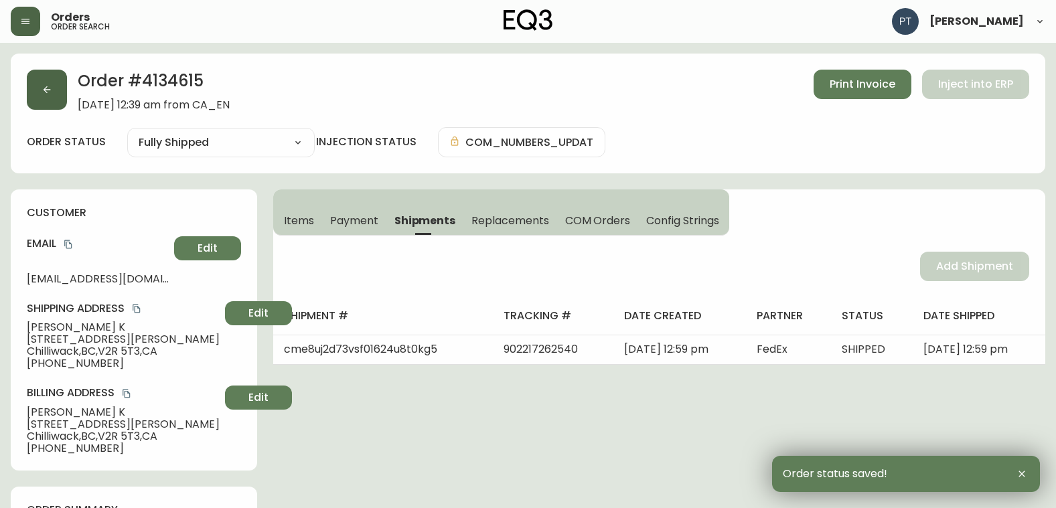
click at [62, 103] on button "button" at bounding box center [47, 90] width 40 height 40
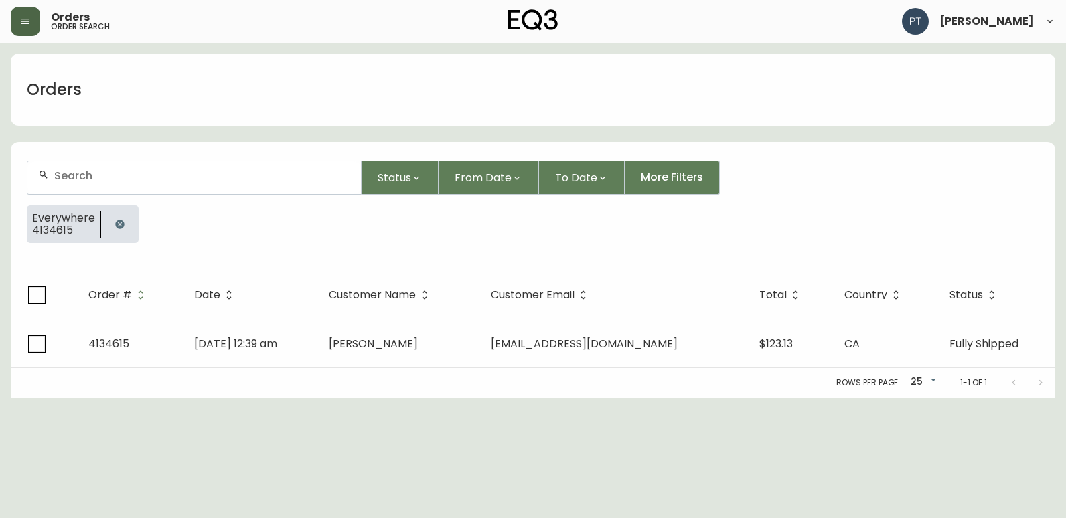
click at [182, 180] on input "text" at bounding box center [202, 175] width 296 height 13
type input "4134611"
click at [376, 368] on div "Rows per page: 25 25 1-1 of 1" at bounding box center [533, 382] width 1044 height 29
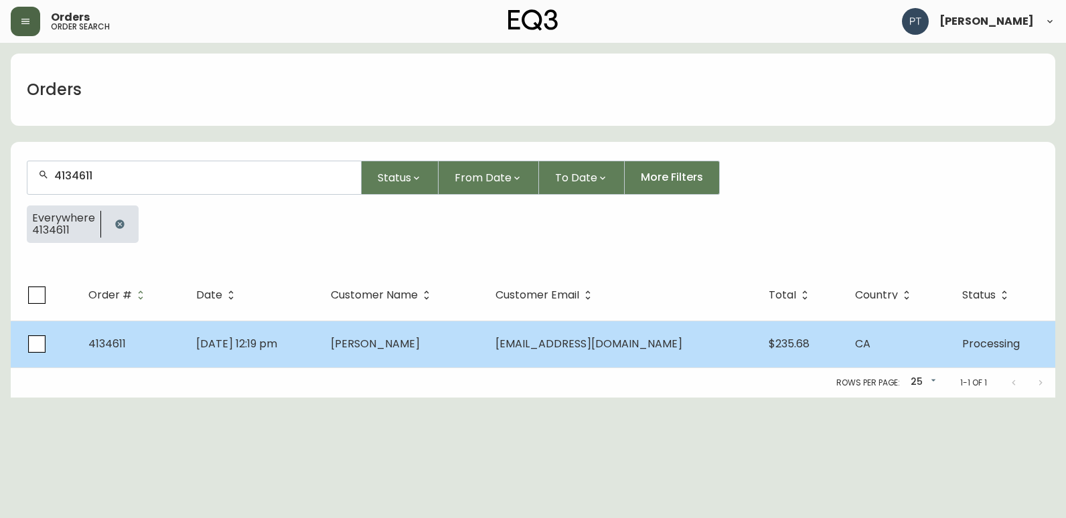
click at [372, 342] on td "[PERSON_NAME]" at bounding box center [402, 344] width 165 height 47
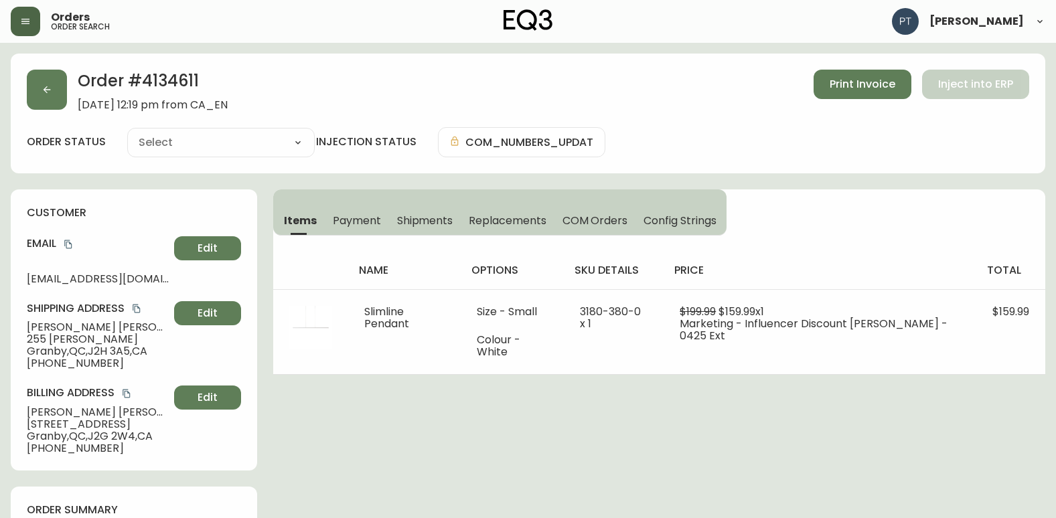
type input "Processing"
select select "PROCESSING"
click at [435, 220] on span "Shipments" at bounding box center [425, 221] width 56 height 14
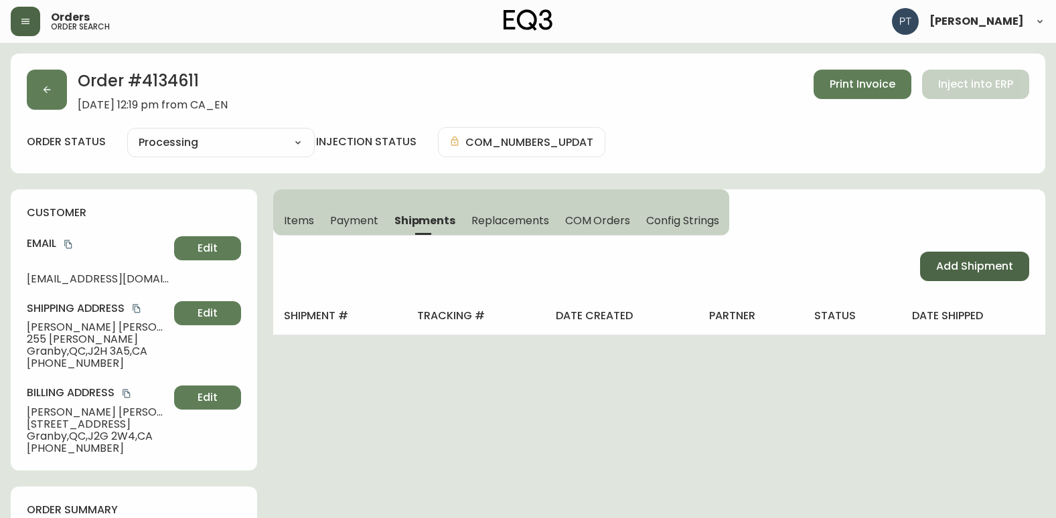
click at [928, 269] on button "Add Shipment" at bounding box center [974, 266] width 109 height 29
select select "PENDING"
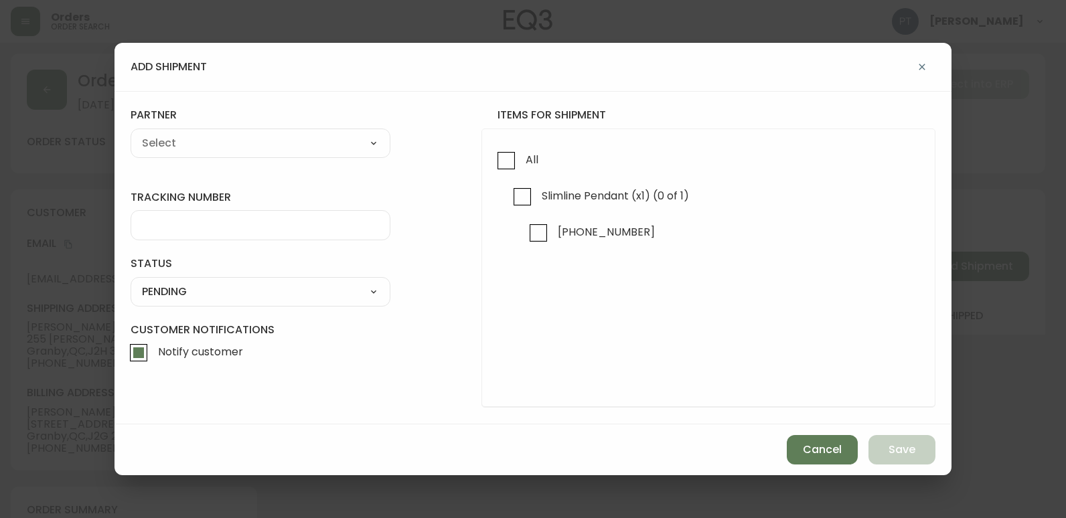
click at [504, 170] on input "All" at bounding box center [506, 160] width 31 height 31
checkbox input "true"
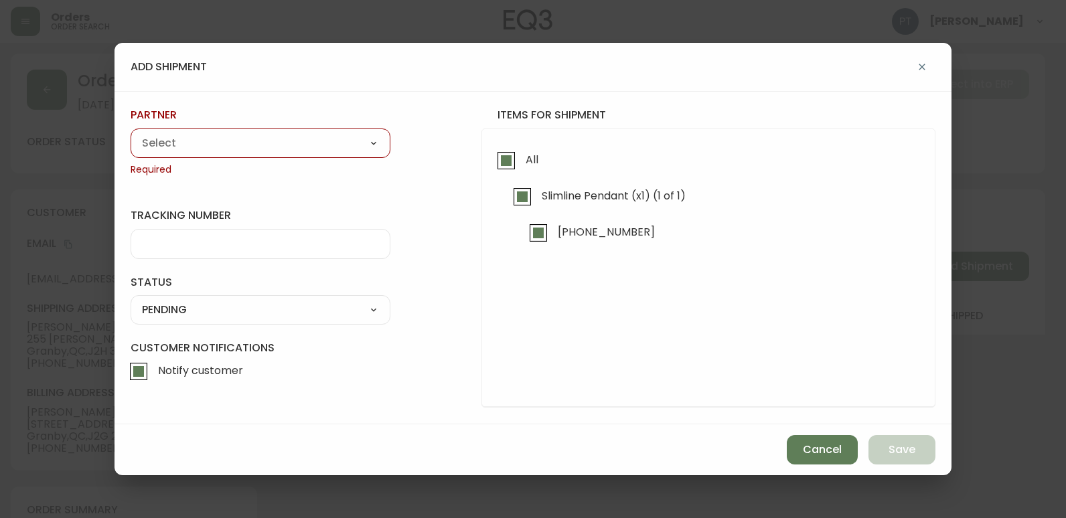
click at [323, 143] on select "A Move to Remember LLC ABF Freight Alero [PERSON_NAME] Canada Post CDS Ceva Log…" at bounding box center [261, 143] width 260 height 20
select select "cjy0a9taa01x001669l98m63c"
click at [131, 133] on select "A Move to Remember LLC ABF Freight Alero [PERSON_NAME] Canada Post CDS Ceva Log…" at bounding box center [261, 143] width 260 height 20
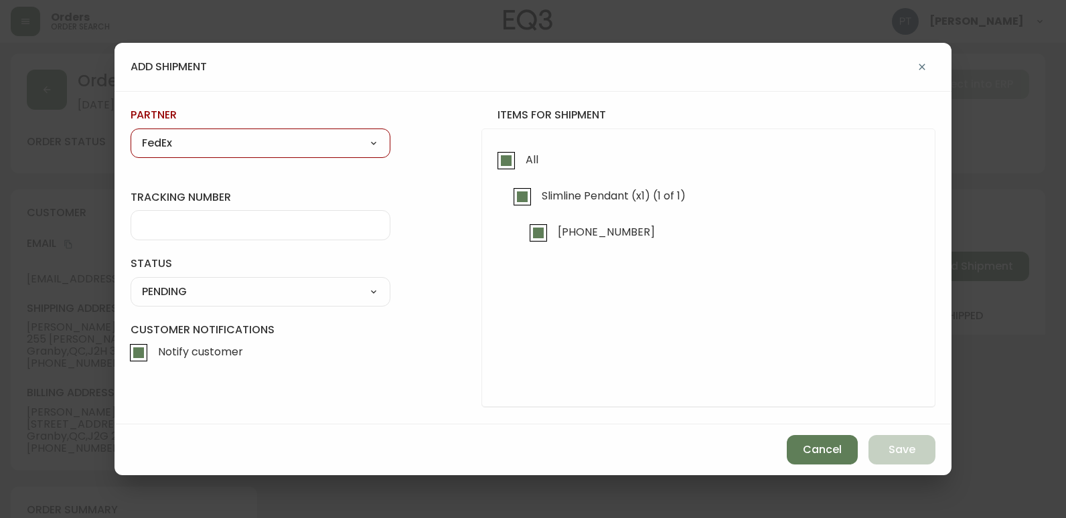
type input "FedEx"
click at [320, 232] on div at bounding box center [261, 225] width 260 height 30
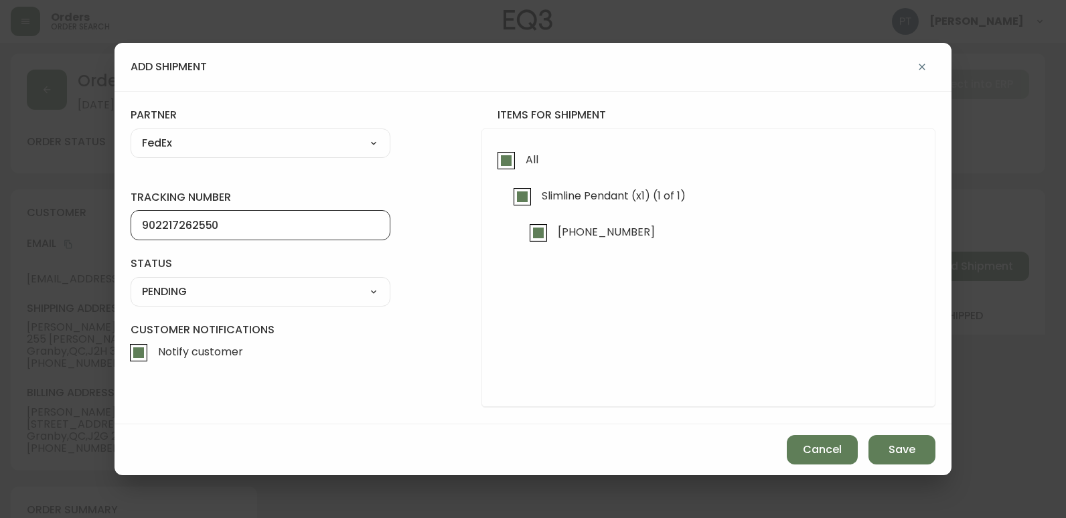
type input "902217262550"
click at [320, 286] on select "SHIPPED PENDING CANCELLED" at bounding box center [261, 292] width 260 height 20
click at [131, 282] on select "SHIPPED PENDING CANCELLED" at bounding box center [261, 292] width 260 height 20
select select "PENDING"
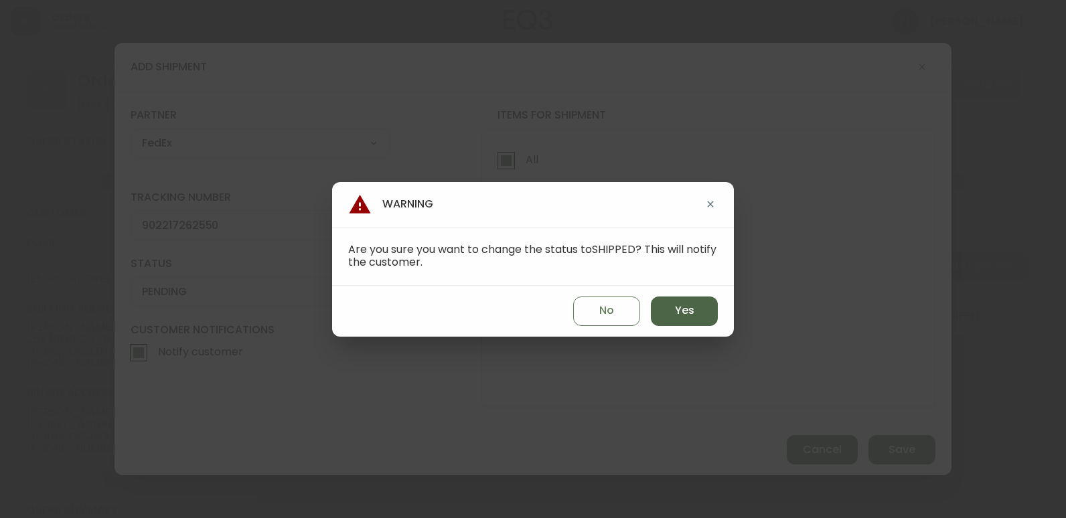
click at [669, 308] on button "Yes" at bounding box center [684, 311] width 67 height 29
type input "SHIPPED"
select select "SHIPPED"
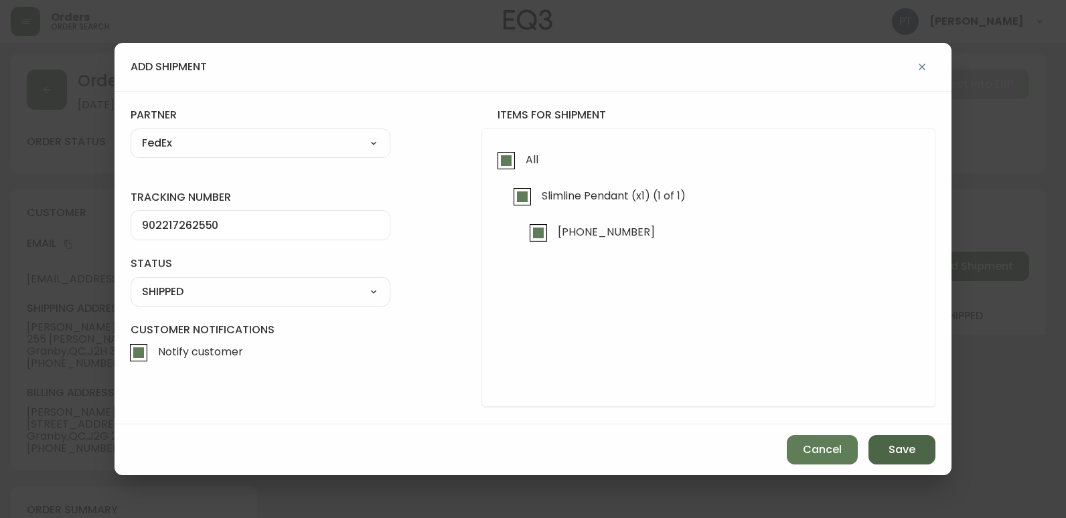
click at [879, 446] on button "Save" at bounding box center [901, 449] width 67 height 29
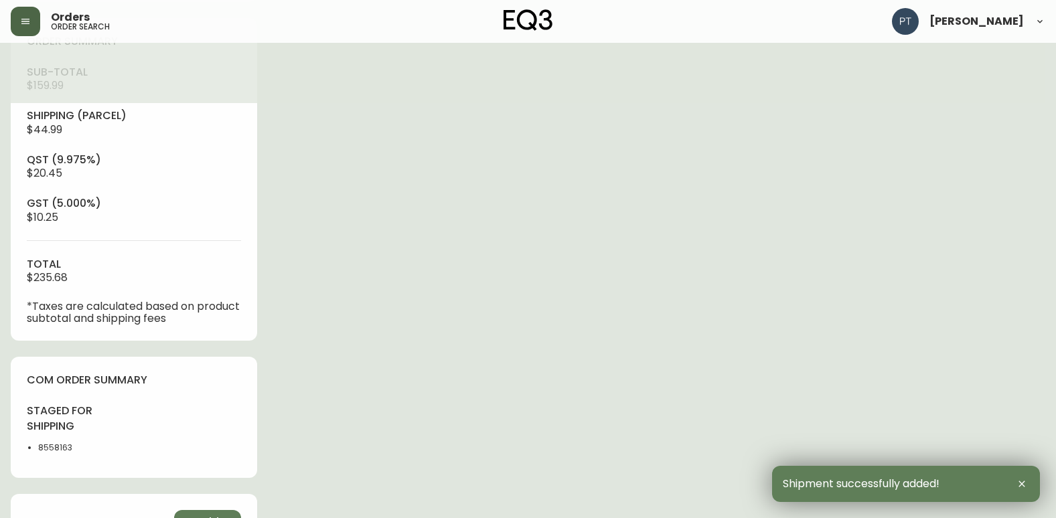
type input "Fully Shipped"
select select "FULLY_SHIPPED"
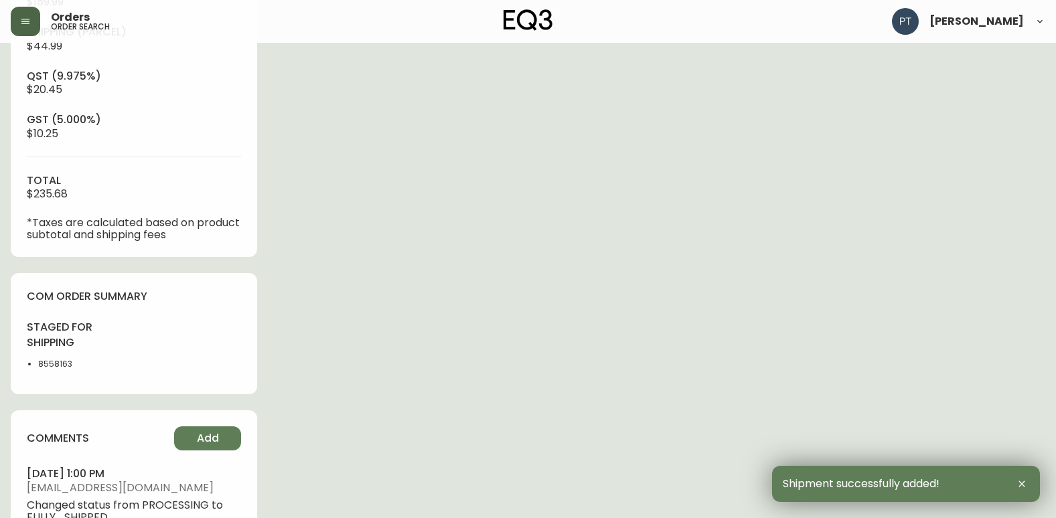
scroll to position [736, 0]
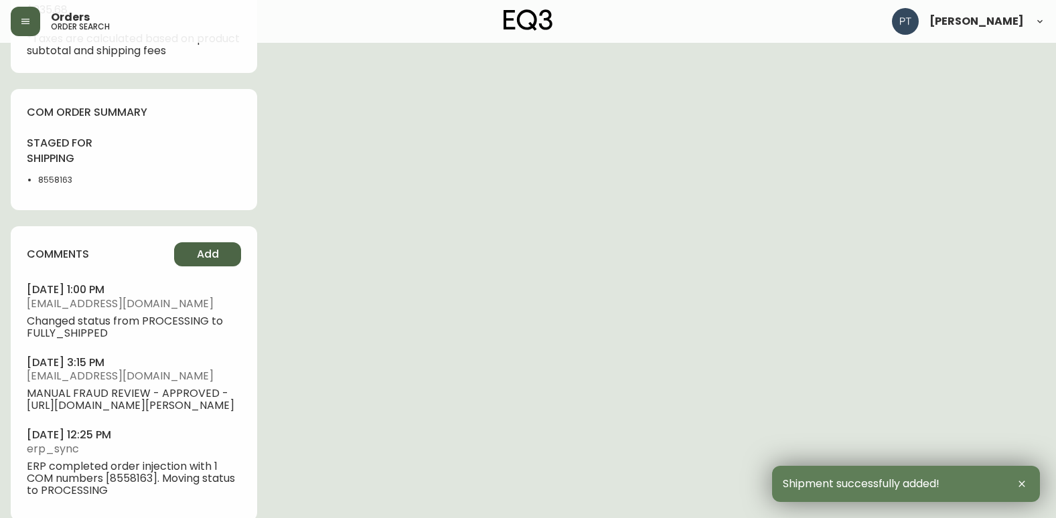
click at [218, 253] on span "Add" at bounding box center [208, 254] width 22 height 15
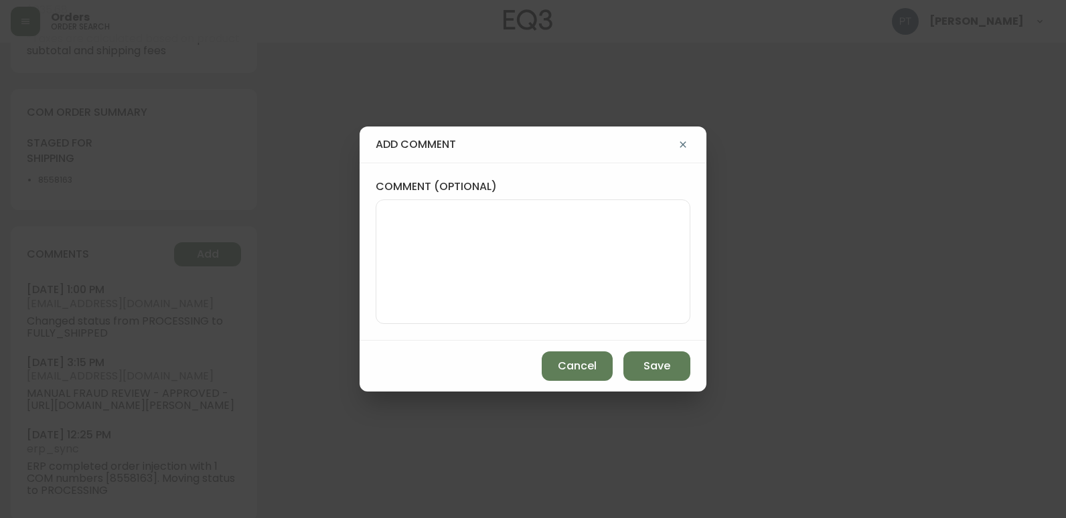
click at [435, 246] on textarea "comment (optional)" at bounding box center [533, 261] width 292 height 107
type textarea "PT"
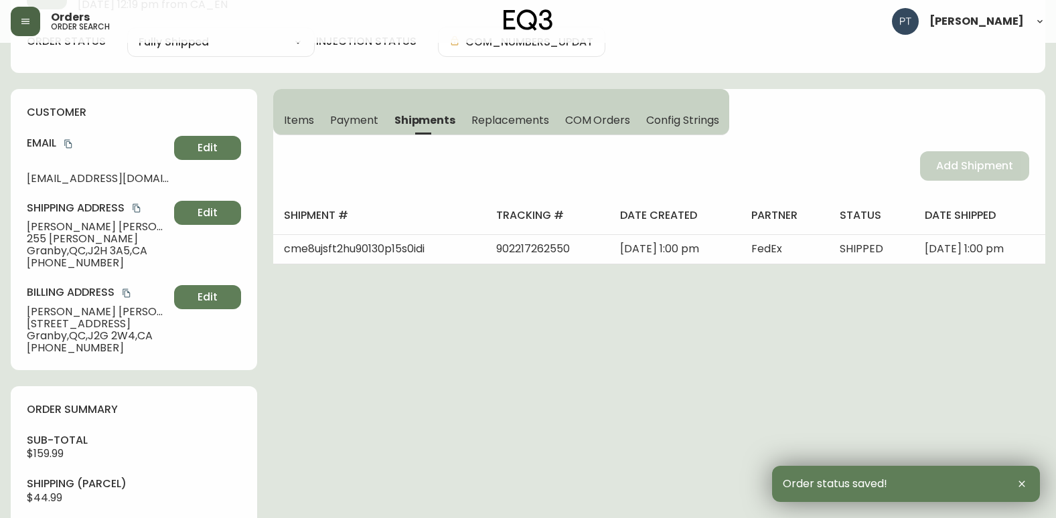
scroll to position [0, 0]
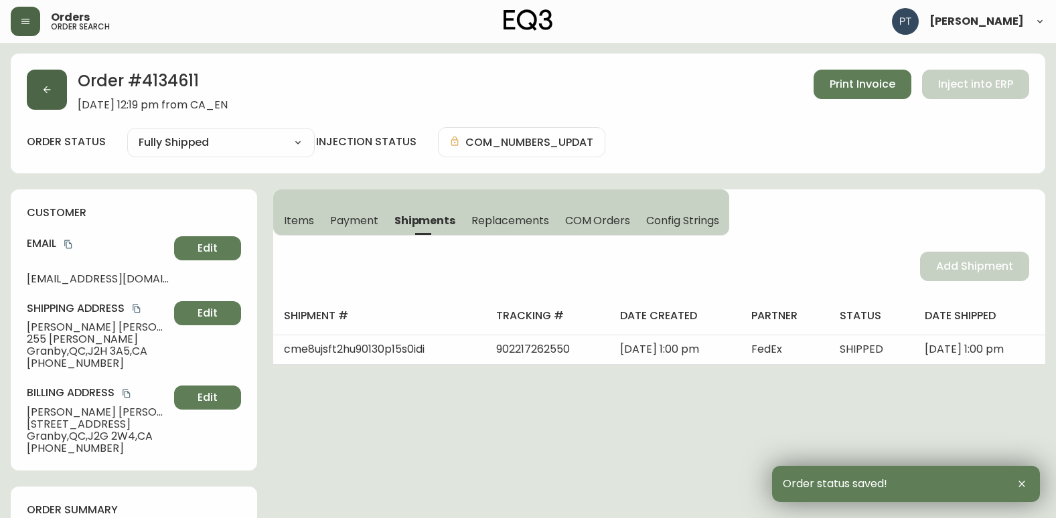
click at [52, 98] on button "button" at bounding box center [47, 90] width 40 height 40
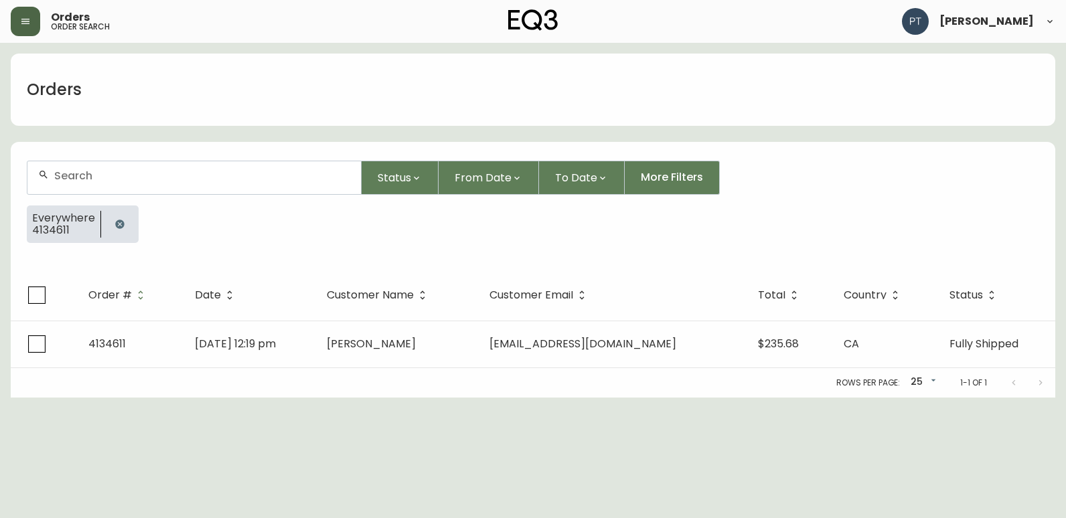
click at [87, 184] on div at bounding box center [193, 177] width 333 height 33
type input "4134571"
click at [321, 311] on th "Date" at bounding box center [253, 295] width 136 height 51
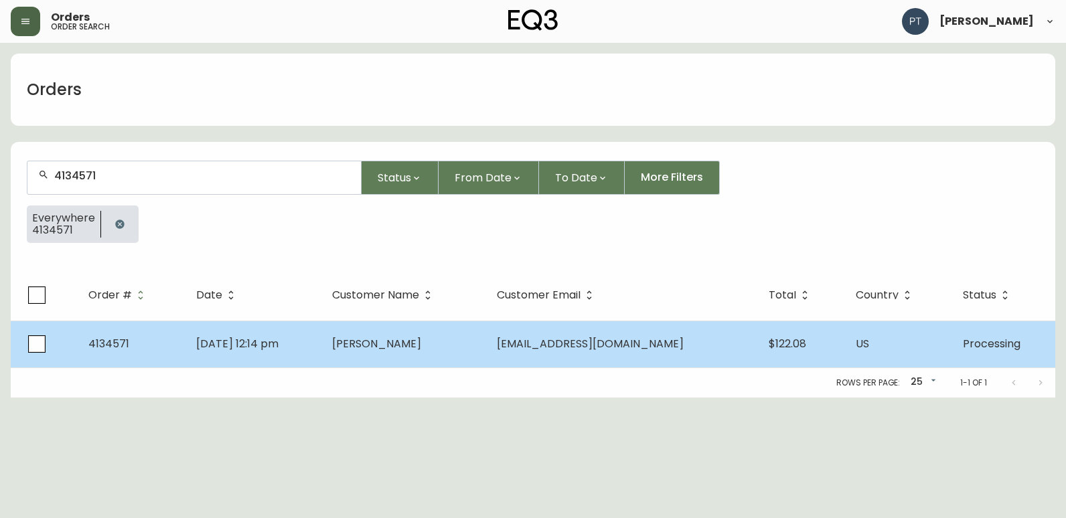
click at [321, 346] on td "[DATE] 12:14 pm" at bounding box center [253, 344] width 136 height 47
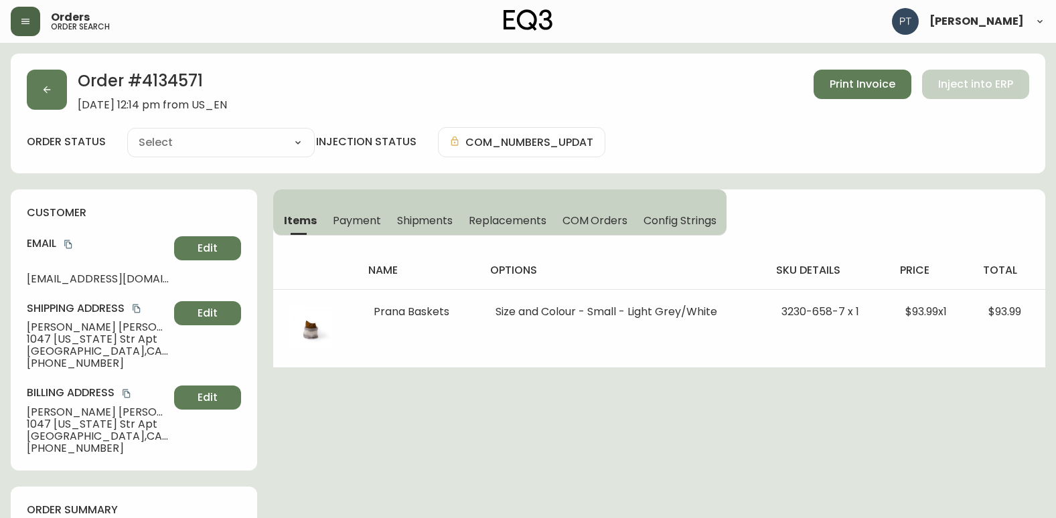
type input "Processing"
select select "PROCESSING"
click at [420, 222] on span "Shipments" at bounding box center [425, 221] width 56 height 14
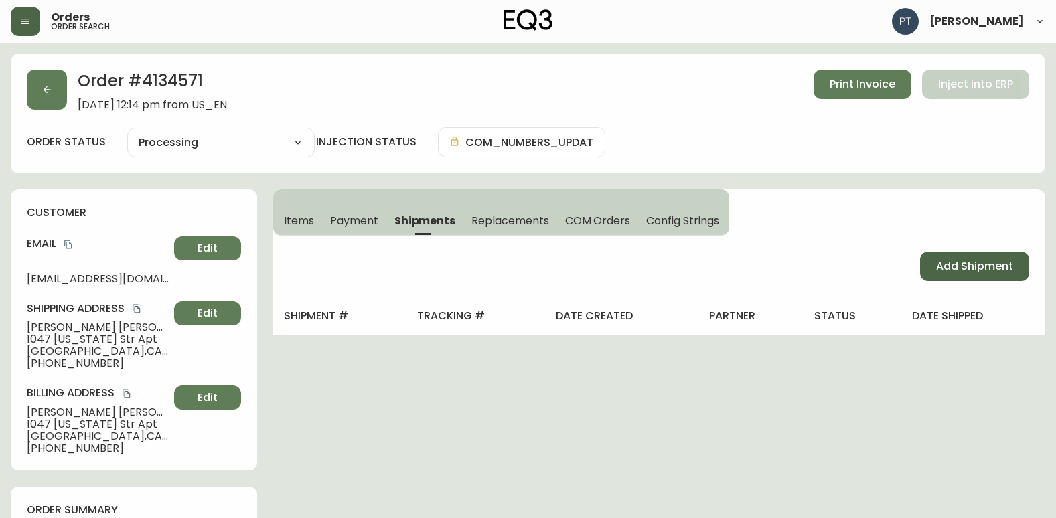
click at [926, 270] on button "Add Shipment" at bounding box center [974, 266] width 109 height 29
select select "PENDING"
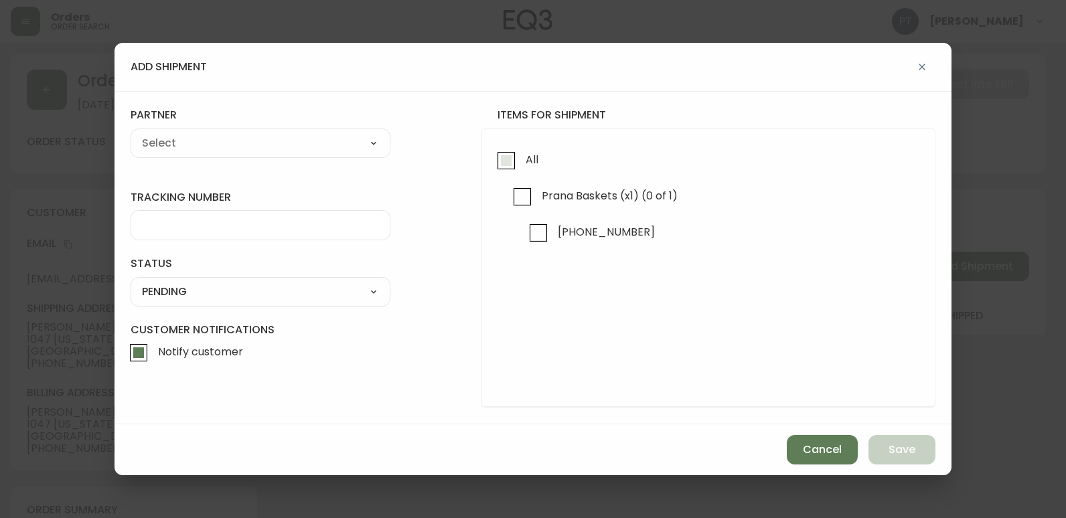
click at [515, 169] on input "All" at bounding box center [506, 160] width 31 height 31
checkbox input "true"
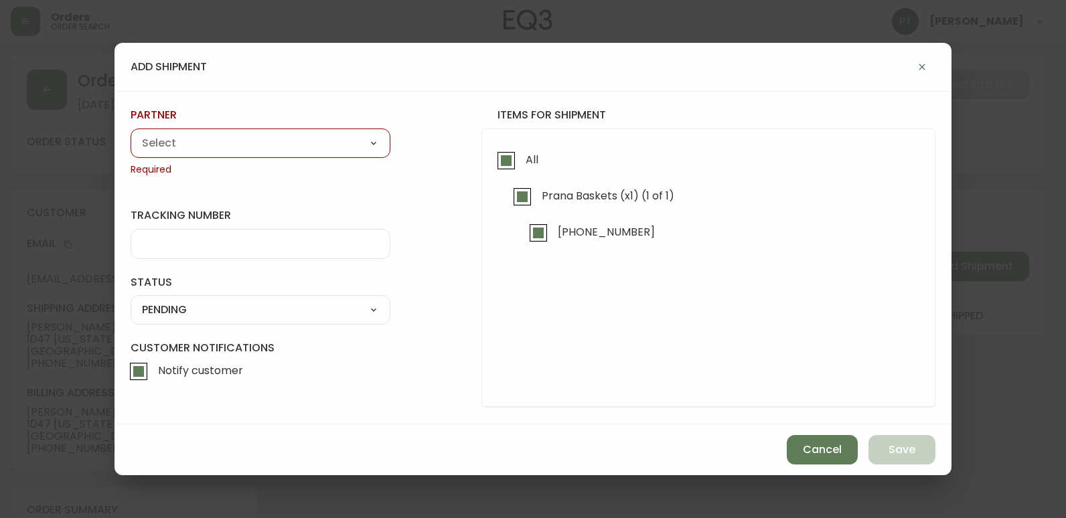
click at [262, 148] on select "A Move to Remember LLC ABF Freight Alero [PERSON_NAME] Canada Post CDS Ceva Log…" at bounding box center [261, 143] width 260 height 20
select select "cjy0a9taa01x001669l98m63c"
click at [131, 133] on select "A Move to Remember LLC ABF Freight Alero [PERSON_NAME] Canada Post CDS Ceva Log…" at bounding box center [261, 143] width 260 height 20
type input "FedEx"
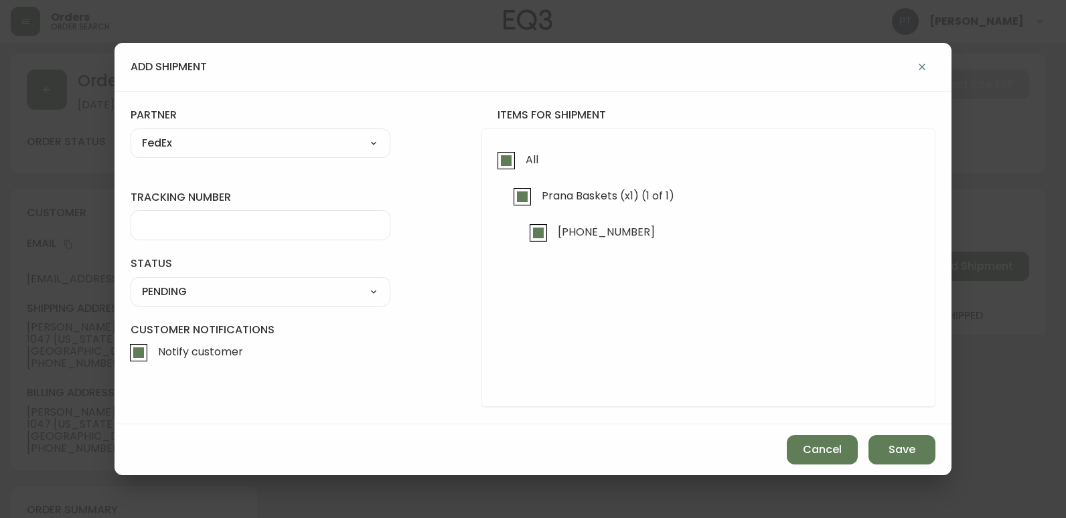
click at [282, 242] on form "tracking number status PENDING SHIPPED PENDING CANCELLED partner FedEx A Move t…" at bounding box center [533, 257] width 805 height 299
click at [278, 220] on input "tracking number" at bounding box center [260, 225] width 237 height 13
type input "9"
type input "902216337166"
click at [308, 288] on select "SHIPPED PENDING CANCELLED" at bounding box center [261, 292] width 260 height 20
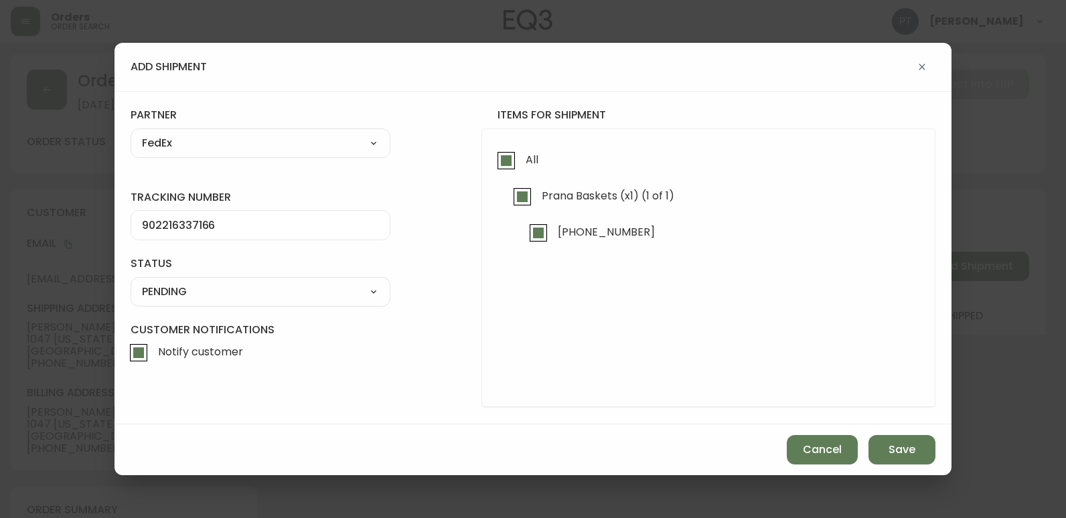
click at [131, 282] on select "SHIPPED PENDING CANCELLED" at bounding box center [261, 292] width 260 height 20
select select "PENDING"
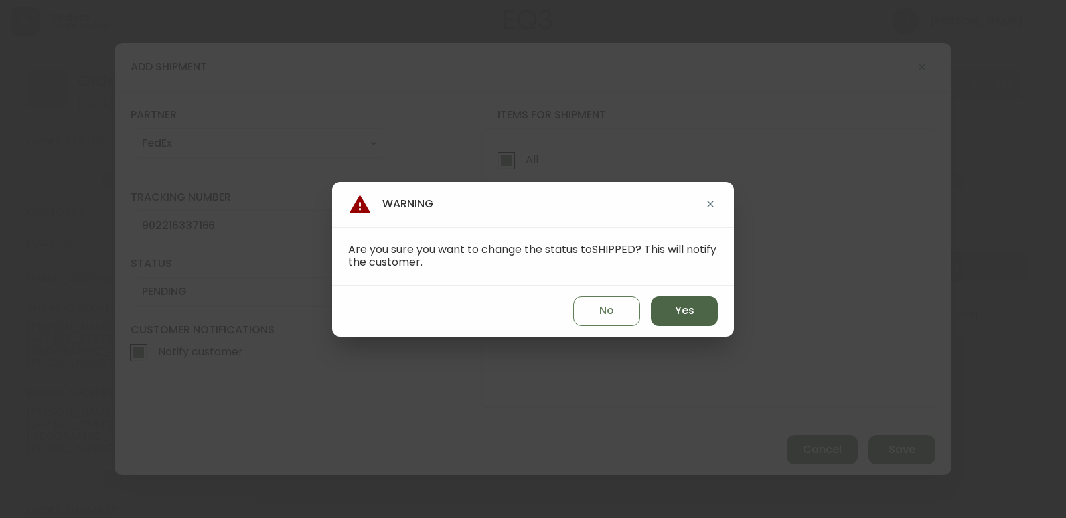
click at [662, 309] on button "Yes" at bounding box center [684, 311] width 67 height 29
type input "SHIPPED"
select select "SHIPPED"
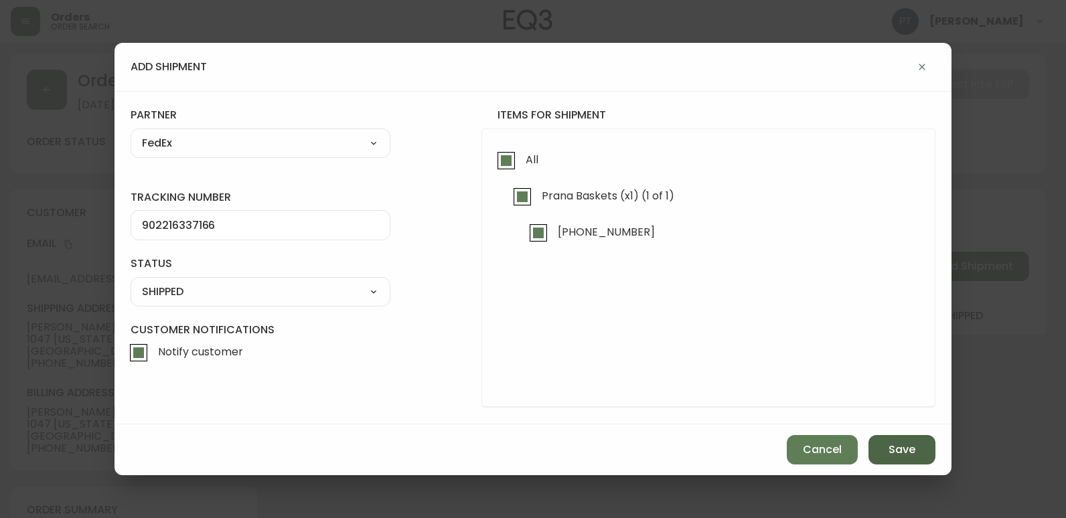
click at [911, 464] on button "Save" at bounding box center [901, 449] width 67 height 29
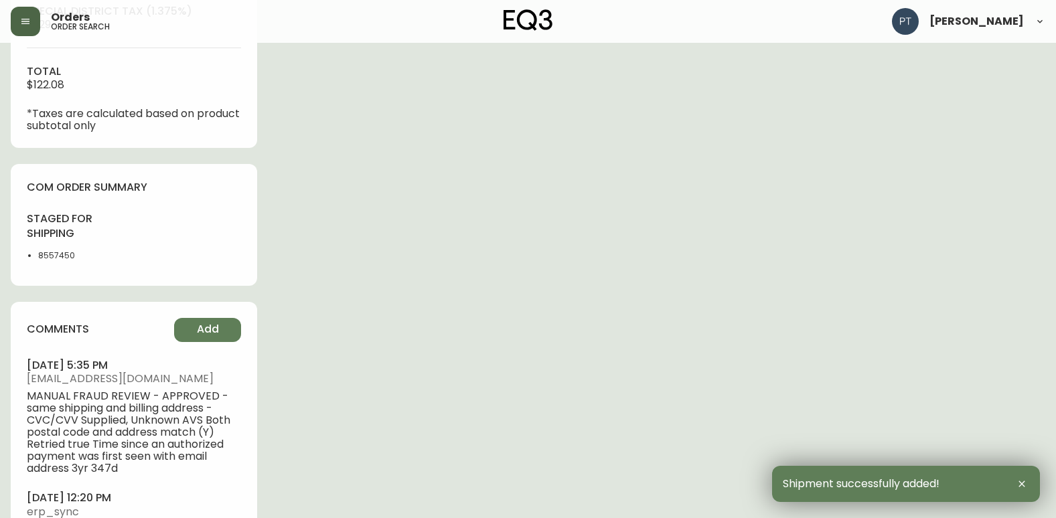
type input "Fully Shipped"
select select "FULLY_SHIPPED"
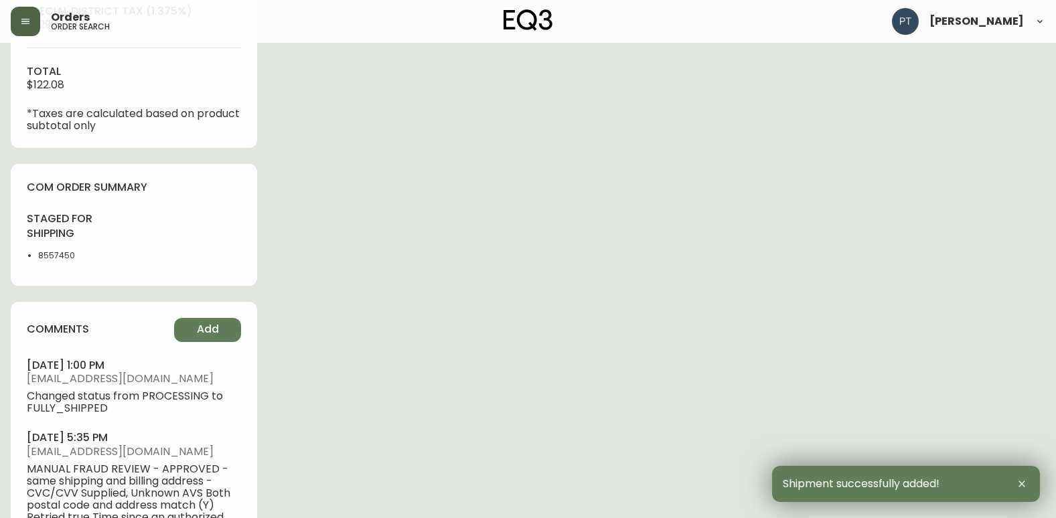
scroll to position [786, 0]
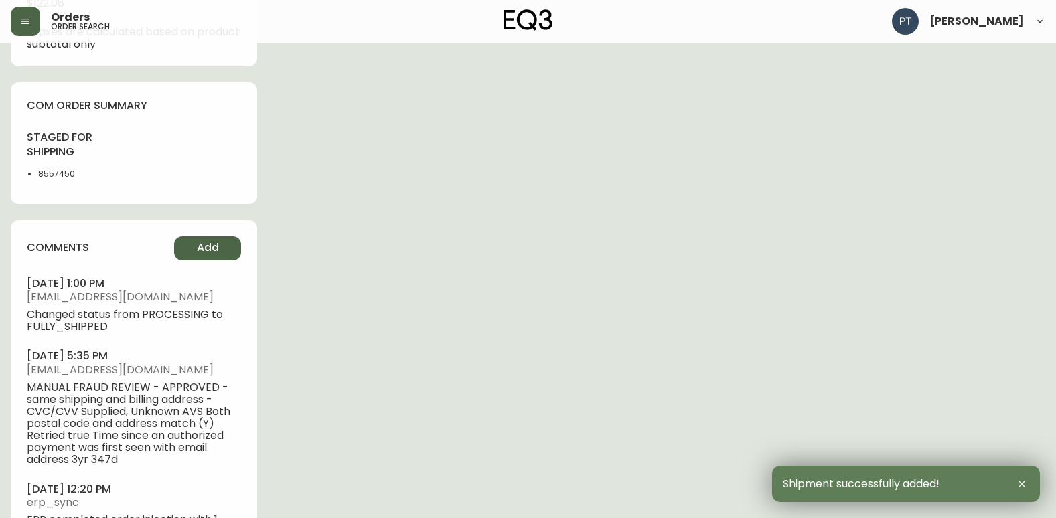
click at [208, 249] on span "Add" at bounding box center [208, 247] width 22 height 15
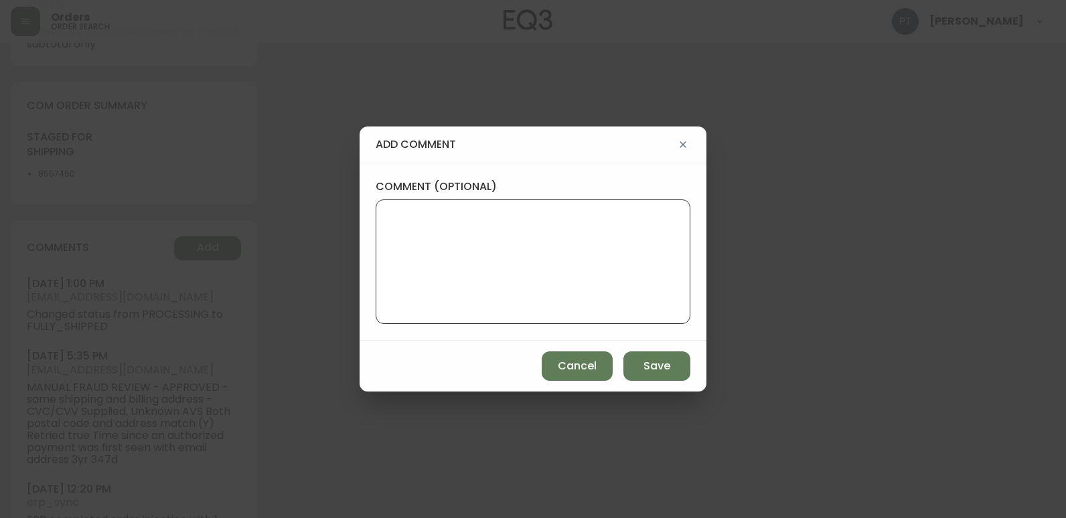
click at [461, 228] on textarea "comment (optional)" at bounding box center [533, 261] width 292 height 107
type textarea "PT"
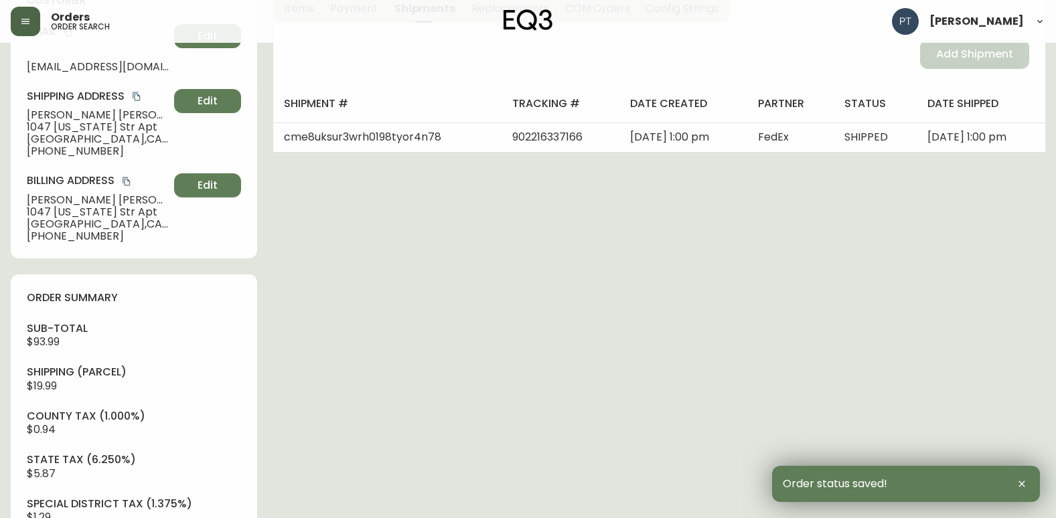
scroll to position [0, 0]
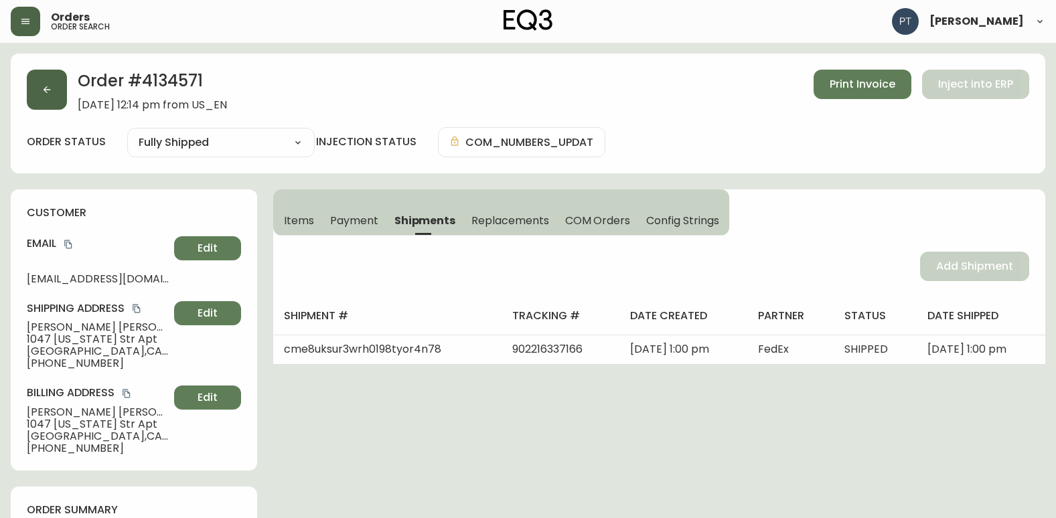
click at [53, 84] on button "button" at bounding box center [47, 90] width 40 height 40
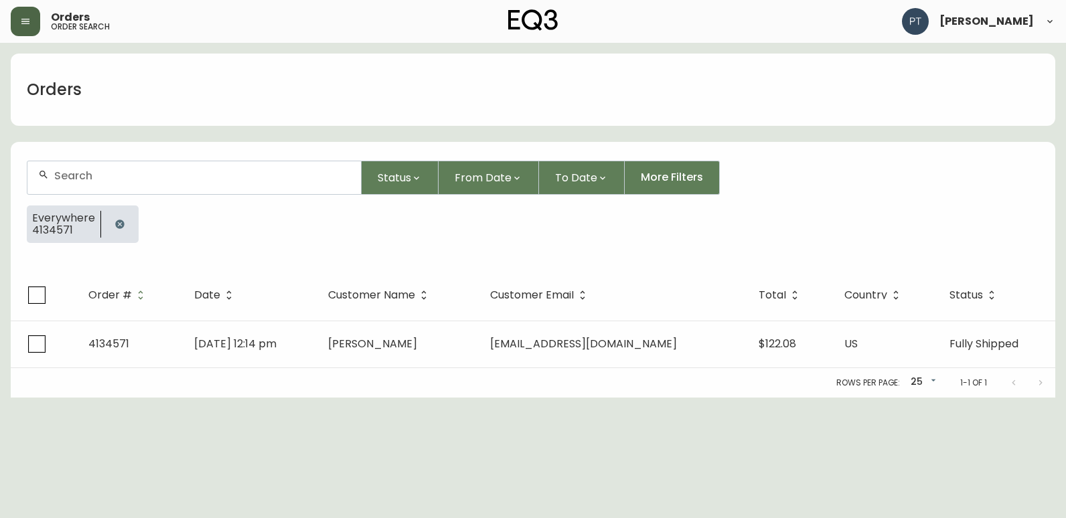
click at [98, 179] on input "text" at bounding box center [202, 175] width 296 height 13
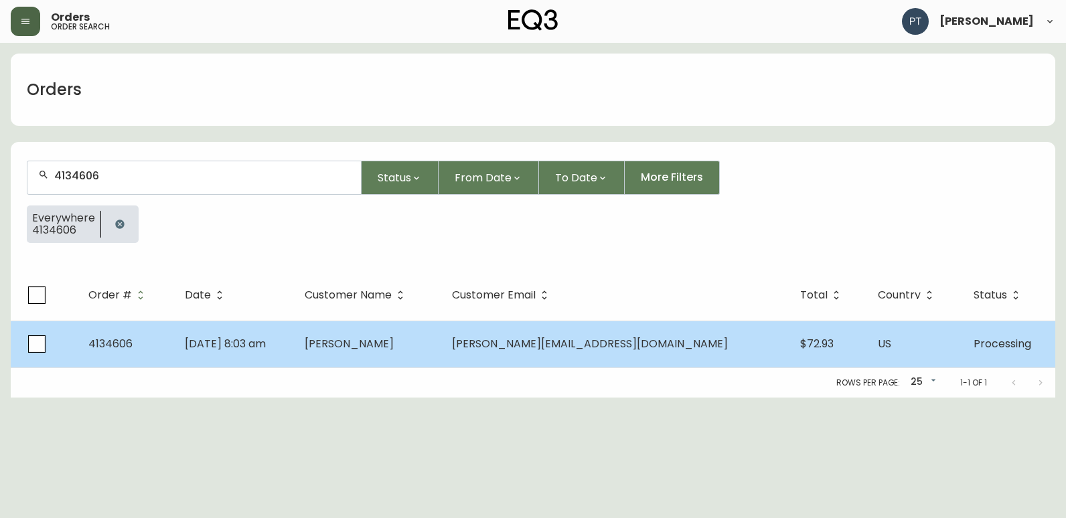
click at [294, 326] on td "[DATE] 8:03 am" at bounding box center [234, 344] width 120 height 47
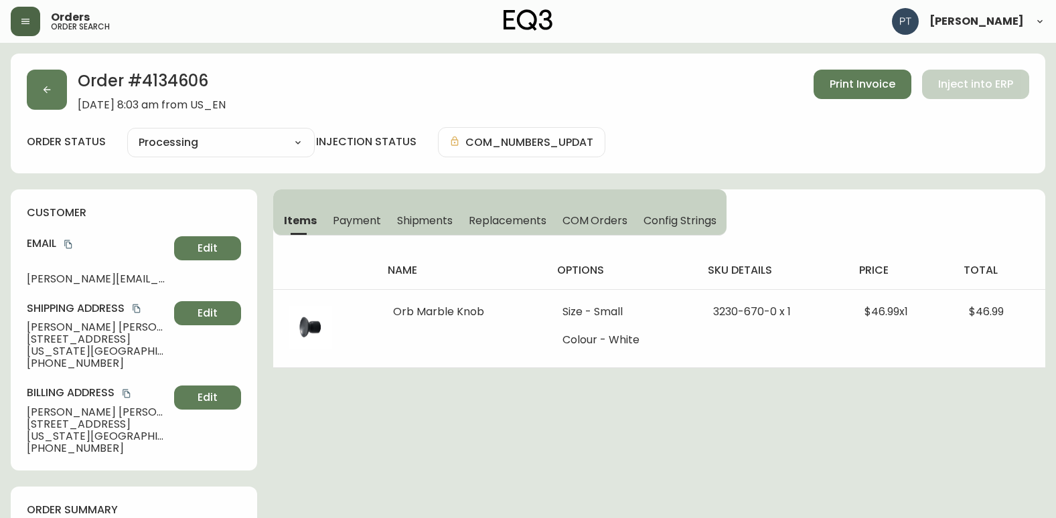
click at [413, 222] on span "Shipments" at bounding box center [425, 221] width 56 height 14
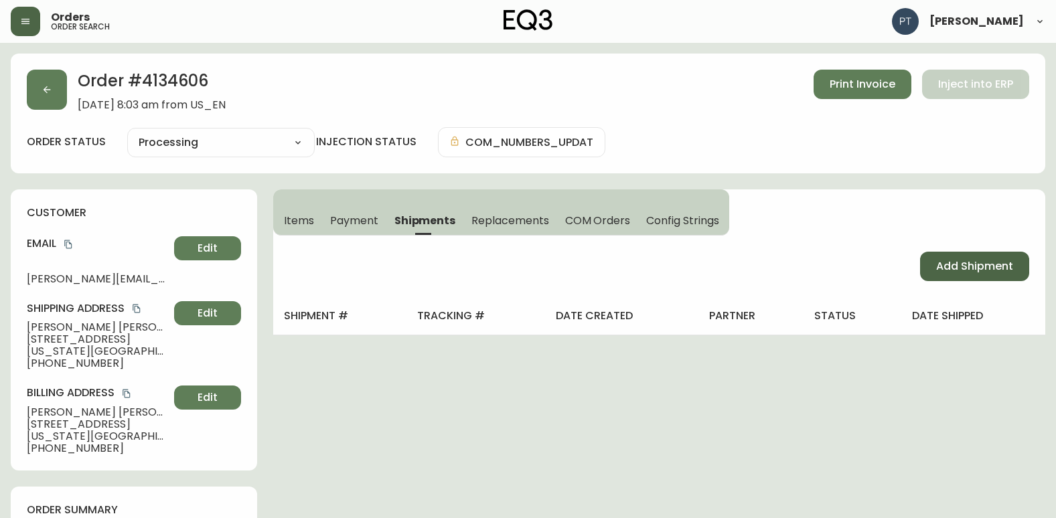
click at [961, 270] on span "Add Shipment" at bounding box center [974, 266] width 77 height 15
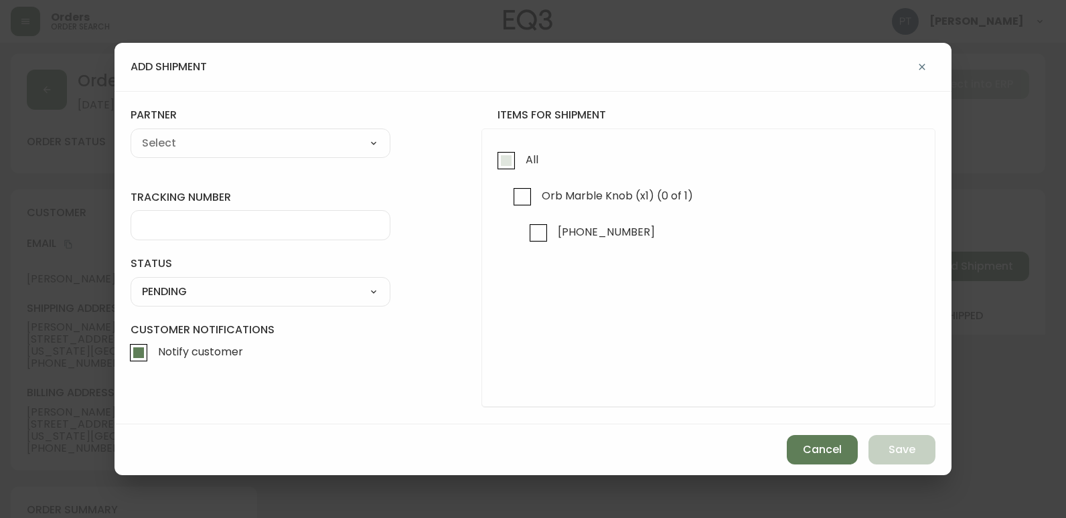
click at [507, 166] on input "All" at bounding box center [506, 160] width 31 height 31
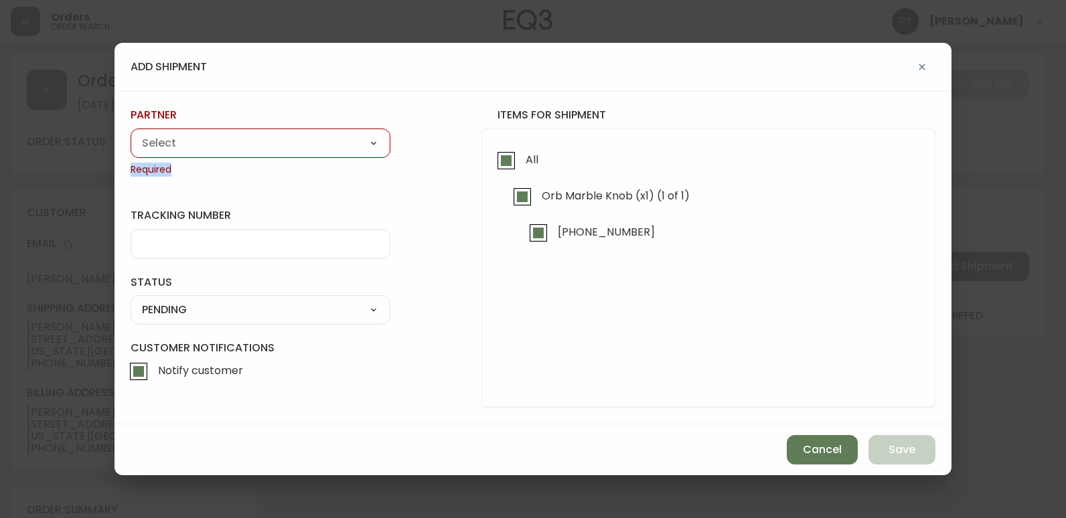
click at [330, 161] on div "partner A Move to Remember LLC ABF Freight Alero [PERSON_NAME] Canada Post CDS …" at bounding box center [261, 142] width 260 height 68
click at [212, 152] on select "A Move to Remember LLC ABF Freight Alero [PERSON_NAME] Canada Post CDS Ceva Log…" at bounding box center [261, 143] width 260 height 20
click at [131, 133] on select "A Move to Remember LLC ABF Freight Alero [PERSON_NAME] Canada Post CDS Ceva Log…" at bounding box center [261, 143] width 260 height 20
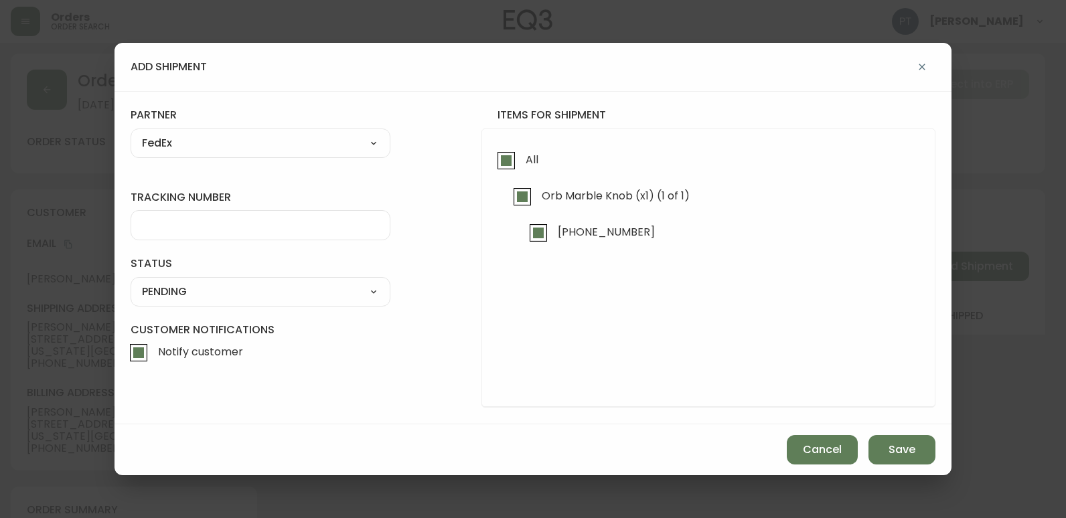
click at [216, 222] on input "tracking number" at bounding box center [260, 225] width 237 height 13
click at [364, 307] on form "tracking number 902216337177 status PENDING SHIPPED PENDING CANCELLED partner F…" at bounding box center [533, 257] width 805 height 299
click at [354, 293] on select "SHIPPED PENDING CANCELLED" at bounding box center [261, 292] width 260 height 20
click at [131, 282] on select "SHIPPED PENDING CANCELLED" at bounding box center [261, 292] width 260 height 20
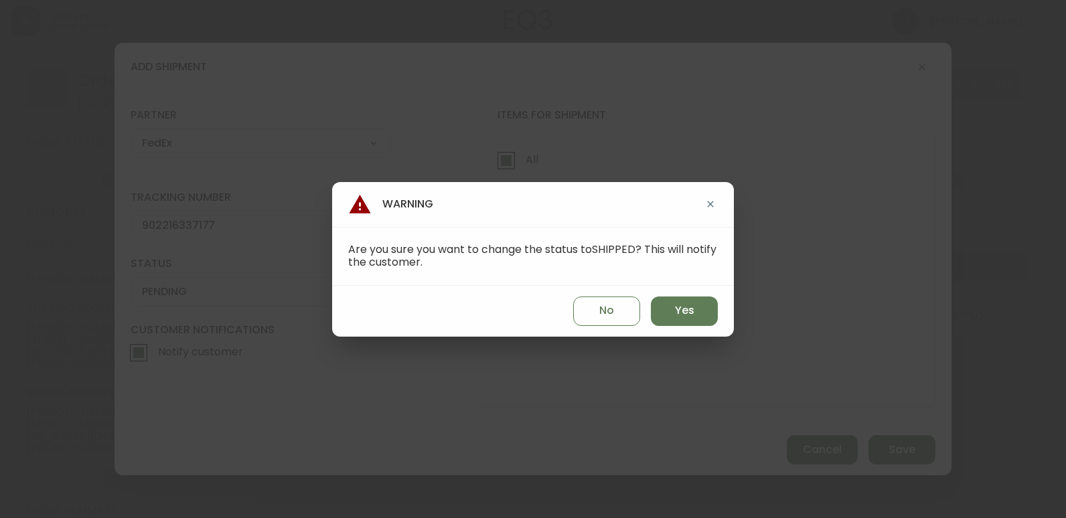
click at [649, 317] on div "No Yes" at bounding box center [533, 311] width 402 height 51
click at [681, 311] on span "Yes" at bounding box center [684, 310] width 19 height 15
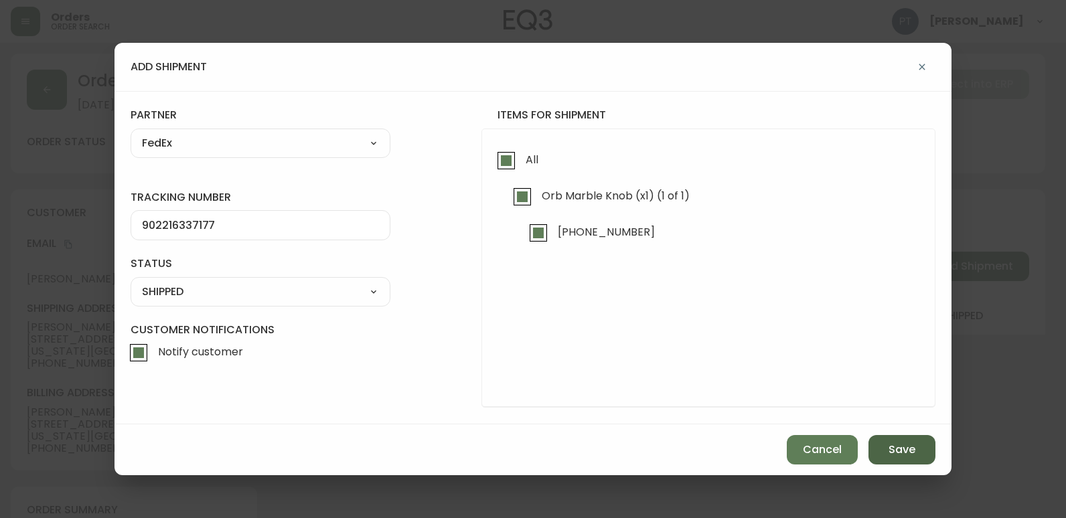
click at [884, 446] on button "Save" at bounding box center [901, 449] width 67 height 29
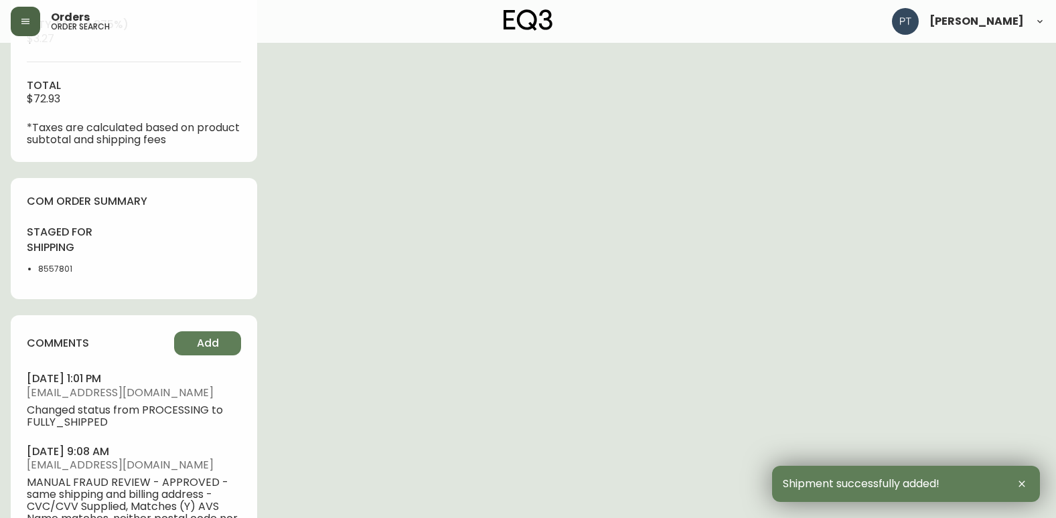
scroll to position [736, 0]
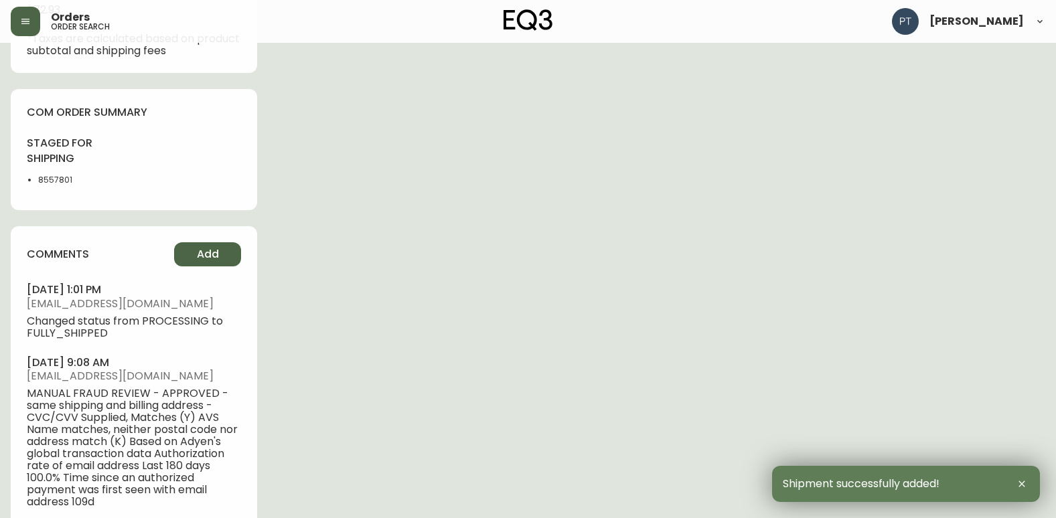
click at [195, 249] on button "Add" at bounding box center [207, 254] width 67 height 24
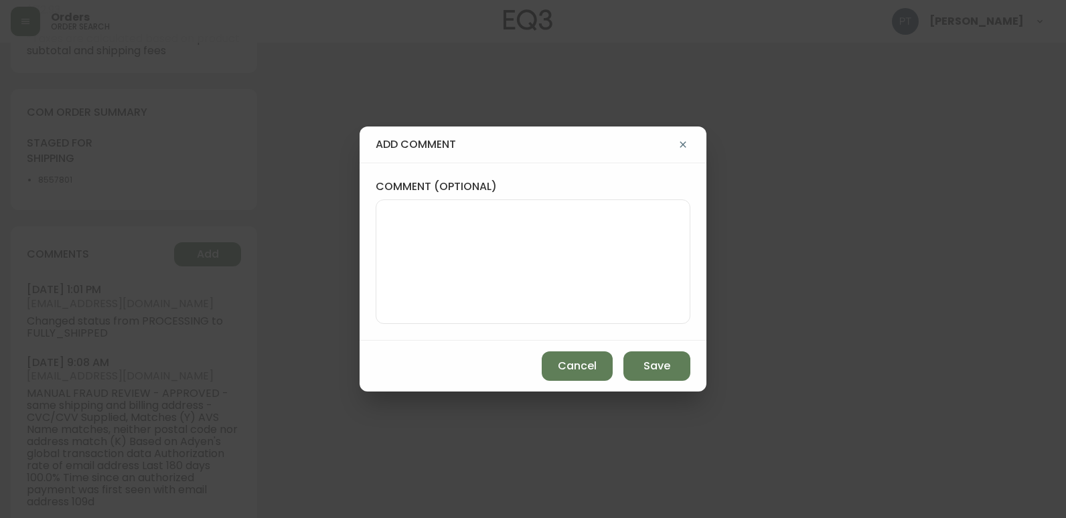
click at [433, 240] on textarea "comment (optional)" at bounding box center [533, 261] width 292 height 107
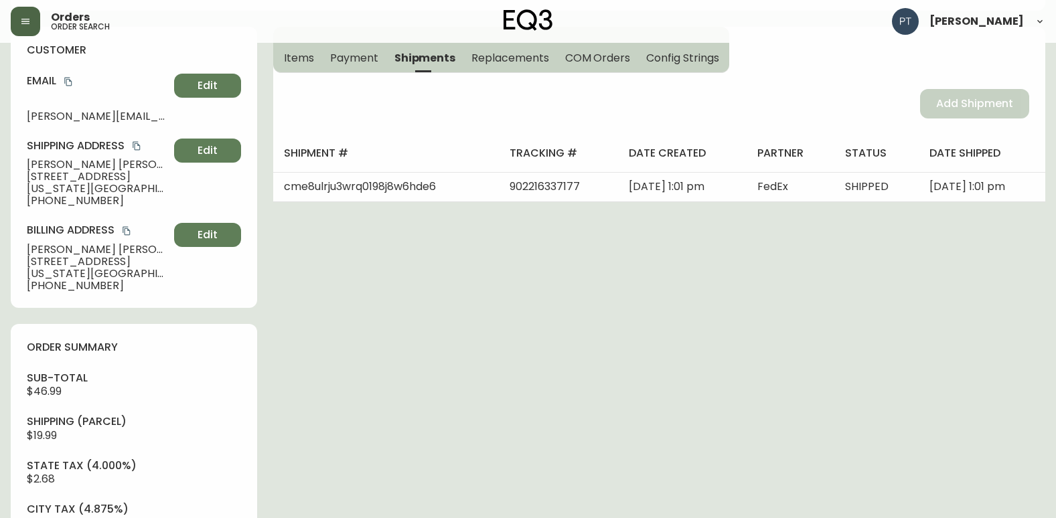
scroll to position [0, 0]
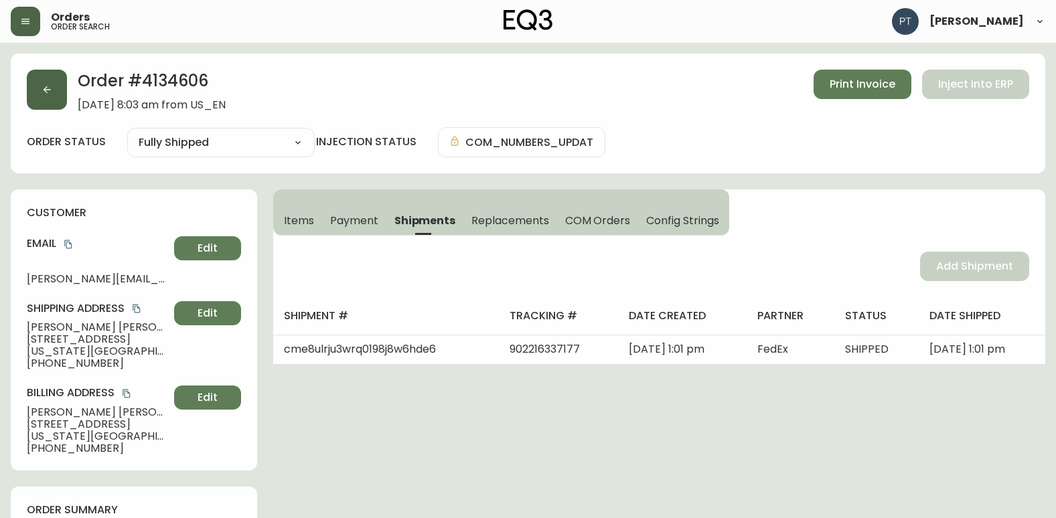
click at [45, 100] on button "button" at bounding box center [47, 90] width 40 height 40
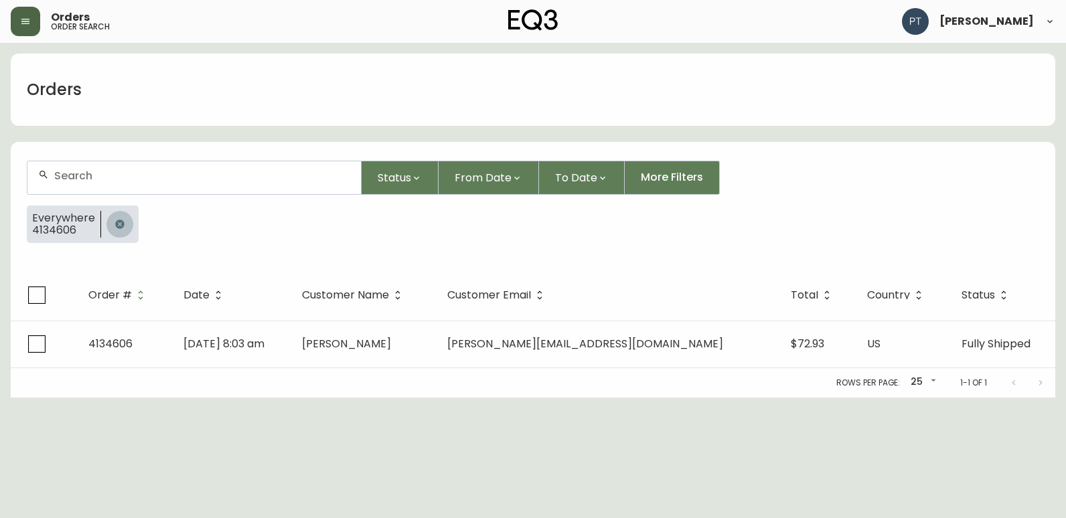
click at [119, 230] on button "button" at bounding box center [119, 224] width 27 height 27
